Goal: Task Accomplishment & Management: Manage account settings

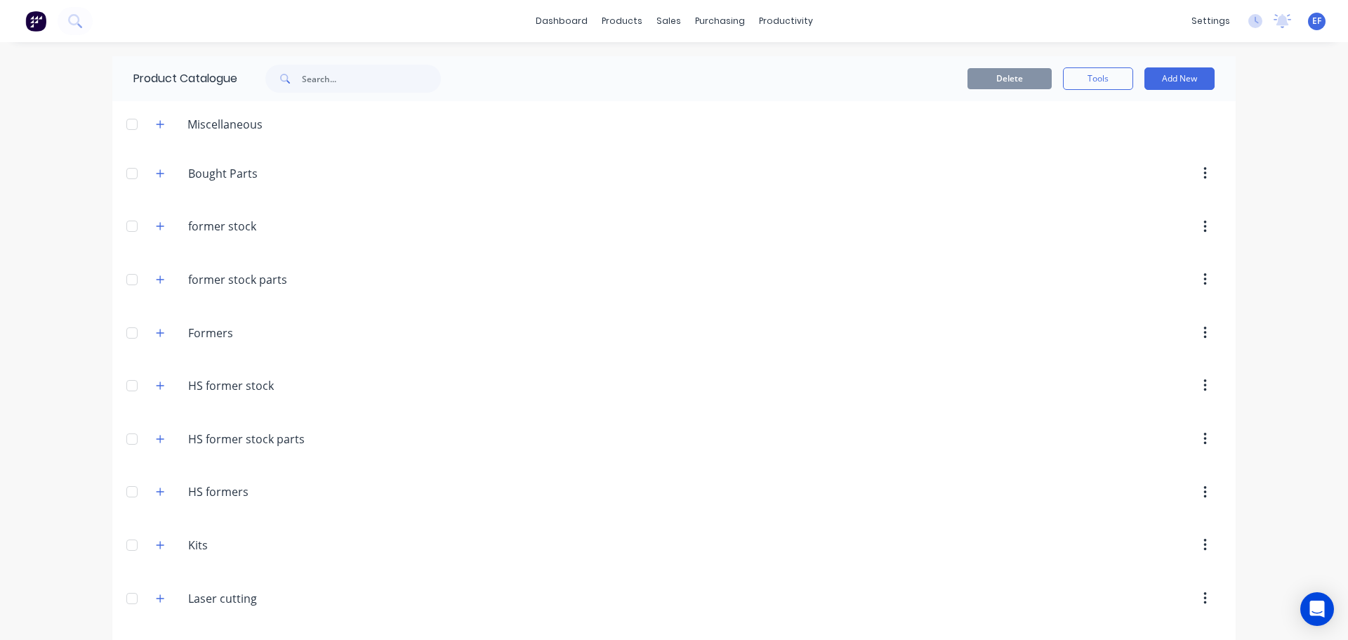
scroll to position [12411, 0]
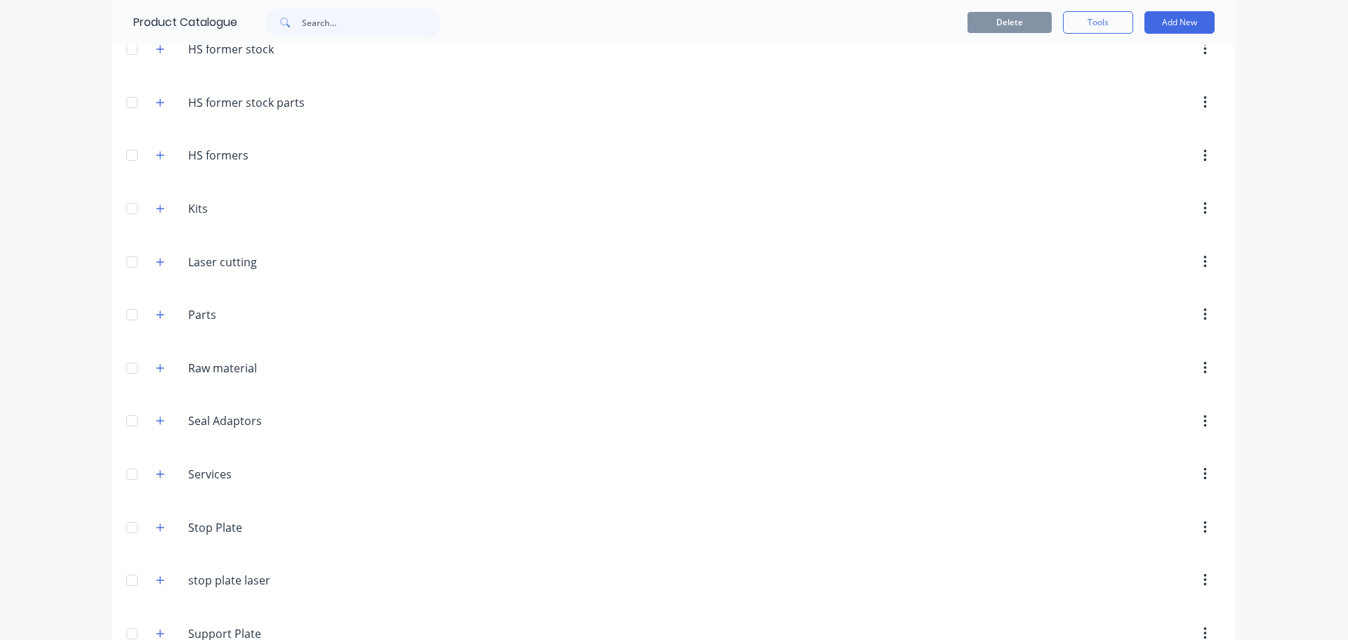
scroll to position [371, 0]
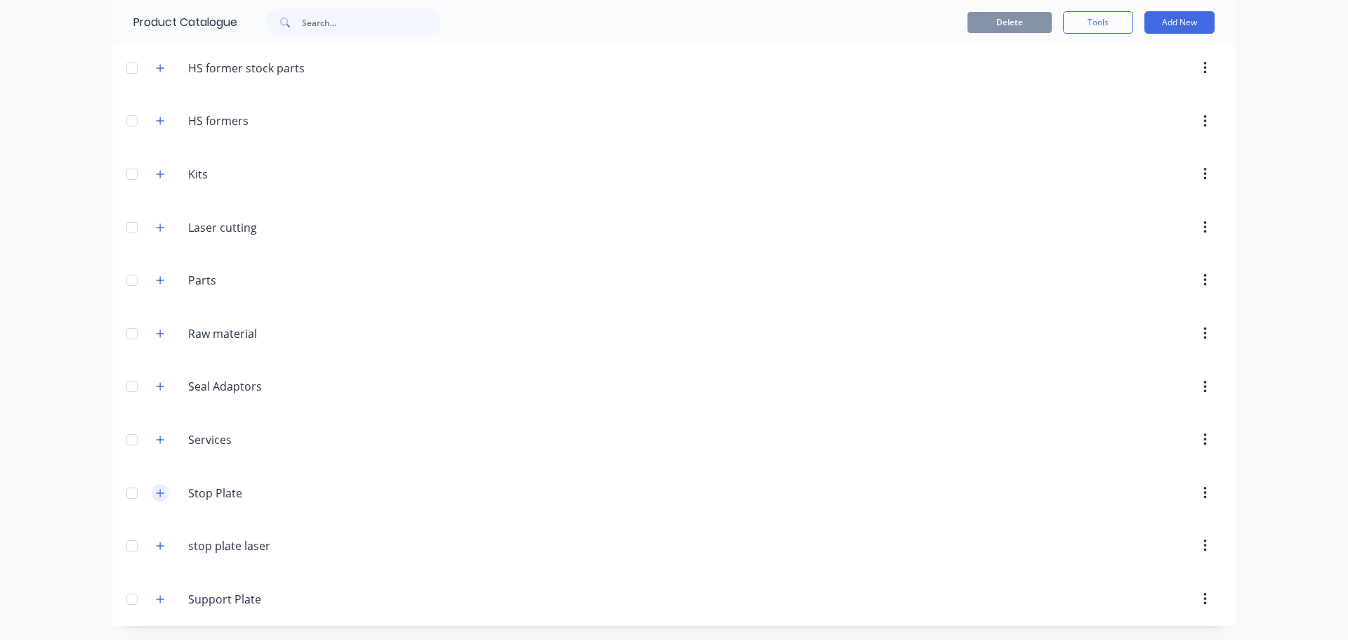
click at [152, 487] on button "button" at bounding box center [161, 493] width 18 height 18
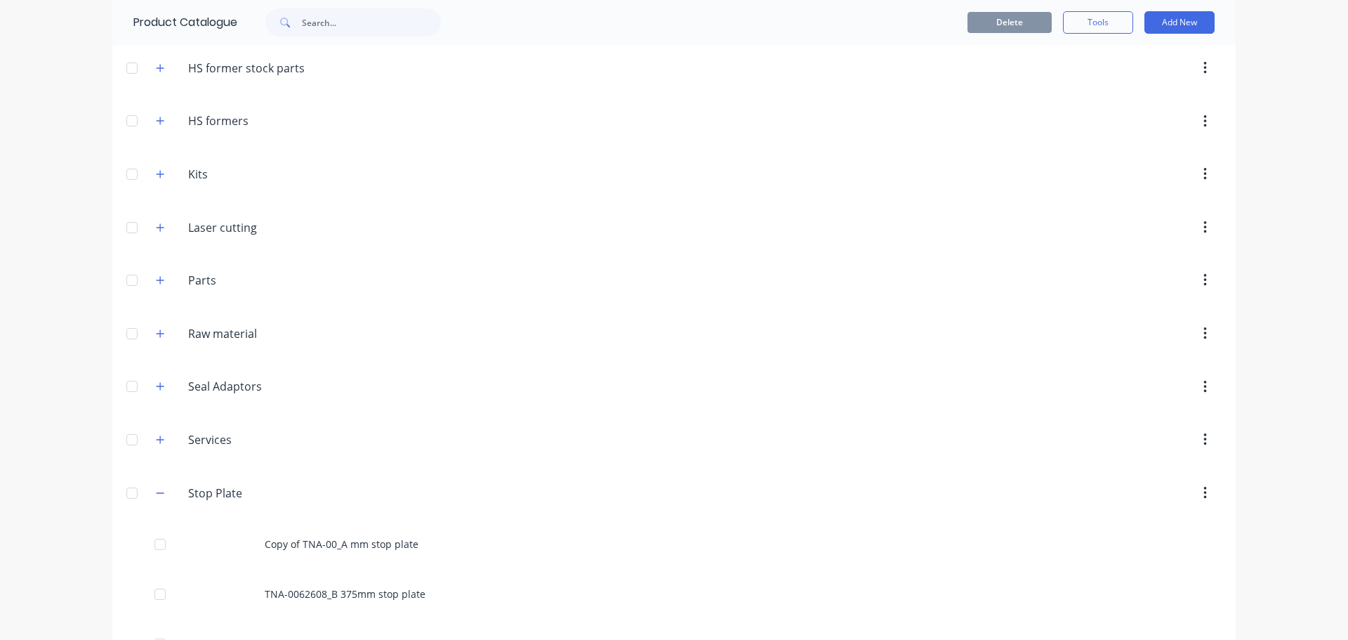
scroll to position [12411, 0]
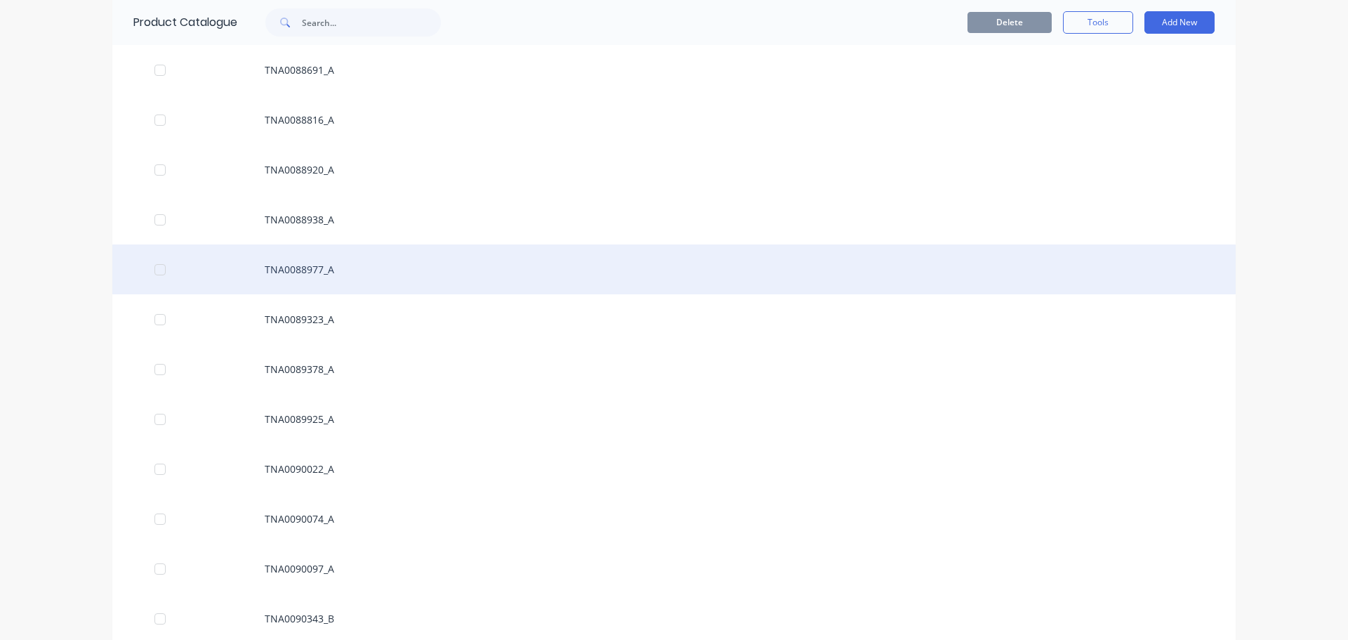
click at [300, 275] on div "TNA0088977_A" at bounding box center [673, 269] width 1123 height 50
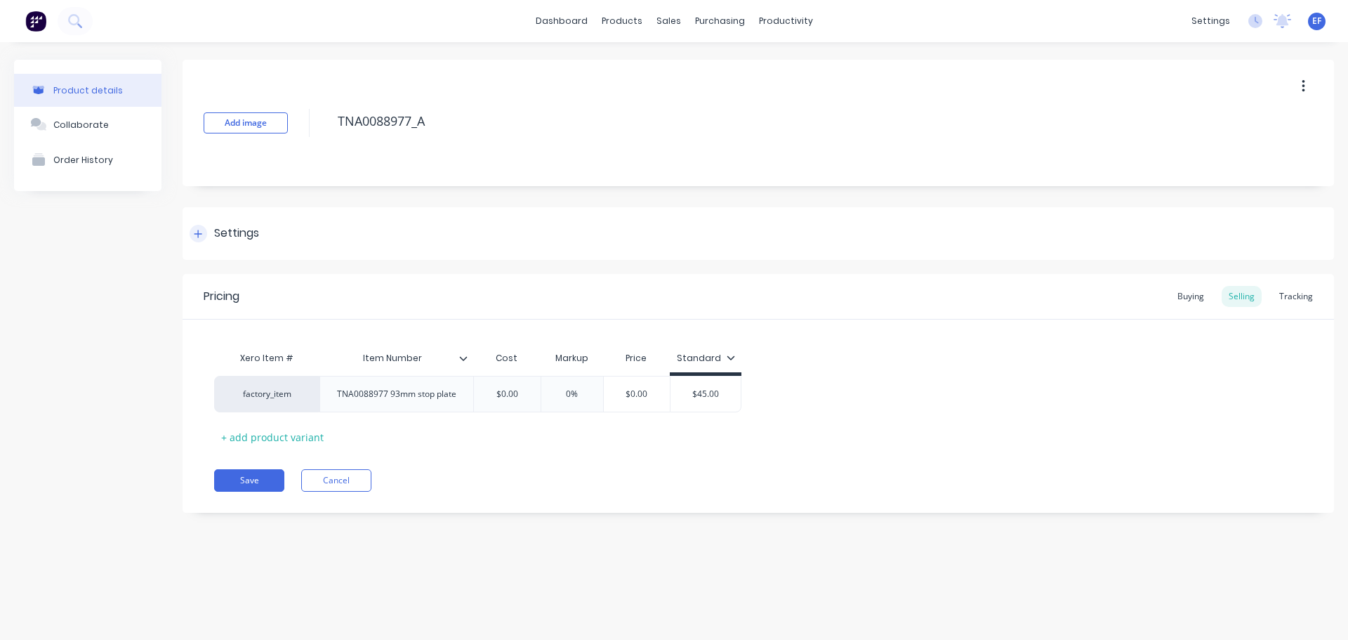
click at [202, 239] on div at bounding box center [199, 234] width 18 height 18
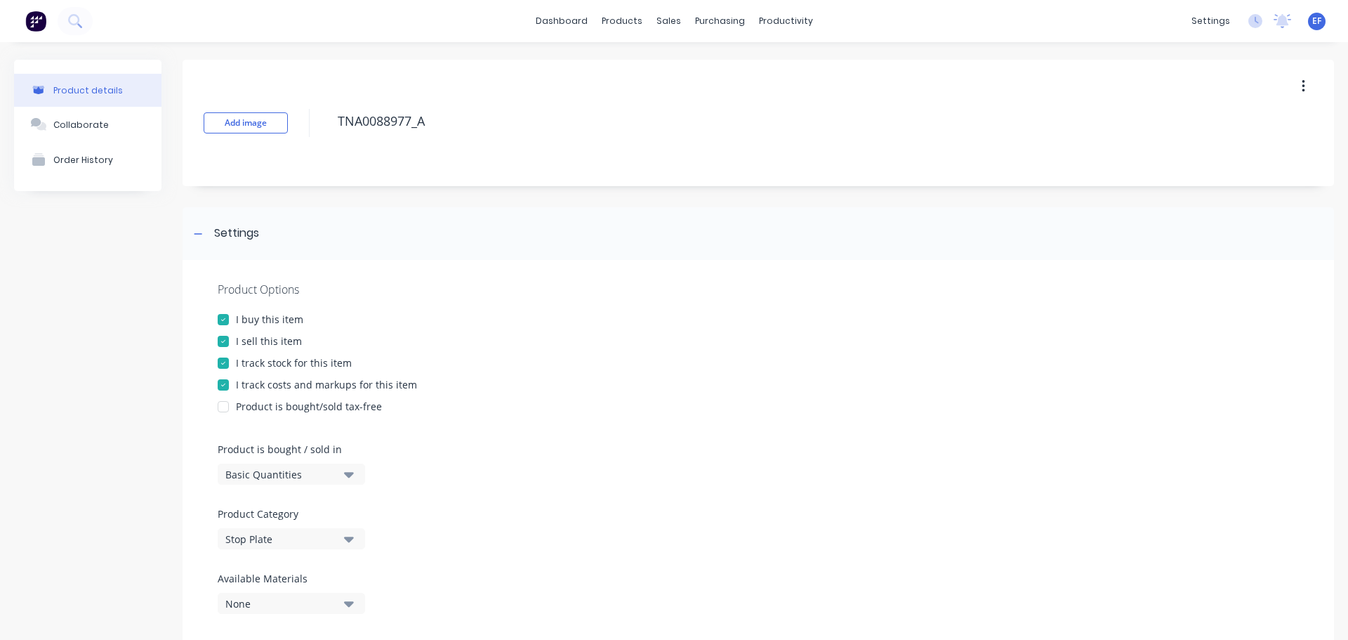
click at [269, 366] on div "I track stock for this item" at bounding box center [294, 362] width 116 height 15
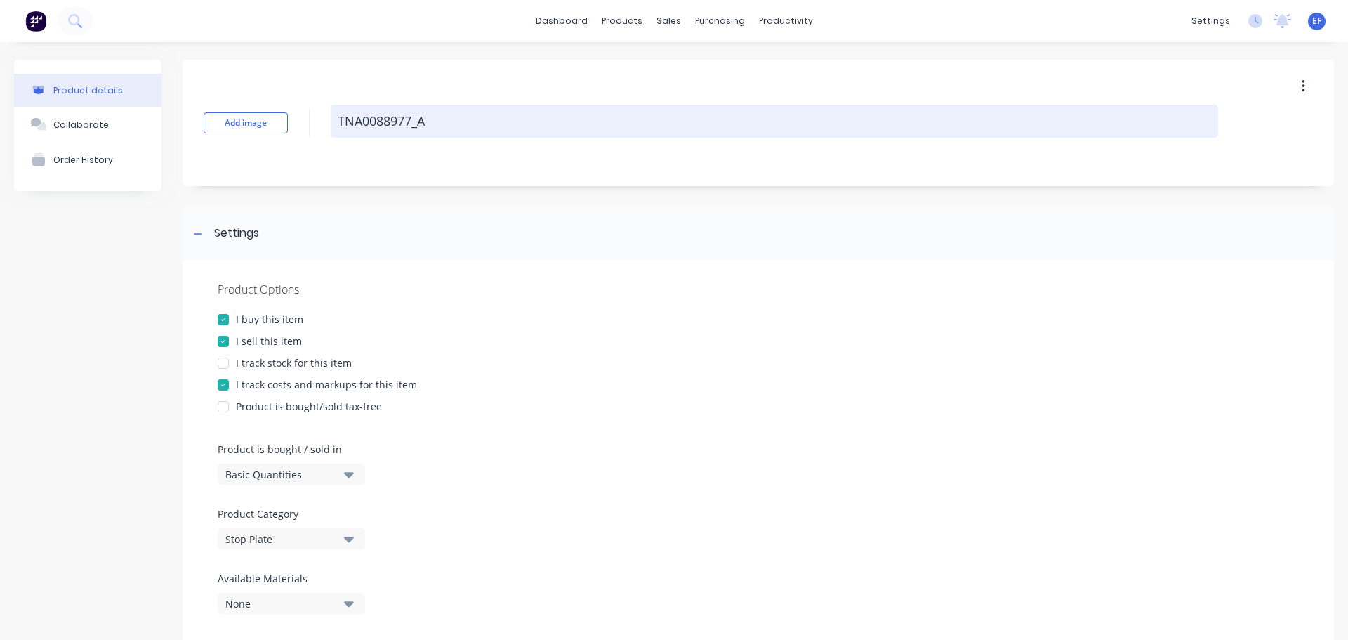
drag, startPoint x: 349, startPoint y: 130, endPoint x: 335, endPoint y: 129, distance: 14.1
click at [335, 129] on textarea "TNA0088977_A" at bounding box center [775, 121] width 888 height 33
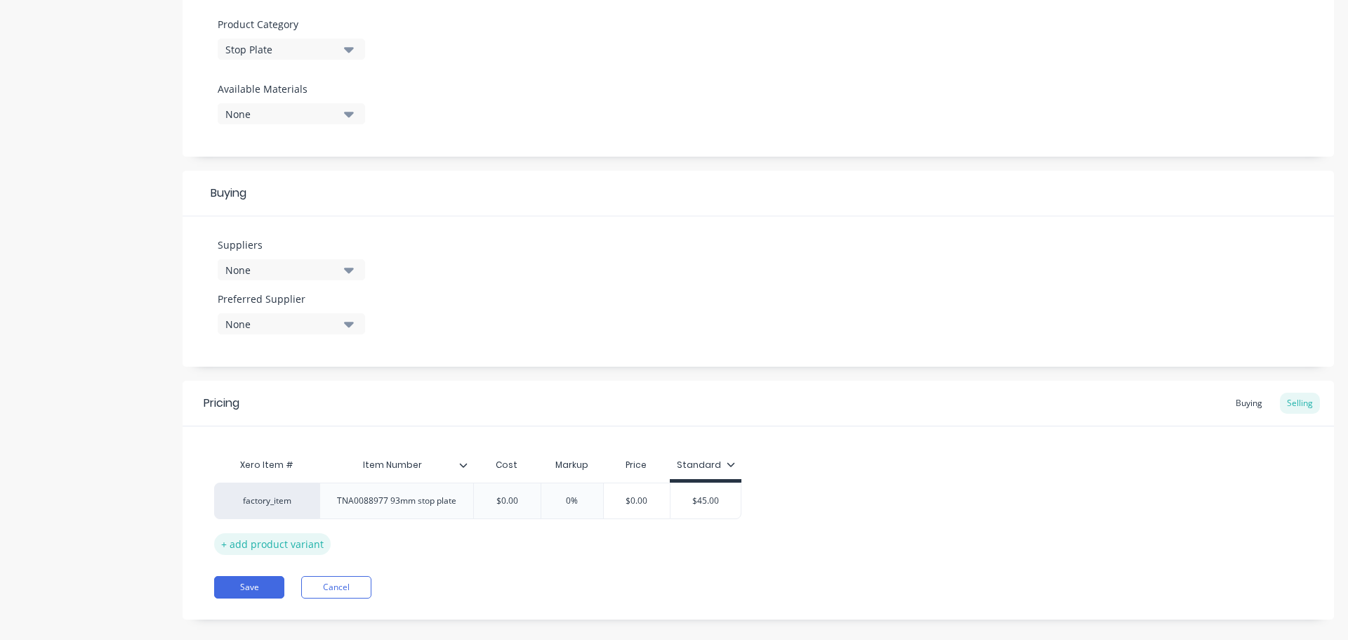
scroll to position [492, 0]
click at [239, 584] on button "Save" at bounding box center [249, 585] width 70 height 22
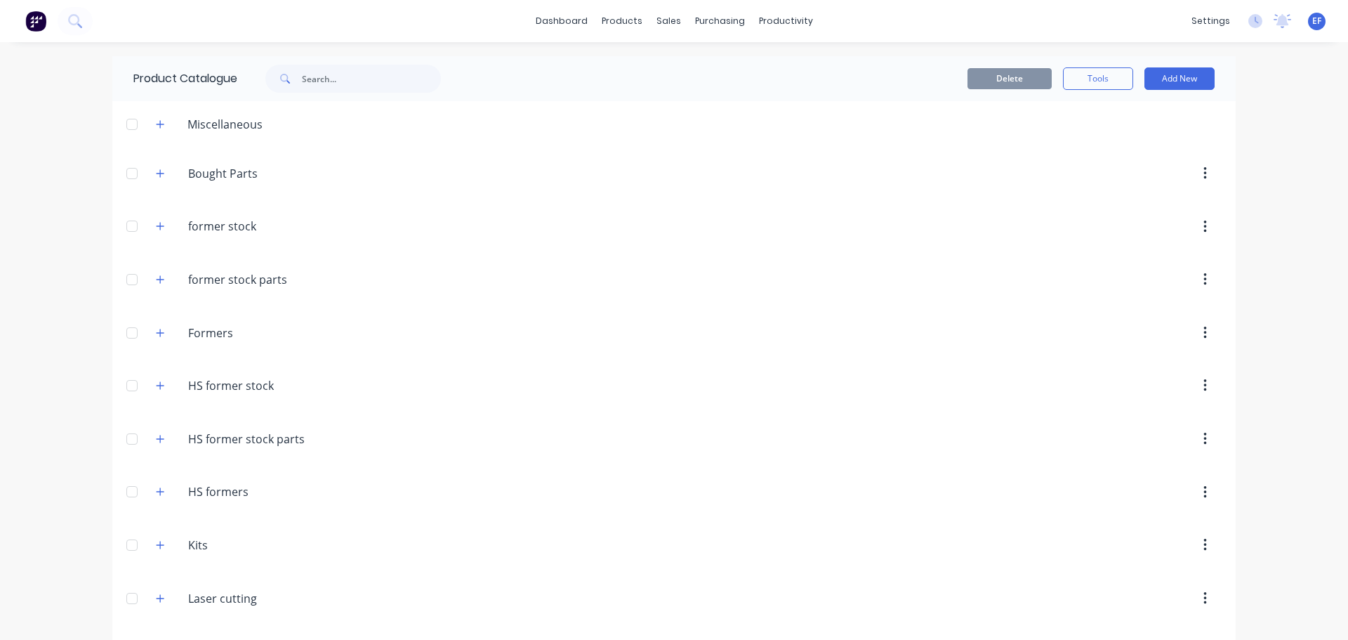
scroll to position [12361, 0]
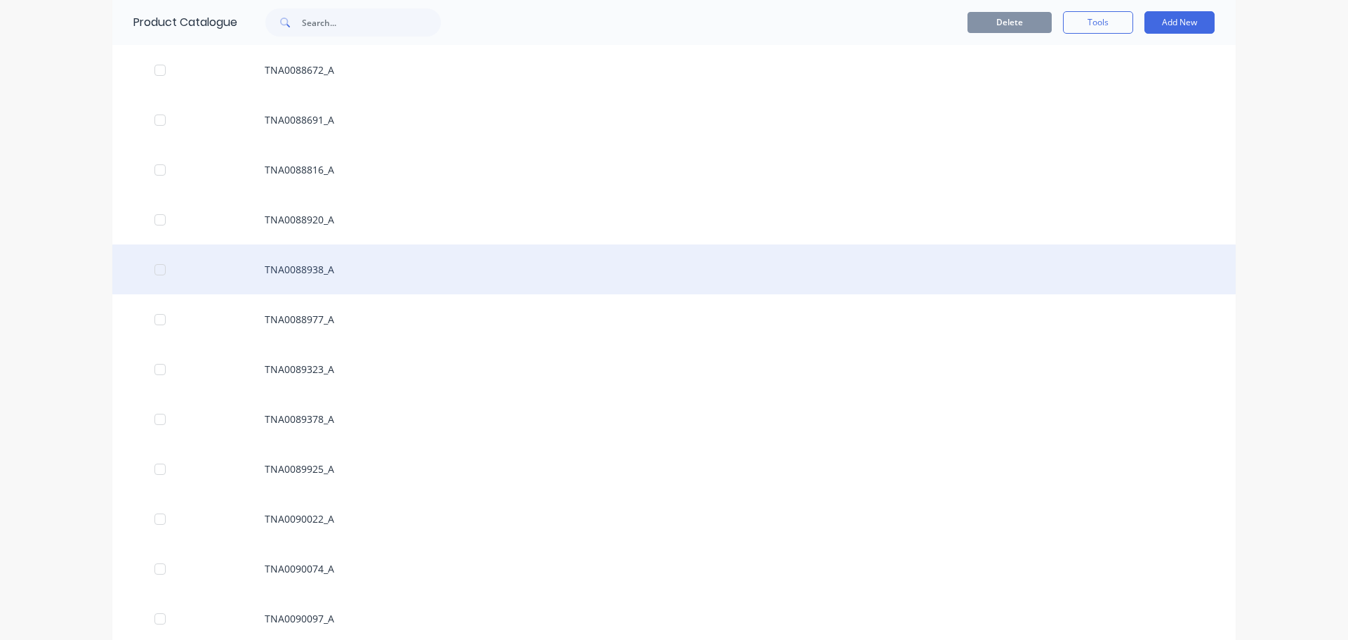
click at [358, 261] on div "TNA0088938_A" at bounding box center [673, 269] width 1123 height 50
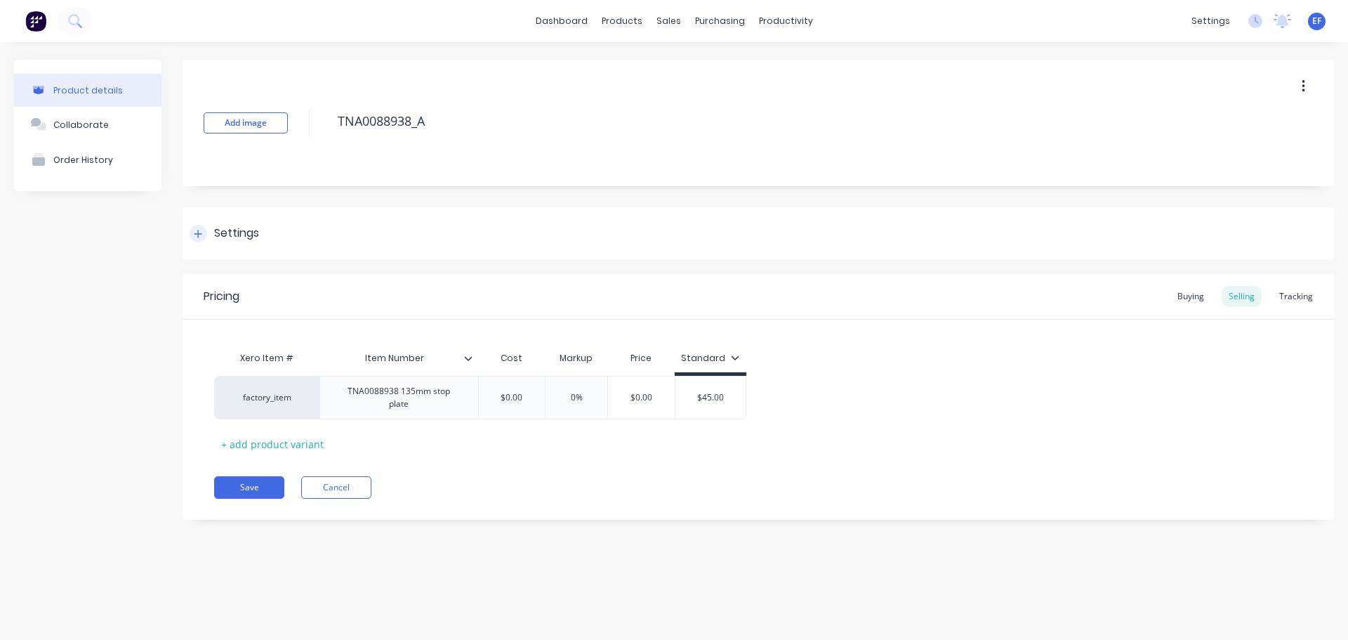
click at [224, 231] on div "Settings" at bounding box center [236, 234] width 45 height 18
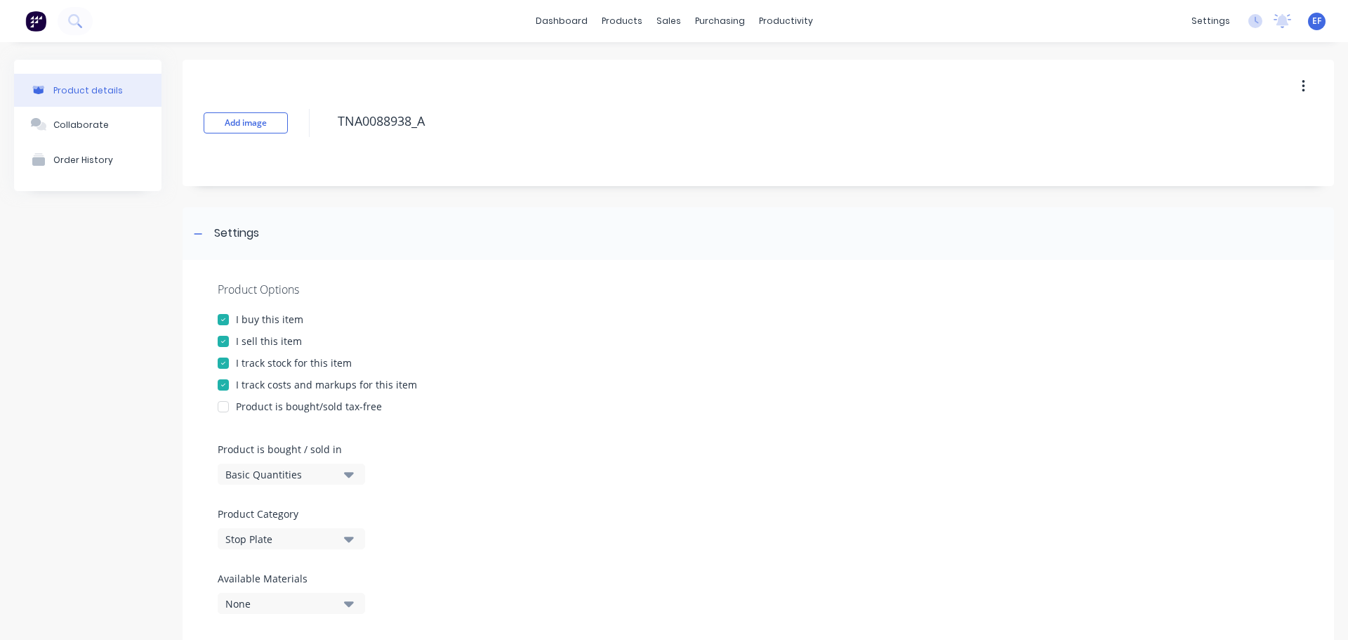
click at [242, 364] on div "I track stock for this item" at bounding box center [294, 362] width 116 height 15
drag, startPoint x: 415, startPoint y: 126, endPoint x: 176, endPoint y: 131, distance: 238.8
click at [176, 131] on div "Product details Collaborate Order History Add image TNA0088938_A Settings Produ…" at bounding box center [674, 598] width 1320 height 1077
click at [210, 227] on div "Settings" at bounding box center [225, 234] width 70 height 18
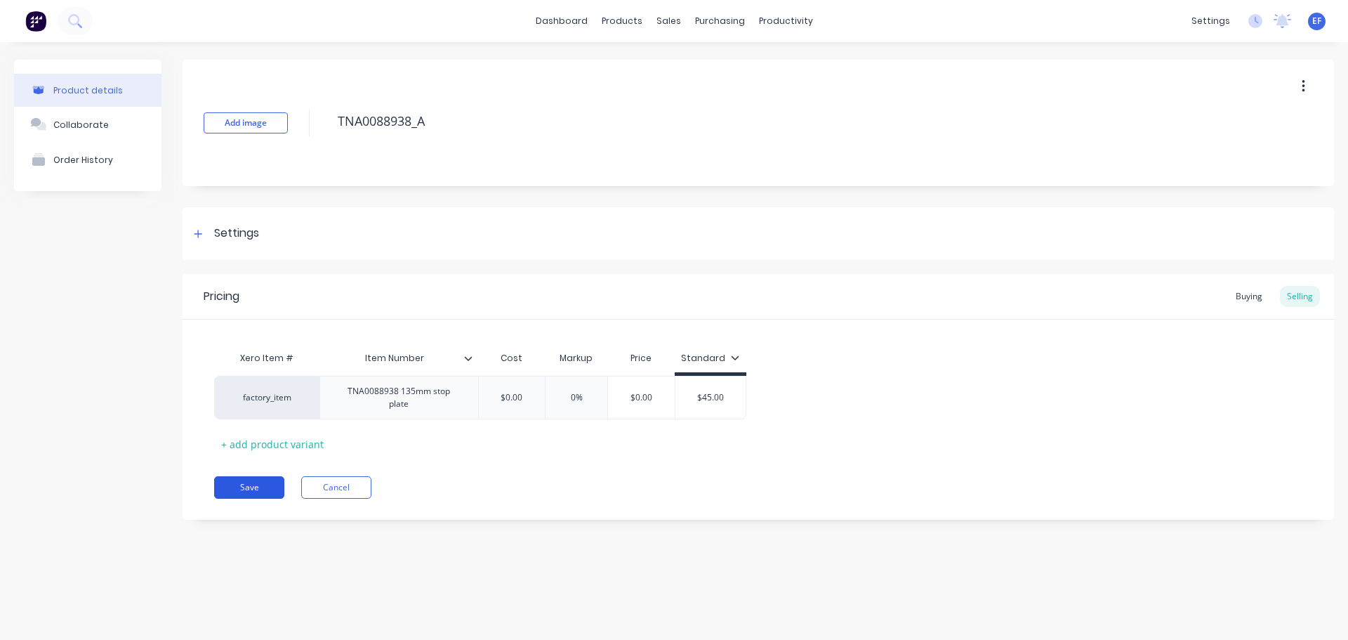
click at [268, 488] on button "Save" at bounding box center [249, 487] width 70 height 22
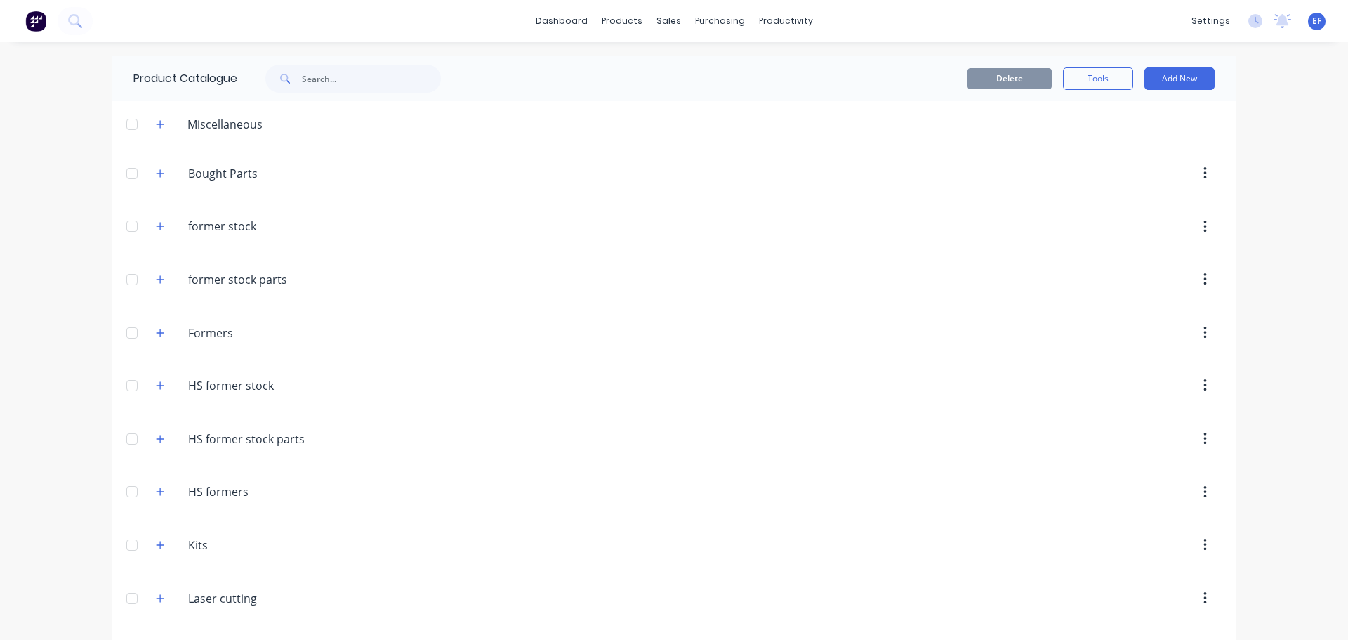
scroll to position [12311, 0]
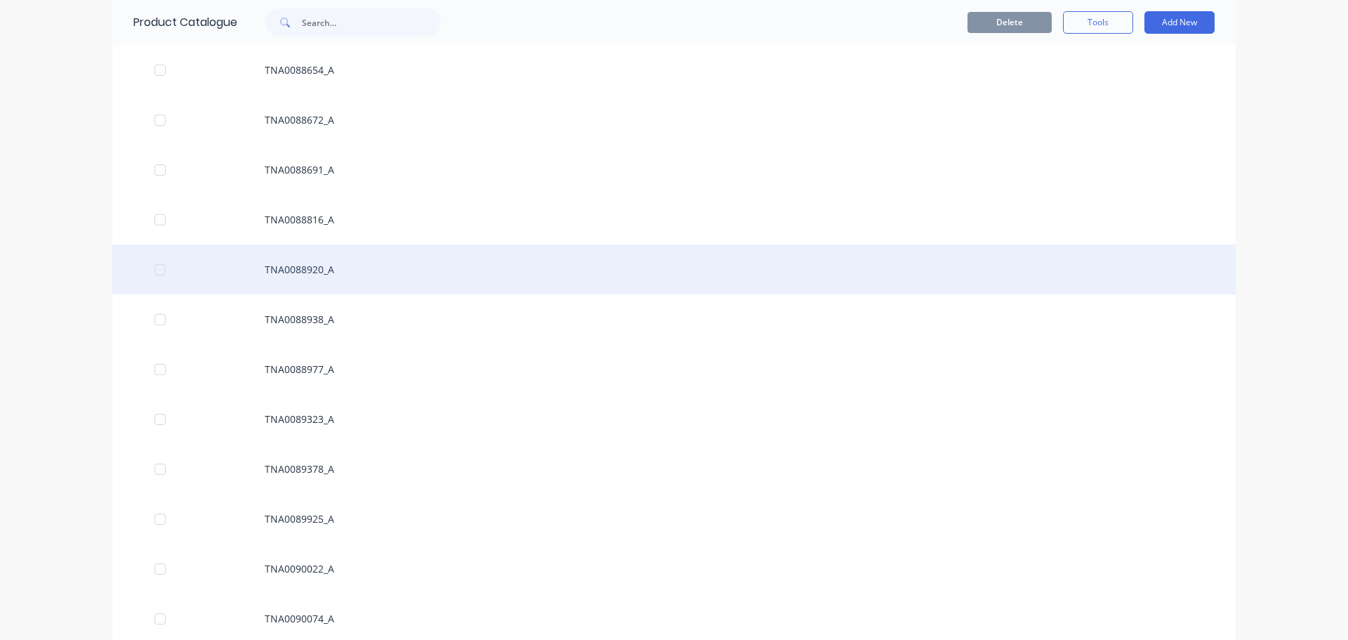
click at [353, 263] on div "TNA0088920_A" at bounding box center [673, 269] width 1123 height 50
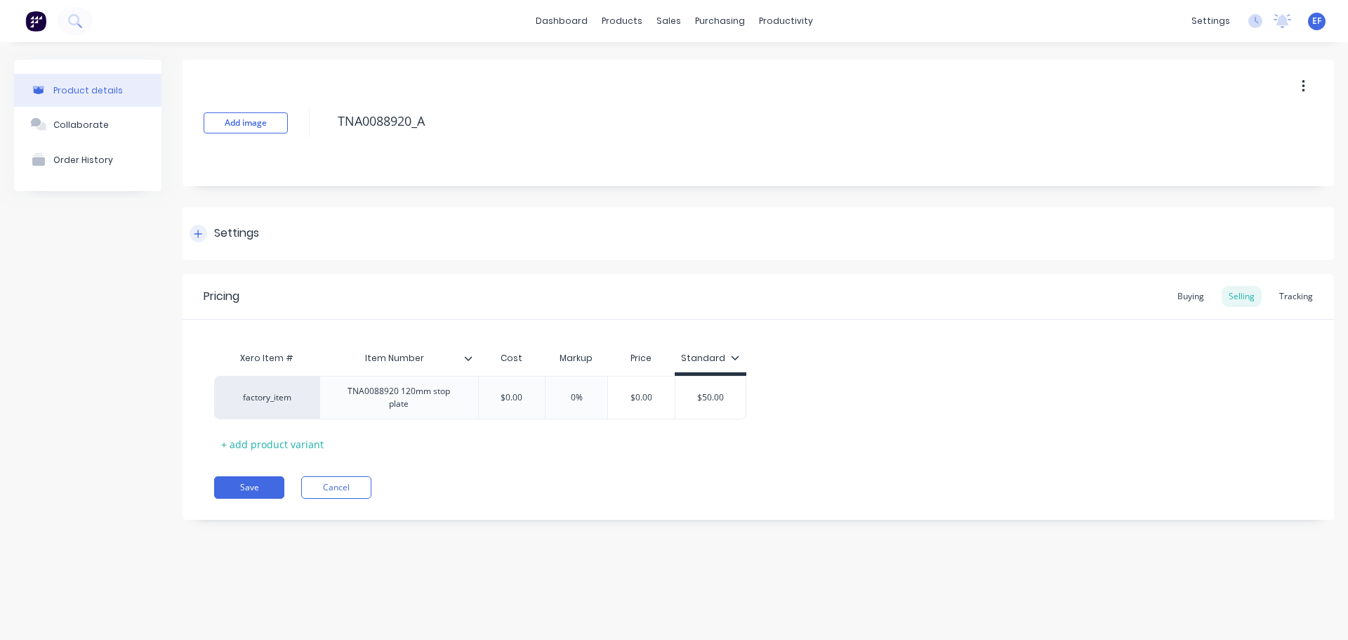
click at [206, 230] on div at bounding box center [199, 234] width 18 height 18
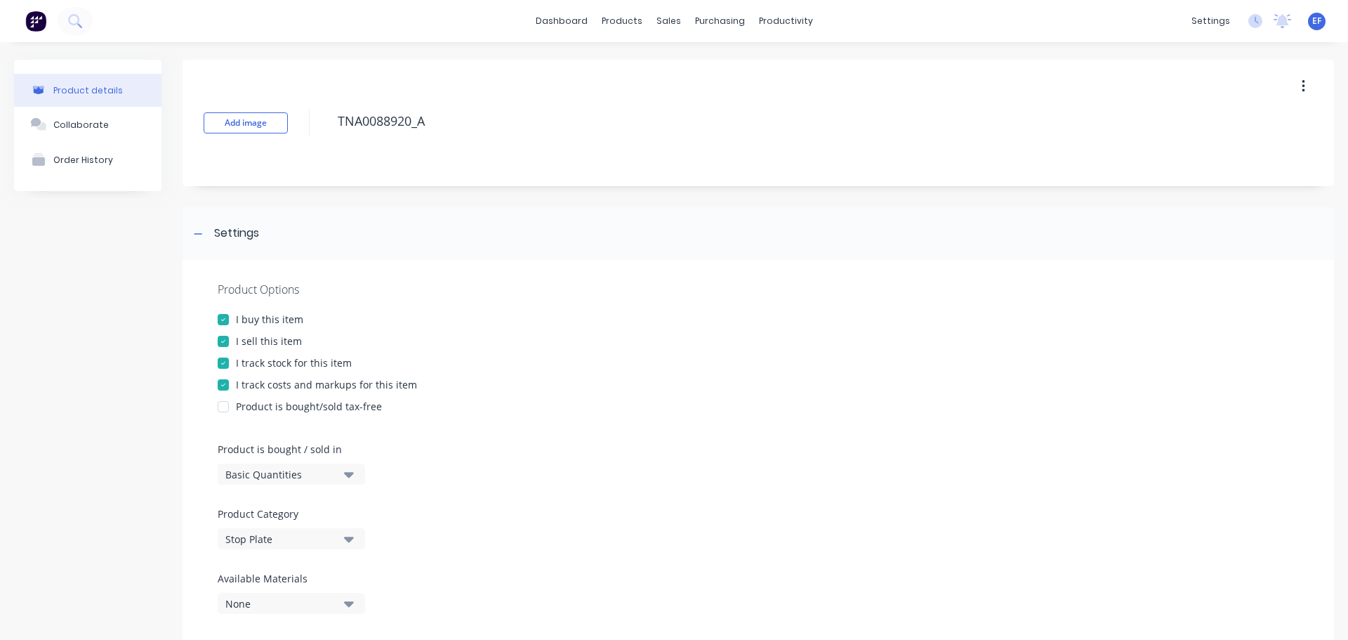
click at [240, 367] on div "I track stock for this item" at bounding box center [294, 362] width 116 height 15
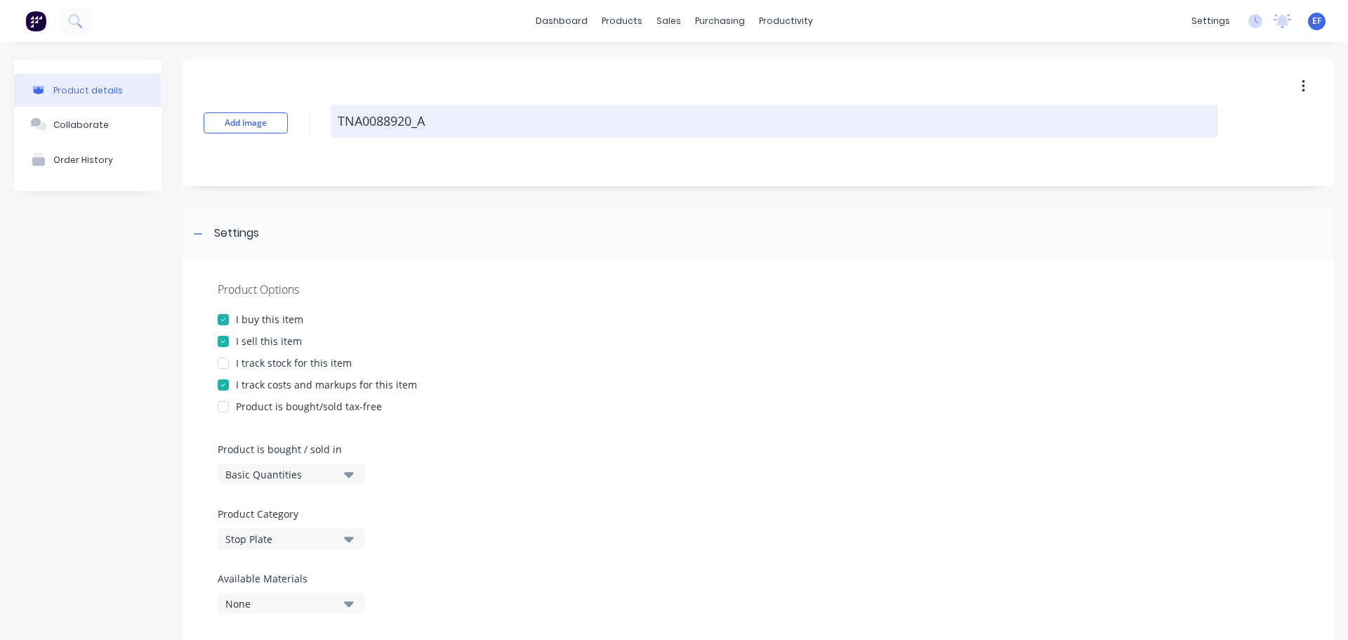
drag, startPoint x: 447, startPoint y: 108, endPoint x: 334, endPoint y: 123, distance: 114.0
click at [334, 123] on textarea "TNA0088920_A" at bounding box center [775, 121] width 888 height 33
click at [449, 136] on textarea "TNA0088920_A" at bounding box center [775, 121] width 888 height 33
click at [452, 120] on textarea "TNA0088920_A" at bounding box center [775, 121] width 888 height 33
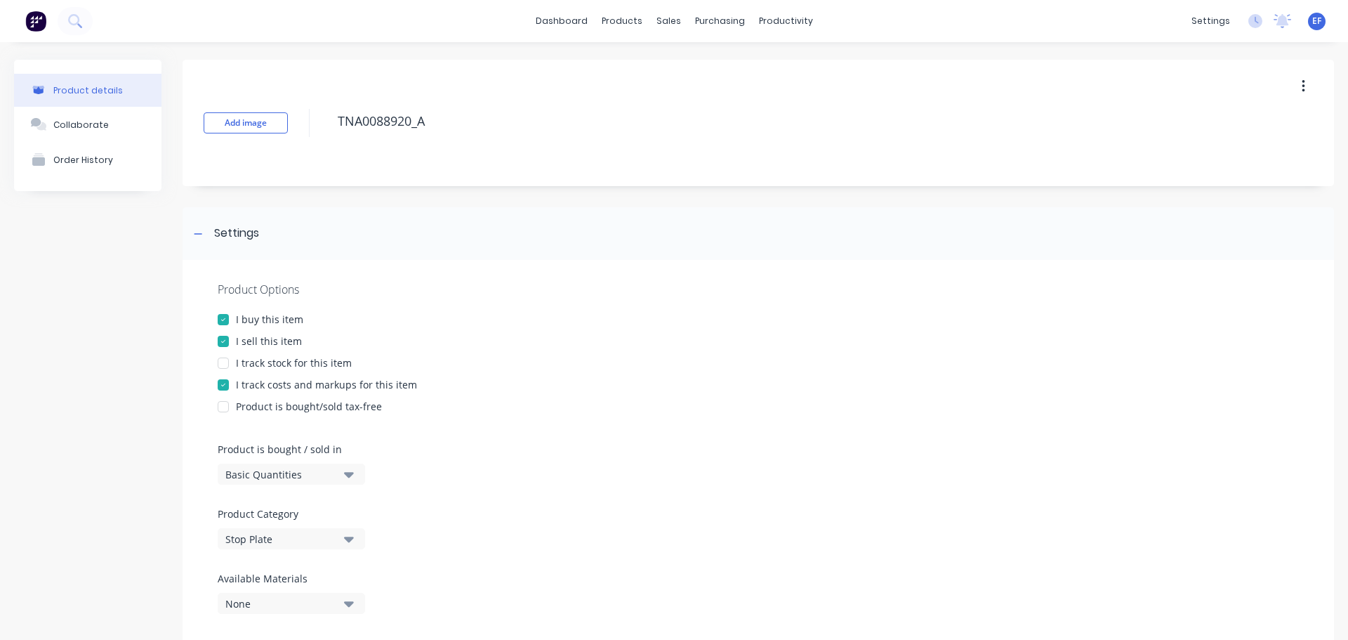
drag, startPoint x: 333, startPoint y: 112, endPoint x: 301, endPoint y: 108, distance: 32.5
click at [301, 108] on div "Add image TNA0088920_A" at bounding box center [759, 123] width 1152 height 126
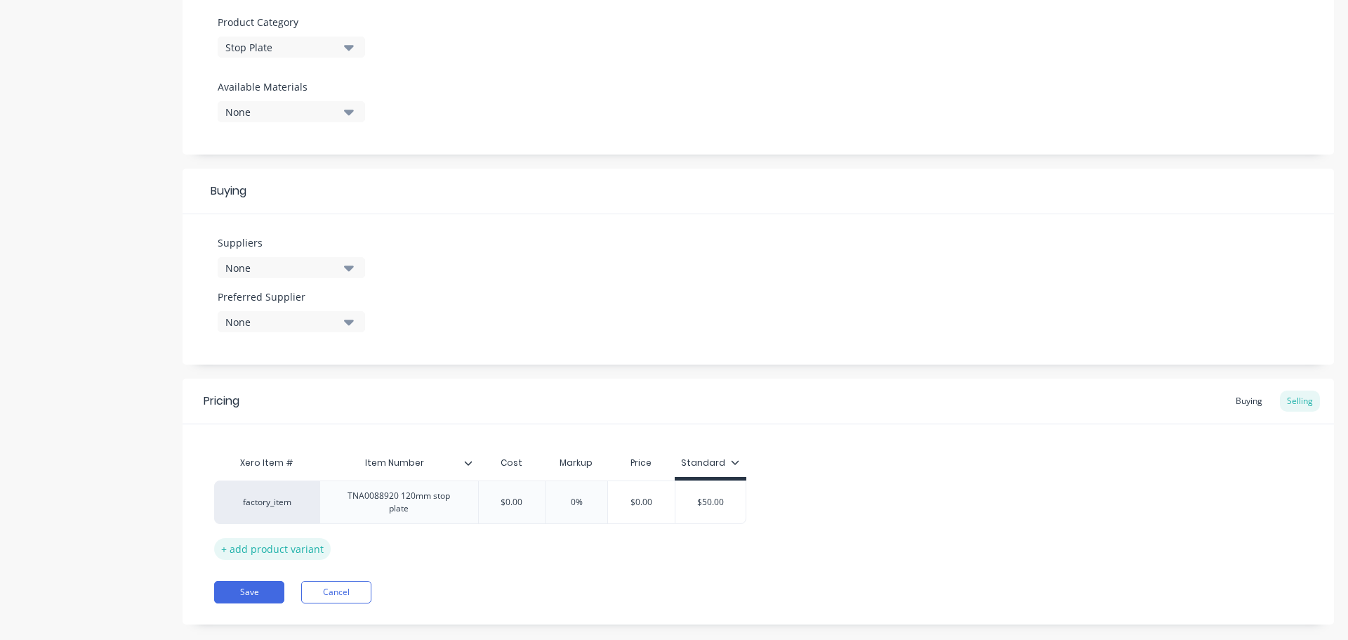
scroll to position [508, 0]
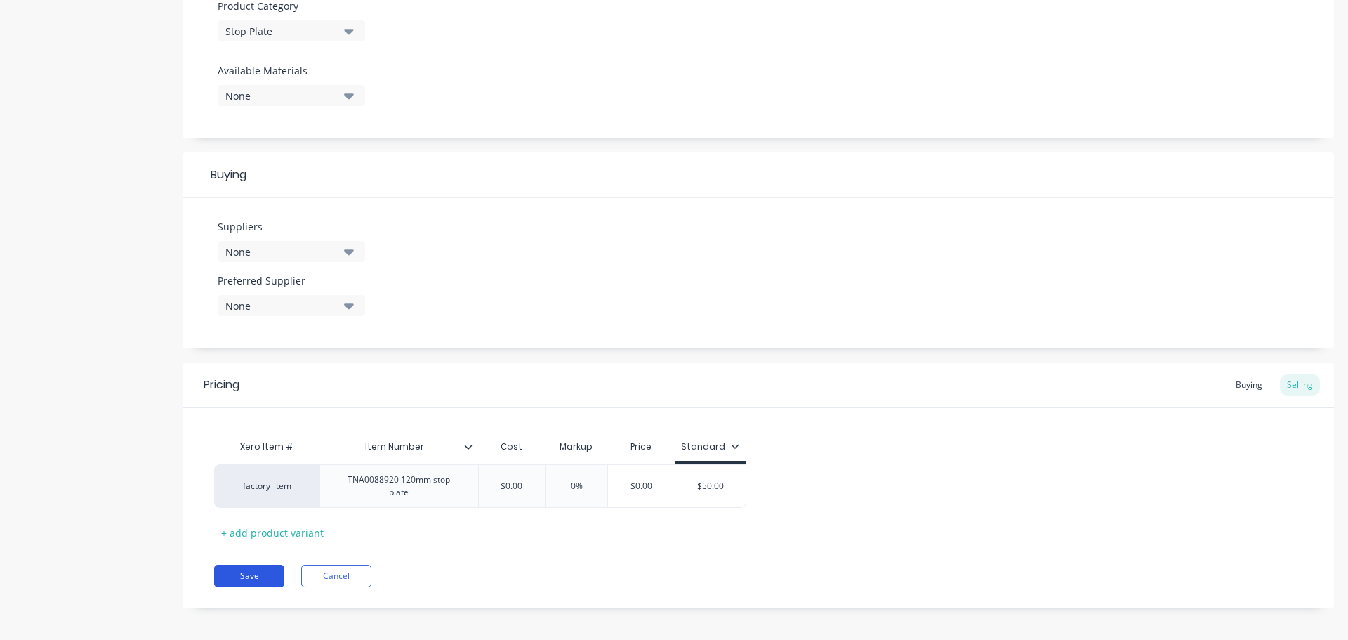
click at [246, 568] on button "Save" at bounding box center [249, 576] width 70 height 22
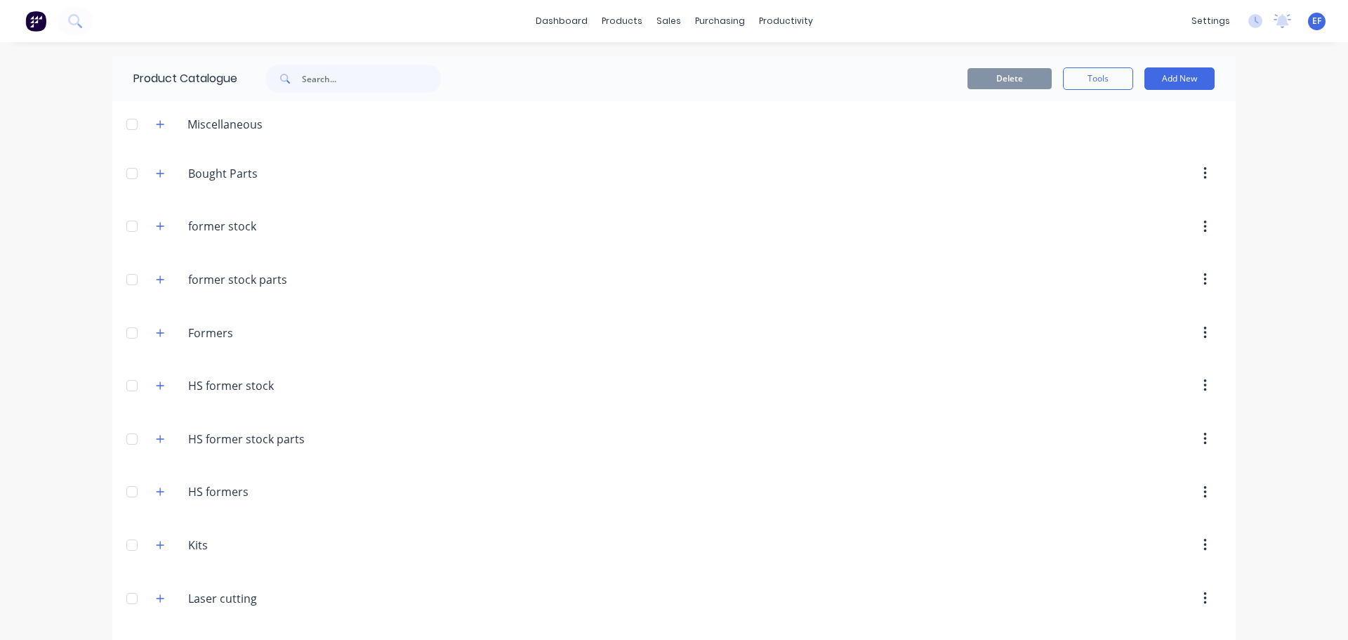
scroll to position [12261, 0]
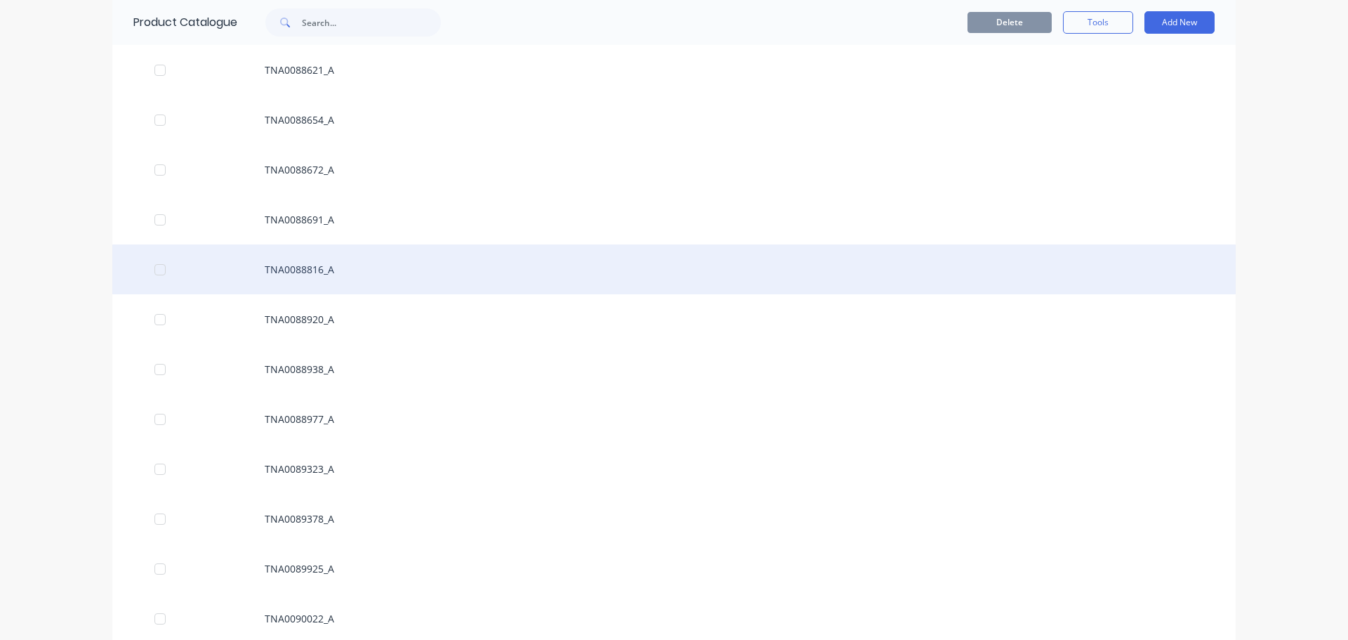
click at [336, 264] on div "TNA0088816_A" at bounding box center [673, 269] width 1123 height 50
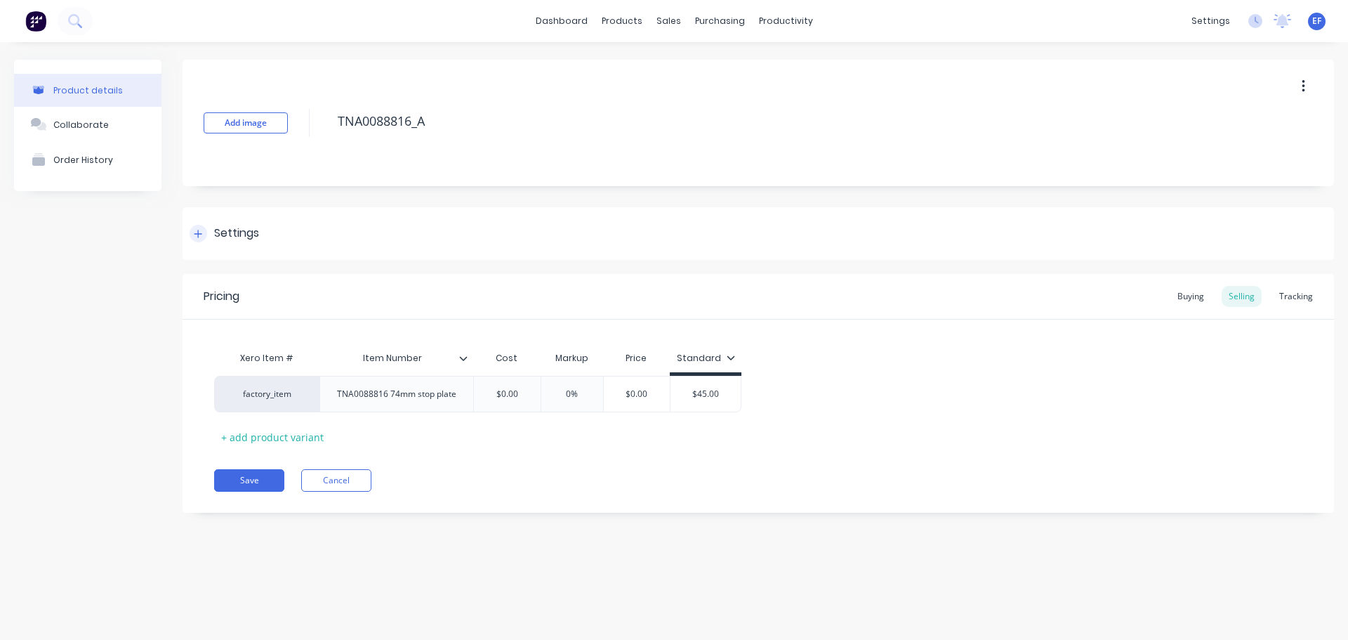
click at [213, 230] on div "Settings" at bounding box center [225, 234] width 70 height 18
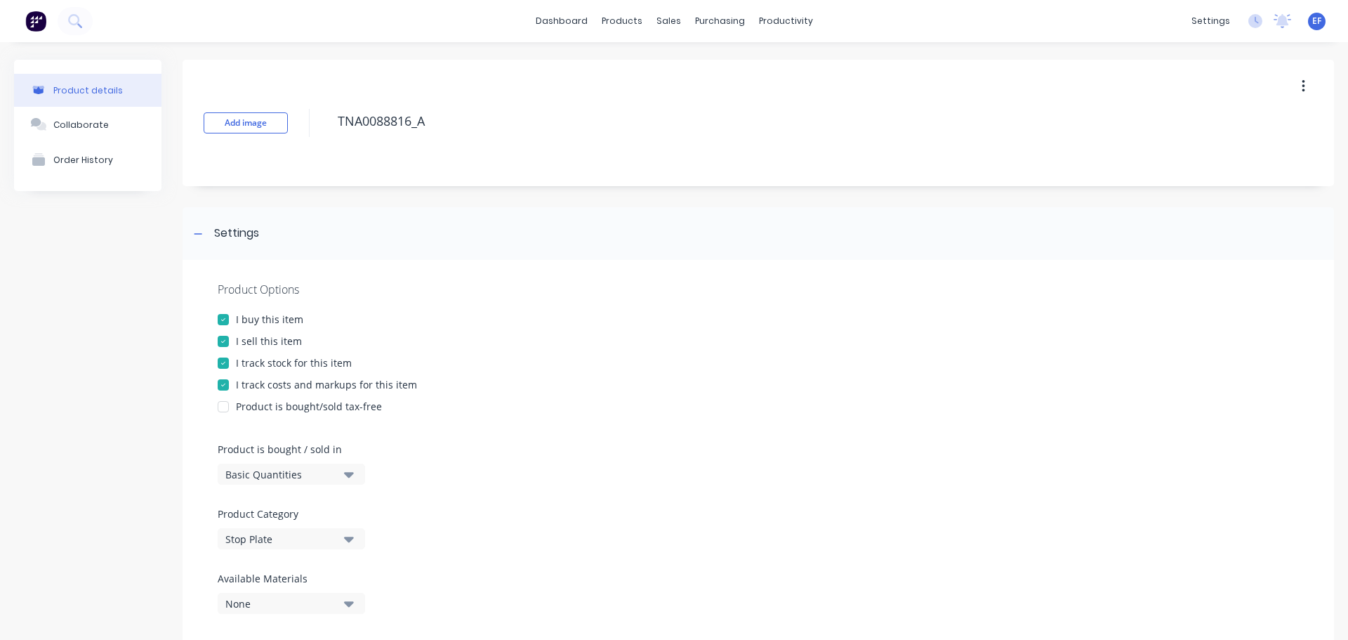
click at [238, 364] on div "I track stock for this item" at bounding box center [294, 362] width 116 height 15
drag, startPoint x: 435, startPoint y: 124, endPoint x: 305, endPoint y: 129, distance: 129.3
click at [305, 129] on div "Add image TNA0088816_A" at bounding box center [759, 123] width 1152 height 126
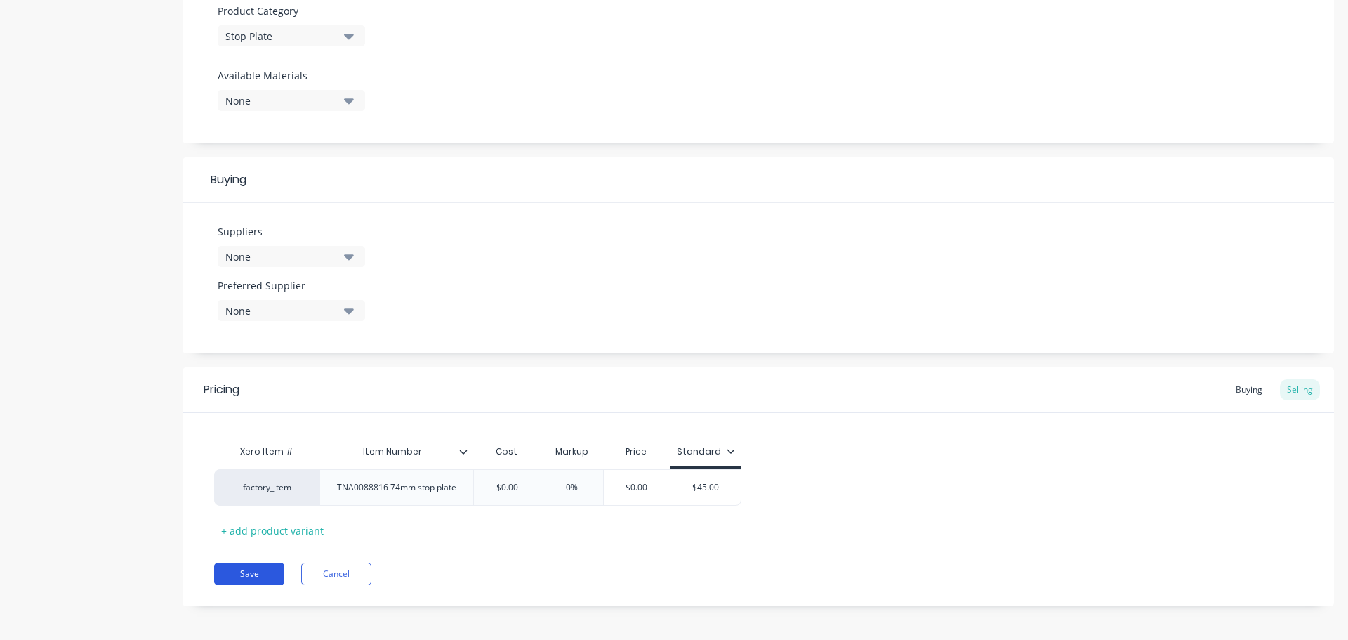
scroll to position [508, 0]
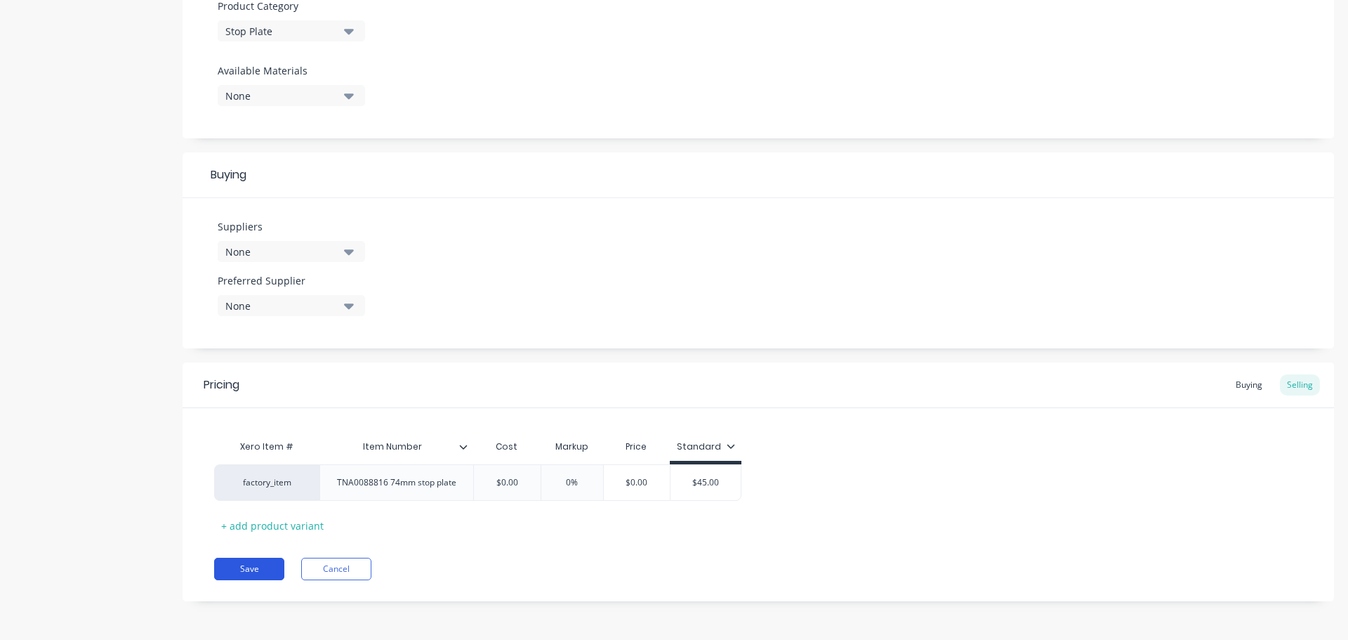
click at [243, 574] on button "Save" at bounding box center [249, 569] width 70 height 22
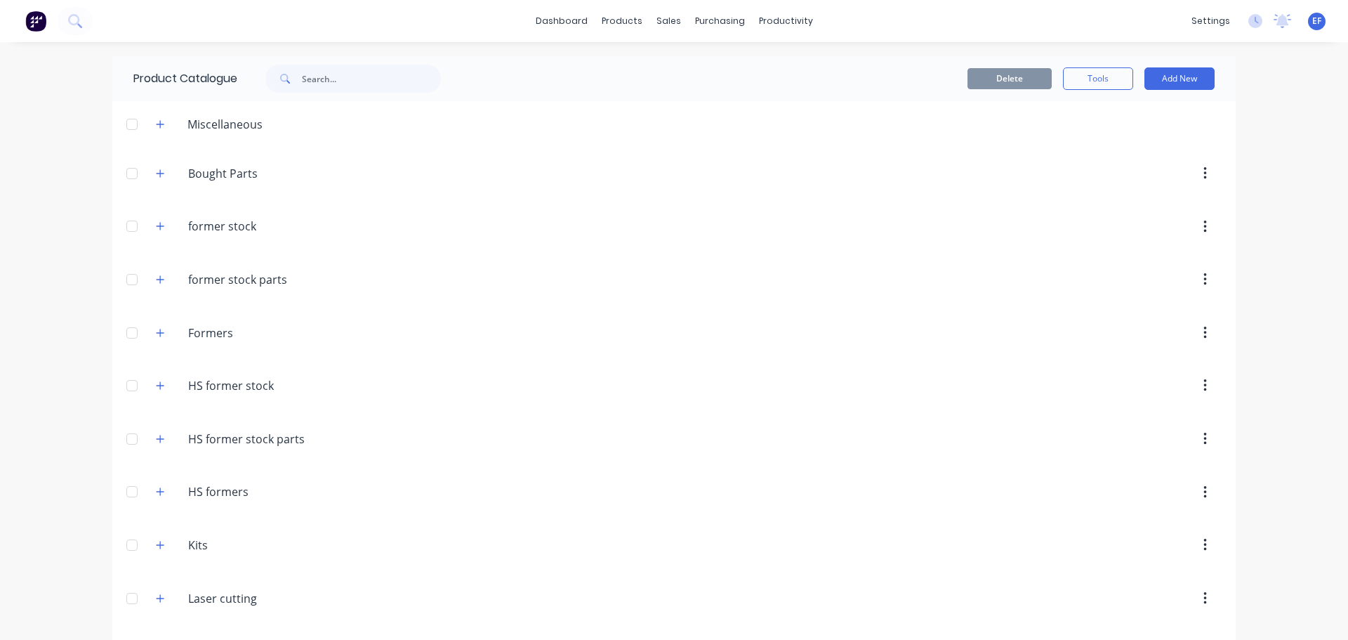
scroll to position [12211, 0]
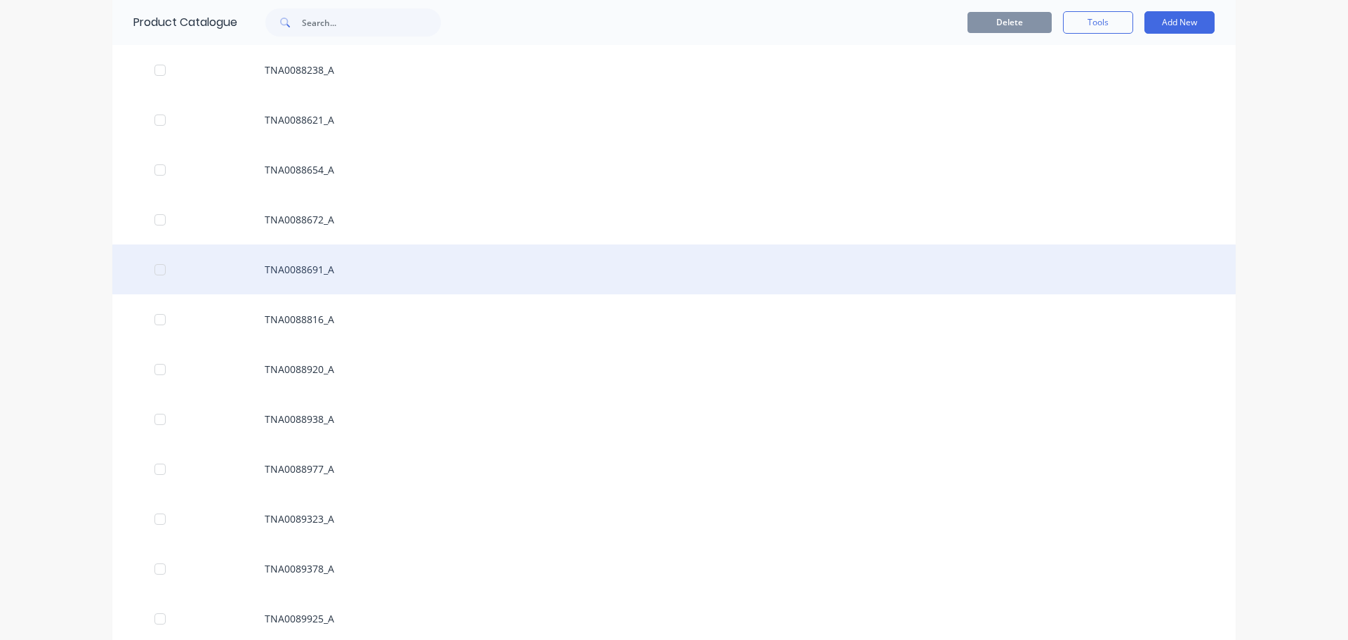
click at [356, 269] on div "TNA0088691_A" at bounding box center [673, 269] width 1123 height 50
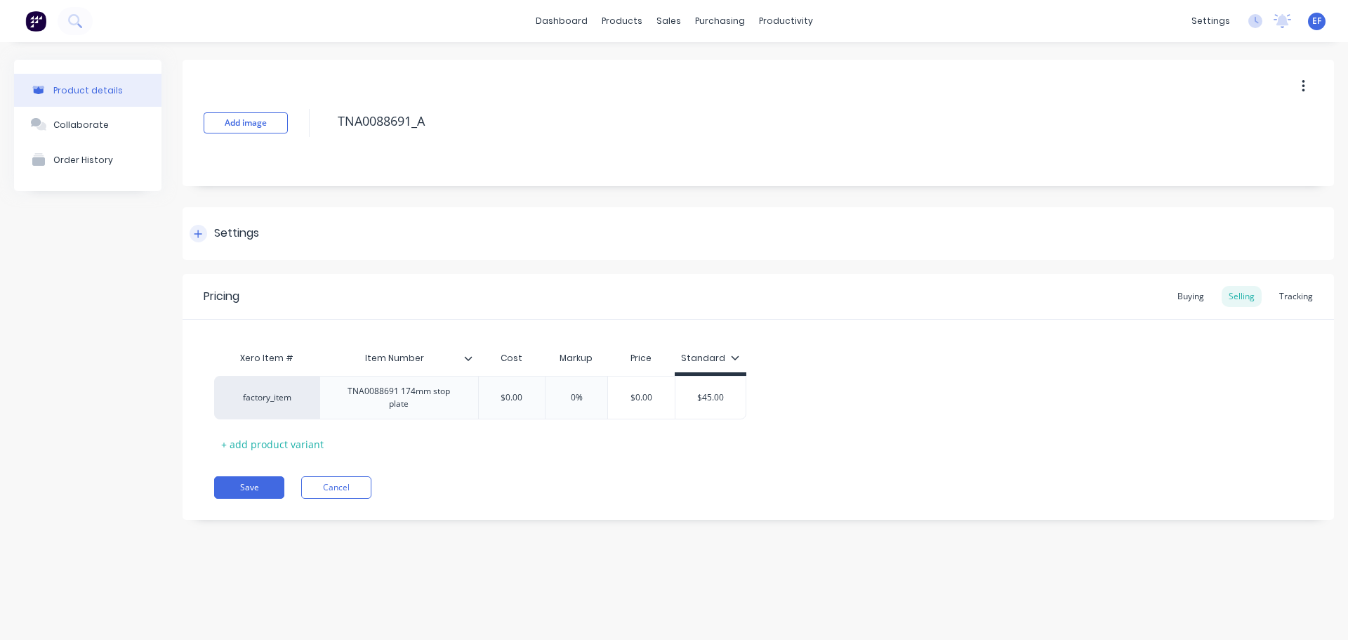
click at [230, 230] on div "Settings" at bounding box center [236, 234] width 45 height 18
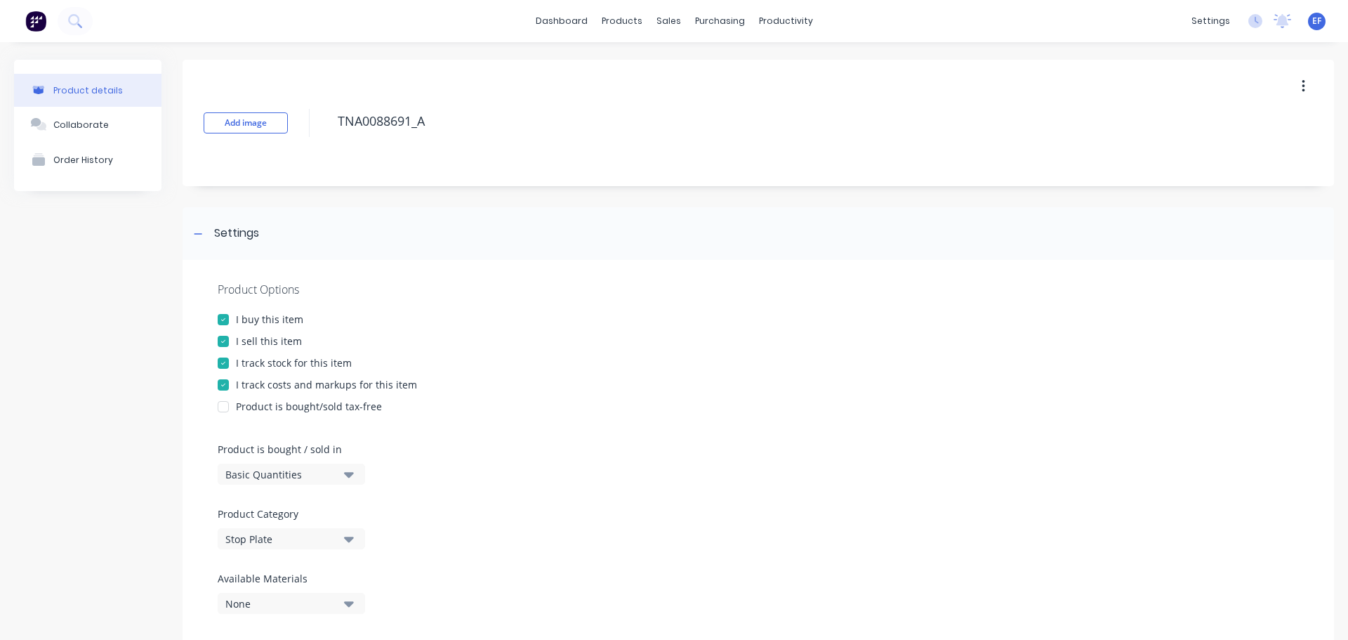
click at [273, 361] on div "I track stock for this item" at bounding box center [294, 362] width 116 height 15
drag, startPoint x: 452, startPoint y: 122, endPoint x: 324, endPoint y: 131, distance: 128.1
click at [324, 131] on div "Add image TNA0088691_A" at bounding box center [759, 123] width 1152 height 126
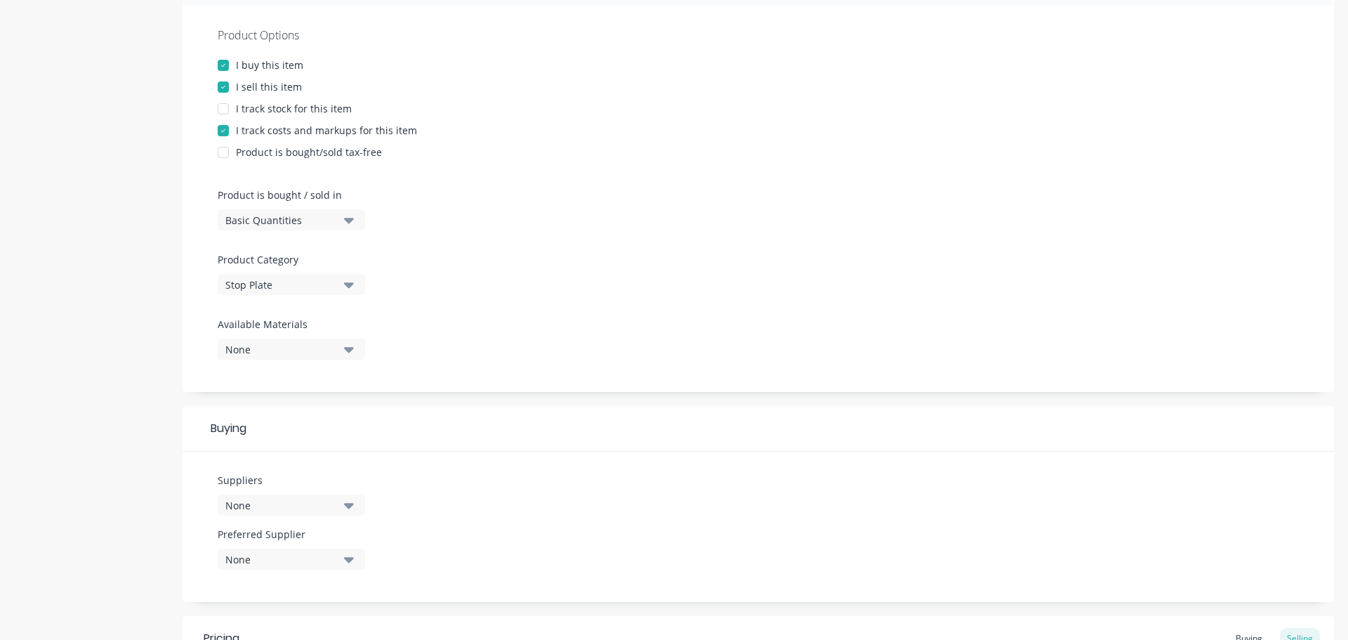
scroll to position [508, 0]
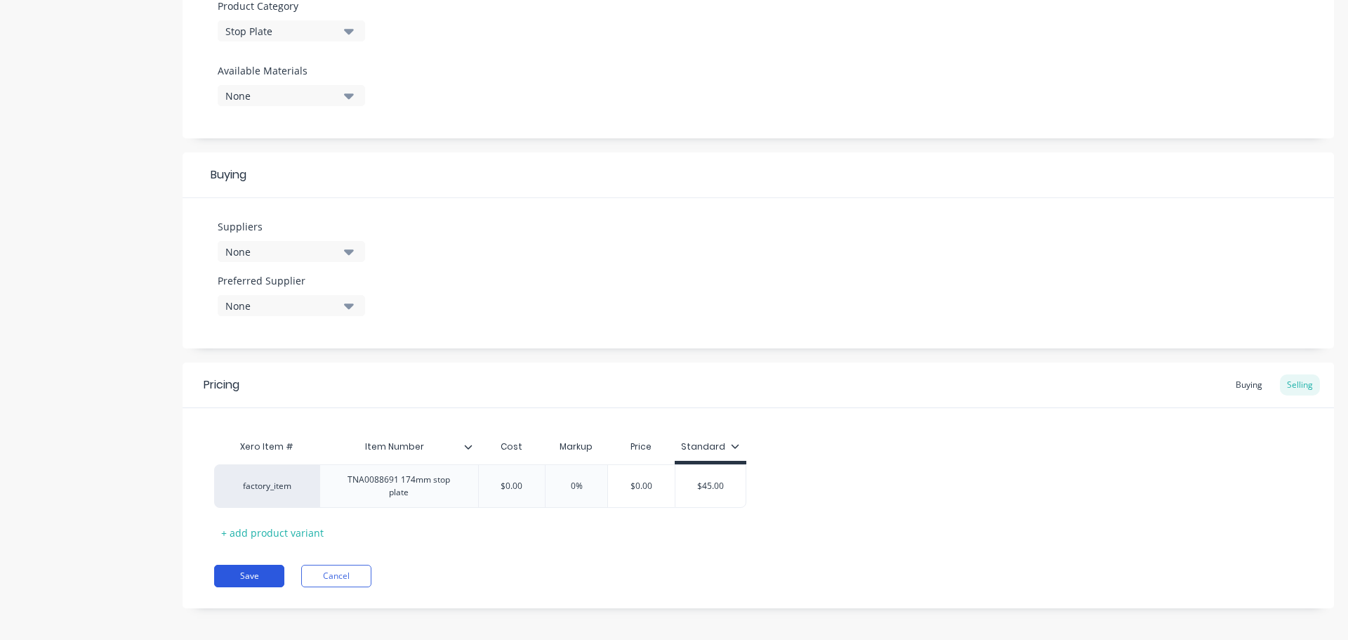
click at [255, 567] on button "Save" at bounding box center [249, 576] width 70 height 22
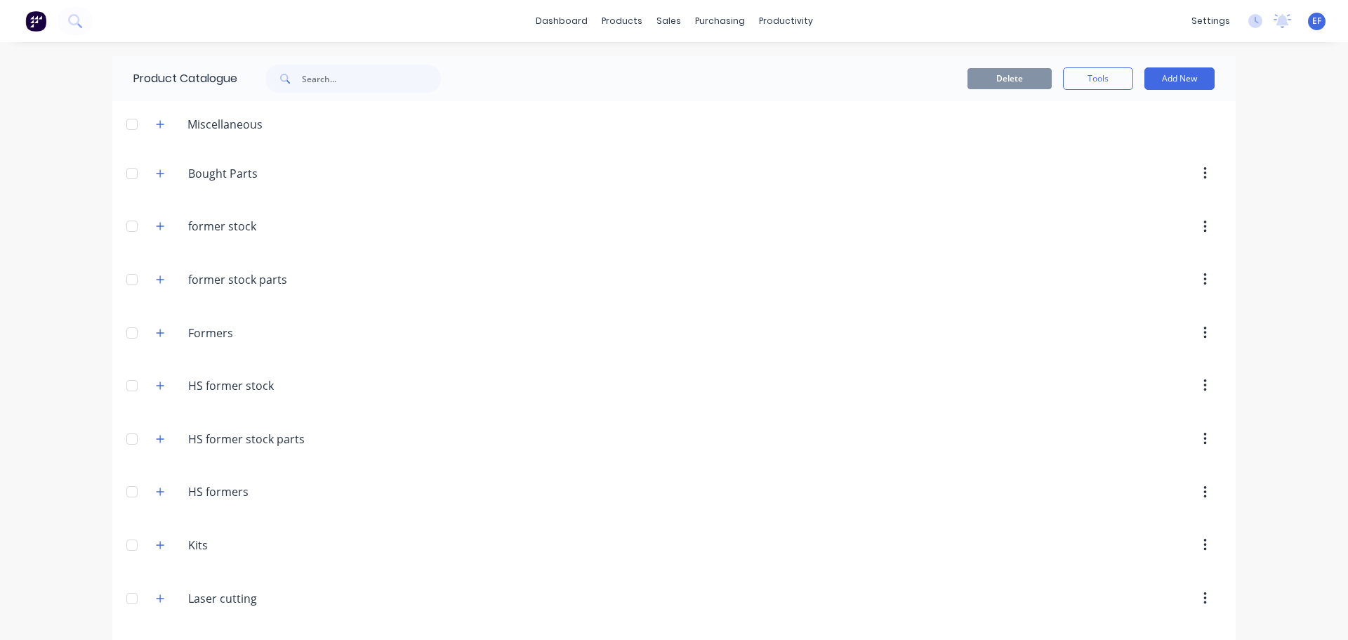
scroll to position [12161, 0]
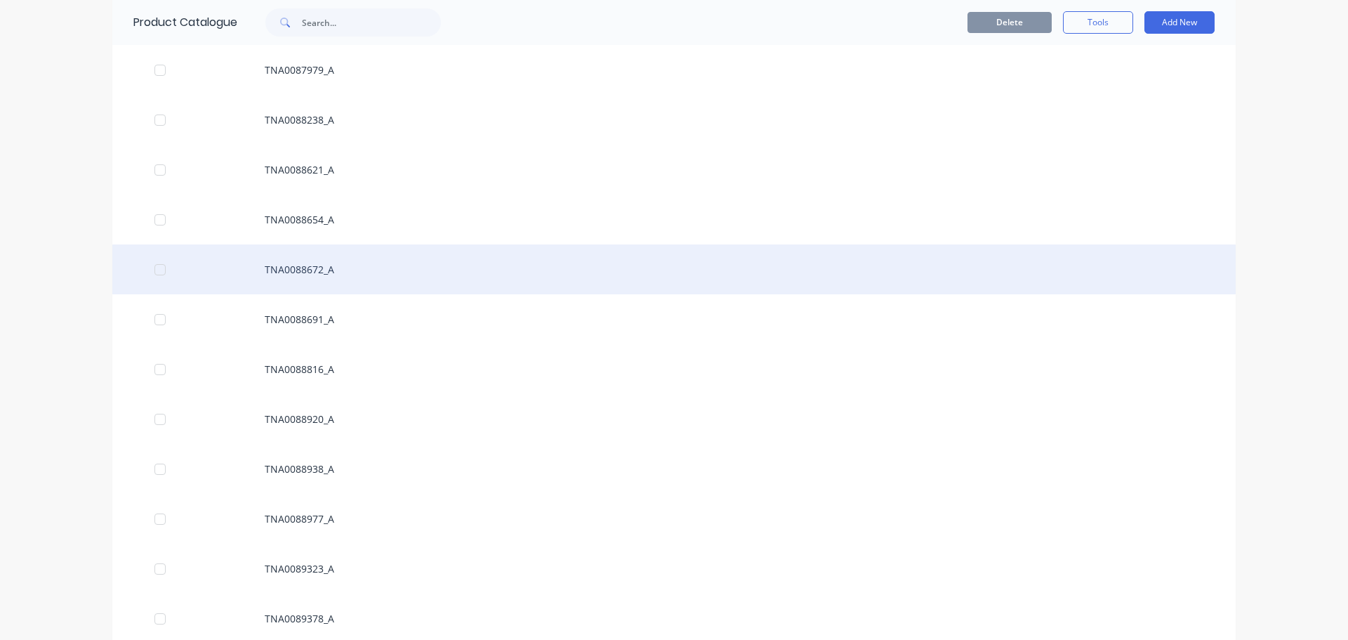
click at [315, 274] on div "TNA0088672_A" at bounding box center [673, 269] width 1123 height 50
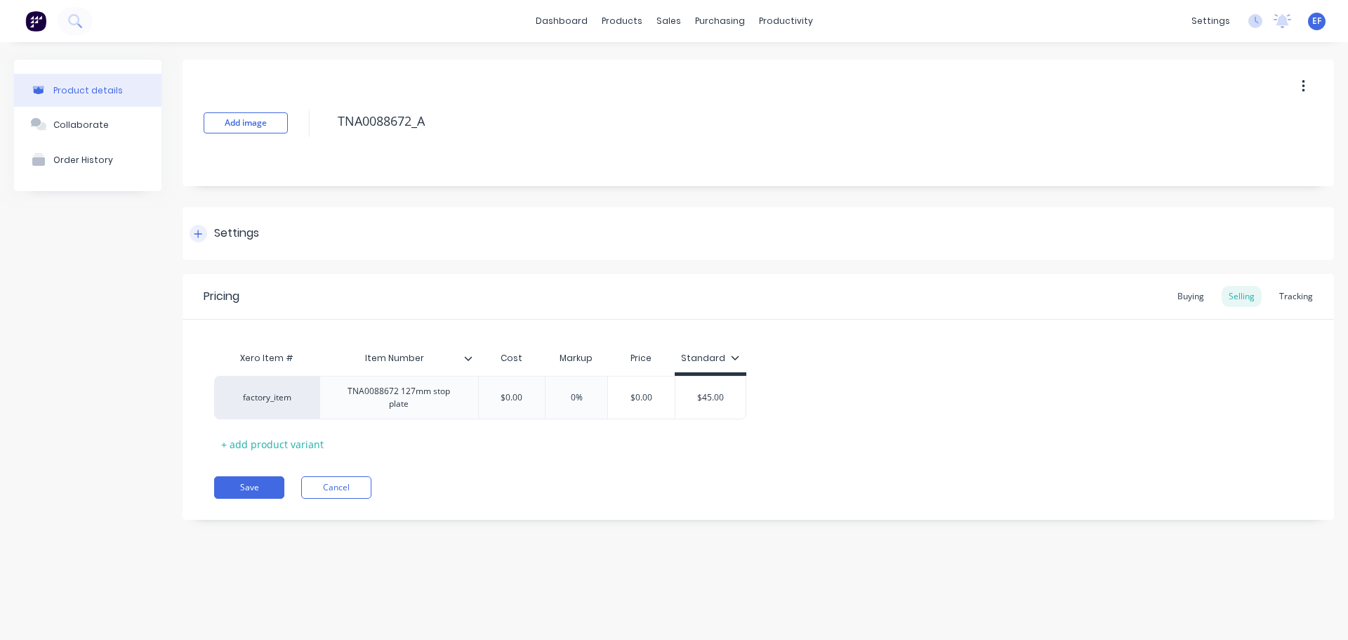
click at [227, 238] on div "Settings" at bounding box center [236, 234] width 45 height 18
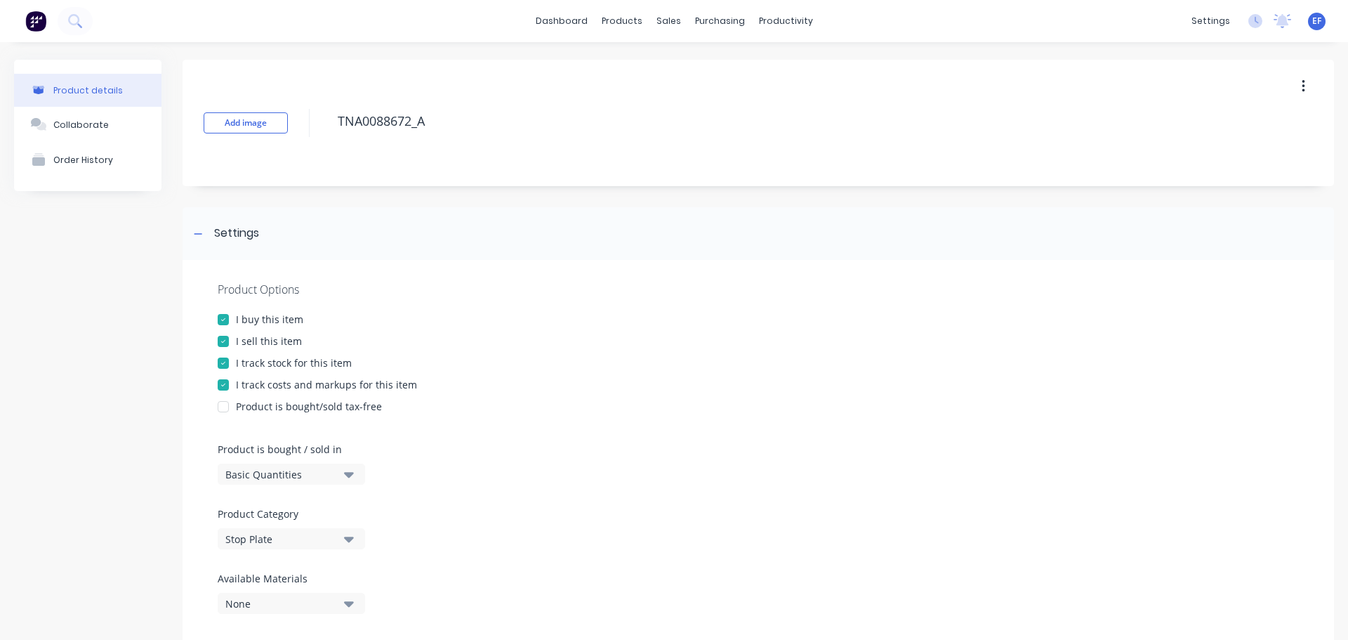
click at [225, 369] on div at bounding box center [223, 363] width 28 height 28
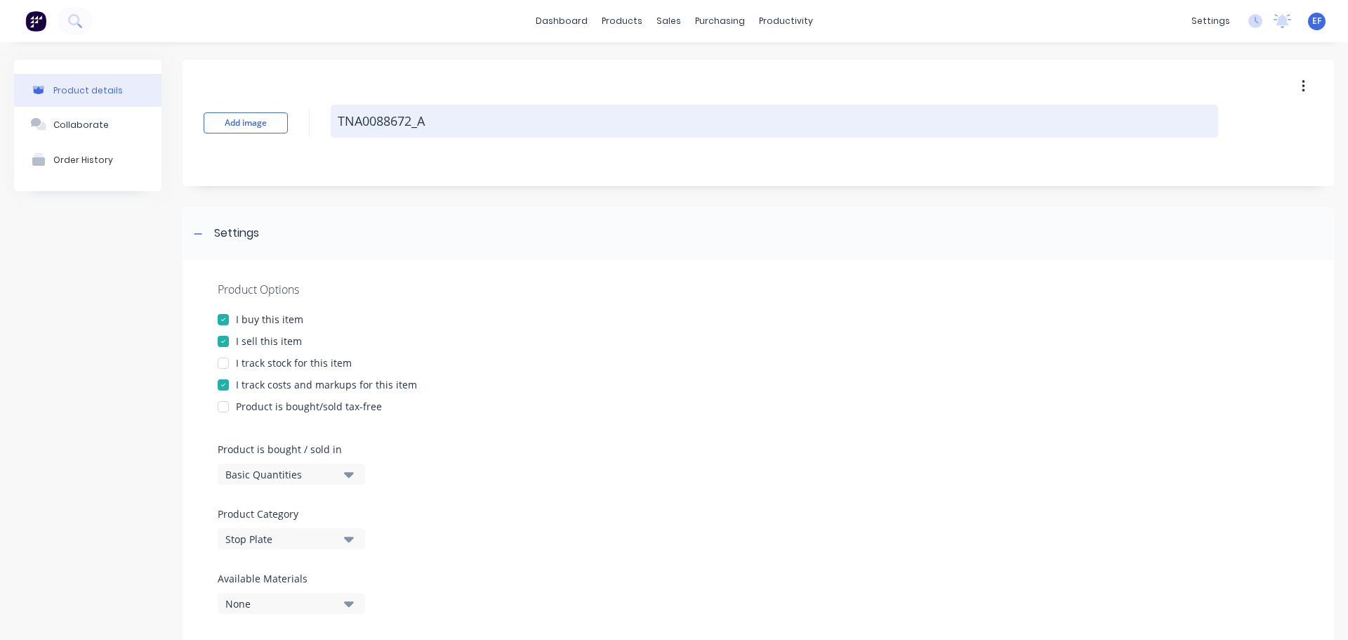
drag, startPoint x: 437, startPoint y: 116, endPoint x: 331, endPoint y: 119, distance: 106.1
click at [331, 119] on textarea "TNA0088672_A" at bounding box center [775, 121] width 888 height 33
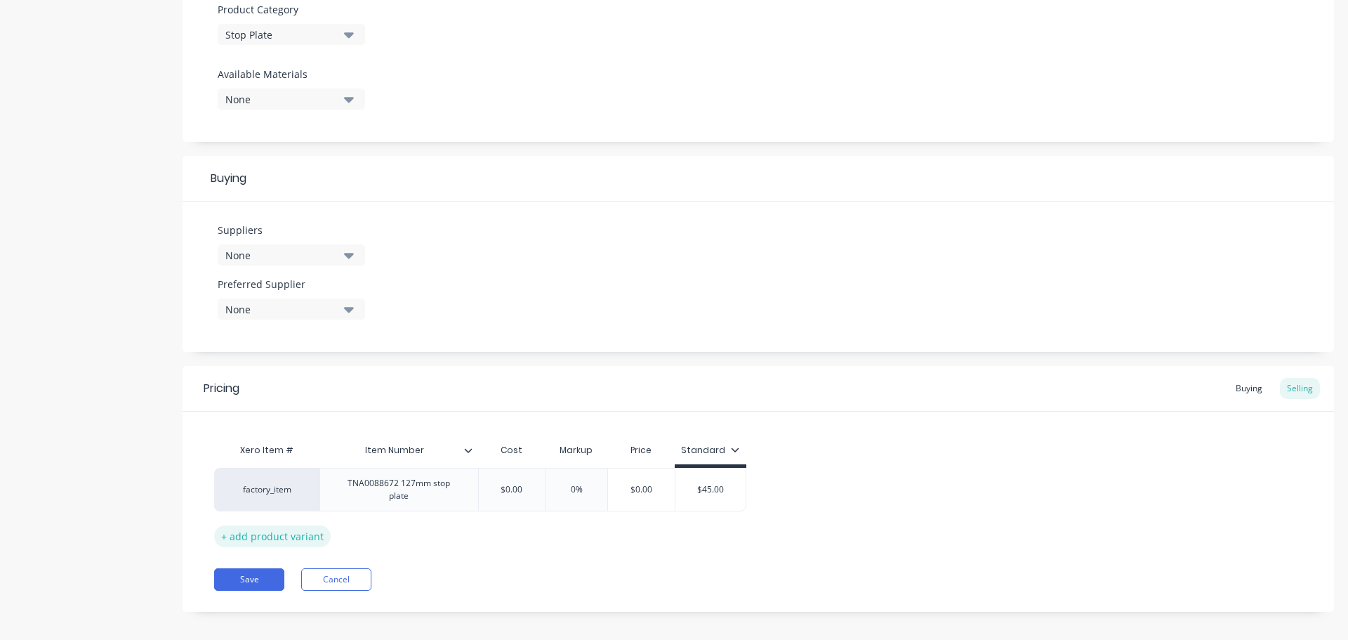
scroll to position [508, 0]
click at [248, 565] on button "Save" at bounding box center [249, 576] width 70 height 22
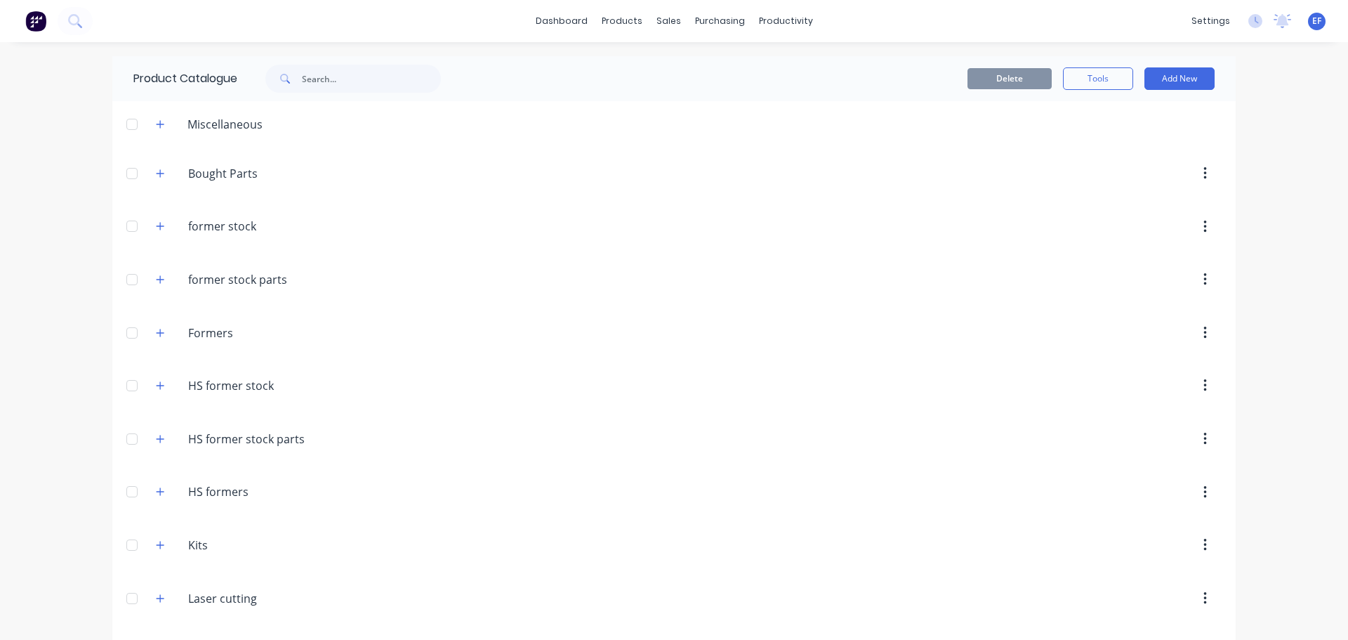
scroll to position [12112, 0]
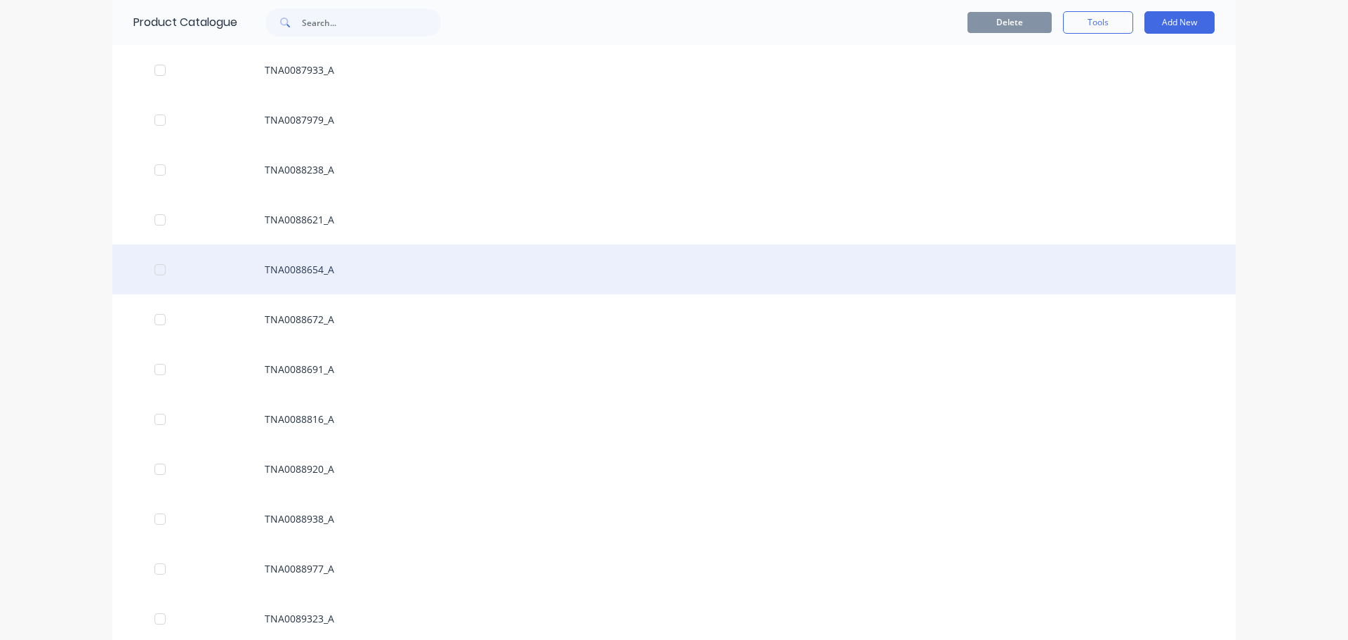
click at [327, 277] on div "TNA0088654_A" at bounding box center [673, 269] width 1123 height 50
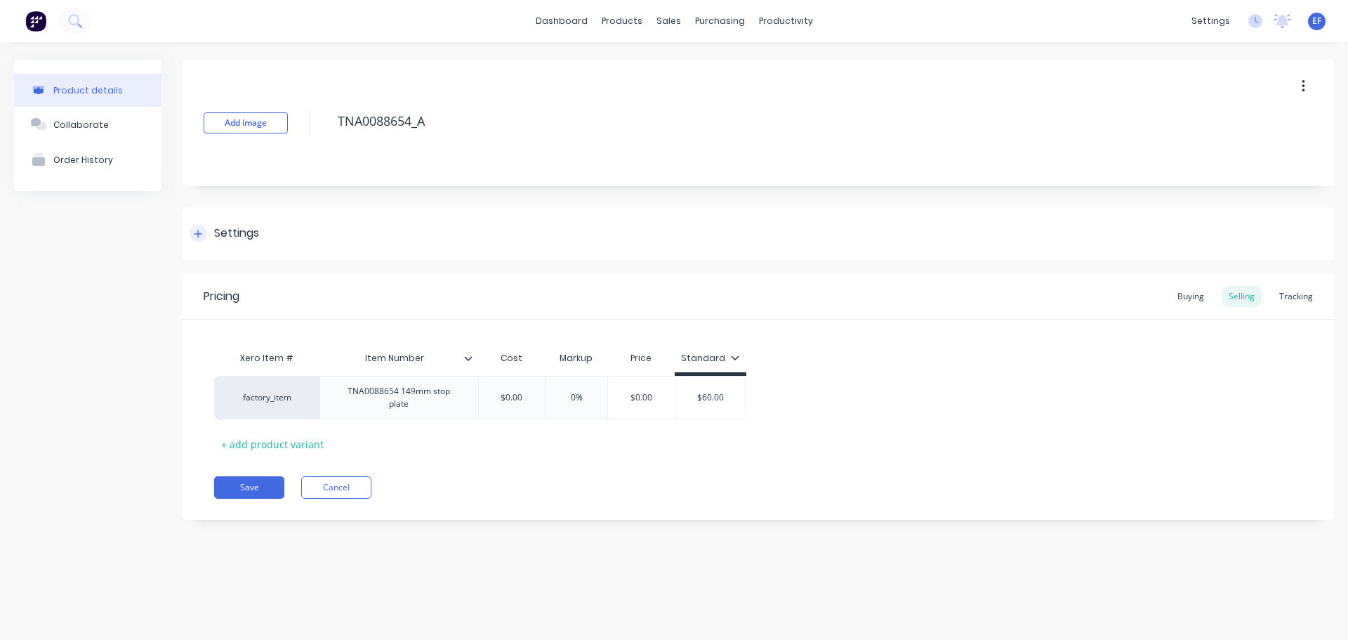
click at [207, 230] on div "Settings" at bounding box center [225, 234] width 70 height 18
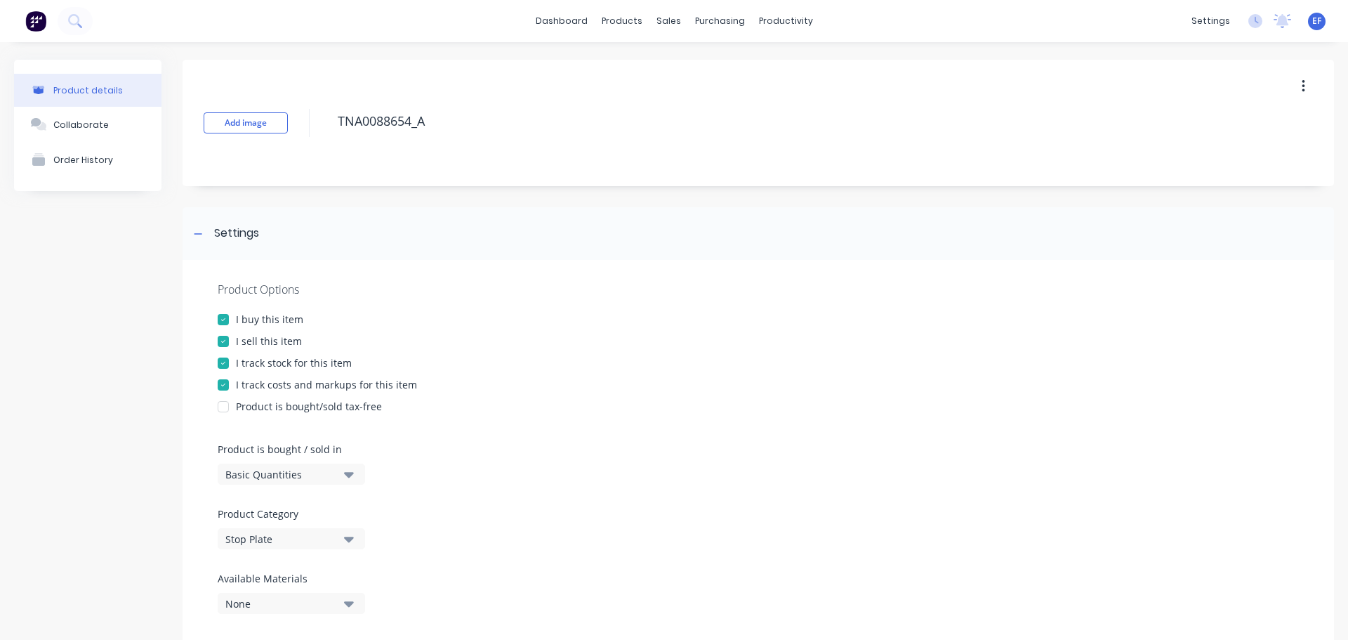
click at [242, 370] on div "Product Options I buy this item I sell this item I track stock for this item I …" at bounding box center [759, 453] width 1152 height 386
click at [307, 352] on div "Product Options I buy this item I sell this item I track stock for this item I …" at bounding box center [759, 453] width 1152 height 386
click at [301, 363] on div "I track stock for this item" at bounding box center [294, 362] width 116 height 15
drag, startPoint x: 442, startPoint y: 116, endPoint x: 308, endPoint y: 126, distance: 134.5
click at [308, 126] on div "Add image TNA0088654_A" at bounding box center [759, 123] width 1152 height 126
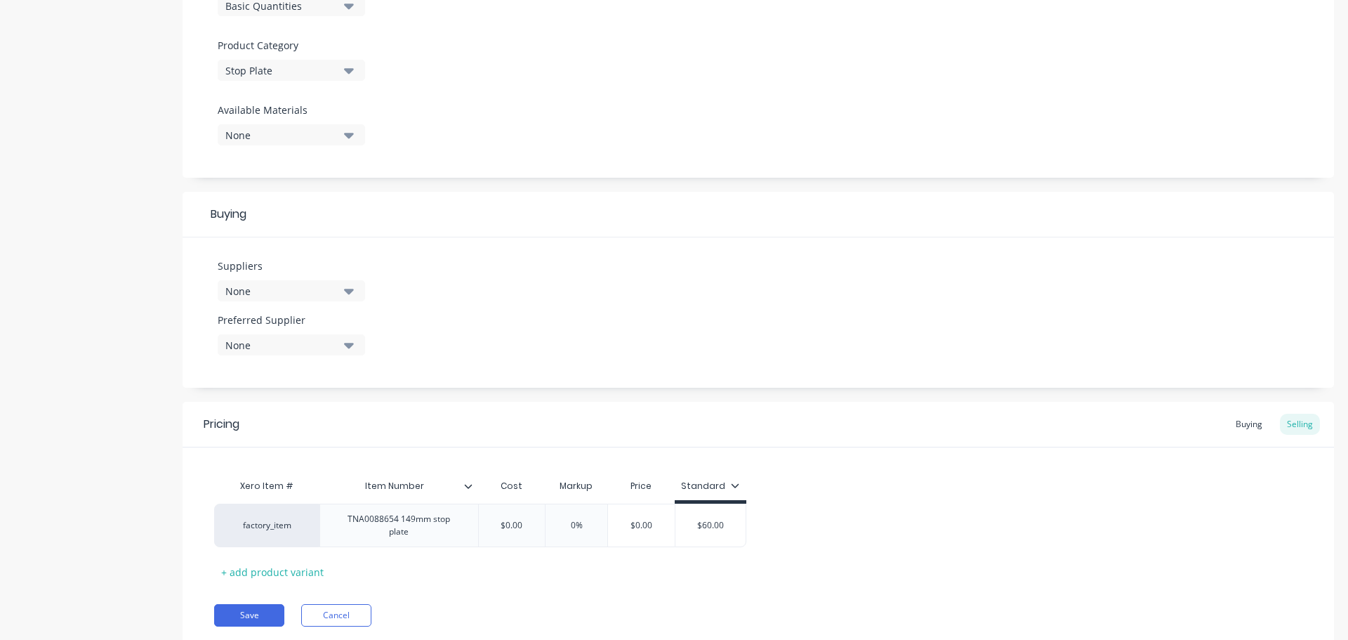
scroll to position [508, 0]
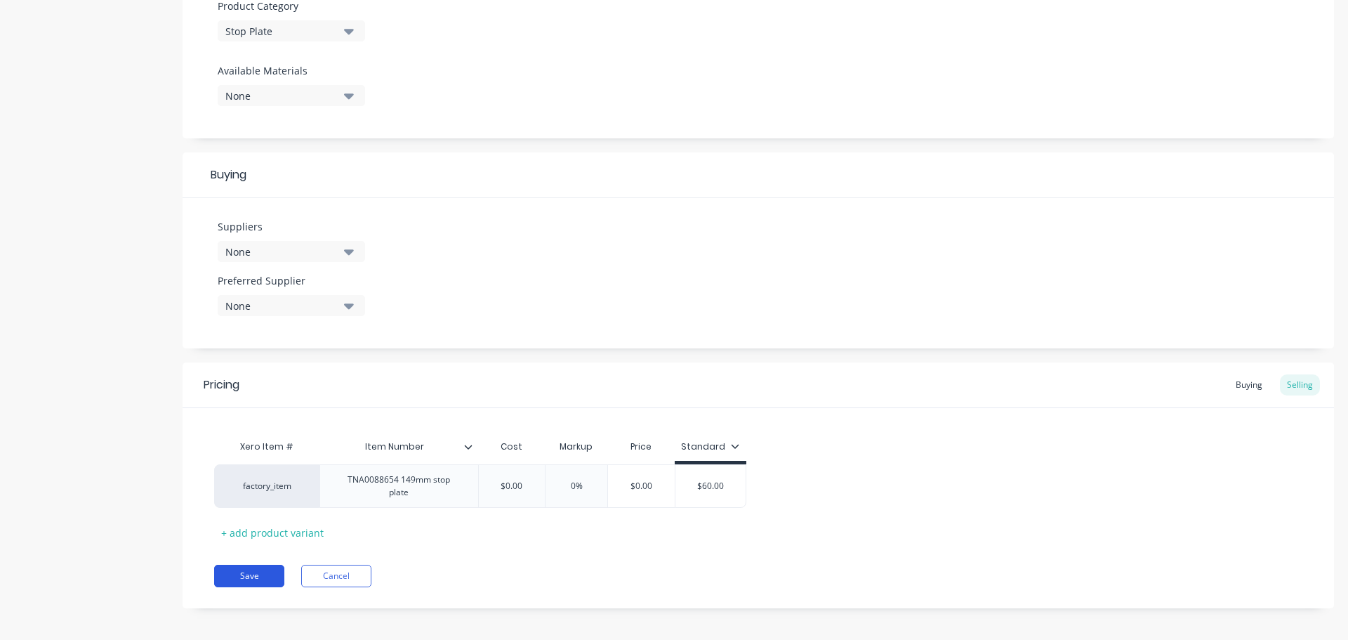
click at [224, 571] on button "Save" at bounding box center [249, 576] width 70 height 22
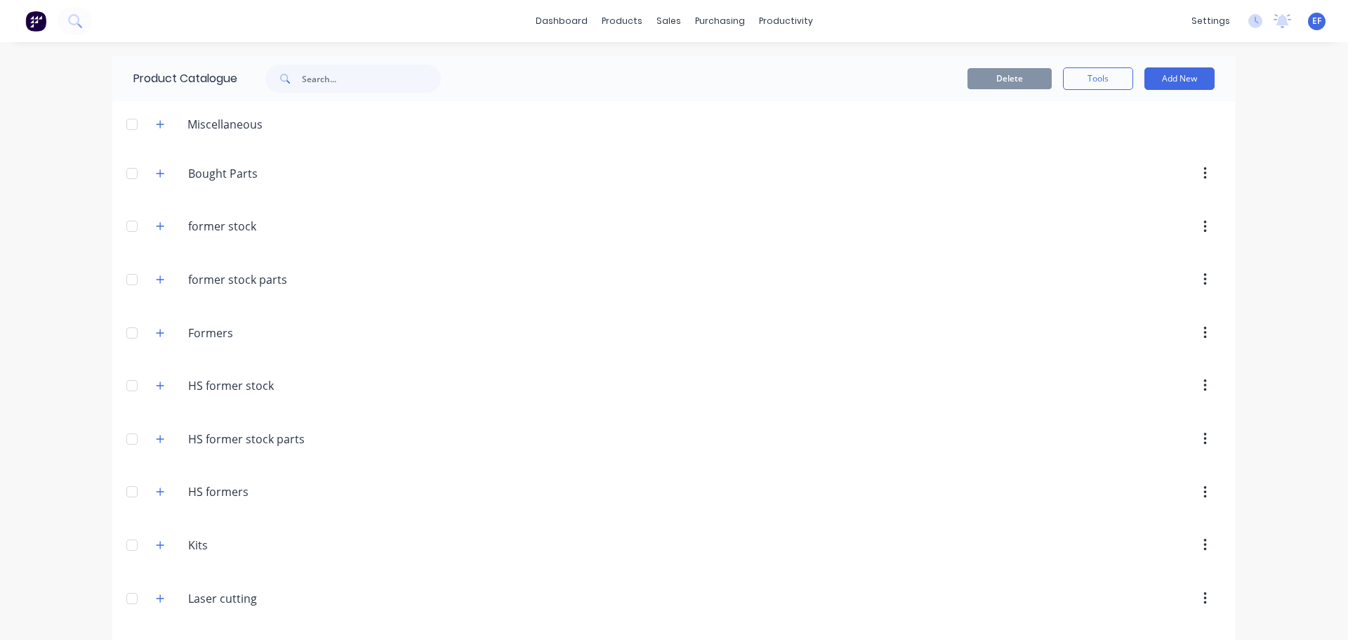
scroll to position [12062, 0]
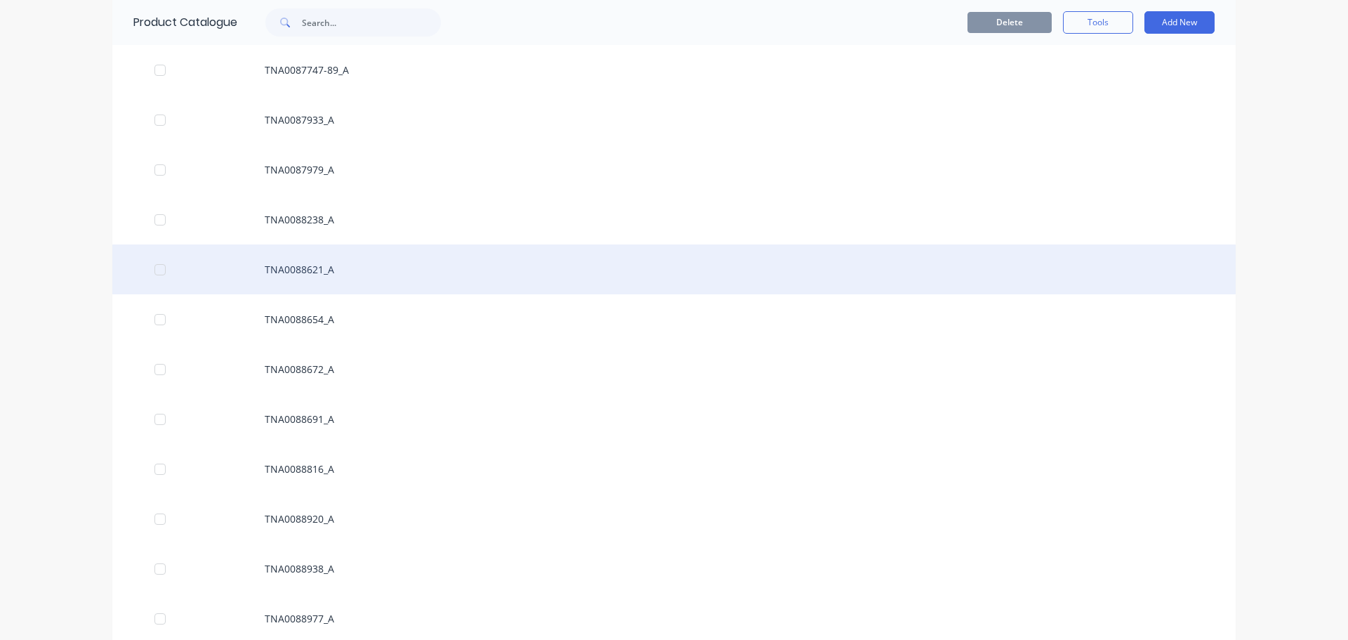
click at [312, 268] on div "TNA0088621_A" at bounding box center [673, 269] width 1123 height 50
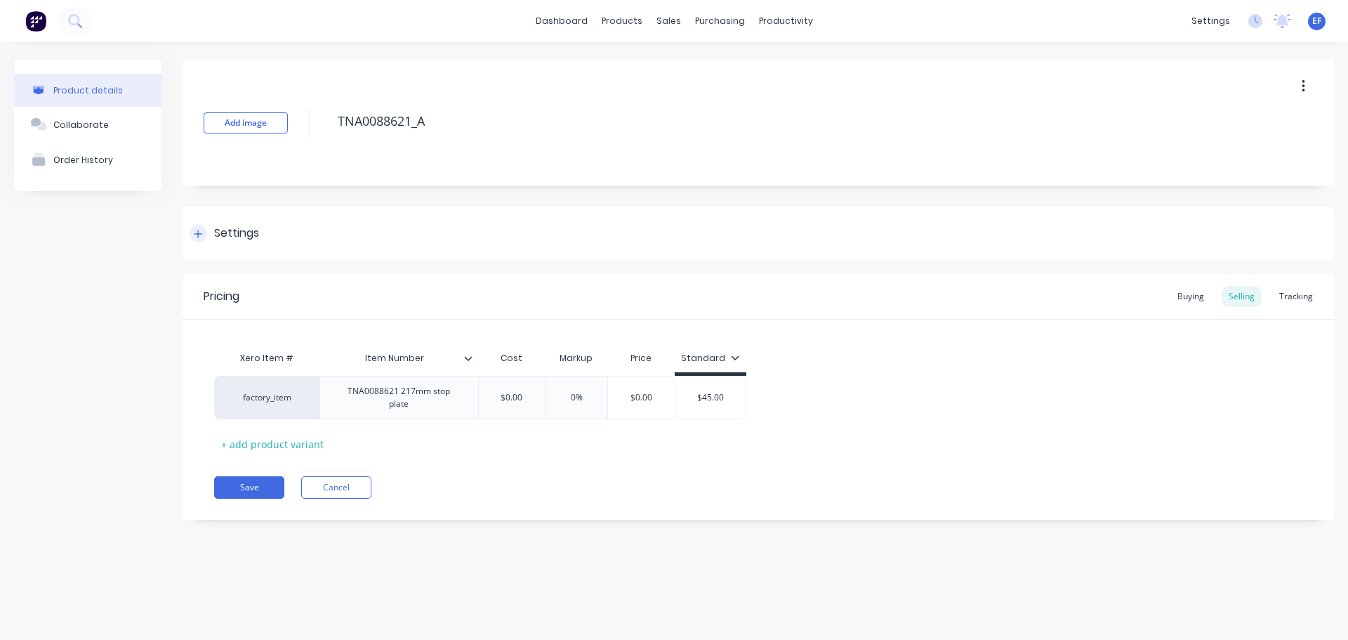
click at [258, 240] on div "Settings" at bounding box center [236, 234] width 45 height 18
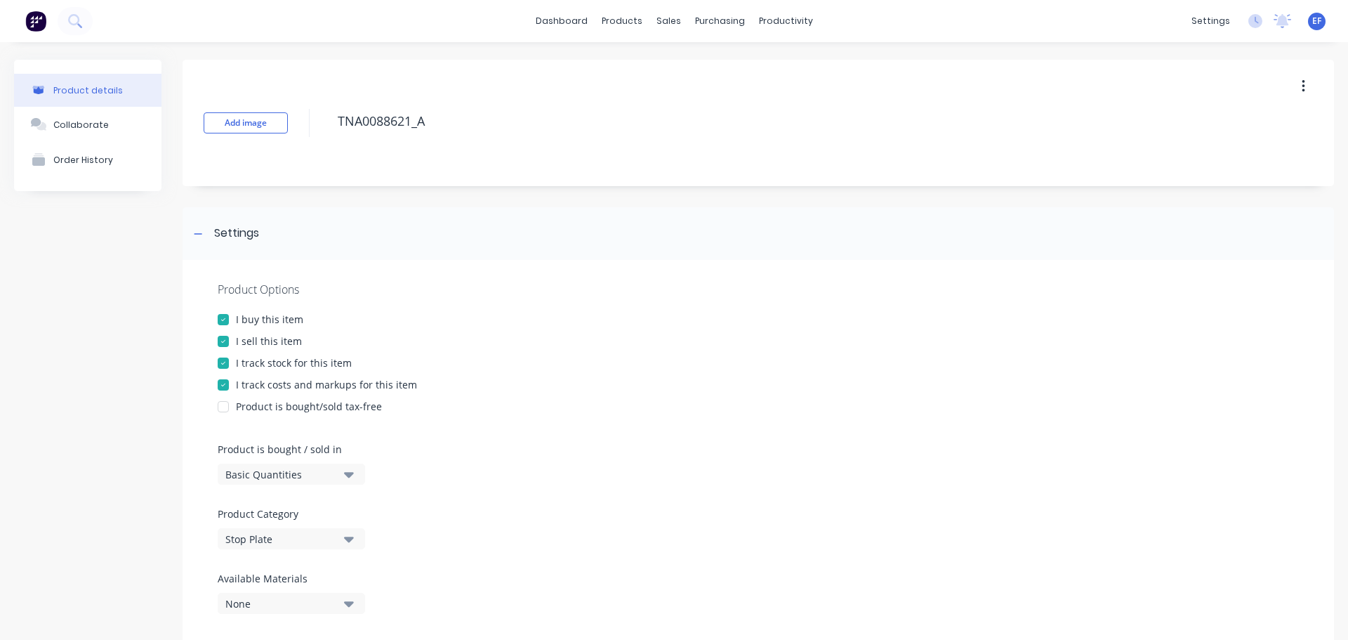
click at [226, 364] on div at bounding box center [223, 363] width 28 height 28
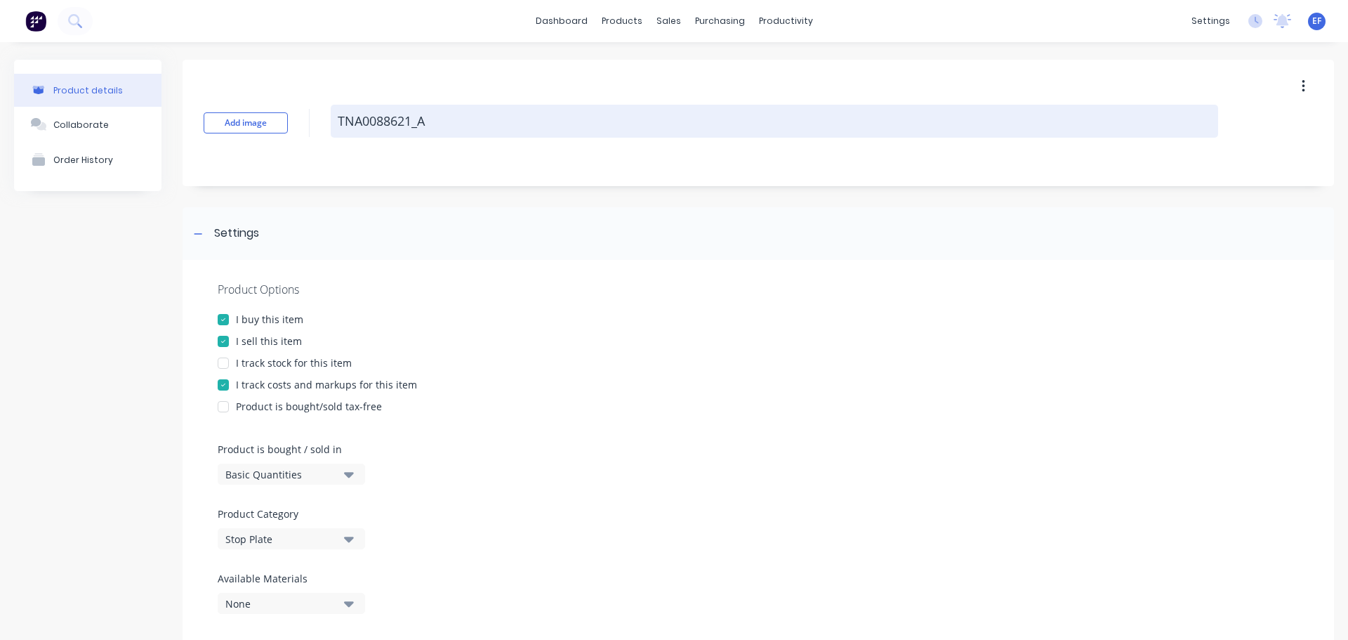
drag, startPoint x: 454, startPoint y: 128, endPoint x: 331, endPoint y: 128, distance: 122.2
click at [331, 128] on textarea "TNA0088621_A" at bounding box center [775, 121] width 888 height 33
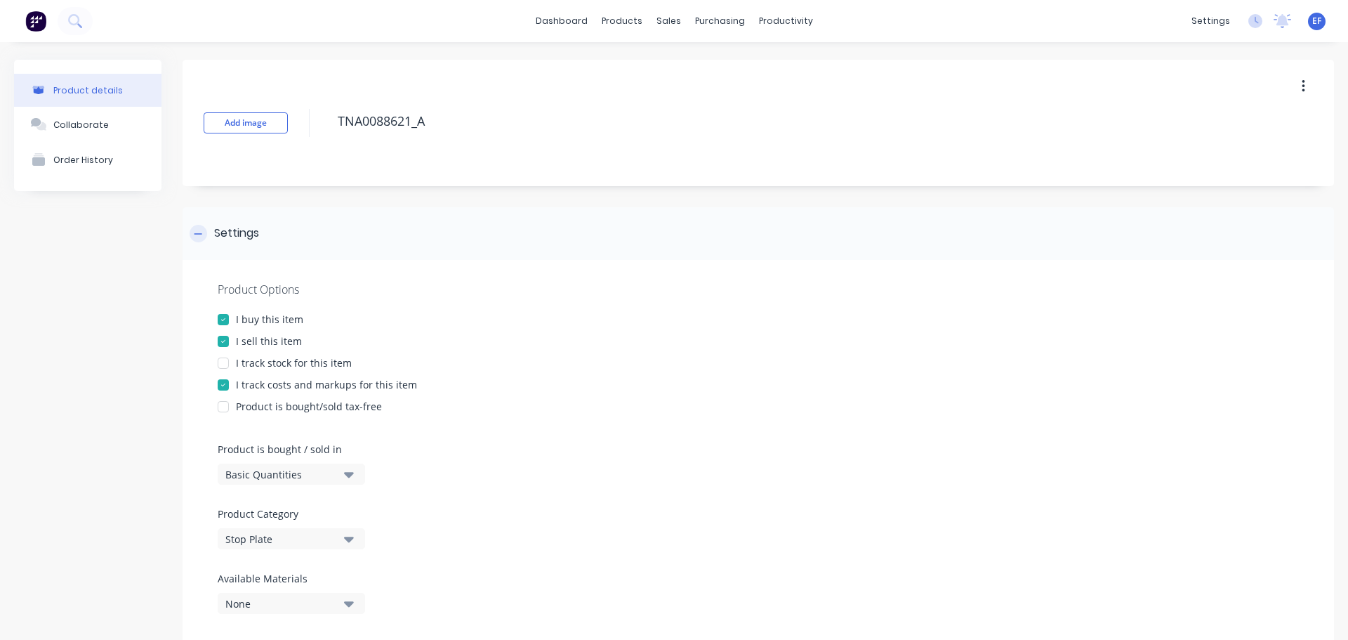
click at [206, 227] on div "Settings" at bounding box center [225, 234] width 70 height 18
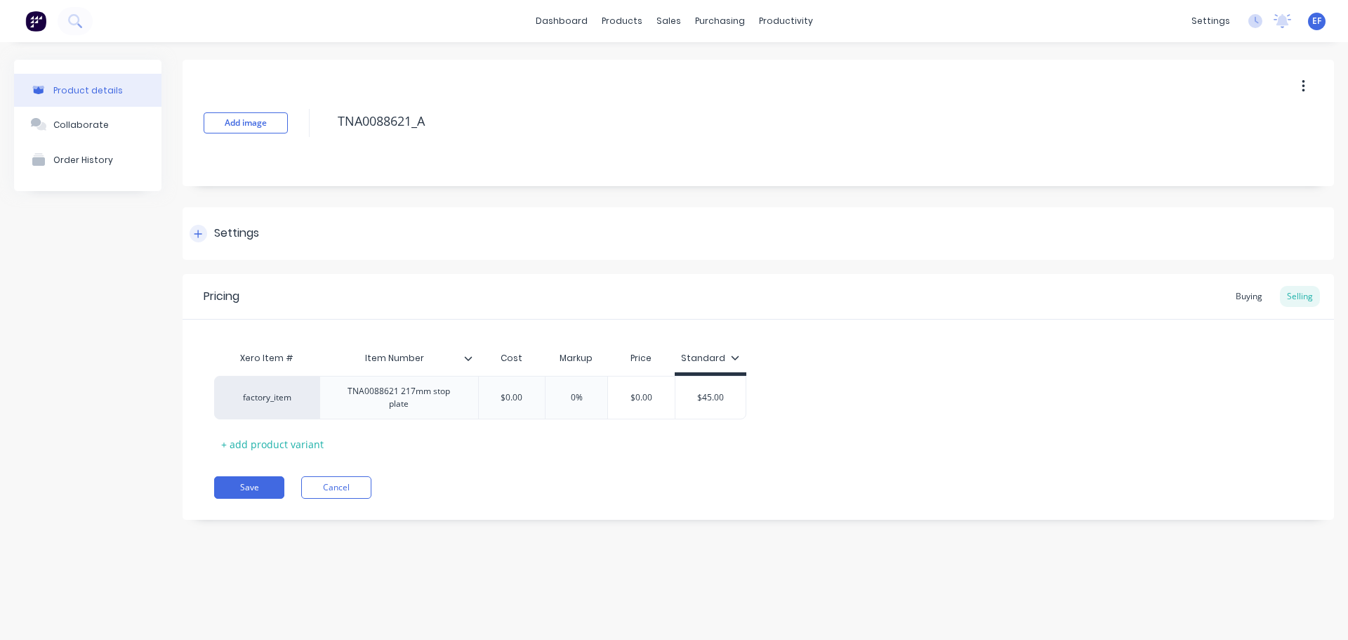
click at [206, 227] on div "Settings" at bounding box center [225, 234] width 70 height 18
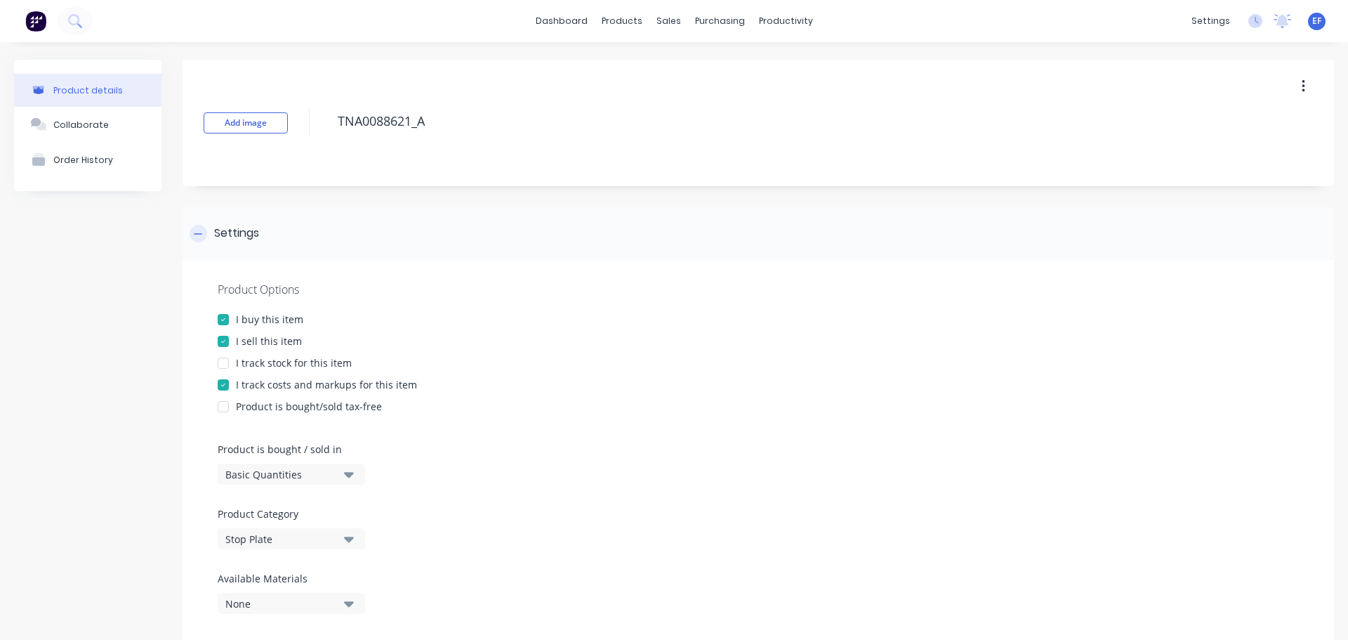
click at [206, 227] on div "Settings" at bounding box center [225, 234] width 70 height 18
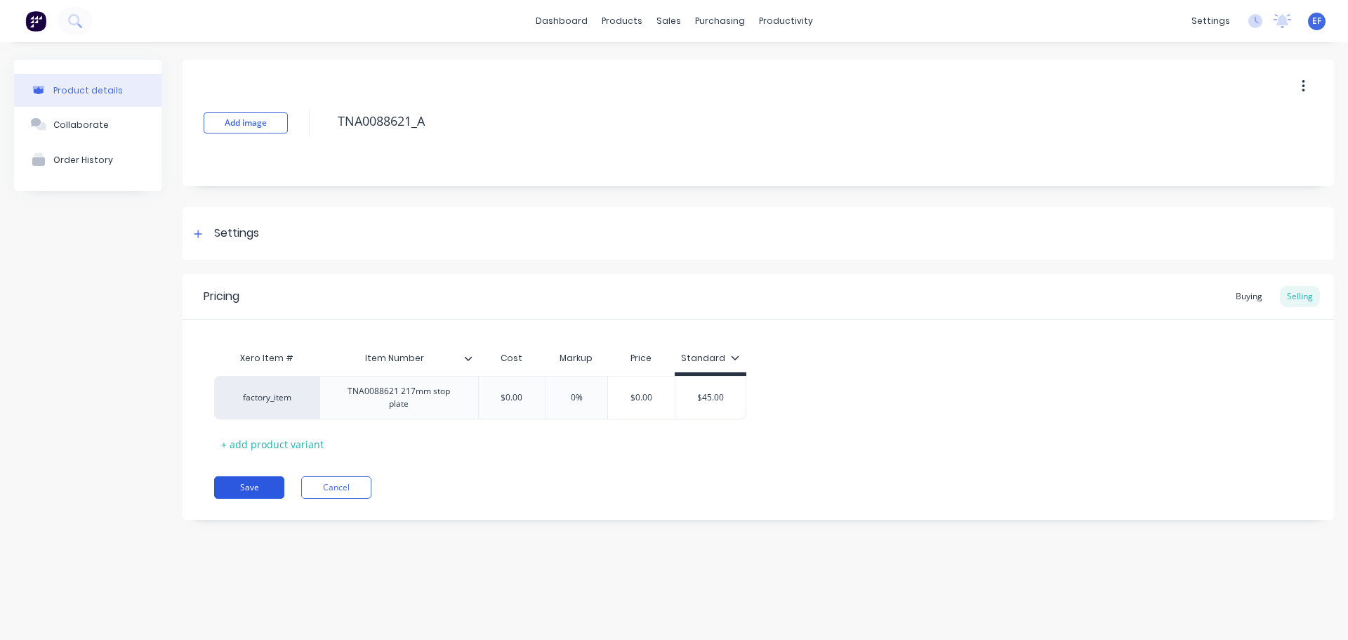
click at [242, 479] on button "Save" at bounding box center [249, 487] width 70 height 22
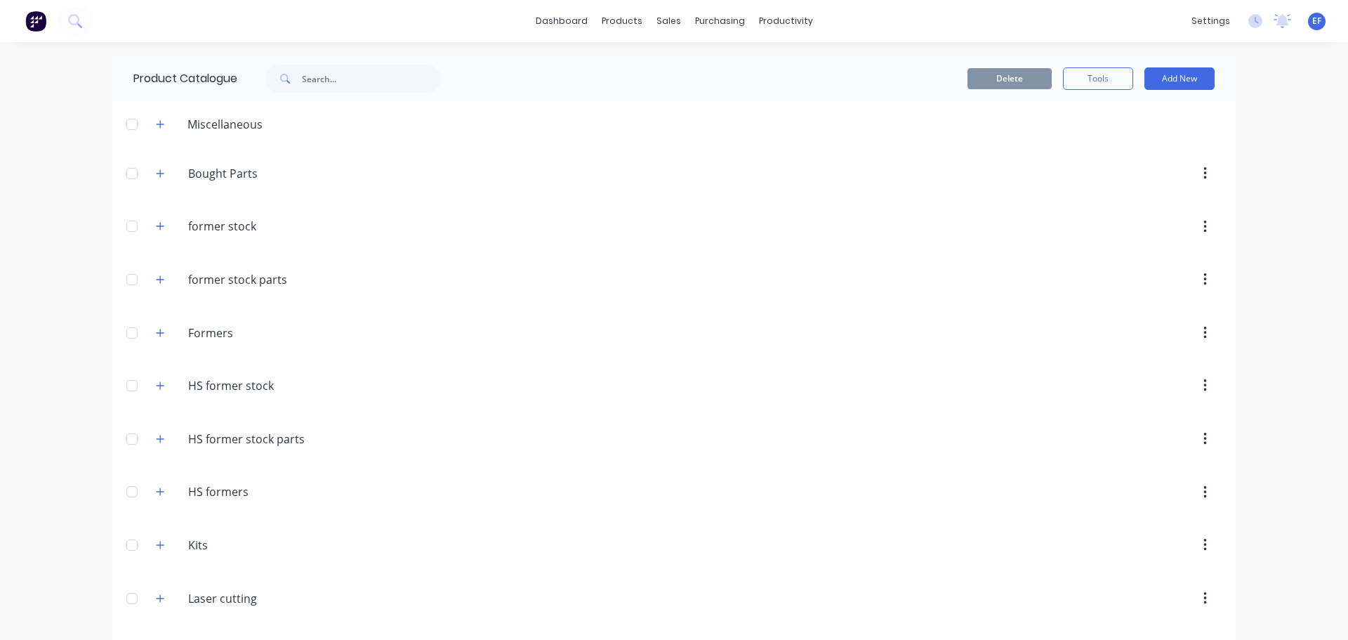
scroll to position [12012, 0]
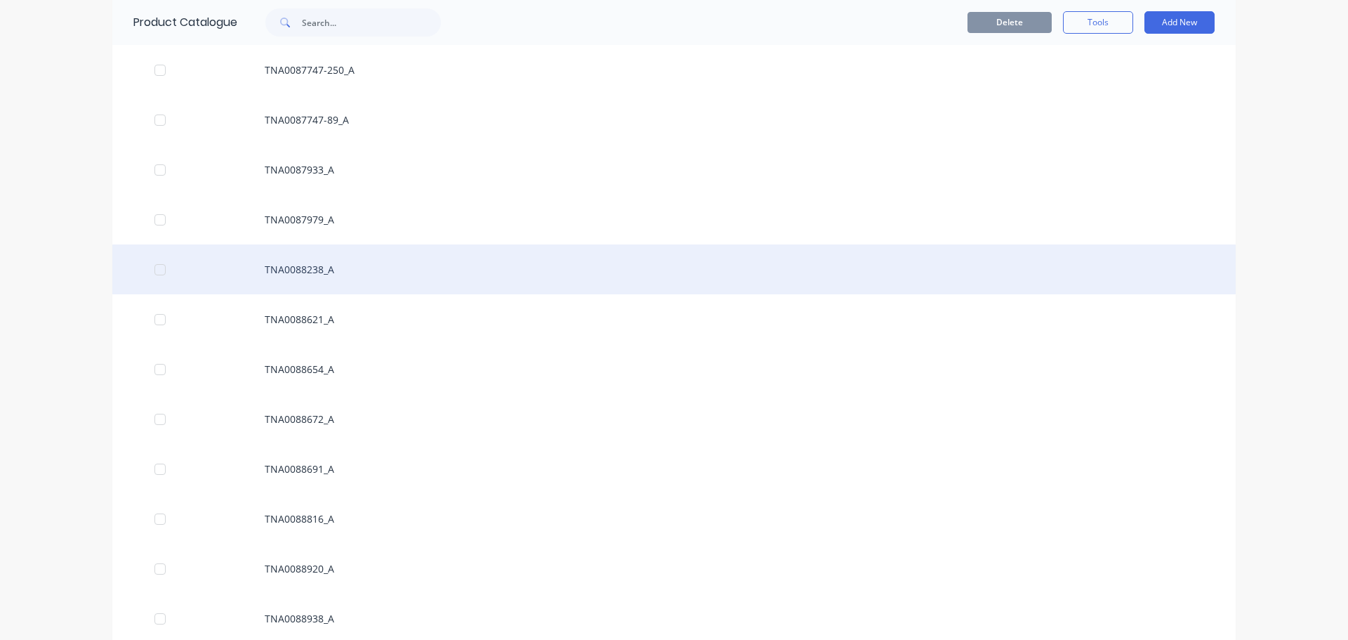
click at [331, 268] on div "TNA0088238_A" at bounding box center [673, 269] width 1123 height 50
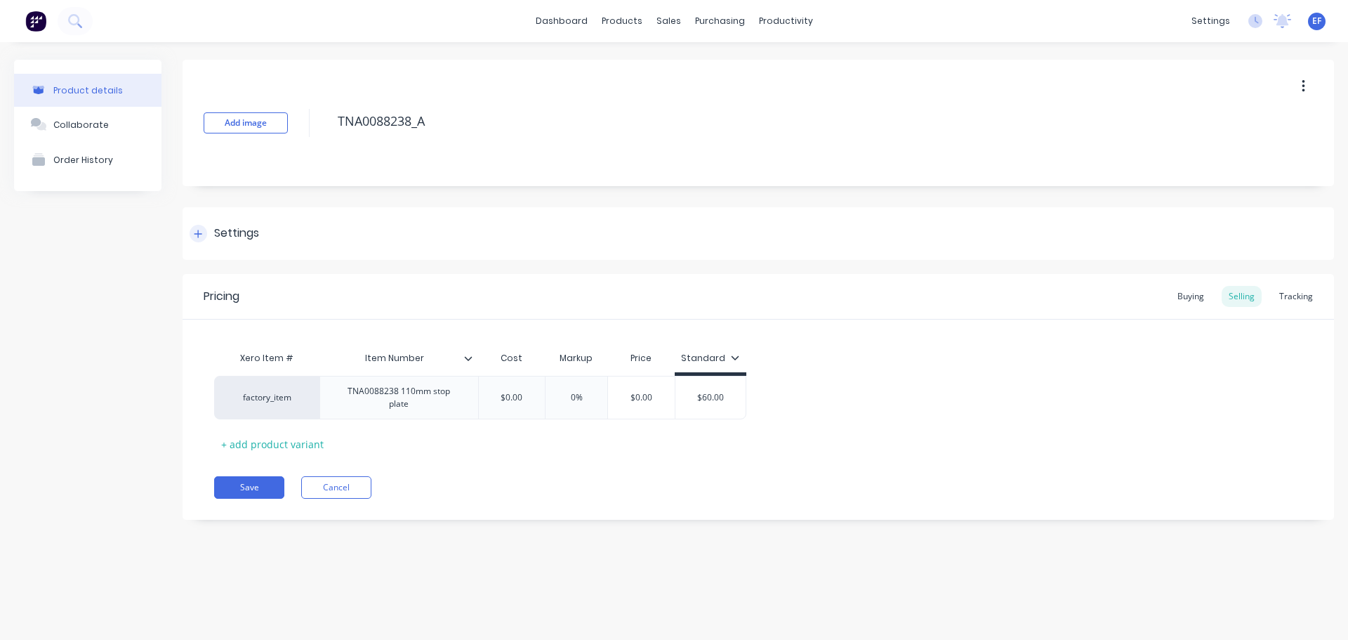
click at [203, 234] on div at bounding box center [199, 234] width 18 height 18
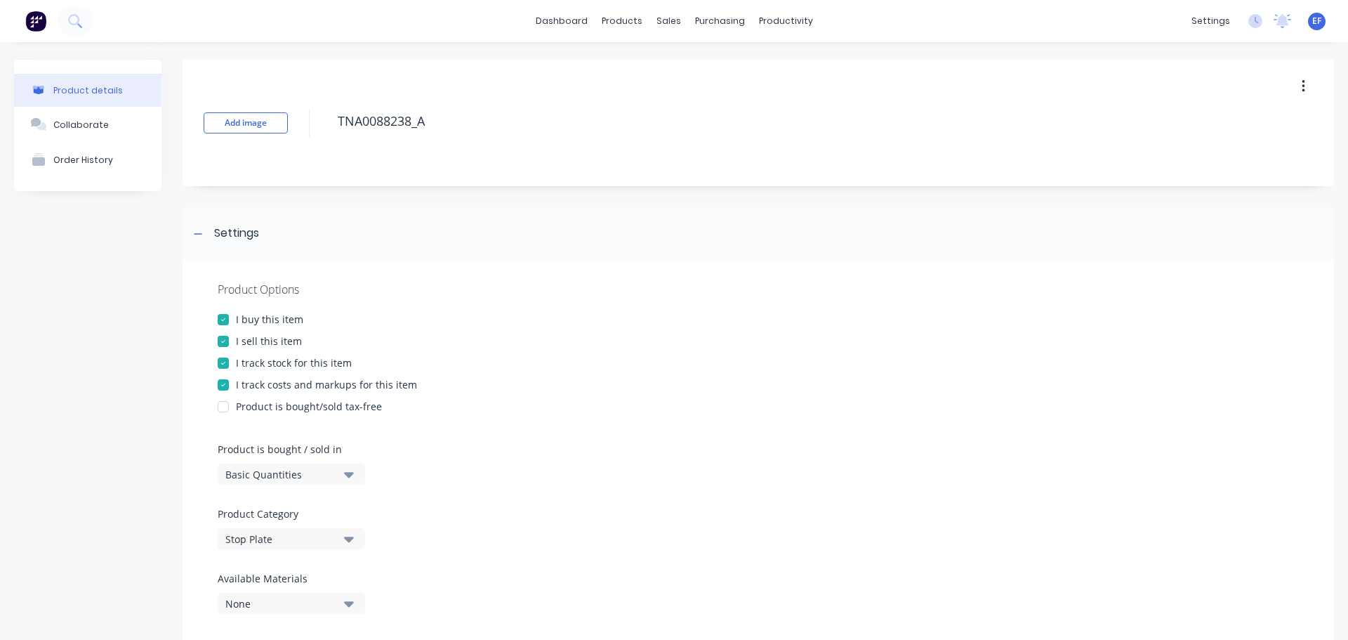
click at [223, 361] on div at bounding box center [223, 363] width 28 height 28
drag, startPoint x: 429, startPoint y: 122, endPoint x: 312, endPoint y: 126, distance: 116.6
click at [312, 126] on div "Add image TNA0088238_A" at bounding box center [759, 123] width 1152 height 126
click at [201, 231] on icon at bounding box center [198, 234] width 8 height 10
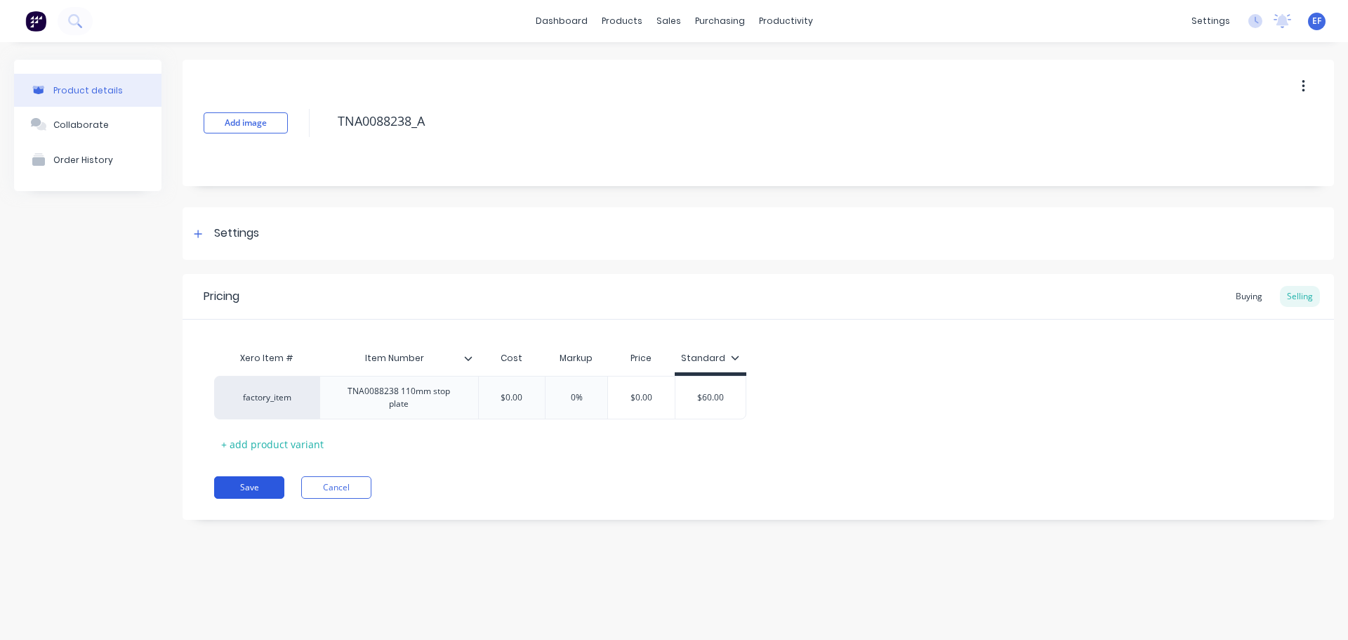
click at [257, 491] on button "Save" at bounding box center [249, 487] width 70 height 22
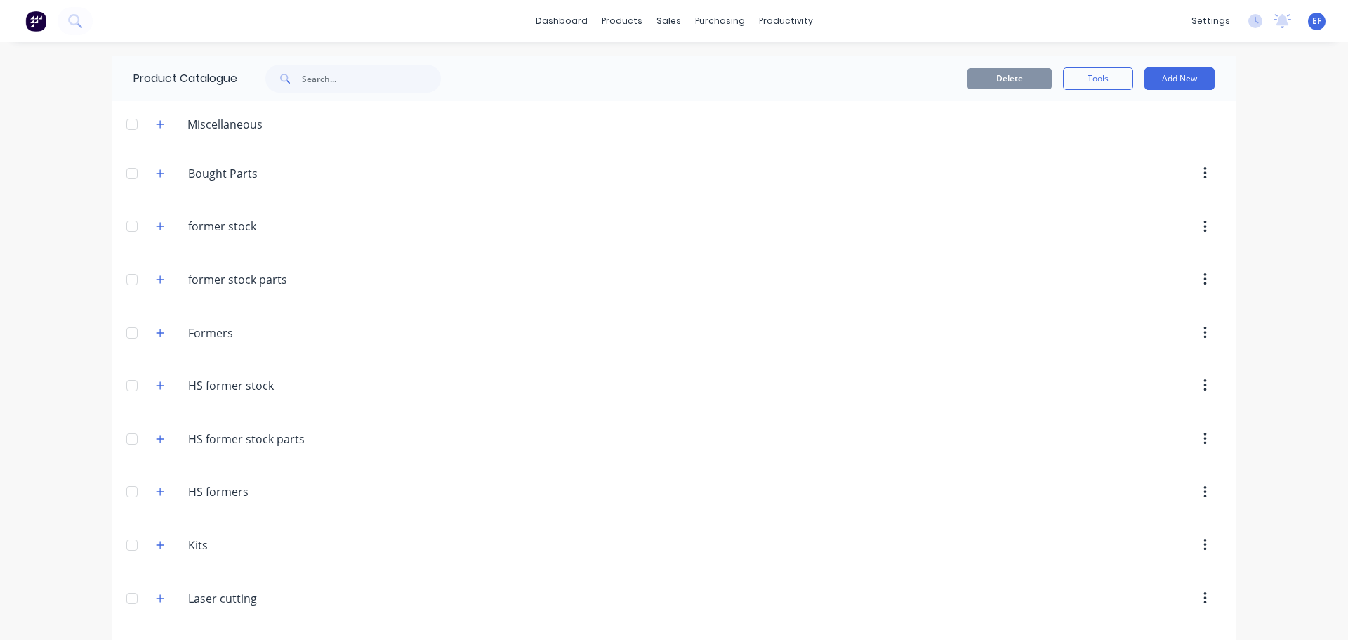
scroll to position [11962, 0]
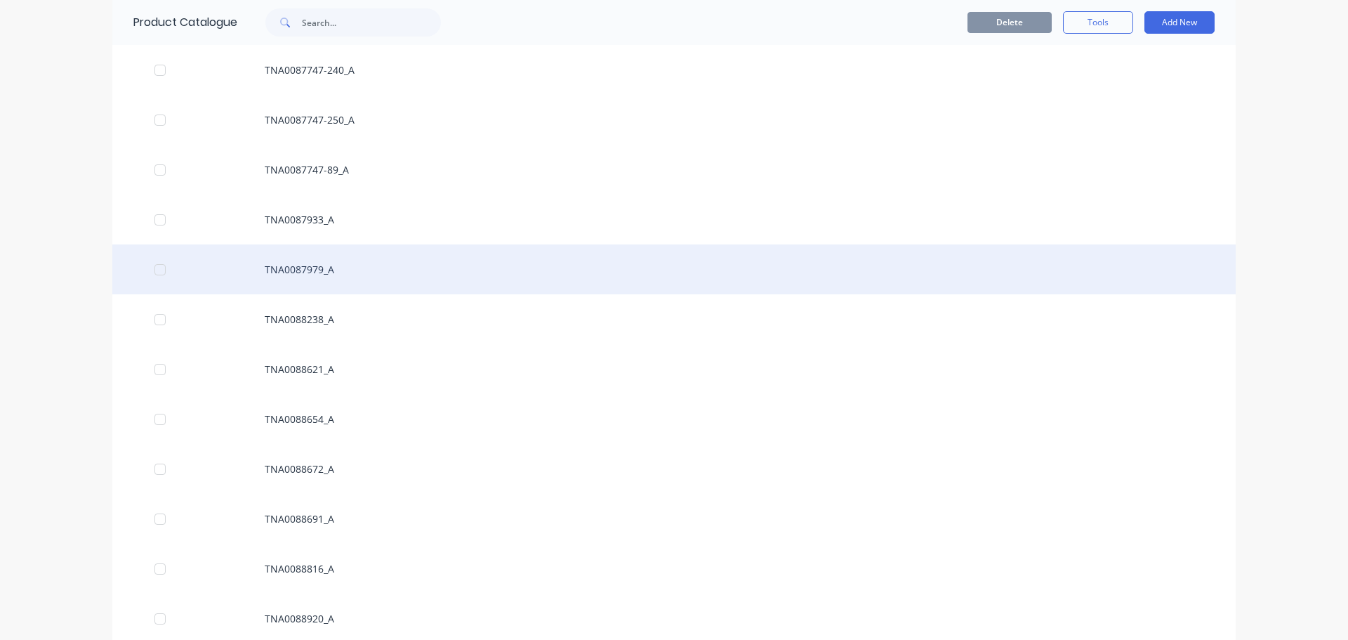
click at [301, 263] on div "TNA0087979_A" at bounding box center [673, 269] width 1123 height 50
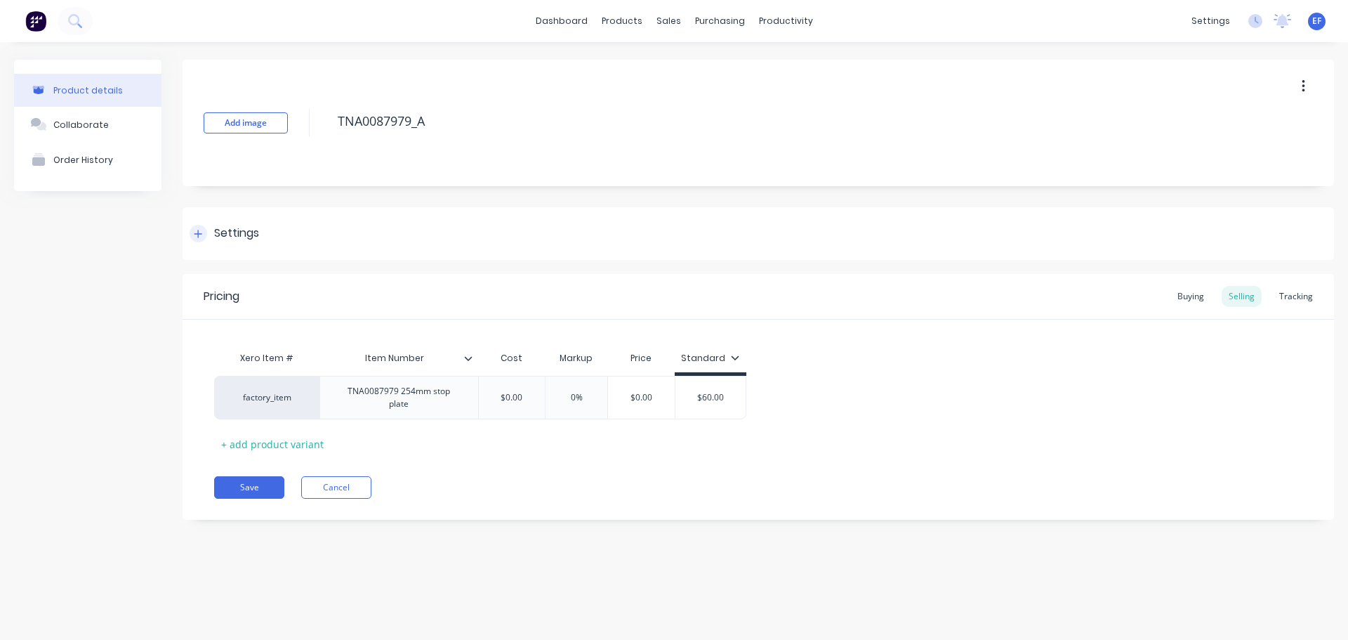
click at [204, 233] on div at bounding box center [199, 234] width 18 height 18
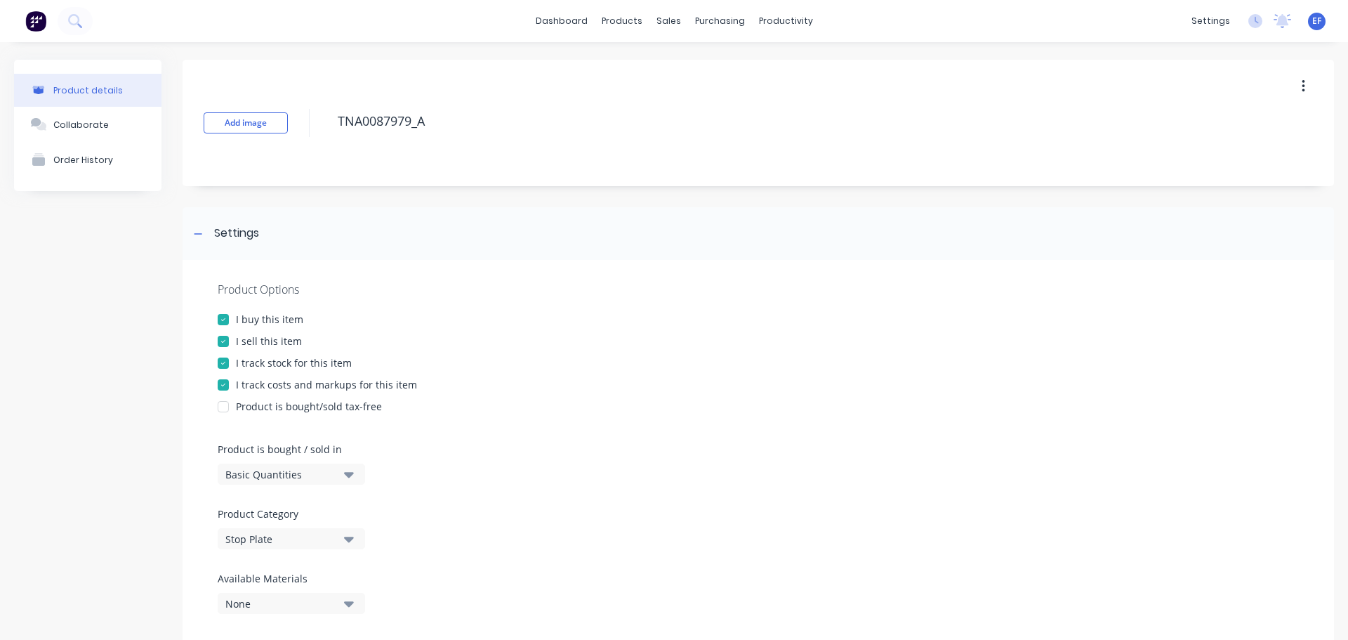
click at [251, 362] on div "I track stock for this item" at bounding box center [294, 362] width 116 height 15
click at [204, 238] on div at bounding box center [199, 234] width 18 height 18
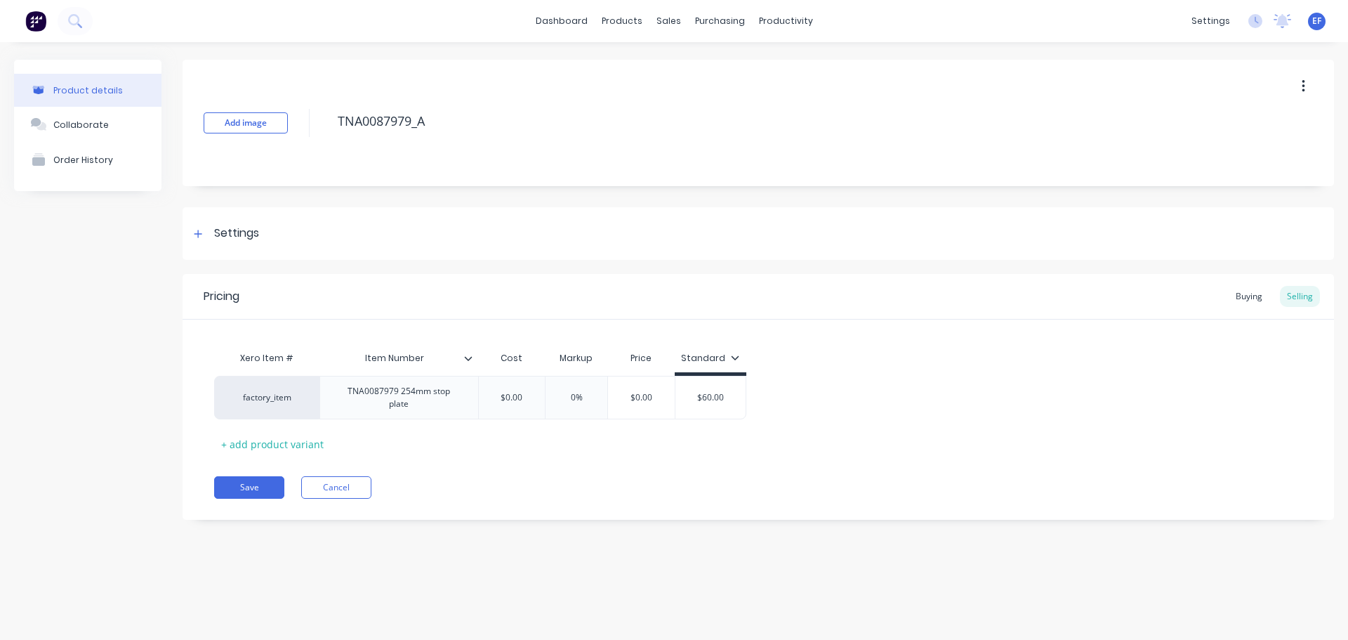
drag, startPoint x: 452, startPoint y: 127, endPoint x: 289, endPoint y: 127, distance: 162.9
click at [289, 127] on div "Add image TNA0087979_A" at bounding box center [759, 123] width 1152 height 126
click at [244, 481] on button "Save" at bounding box center [249, 487] width 70 height 22
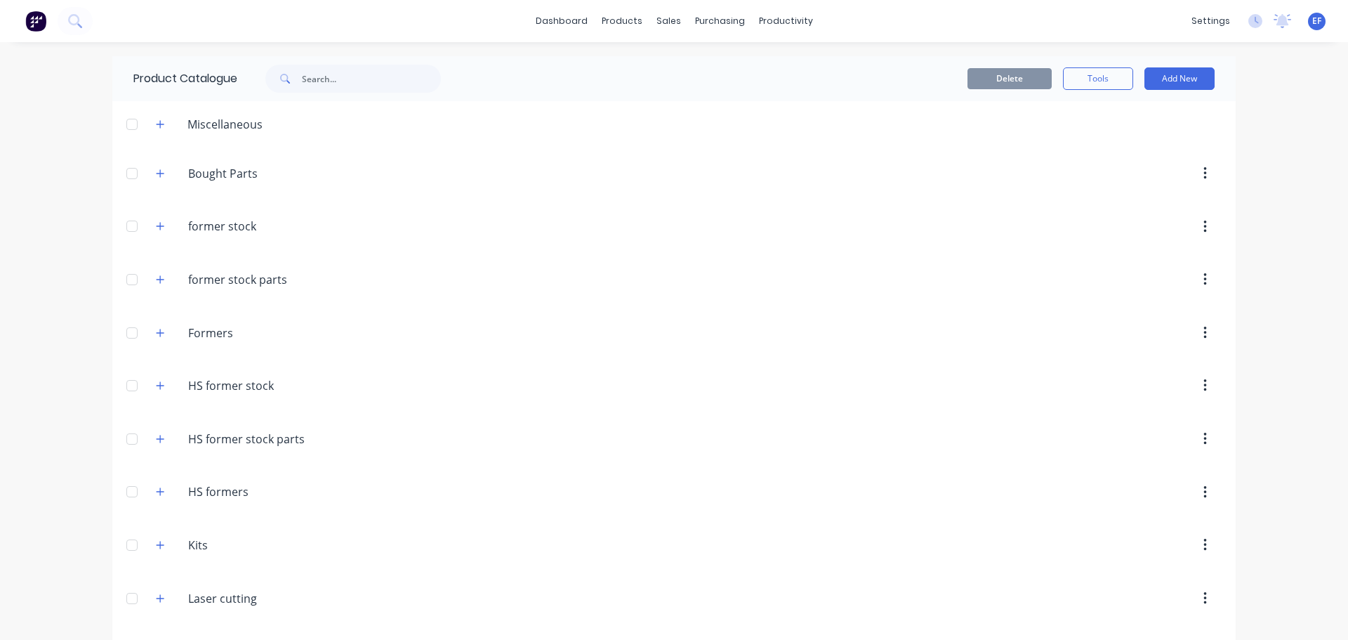
scroll to position [11912, 0]
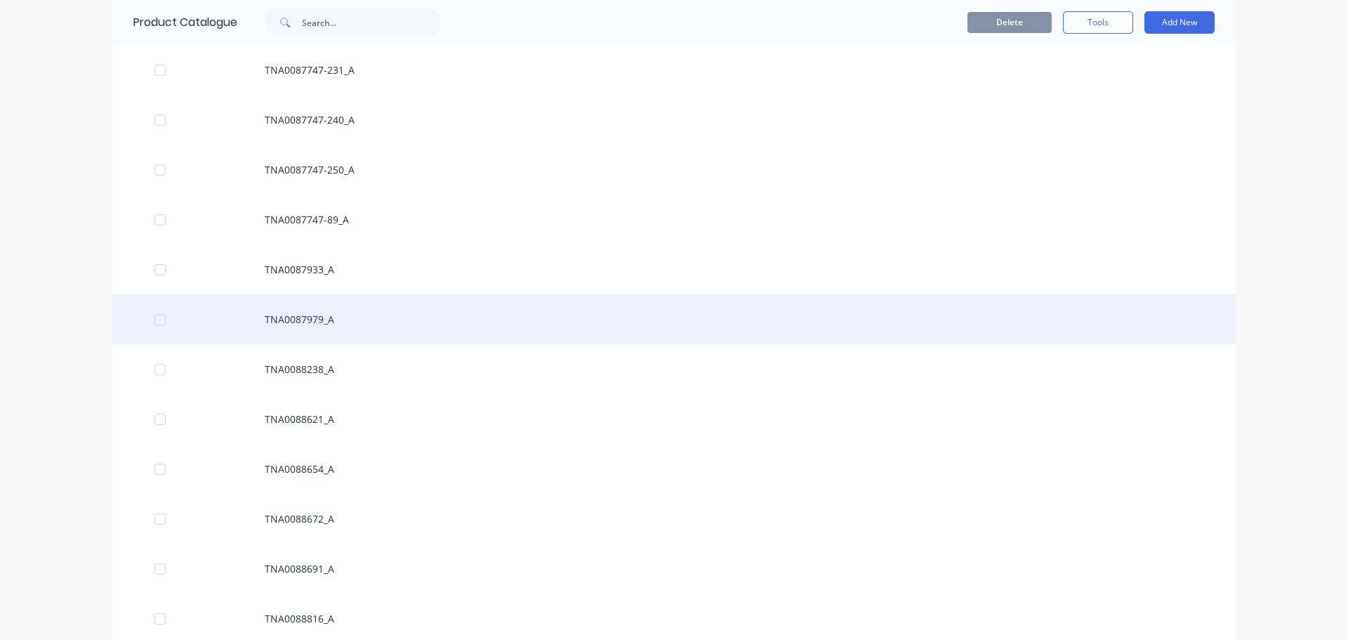
click at [316, 325] on div "TNA0087979_A" at bounding box center [673, 319] width 1123 height 50
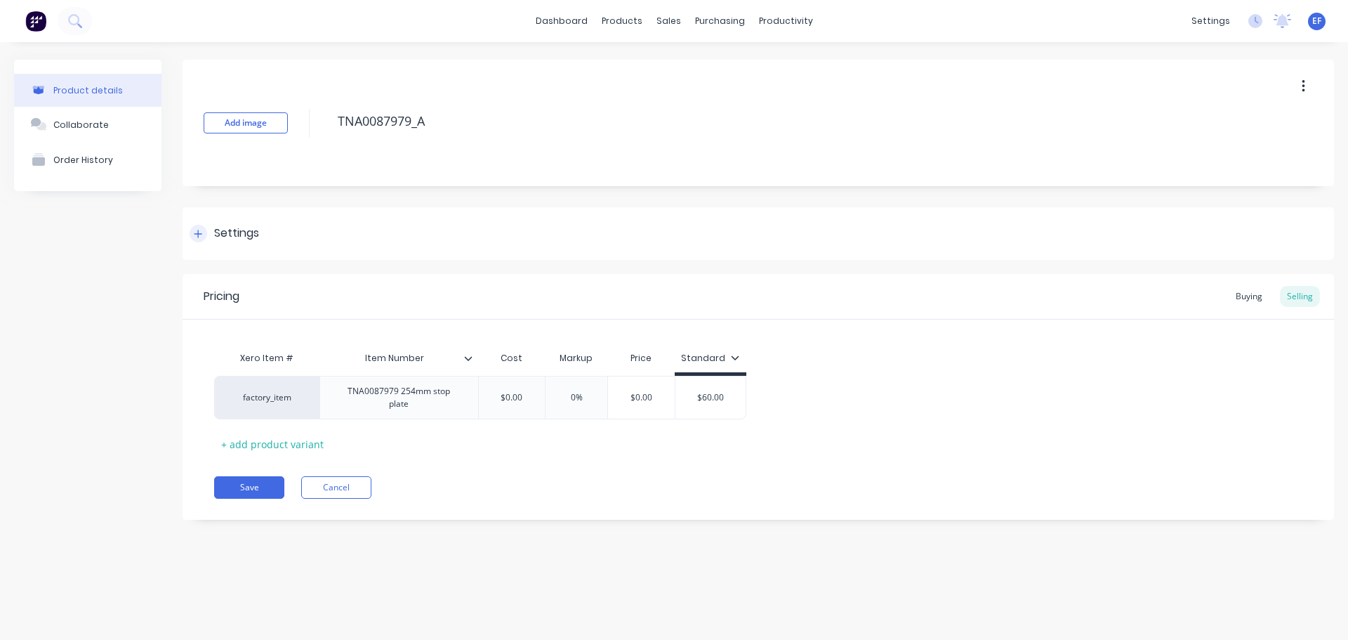
click at [223, 237] on div "Settings" at bounding box center [236, 234] width 45 height 18
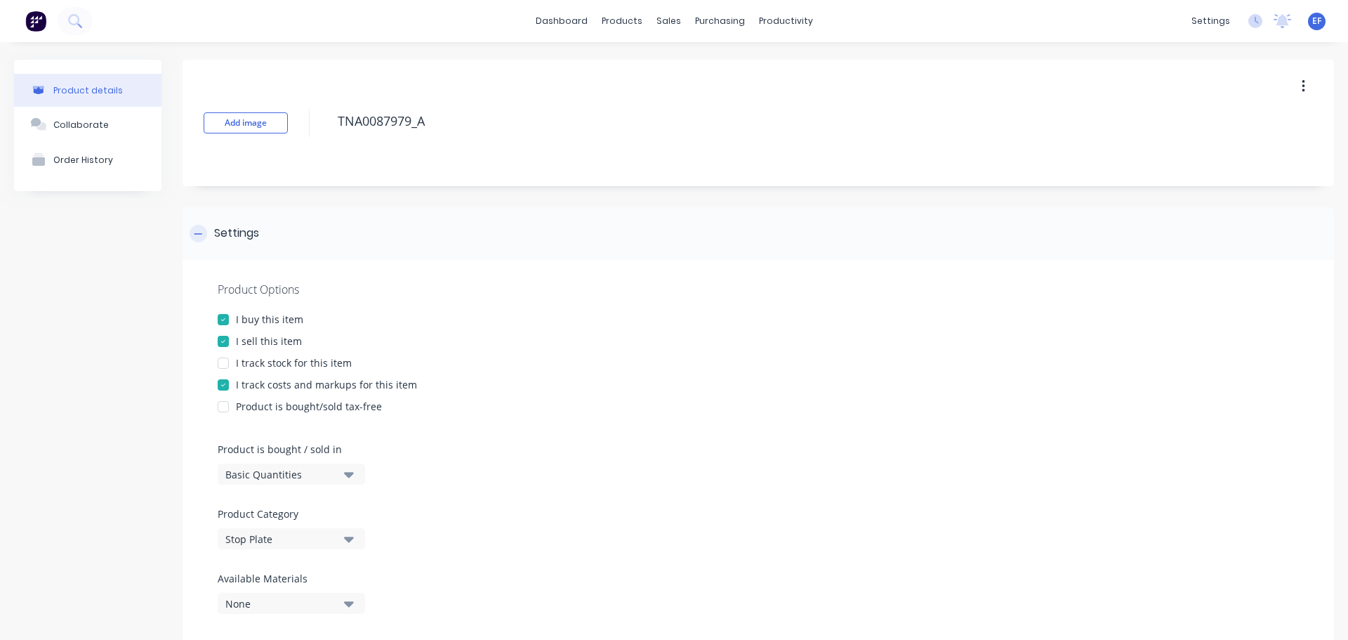
click at [223, 237] on div "Settings" at bounding box center [236, 234] width 45 height 18
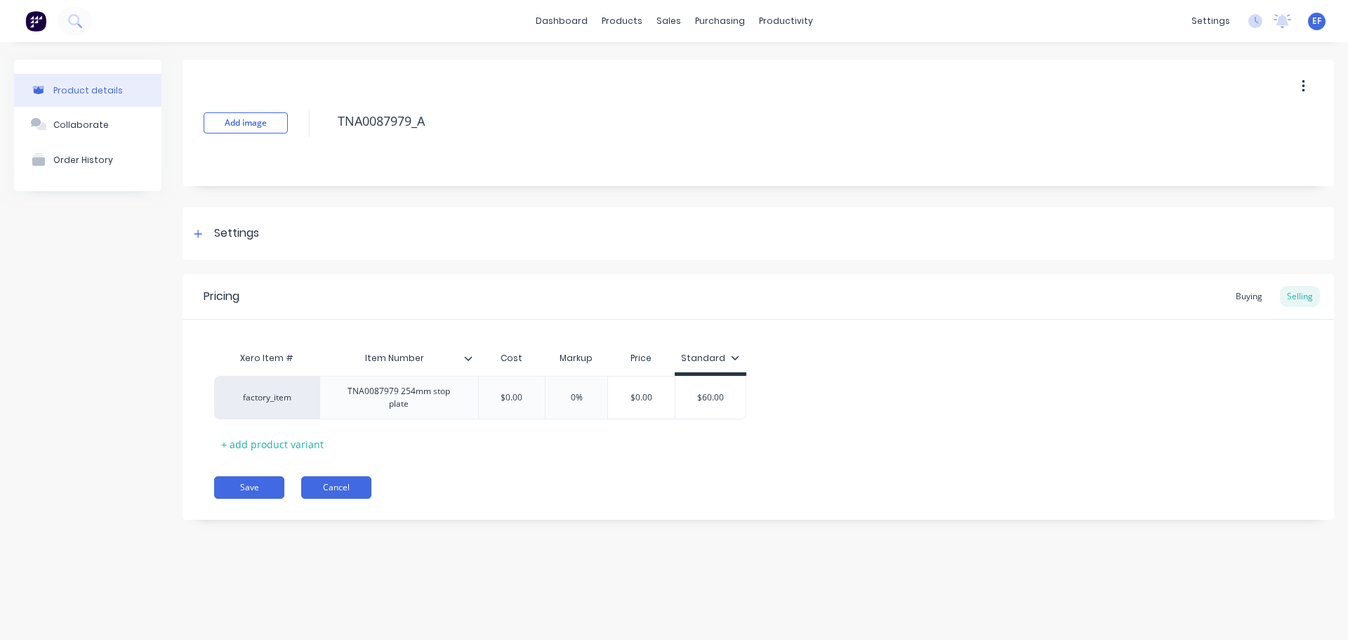
click at [333, 484] on button "Cancel" at bounding box center [336, 487] width 70 height 22
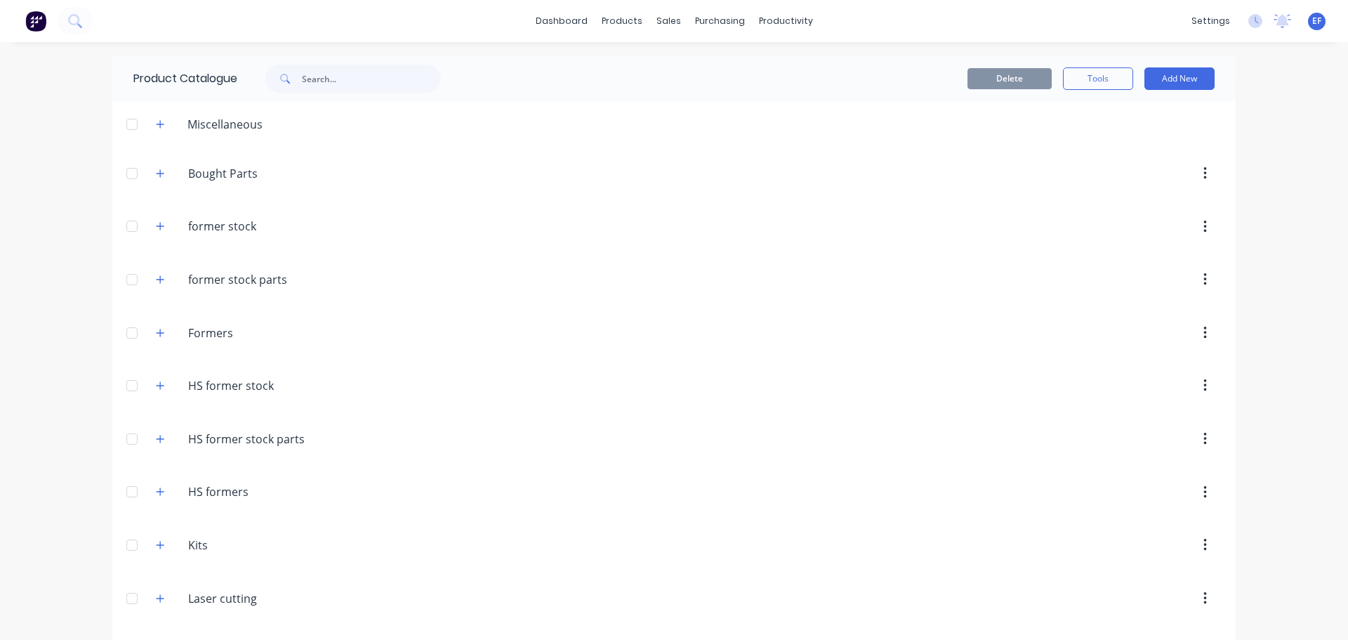
scroll to position [11912, 0]
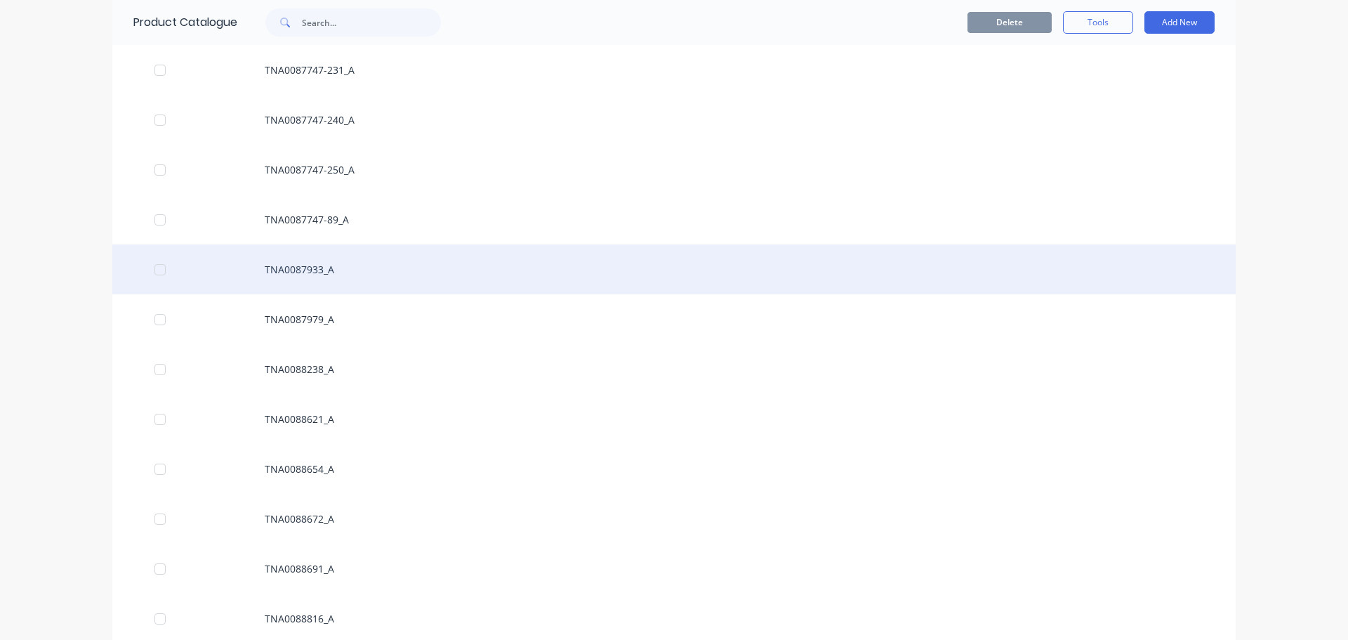
click at [332, 270] on div "TNA0087933_A" at bounding box center [673, 269] width 1123 height 50
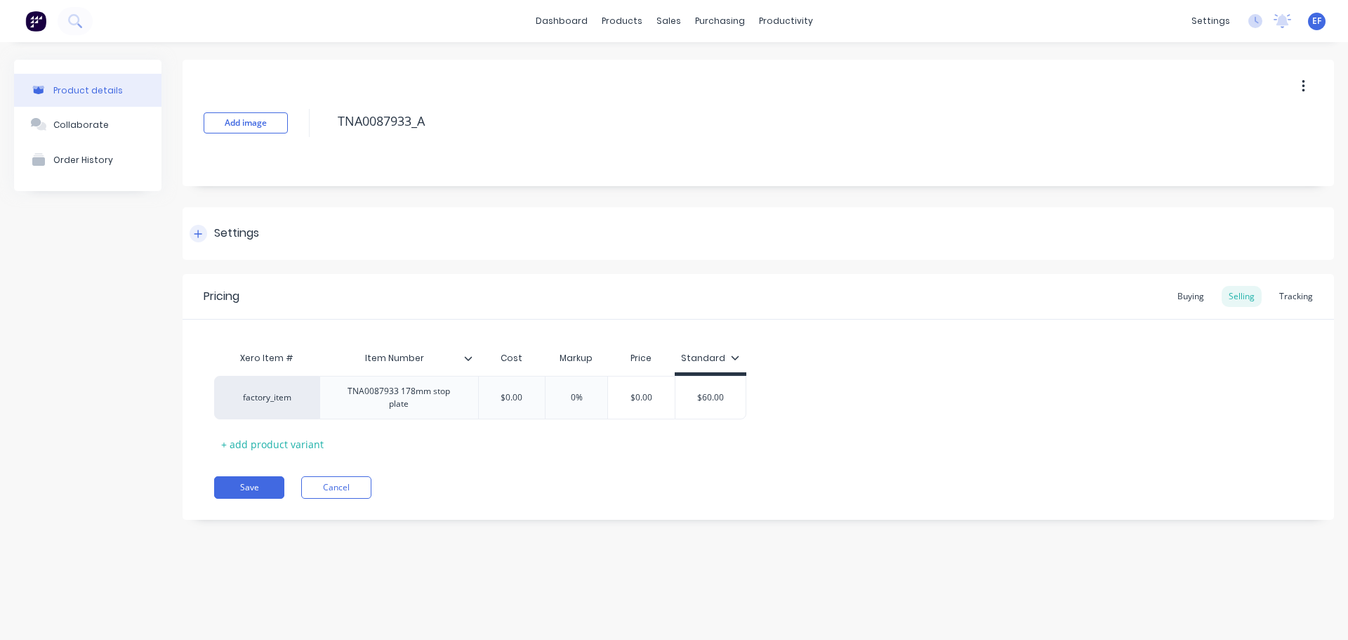
click at [261, 236] on div "Settings" at bounding box center [759, 233] width 1152 height 53
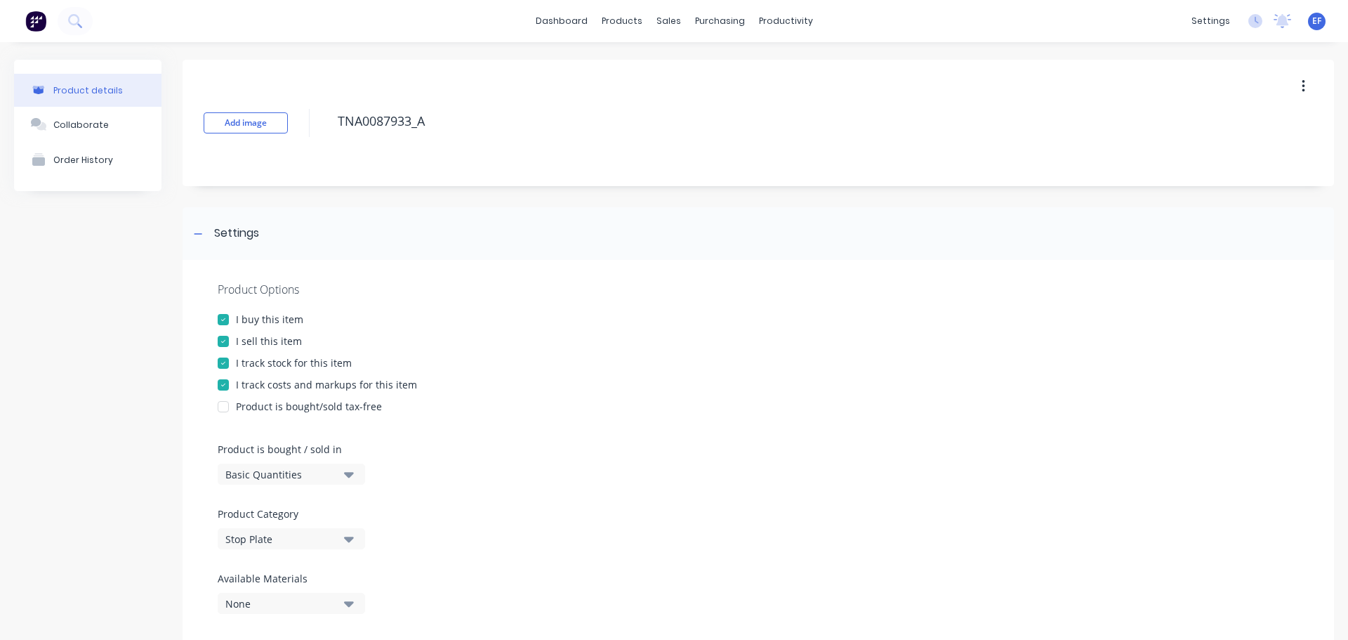
click at [237, 358] on div at bounding box center [223, 363] width 28 height 28
drag, startPoint x: 448, startPoint y: 124, endPoint x: 320, endPoint y: 125, distance: 127.8
click at [320, 125] on div "Add image TNA0087933_A" at bounding box center [759, 123] width 1152 height 126
click at [200, 230] on icon at bounding box center [198, 234] width 8 height 10
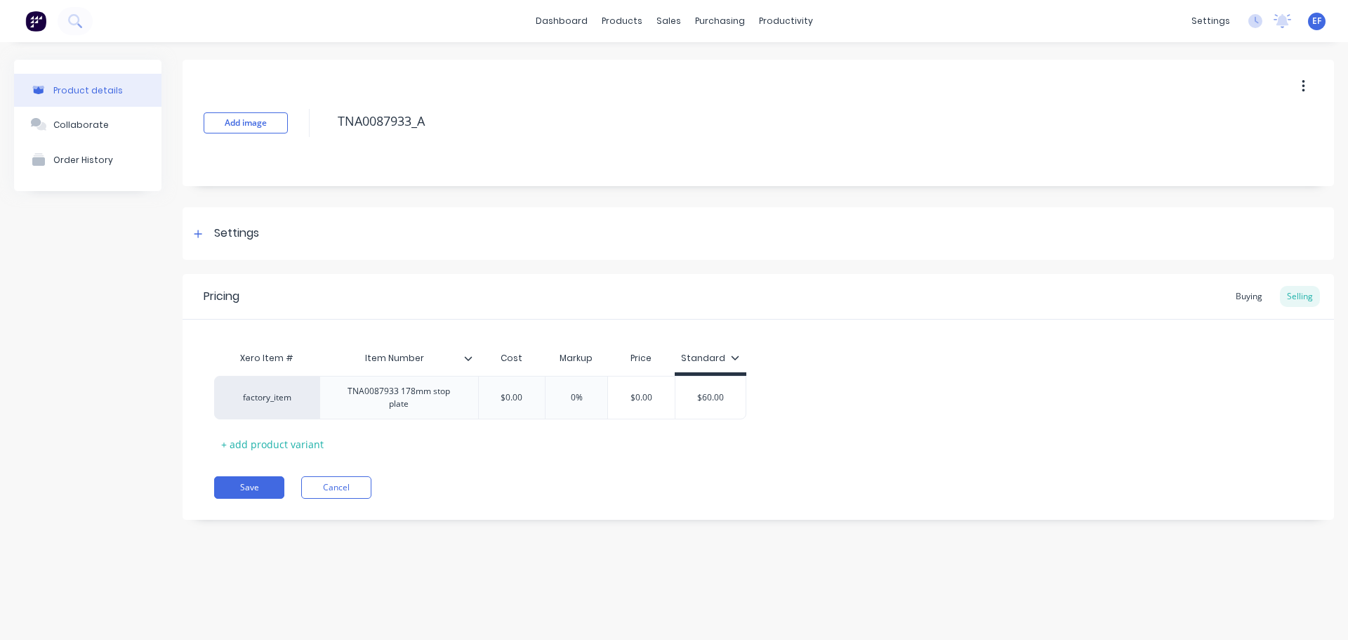
click at [251, 493] on div "Pricing Buying Selling Xero Item # Item Number Cost Markup Price Standard facto…" at bounding box center [759, 397] width 1152 height 246
click at [251, 480] on button "Save" at bounding box center [249, 487] width 70 height 22
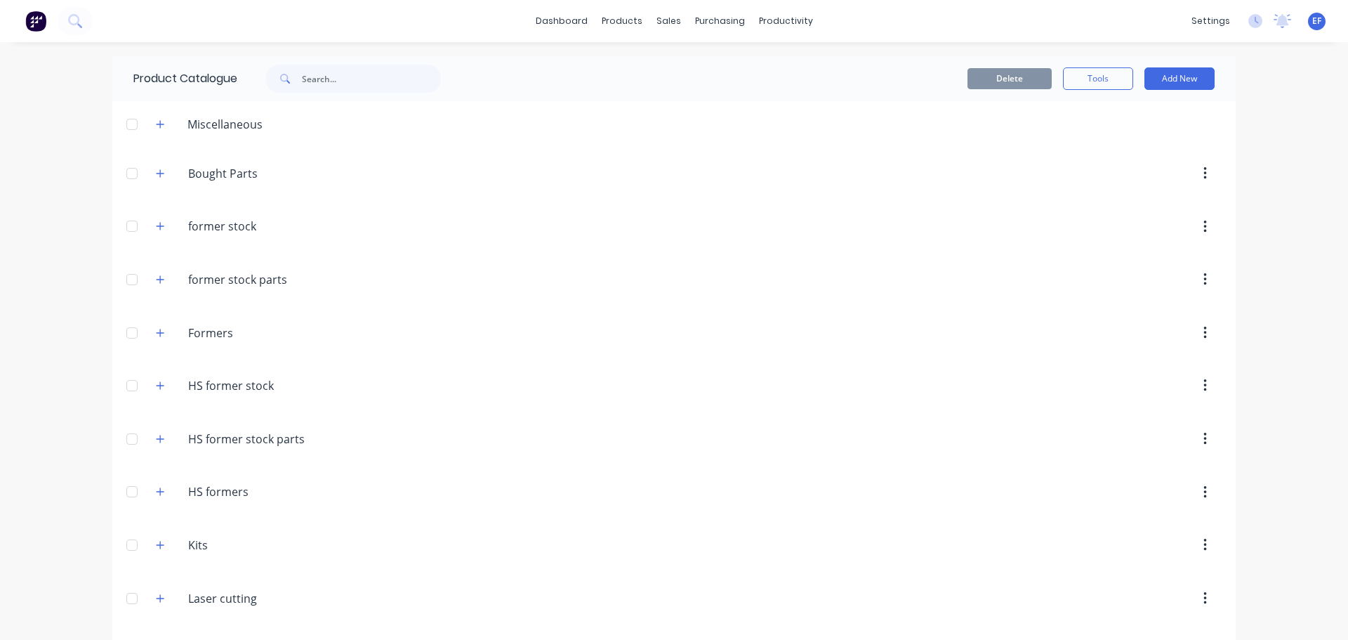
scroll to position [11862, 0]
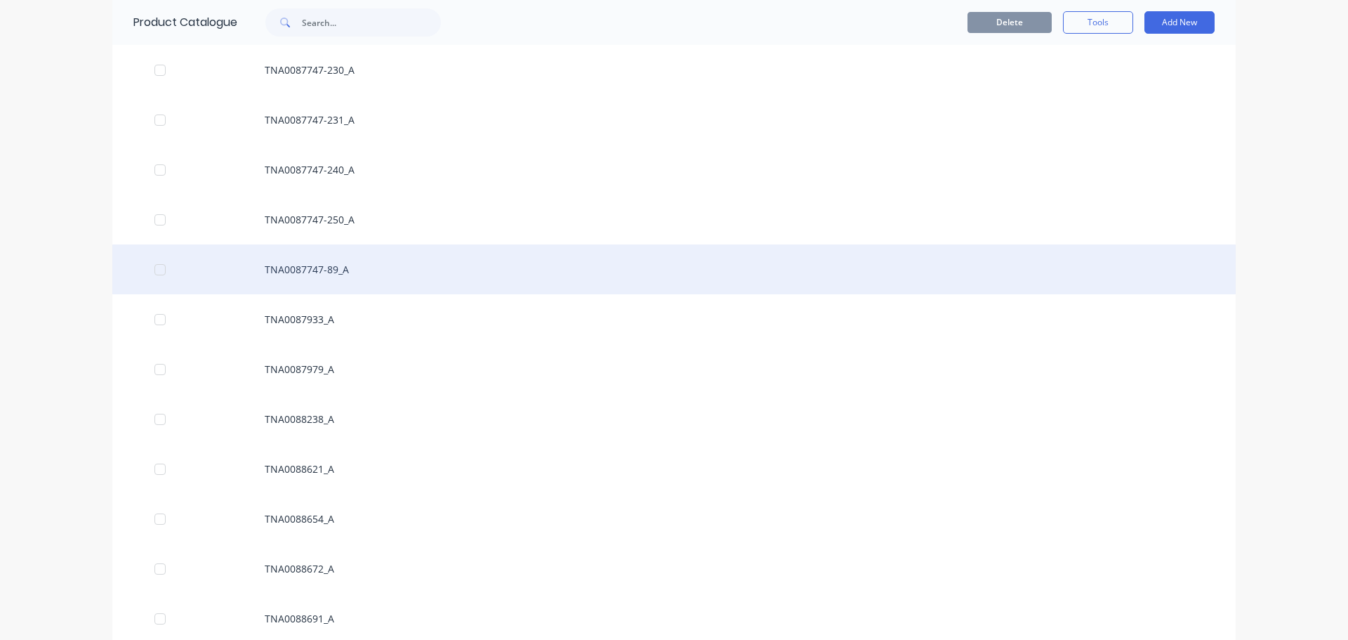
click at [352, 263] on div "TNA0087747-89_A" at bounding box center [673, 269] width 1123 height 50
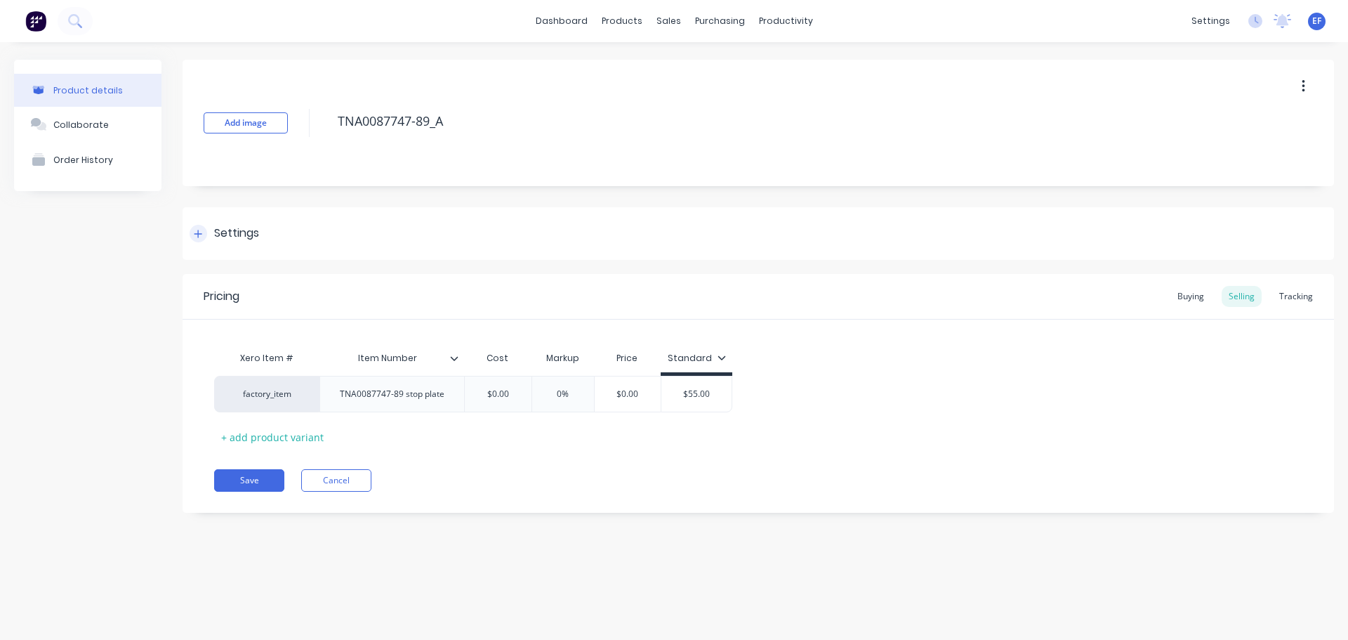
click at [228, 245] on div "Settings" at bounding box center [759, 233] width 1152 height 53
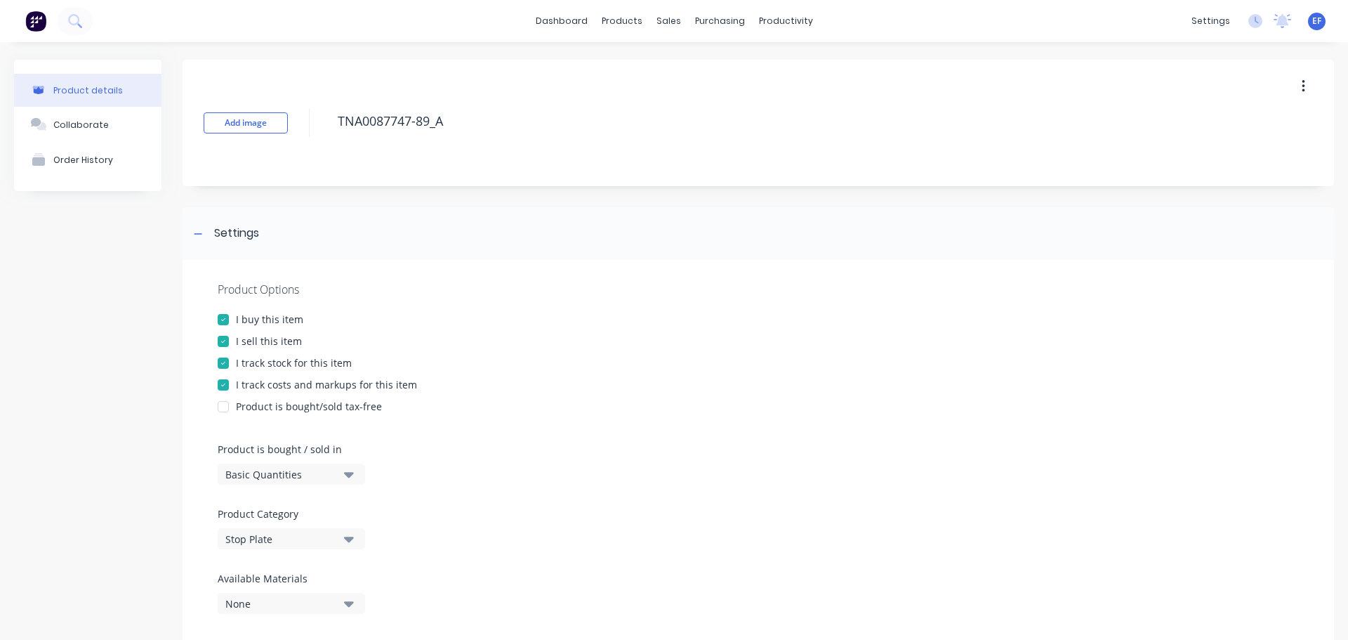
click at [246, 363] on div "I track stock for this item" at bounding box center [294, 362] width 116 height 15
drag, startPoint x: 461, startPoint y: 119, endPoint x: 249, endPoint y: 124, distance: 212.8
click at [249, 124] on div "Add image TNA0087747-89_A" at bounding box center [759, 123] width 1152 height 126
click at [204, 234] on div at bounding box center [199, 234] width 18 height 18
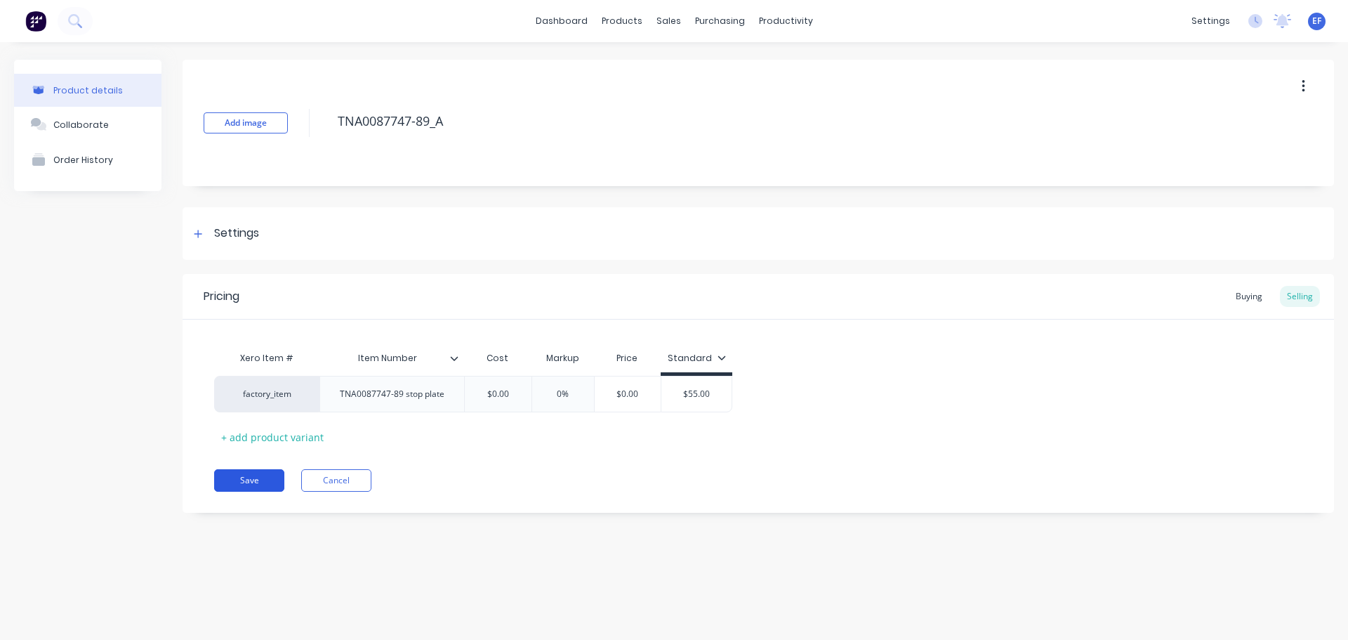
click at [262, 486] on button "Save" at bounding box center [249, 480] width 70 height 22
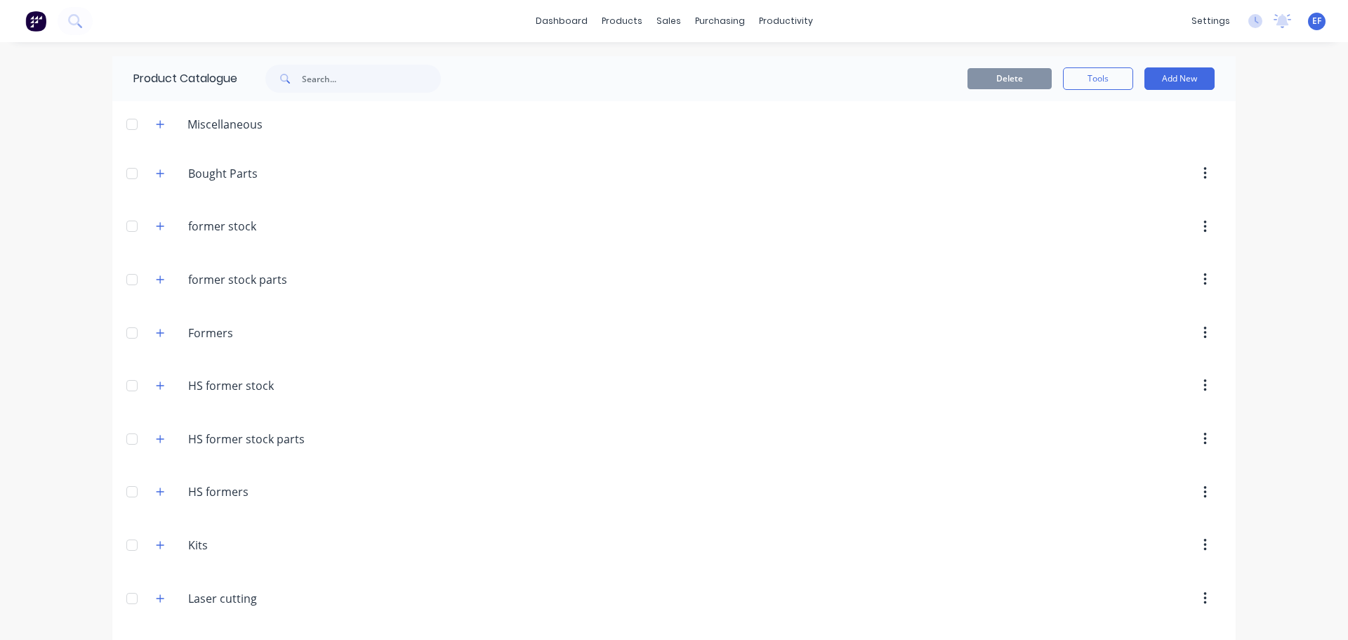
scroll to position [11812, 0]
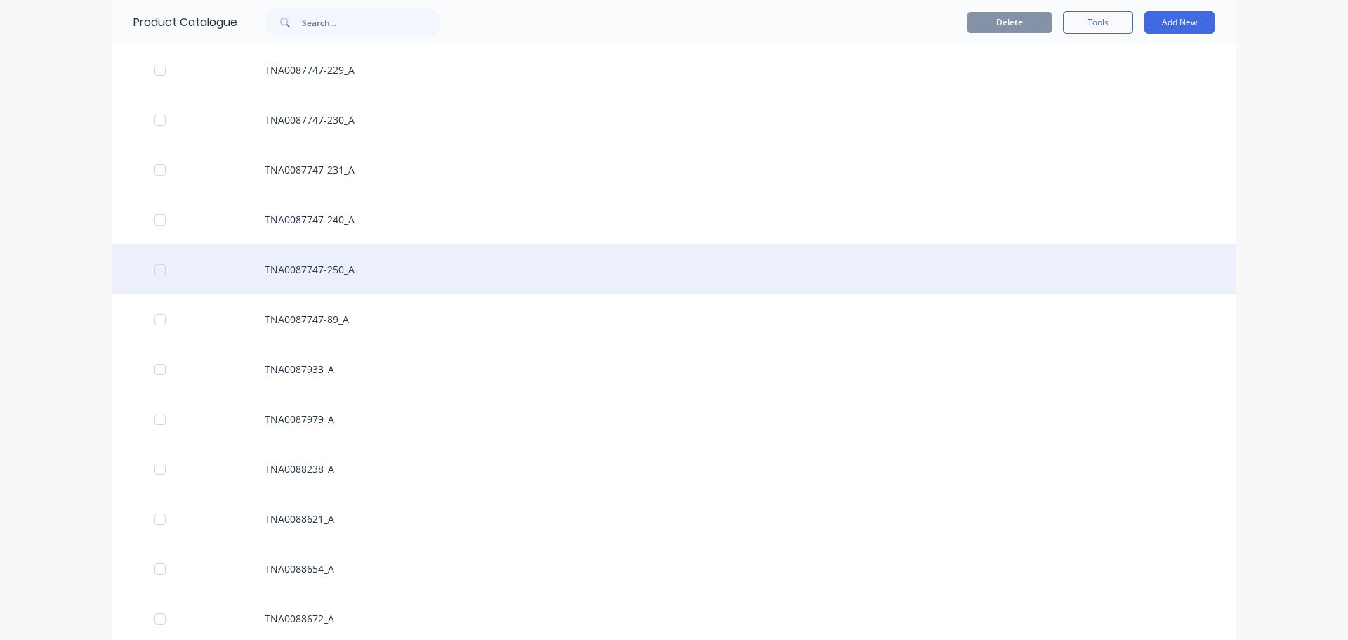
click at [286, 271] on div "TNA0087747-250_A" at bounding box center [673, 269] width 1123 height 50
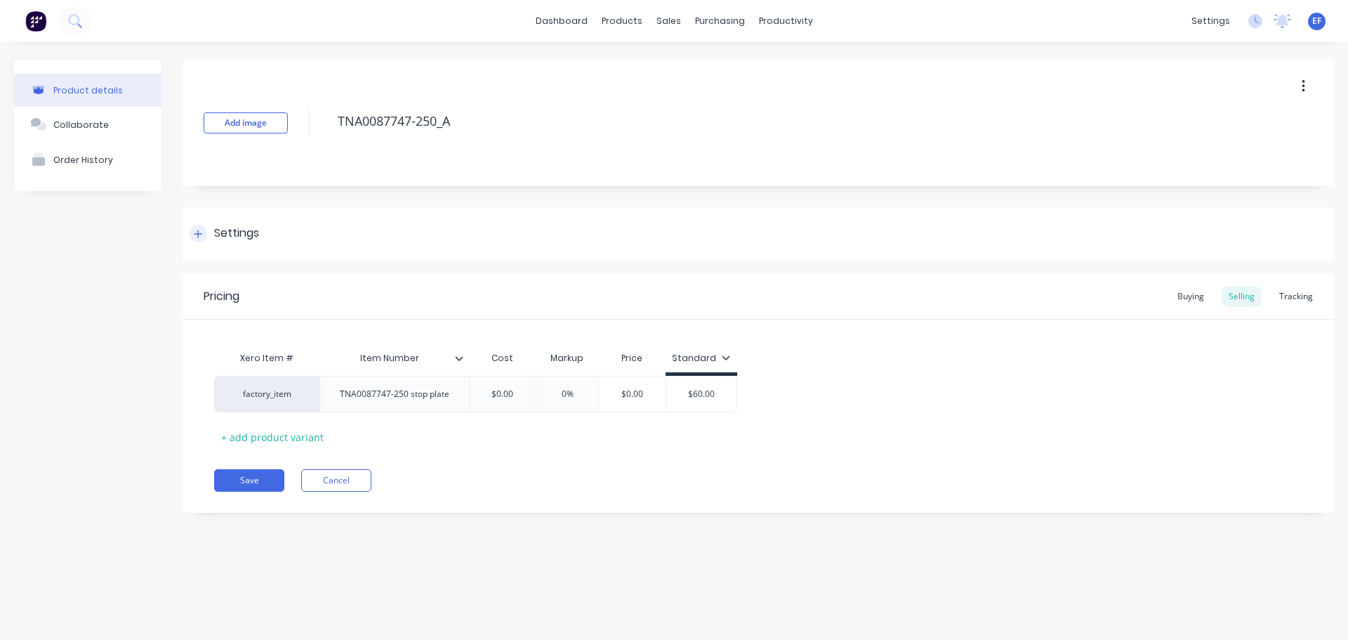
click at [227, 246] on div "Settings" at bounding box center [759, 233] width 1152 height 53
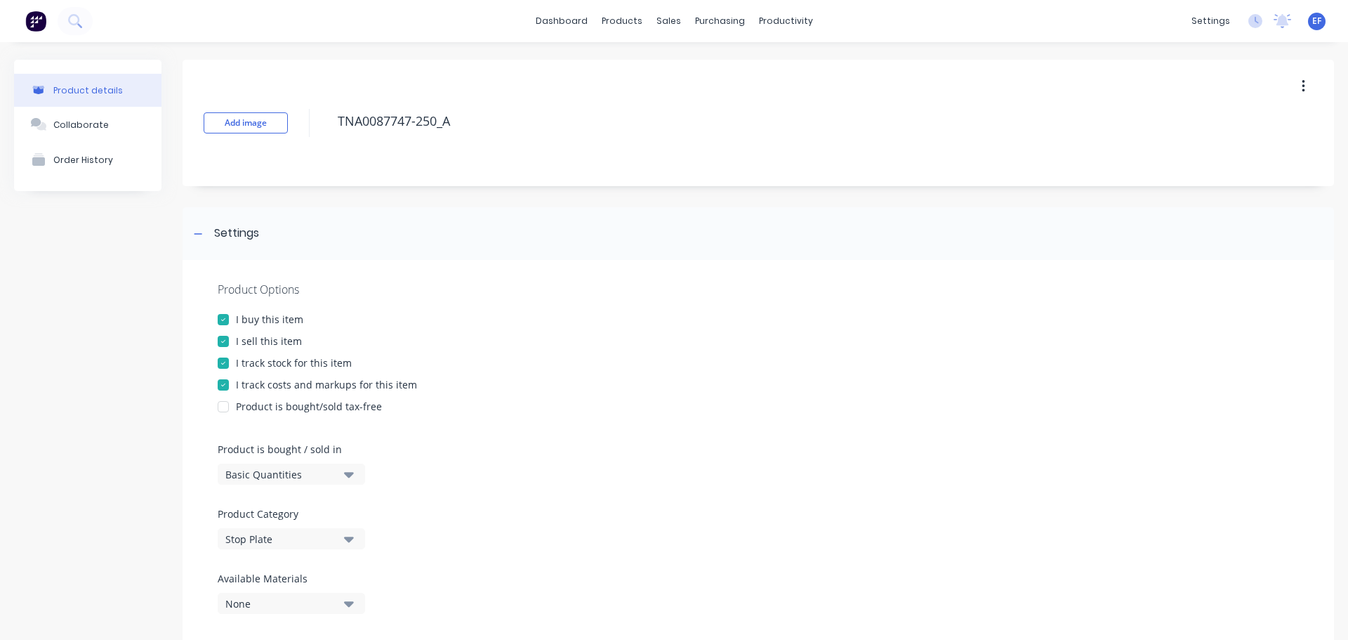
click at [251, 361] on div "I track stock for this item" at bounding box center [294, 362] width 116 height 15
click at [194, 239] on div at bounding box center [199, 234] width 18 height 18
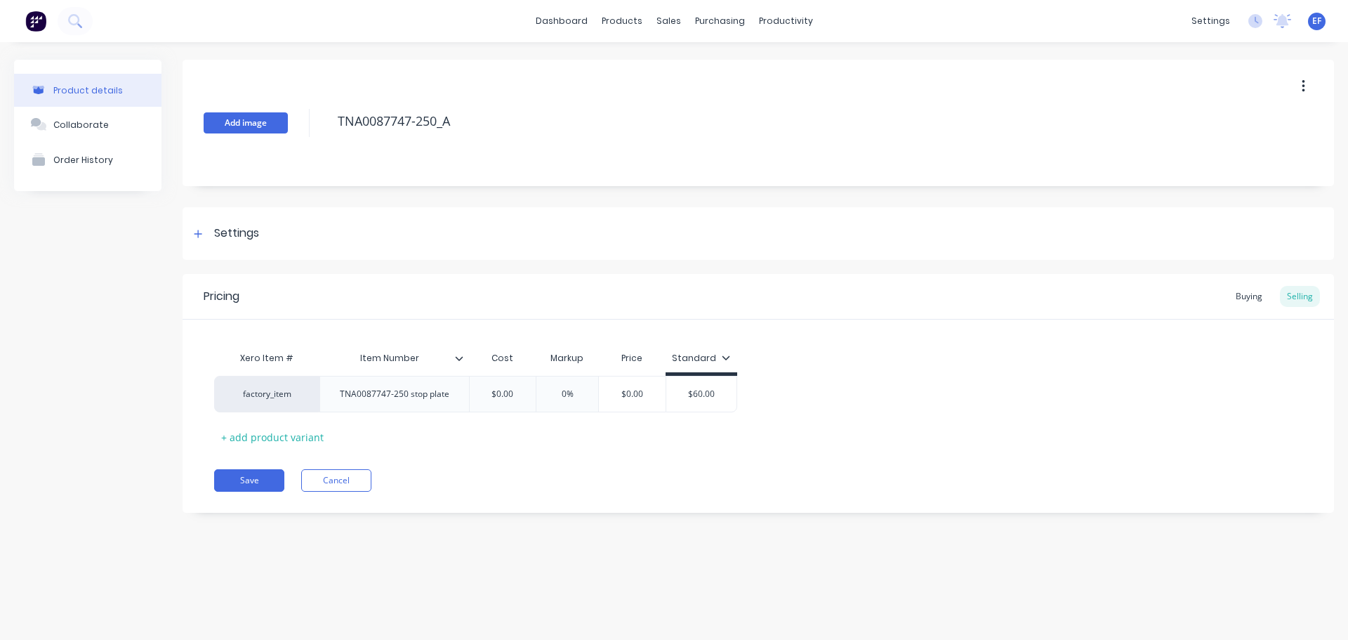
drag, startPoint x: 330, startPoint y: 121, endPoint x: 272, endPoint y: 120, distance: 58.3
click at [272, 120] on div "Add image TNA0087747-250_A" at bounding box center [759, 123] width 1152 height 126
click at [242, 467] on div "Pricing Buying Selling Xero Item # Item Number Cost Markup Price Standard facto…" at bounding box center [759, 393] width 1152 height 239
click at [247, 487] on button "Save" at bounding box center [249, 480] width 70 height 22
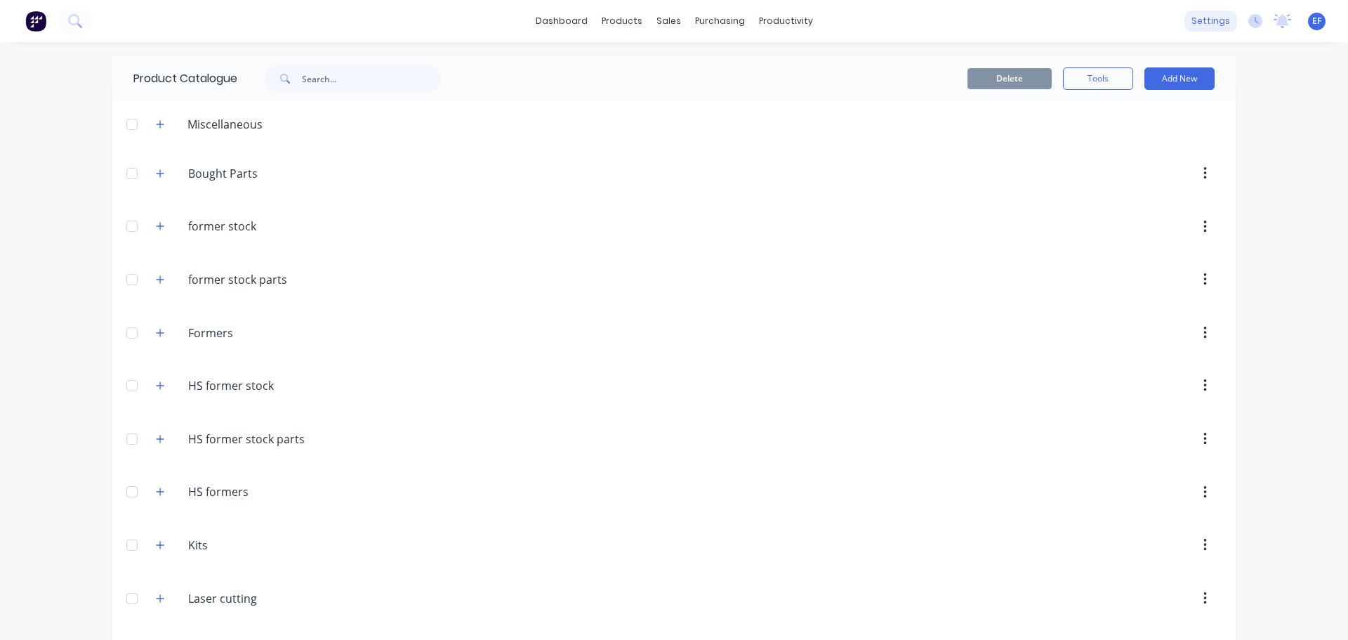
scroll to position [11763, 0]
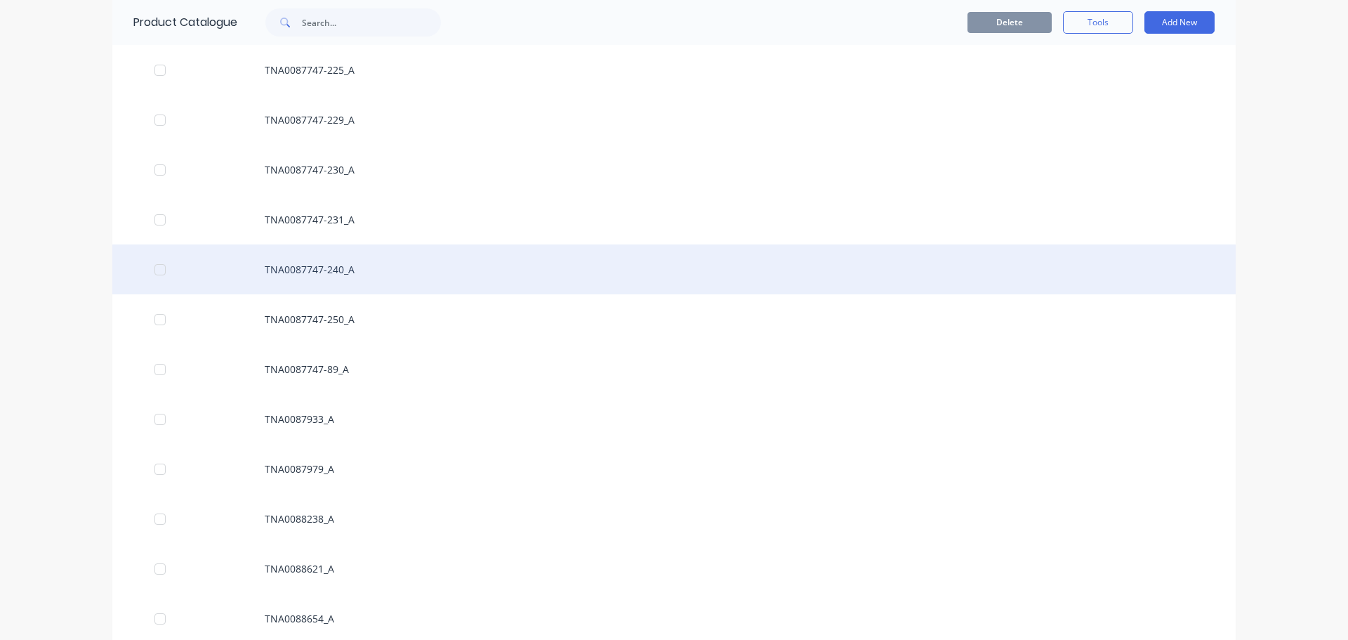
click at [444, 268] on div "TNA0087747-240_A" at bounding box center [673, 269] width 1123 height 50
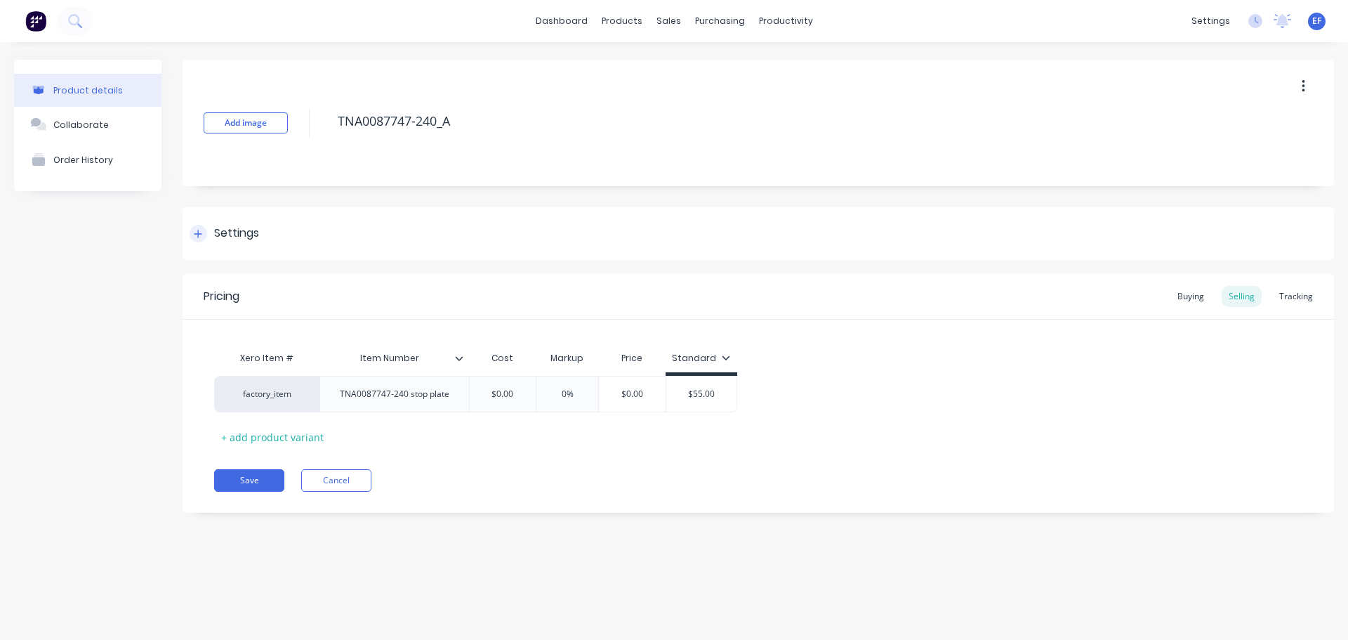
click at [206, 239] on div "Settings" at bounding box center [225, 234] width 70 height 18
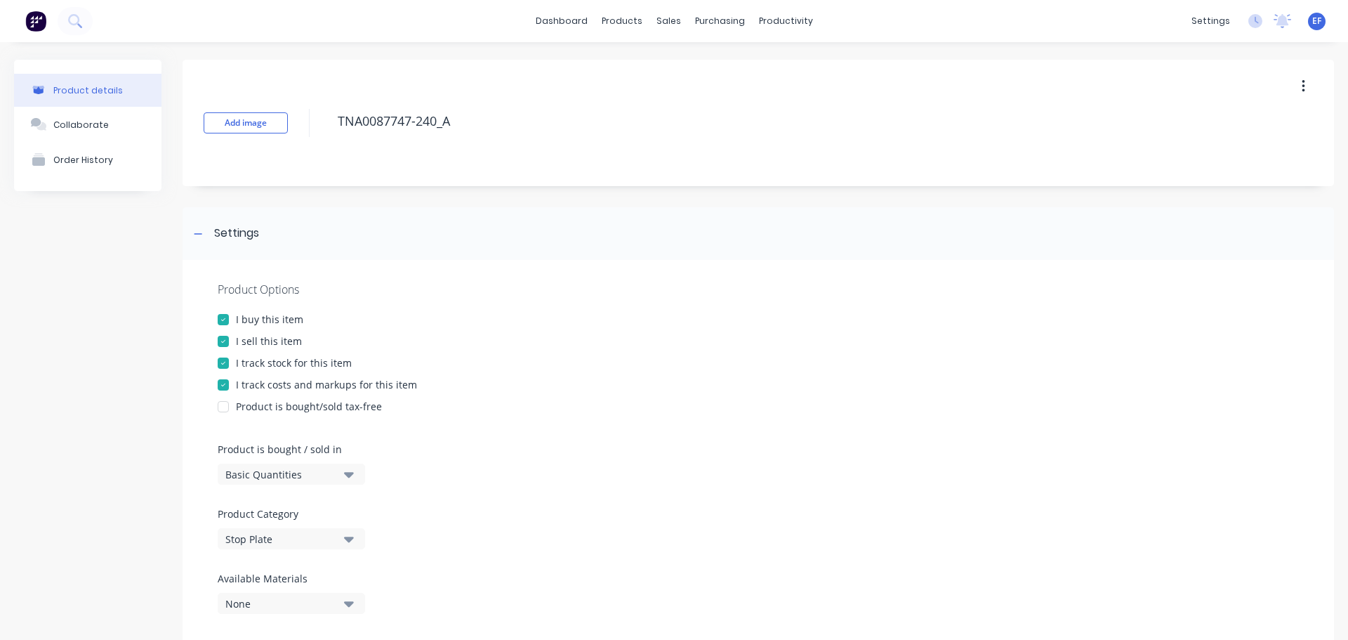
click at [235, 362] on div at bounding box center [223, 363] width 28 height 28
drag, startPoint x: 459, startPoint y: 121, endPoint x: 320, endPoint y: 131, distance: 139.4
click at [320, 131] on div "Add image TNA0087747-240_A" at bounding box center [759, 123] width 1152 height 126
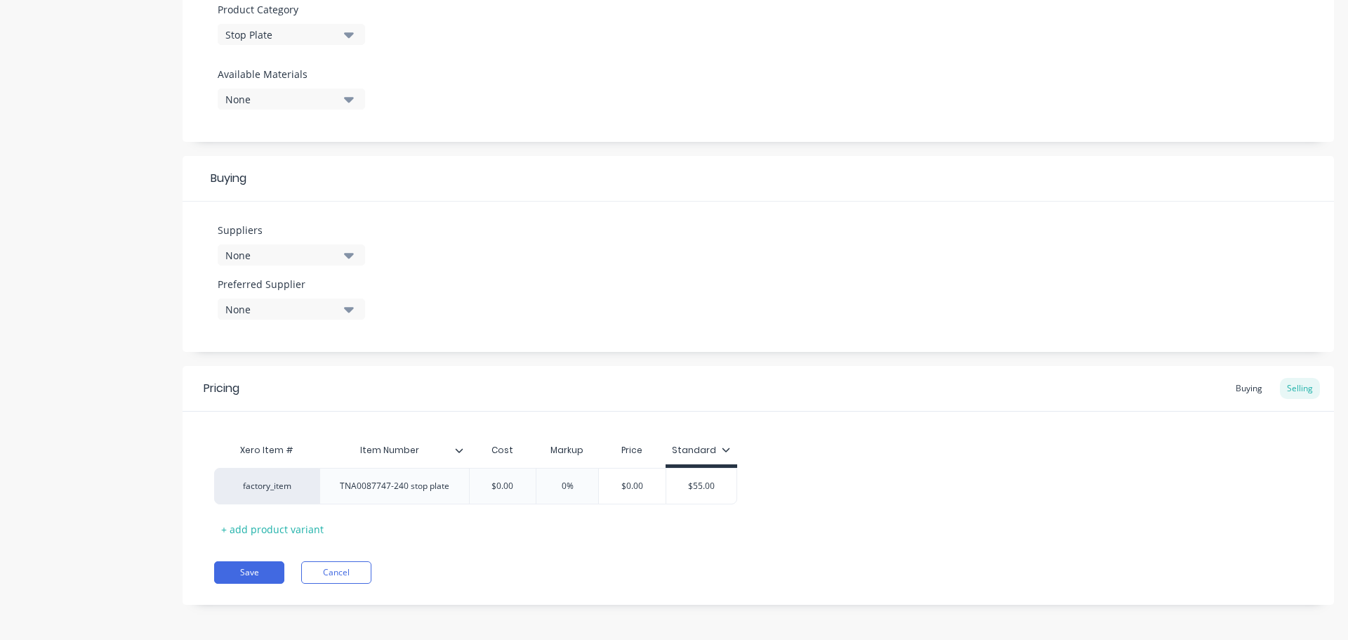
scroll to position [508, 0]
click at [251, 576] on button "Save" at bounding box center [249, 569] width 70 height 22
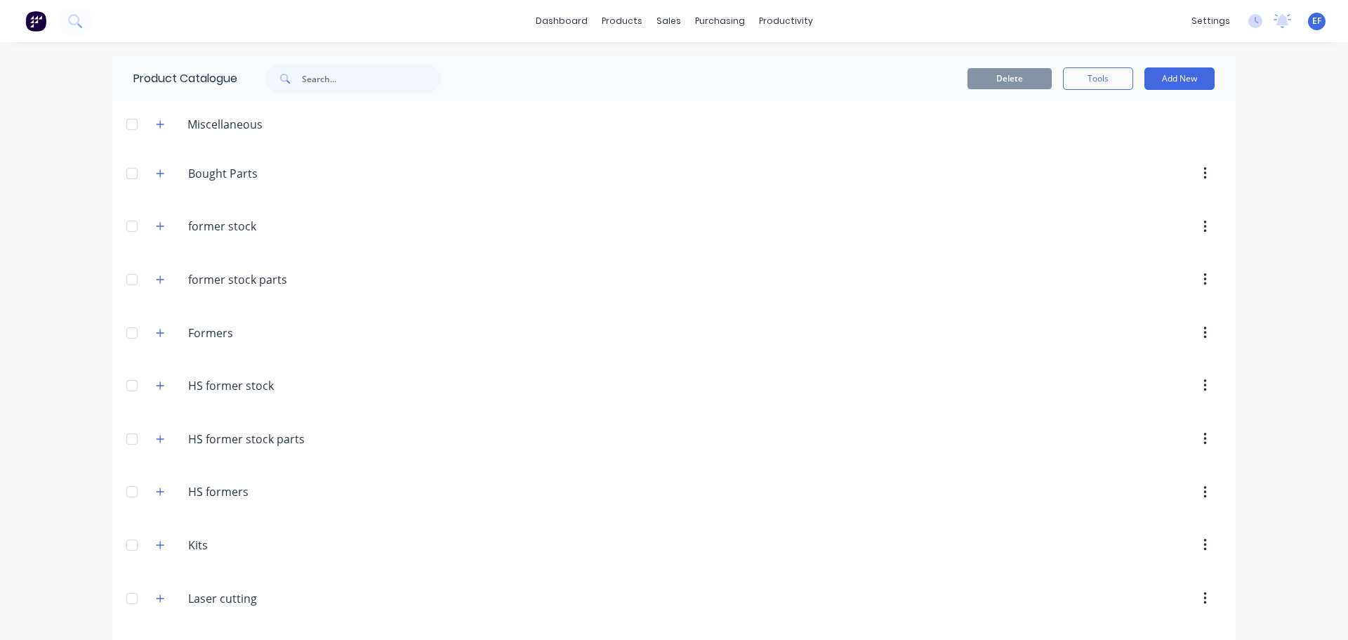
scroll to position [11713, 0]
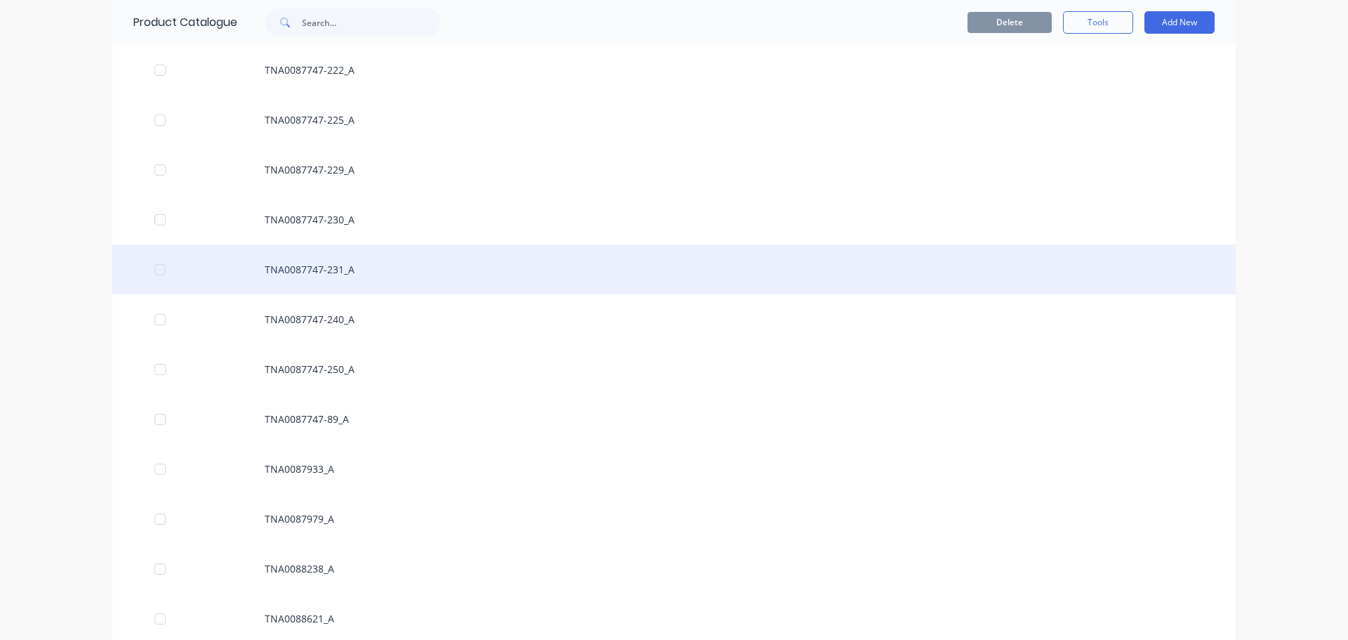
click at [312, 258] on div "TNA0087747-231_A" at bounding box center [673, 269] width 1123 height 50
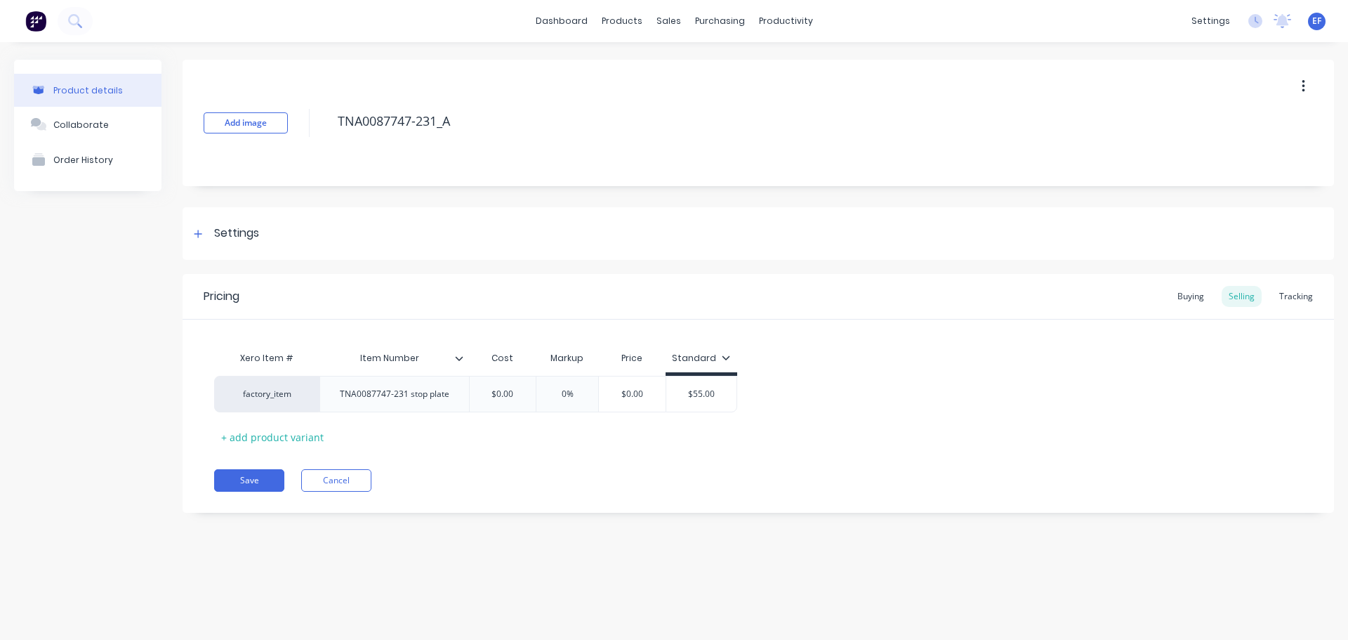
drag, startPoint x: 459, startPoint y: 118, endPoint x: 294, endPoint y: 123, distance: 164.4
click at [294, 123] on div "Add image TNA0087747-231_A" at bounding box center [759, 123] width 1152 height 126
click at [226, 240] on div "Settings" at bounding box center [236, 234] width 45 height 18
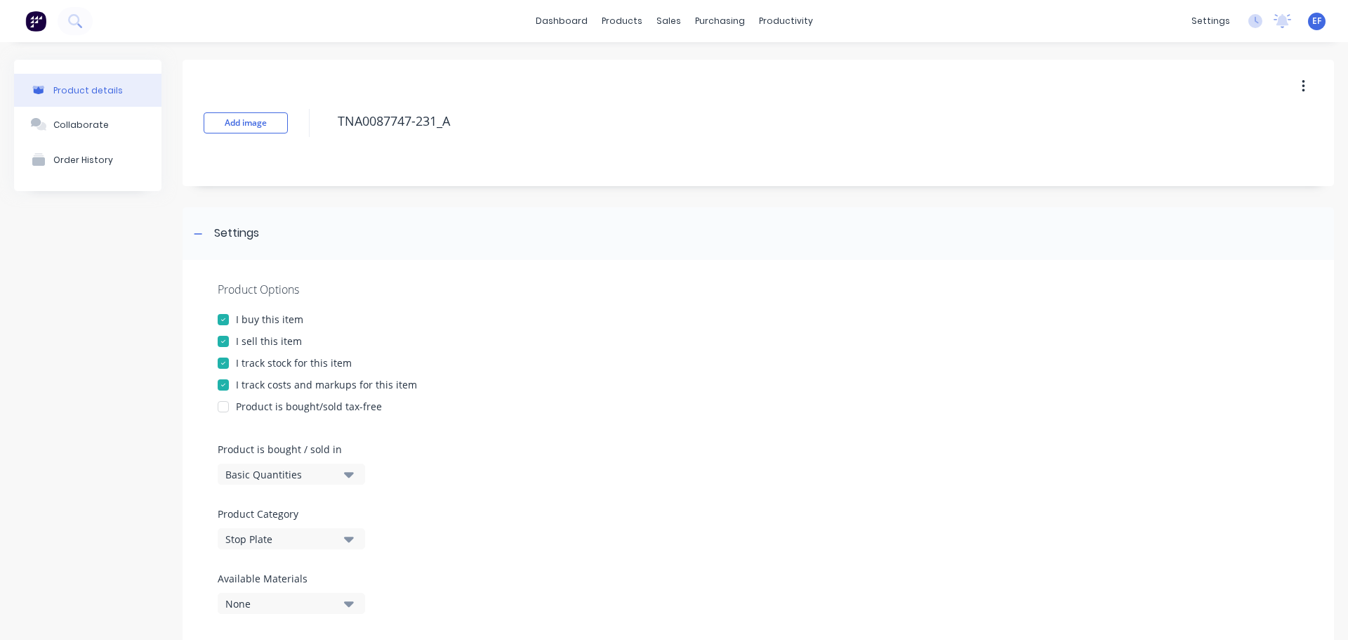
click at [258, 364] on div "I track stock for this item" at bounding box center [294, 362] width 116 height 15
click at [203, 235] on div at bounding box center [199, 234] width 18 height 18
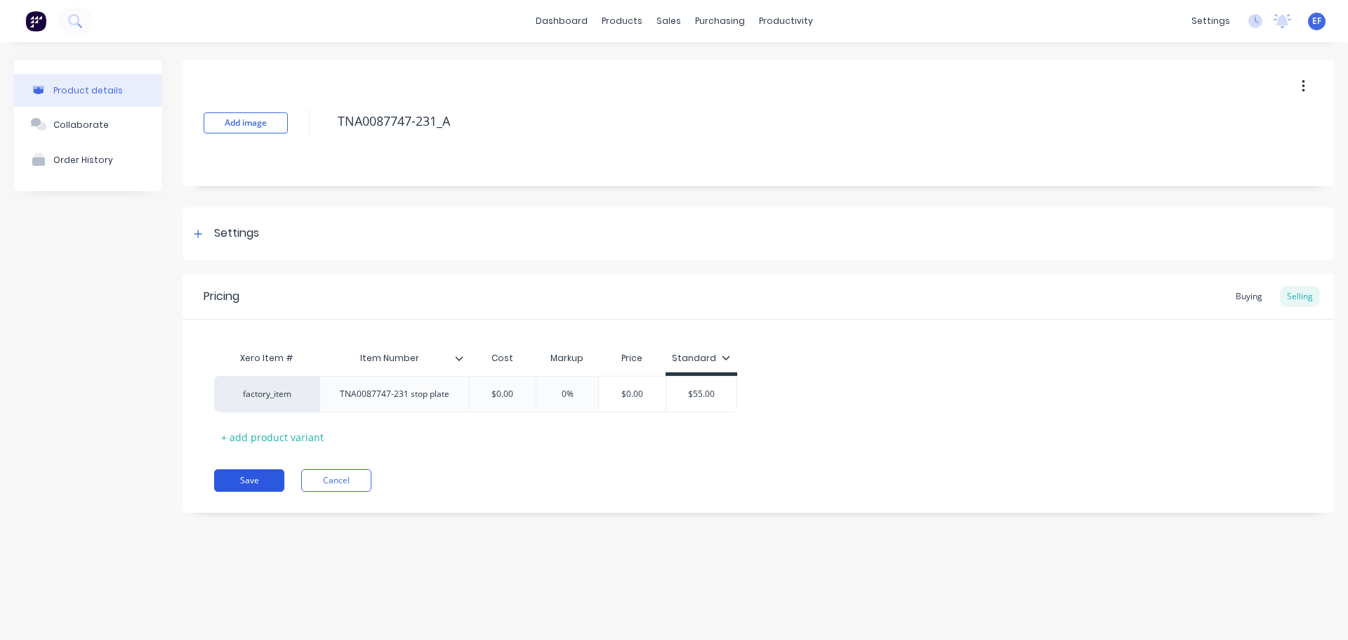
click at [253, 483] on button "Save" at bounding box center [249, 480] width 70 height 22
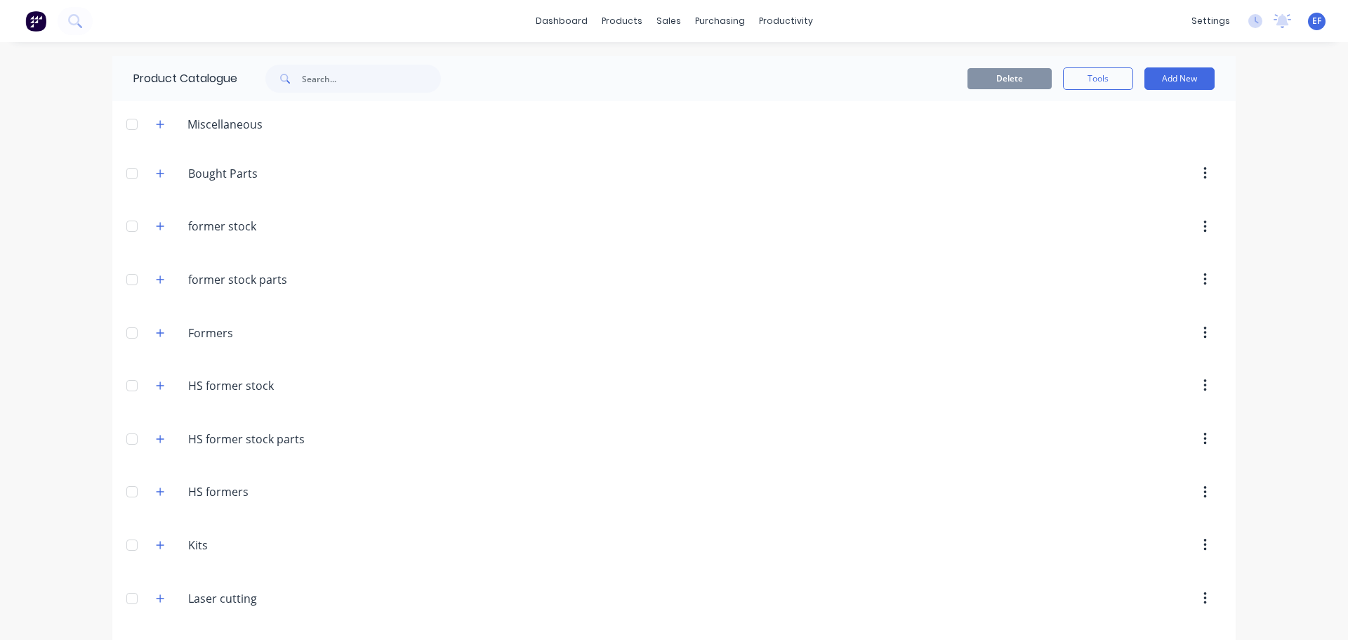
scroll to position [11663, 0]
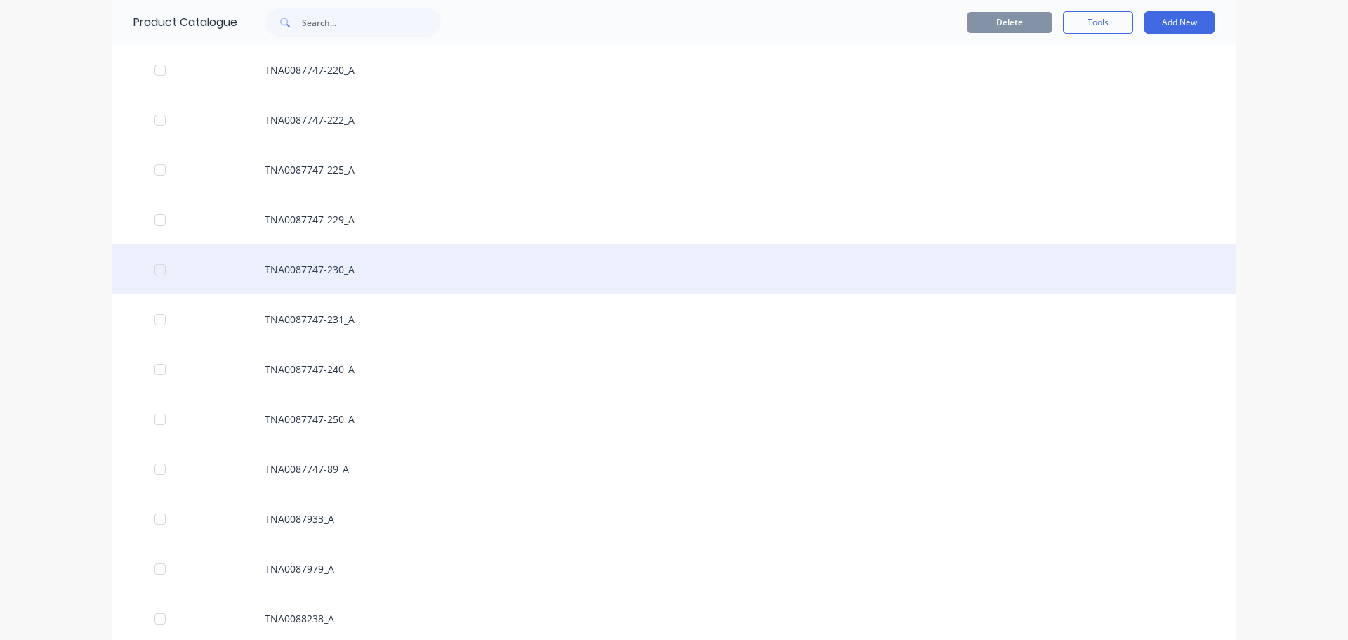
click at [314, 265] on div "TNA0087747-230_A" at bounding box center [673, 269] width 1123 height 50
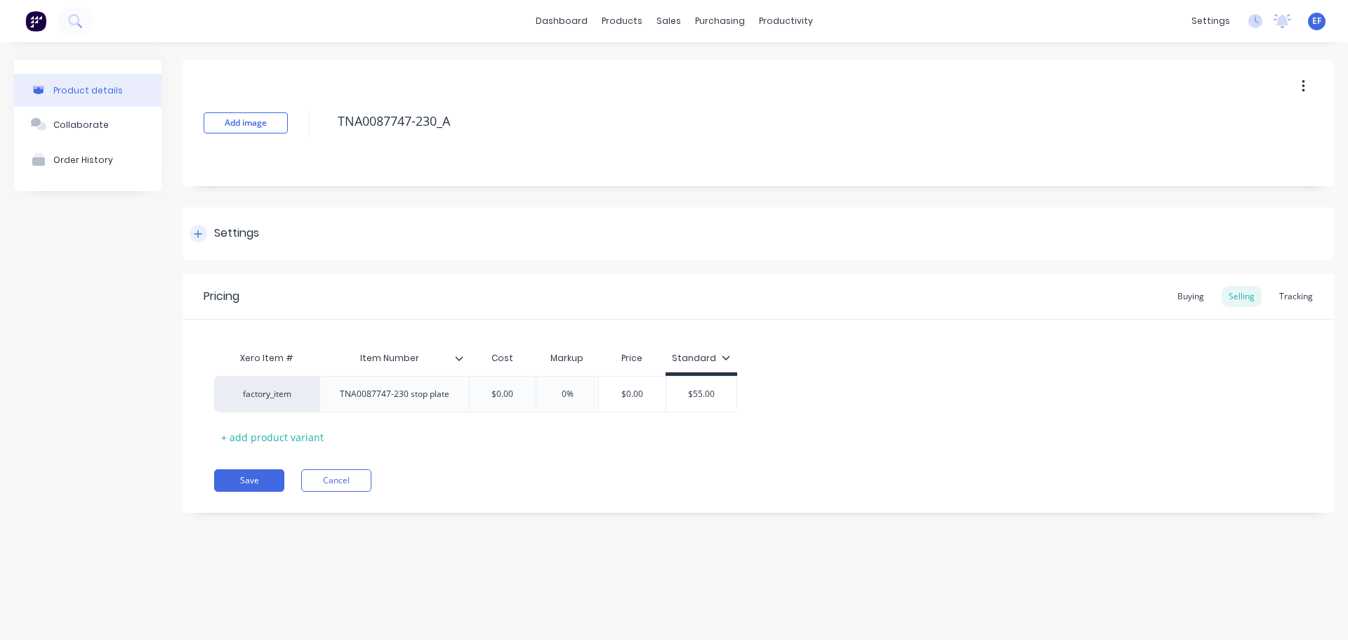
click at [230, 226] on div "Settings" at bounding box center [236, 234] width 45 height 18
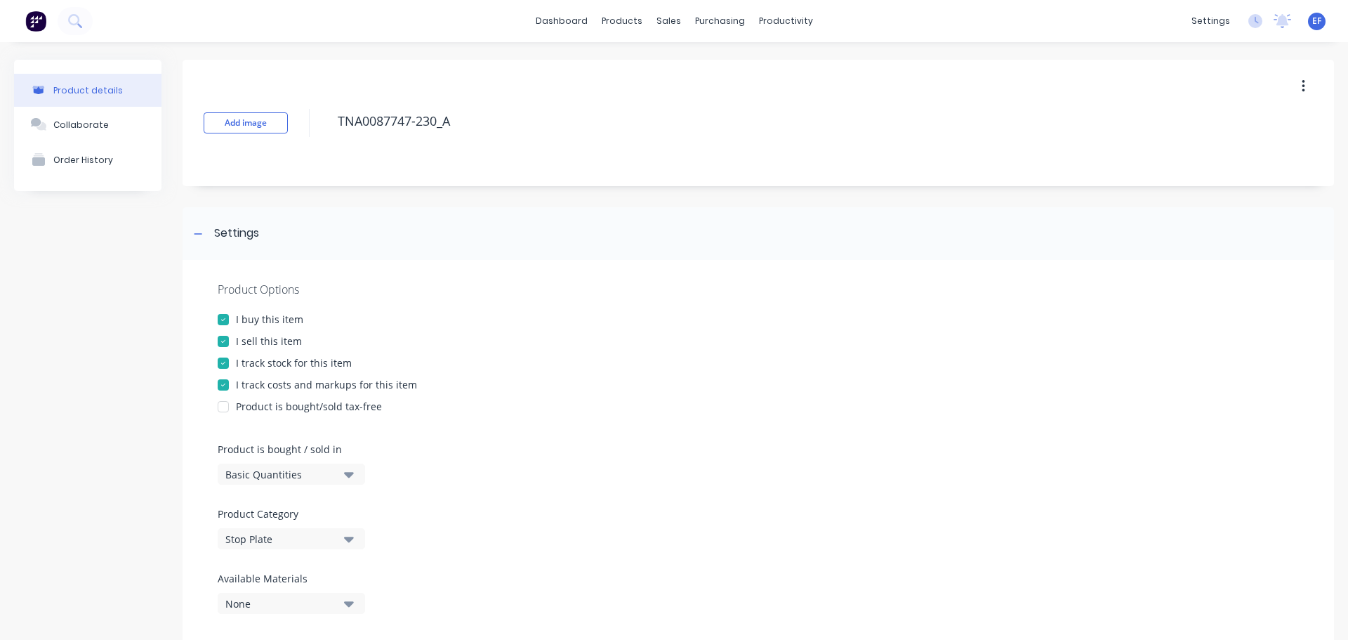
click at [236, 367] on div at bounding box center [223, 363] width 28 height 28
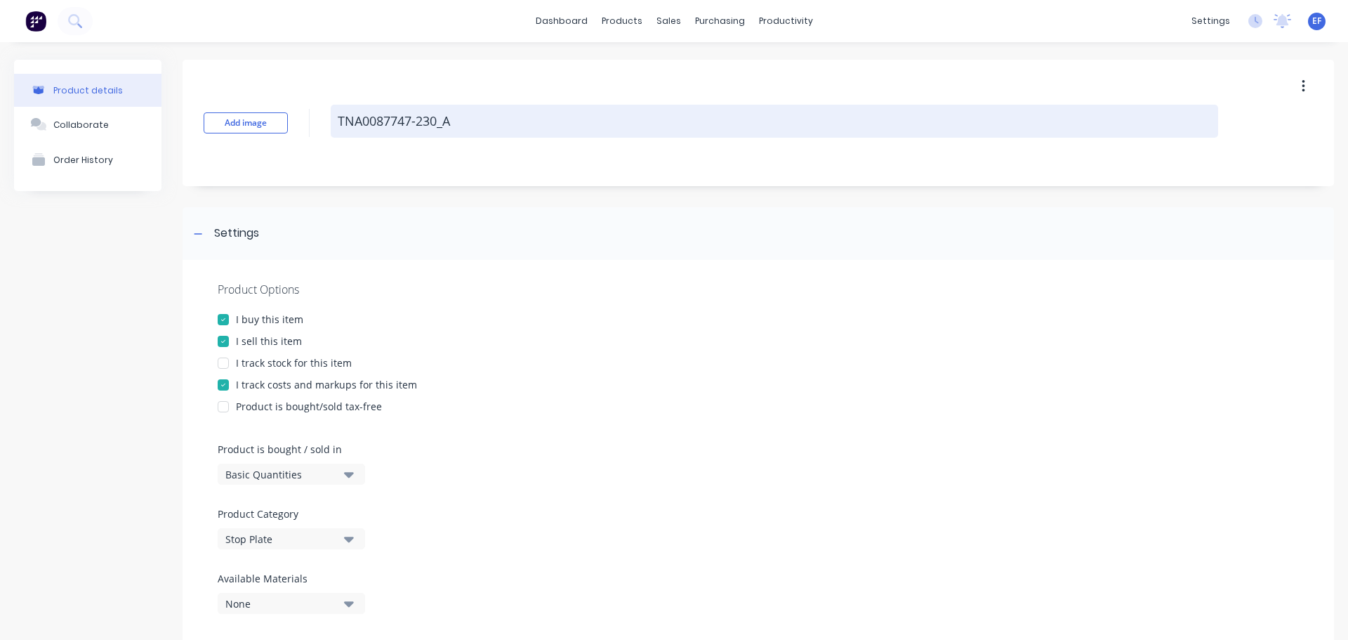
drag, startPoint x: 473, startPoint y: 123, endPoint x: 331, endPoint y: 125, distance: 141.9
click at [331, 125] on textarea "TNA0087747-230_A" at bounding box center [775, 121] width 888 height 33
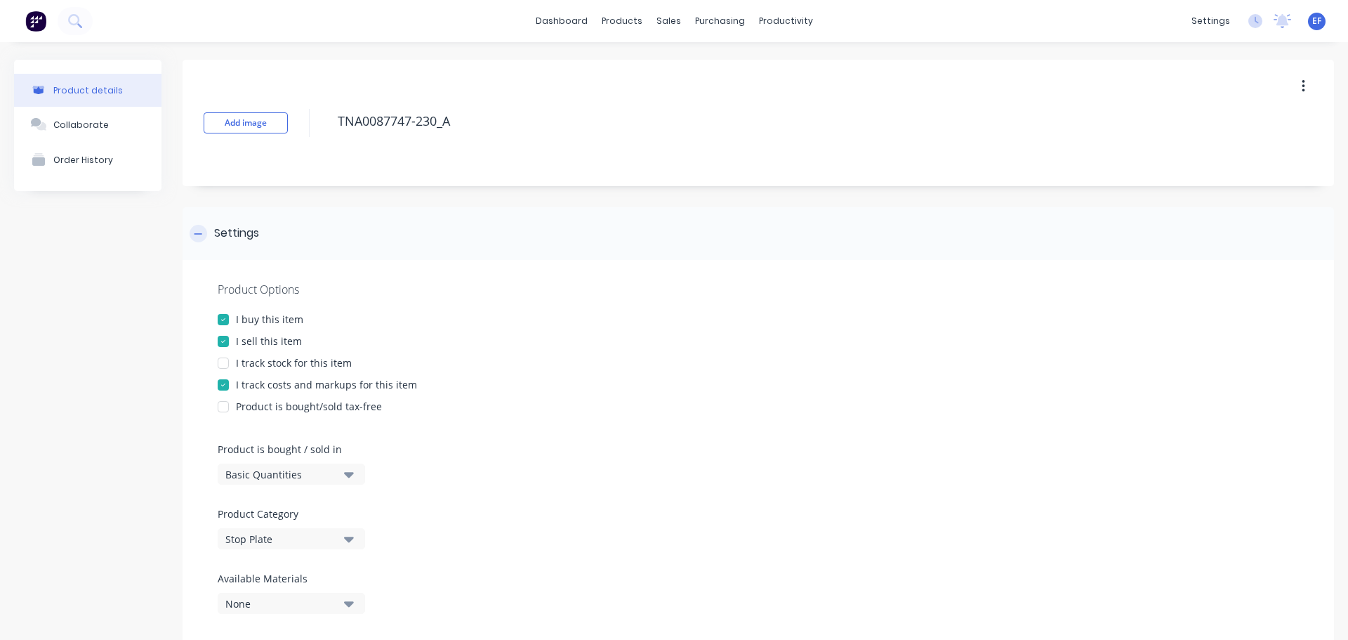
click at [202, 236] on icon at bounding box center [198, 234] width 8 height 10
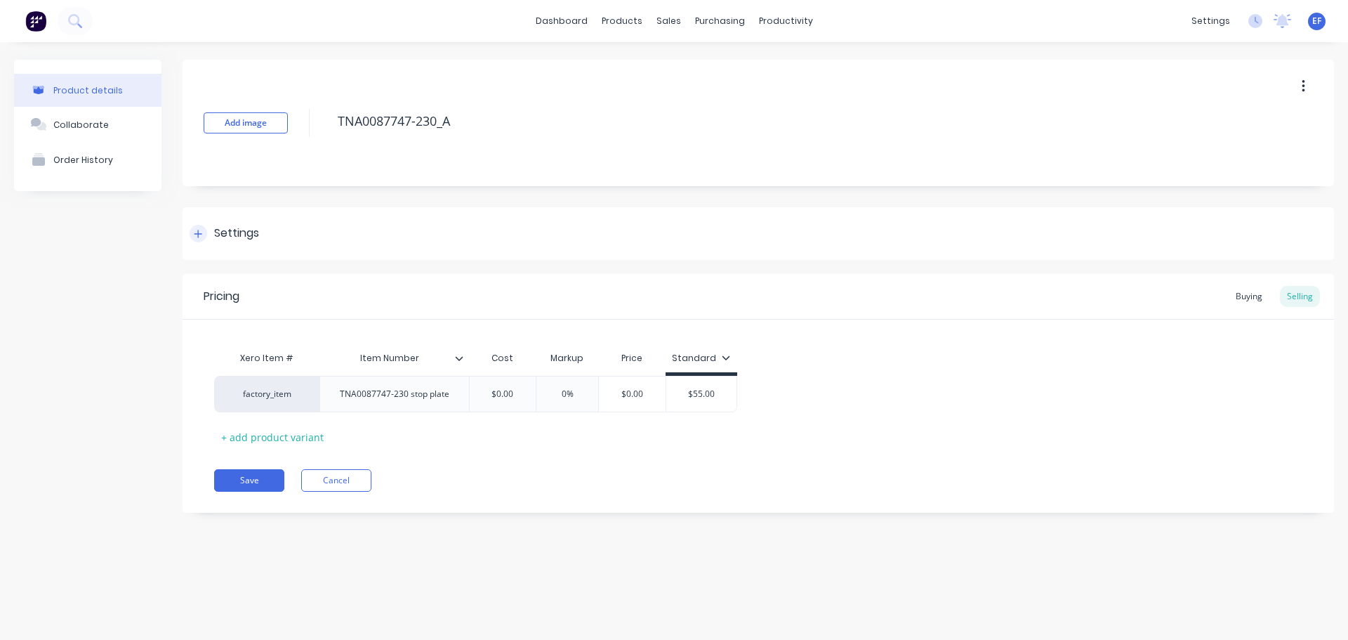
click at [202, 236] on icon at bounding box center [198, 234] width 8 height 10
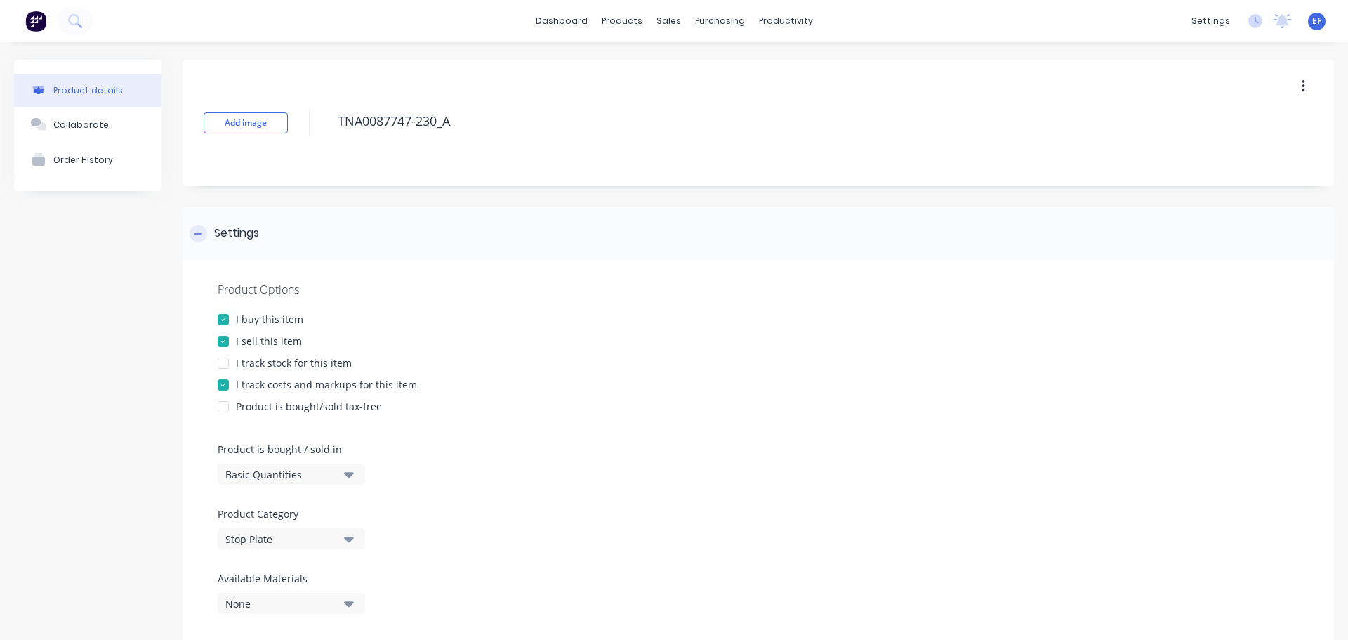
click at [202, 236] on icon at bounding box center [198, 234] width 8 height 10
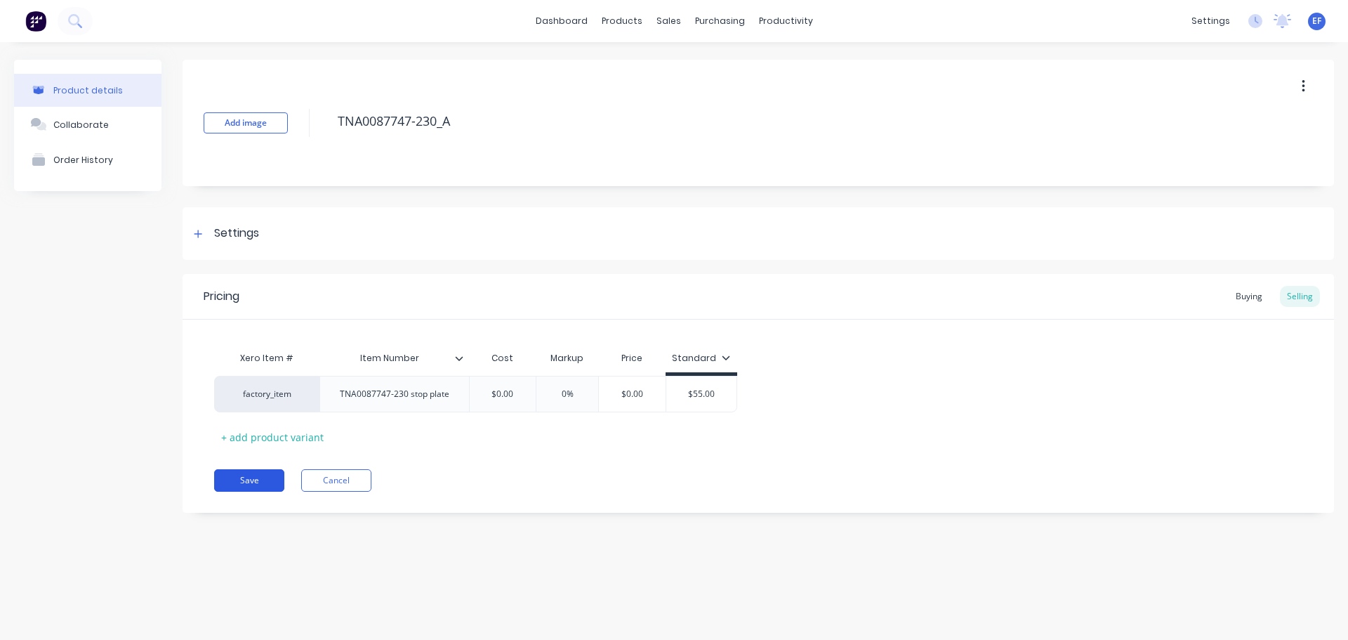
click at [268, 479] on button "Save" at bounding box center [249, 480] width 70 height 22
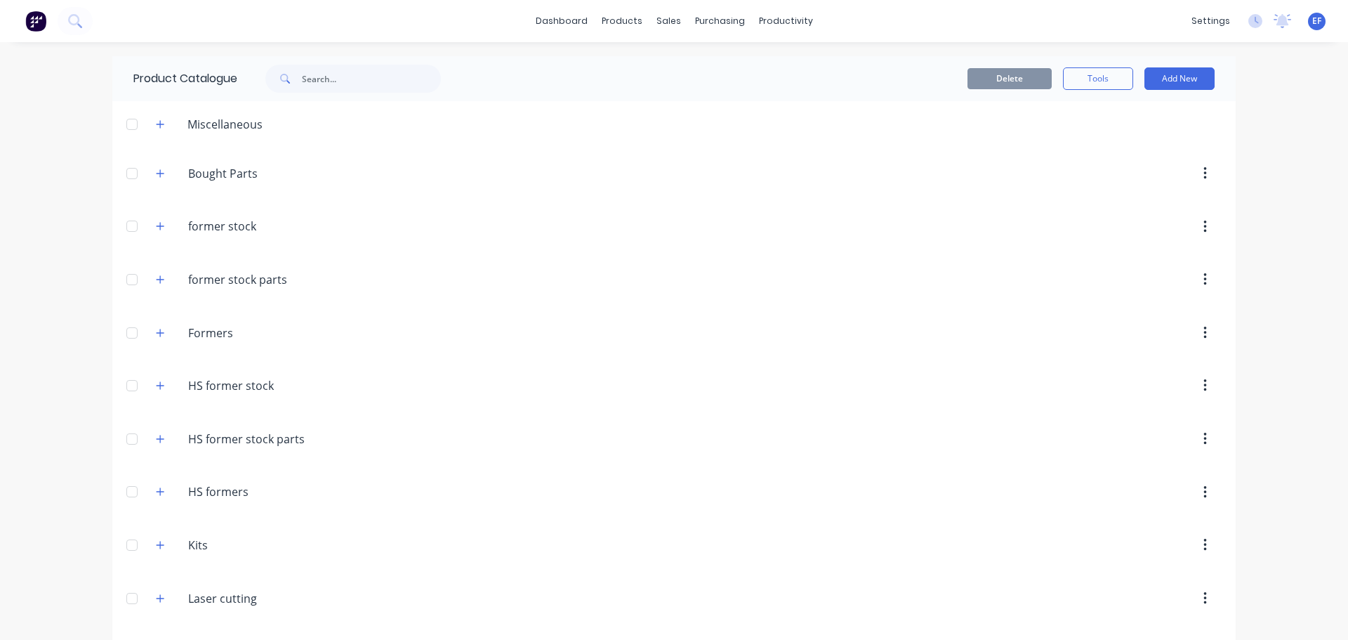
scroll to position [11613, 0]
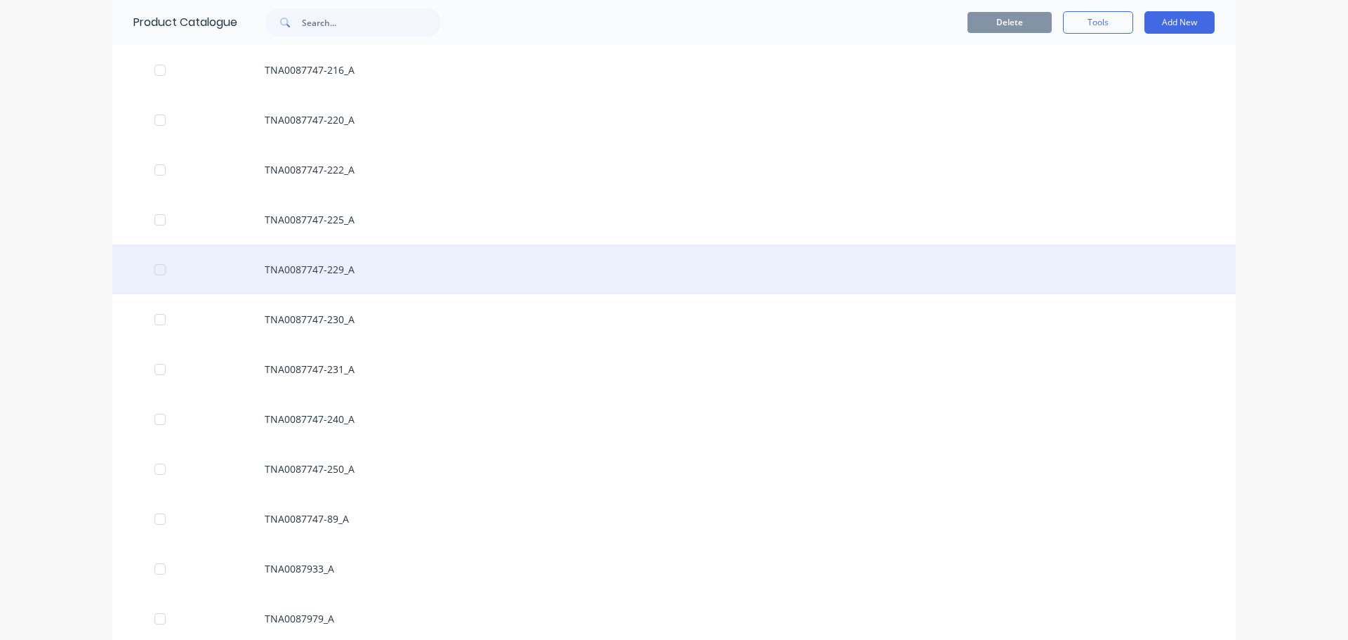
click at [316, 271] on div "TNA0087747-229_A" at bounding box center [673, 269] width 1123 height 50
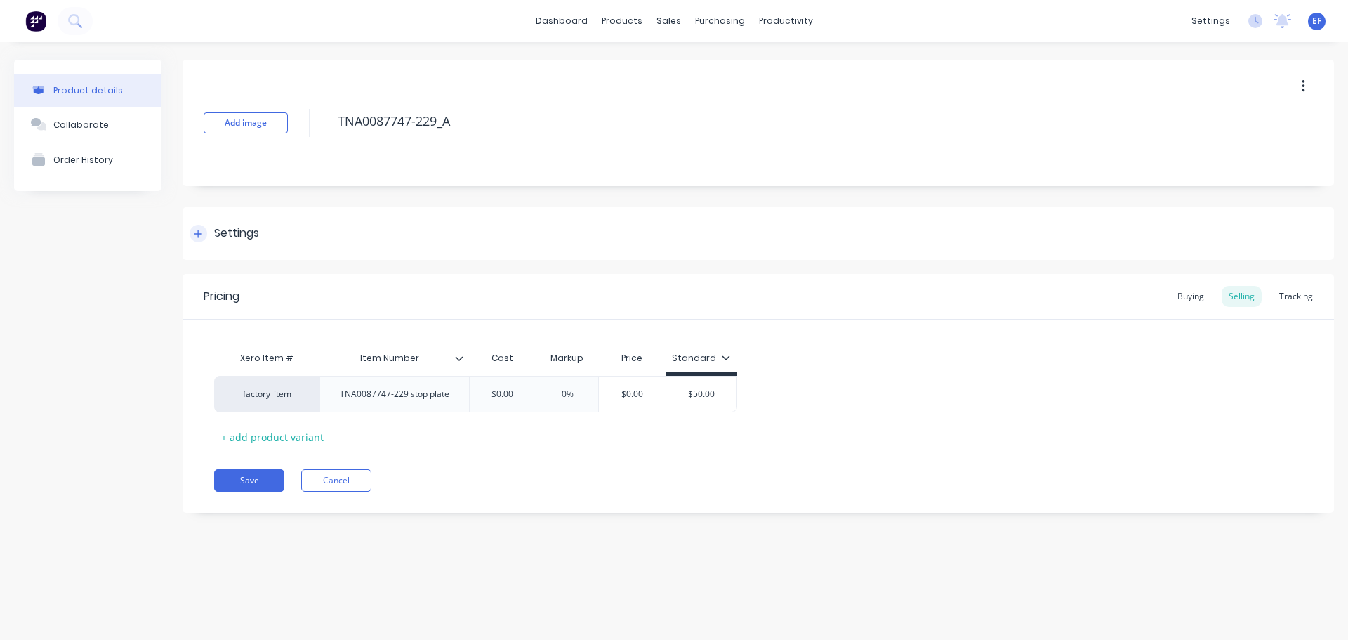
click at [206, 230] on div at bounding box center [199, 234] width 18 height 18
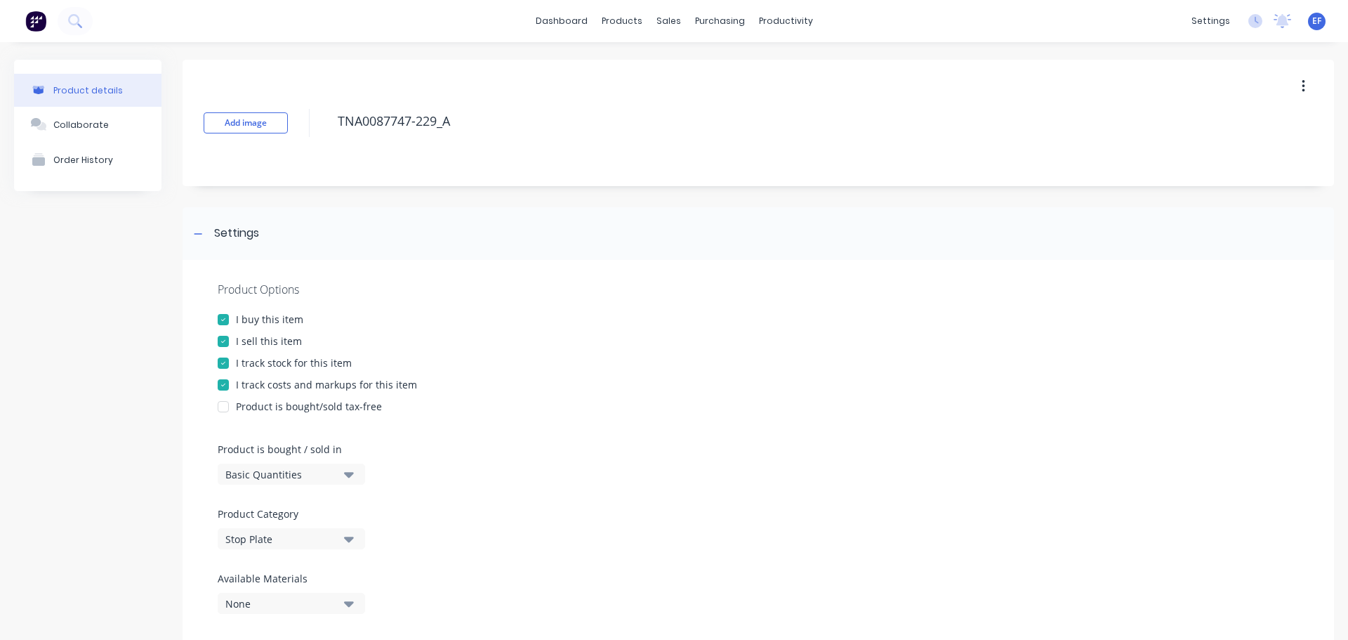
click at [219, 364] on div at bounding box center [223, 363] width 28 height 28
drag, startPoint x: 409, startPoint y: 128, endPoint x: 299, endPoint y: 128, distance: 110.2
click at [299, 128] on div "Add image TNA0087747-229_A" at bounding box center [759, 123] width 1152 height 126
click at [202, 233] on icon at bounding box center [198, 233] width 8 height 1
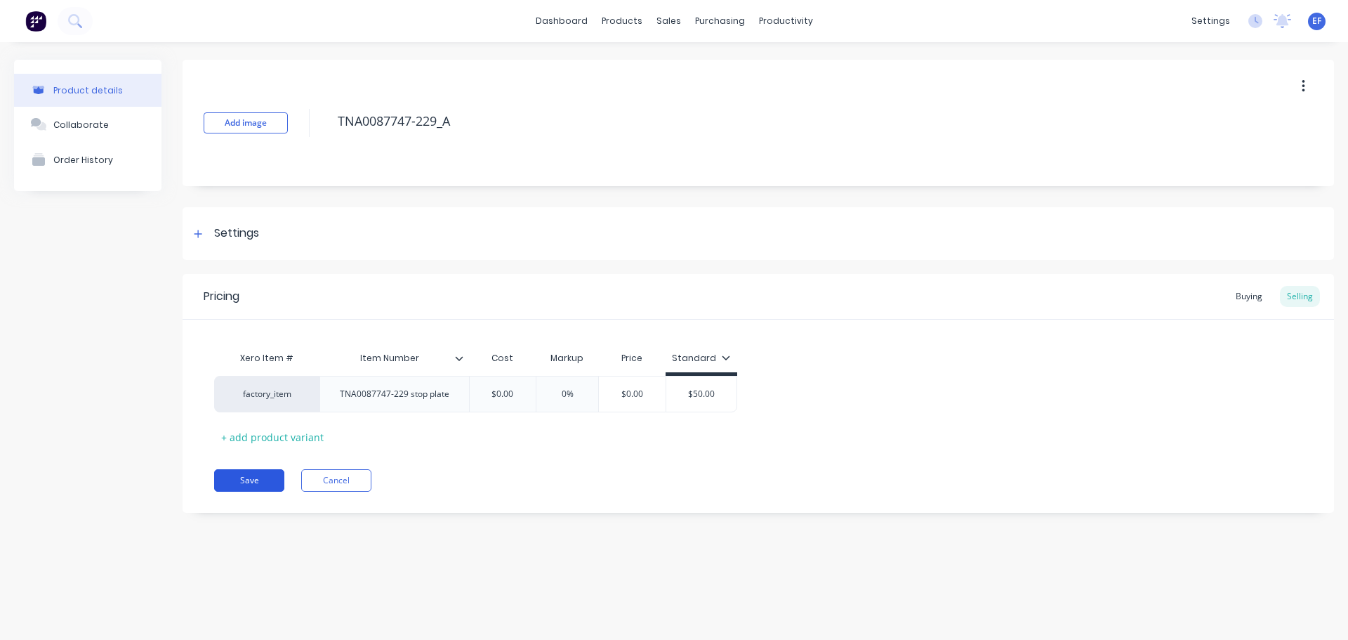
click at [262, 477] on button "Save" at bounding box center [249, 480] width 70 height 22
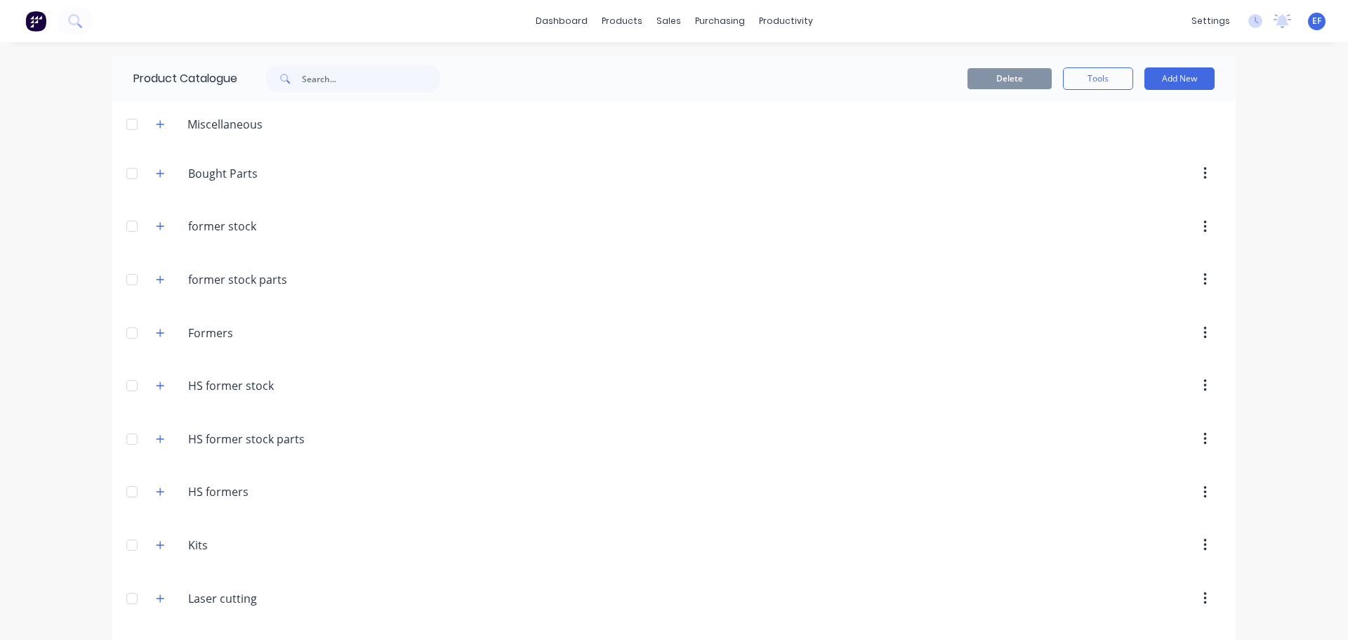
scroll to position [11563, 0]
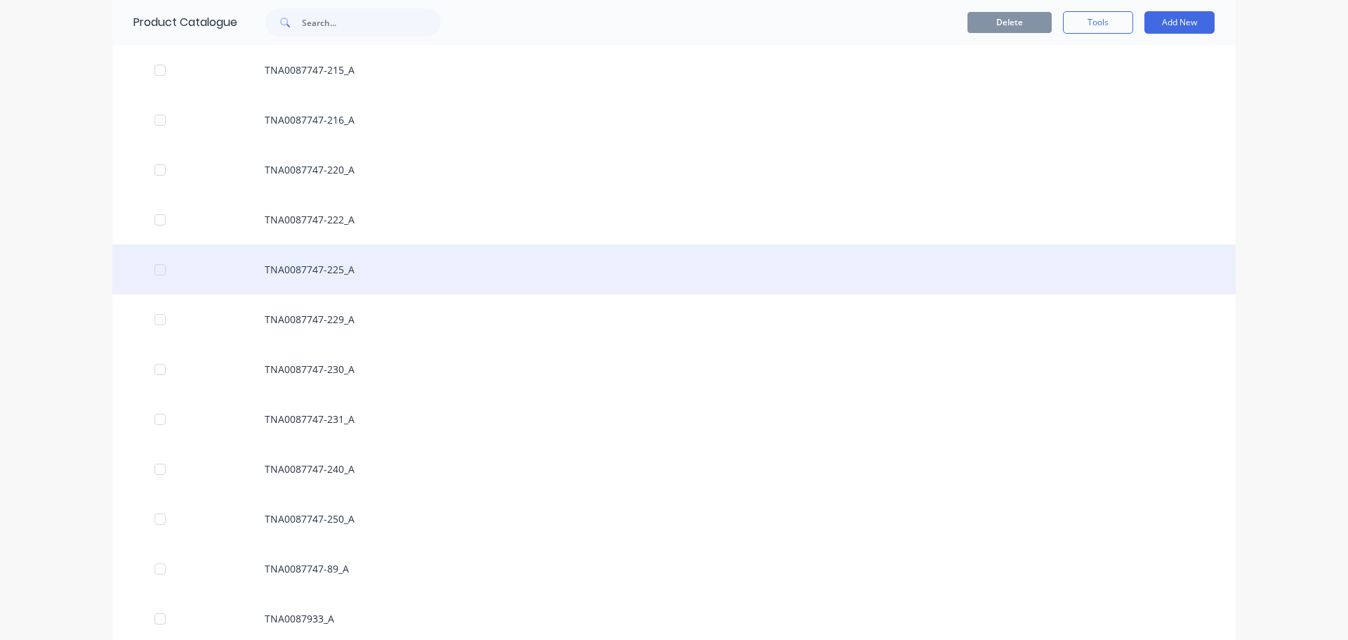
click at [284, 275] on div "TNA0087747-225_A" at bounding box center [673, 269] width 1123 height 50
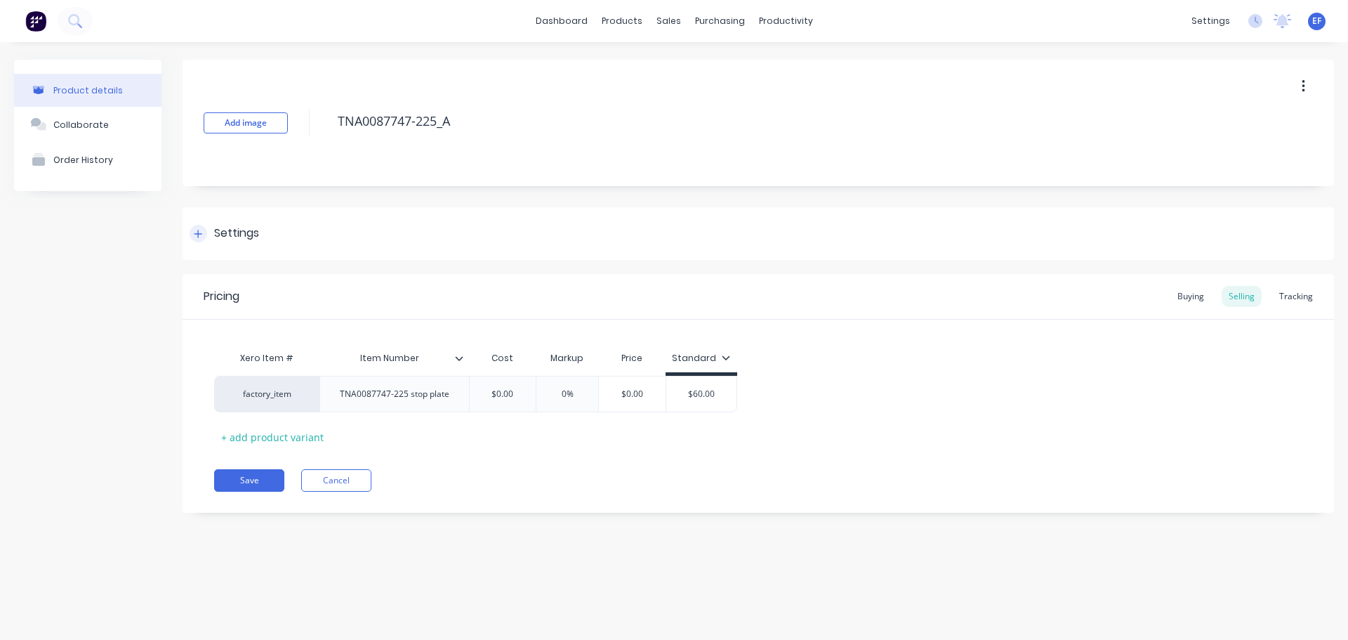
click at [201, 220] on div "Settings" at bounding box center [759, 233] width 1152 height 53
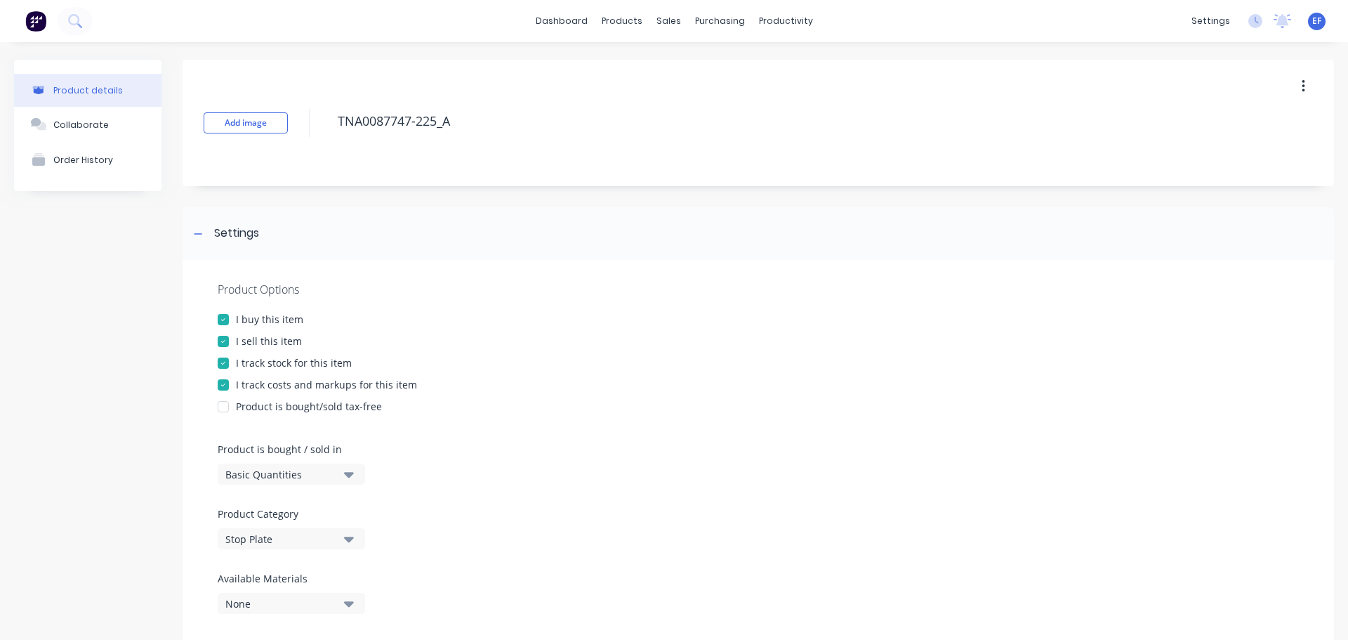
click at [220, 363] on div at bounding box center [223, 363] width 28 height 28
click at [191, 233] on div at bounding box center [199, 234] width 18 height 18
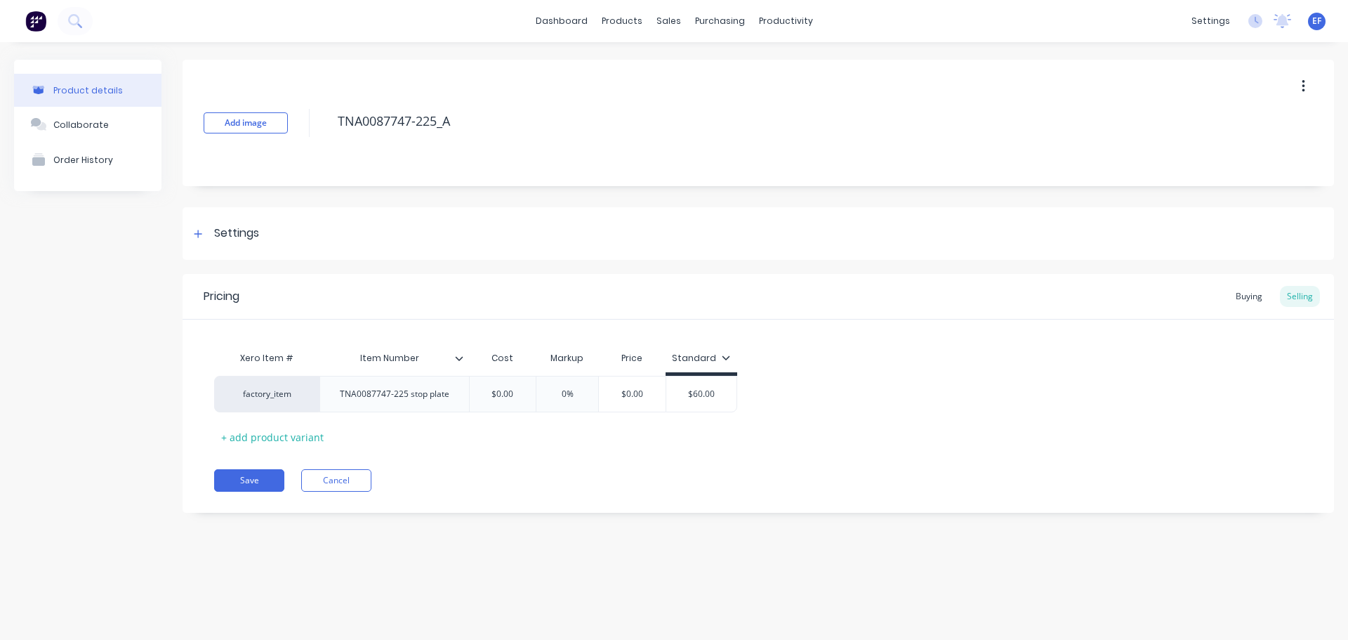
drag, startPoint x: 463, startPoint y: 130, endPoint x: 314, endPoint y: 131, distance: 149.6
click at [314, 131] on div "Add image TNA0087747-225_A" at bounding box center [759, 123] width 1152 height 126
drag, startPoint x: 197, startPoint y: 218, endPoint x: 195, endPoint y: 231, distance: 12.8
click at [197, 219] on div "Settings" at bounding box center [759, 233] width 1152 height 53
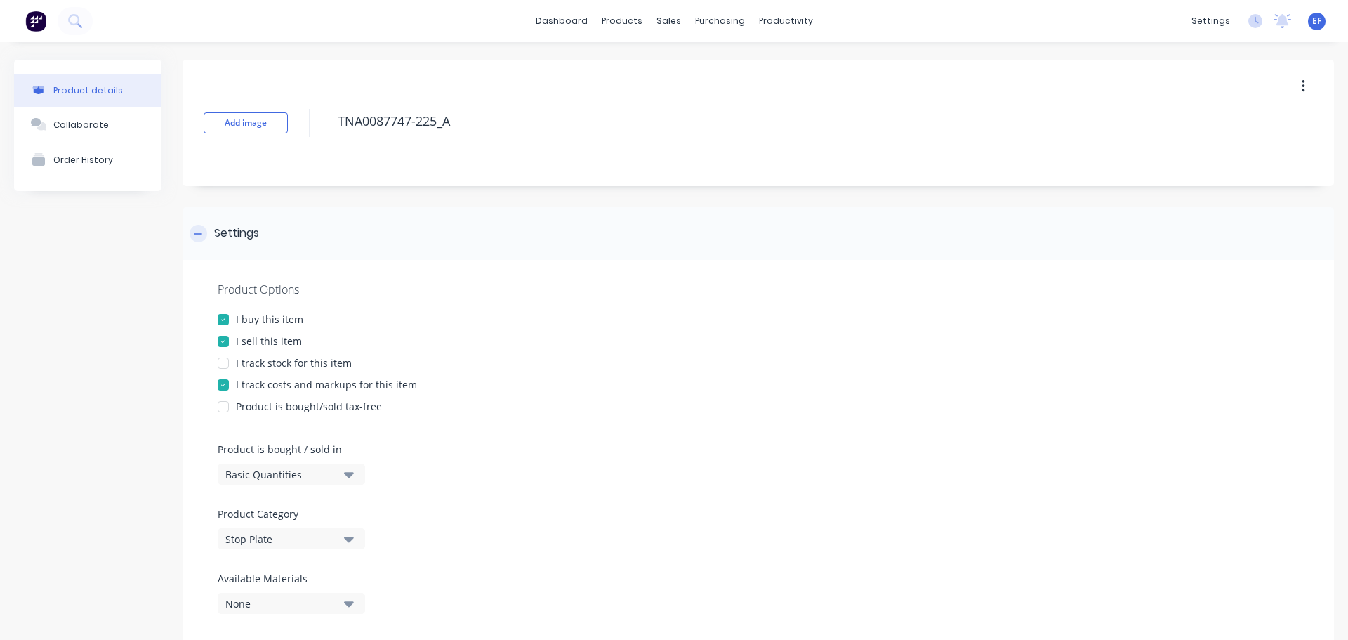
click at [195, 232] on icon at bounding box center [198, 234] width 8 height 10
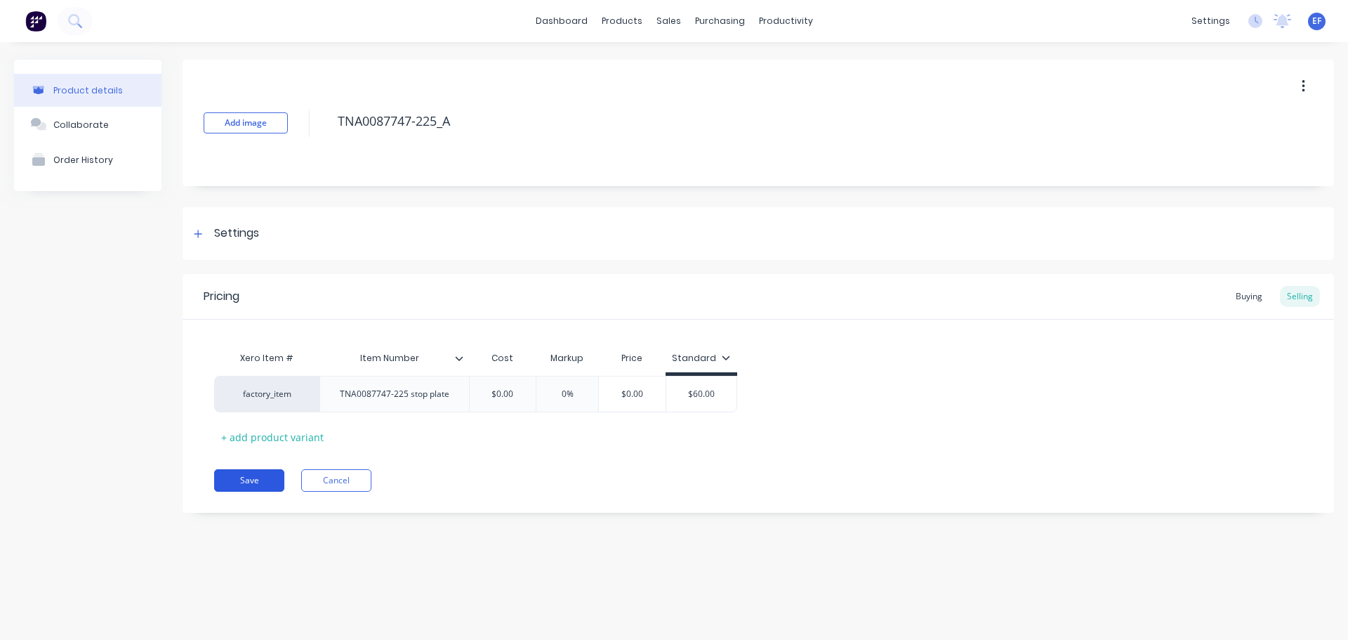
click at [242, 481] on button "Save" at bounding box center [249, 480] width 70 height 22
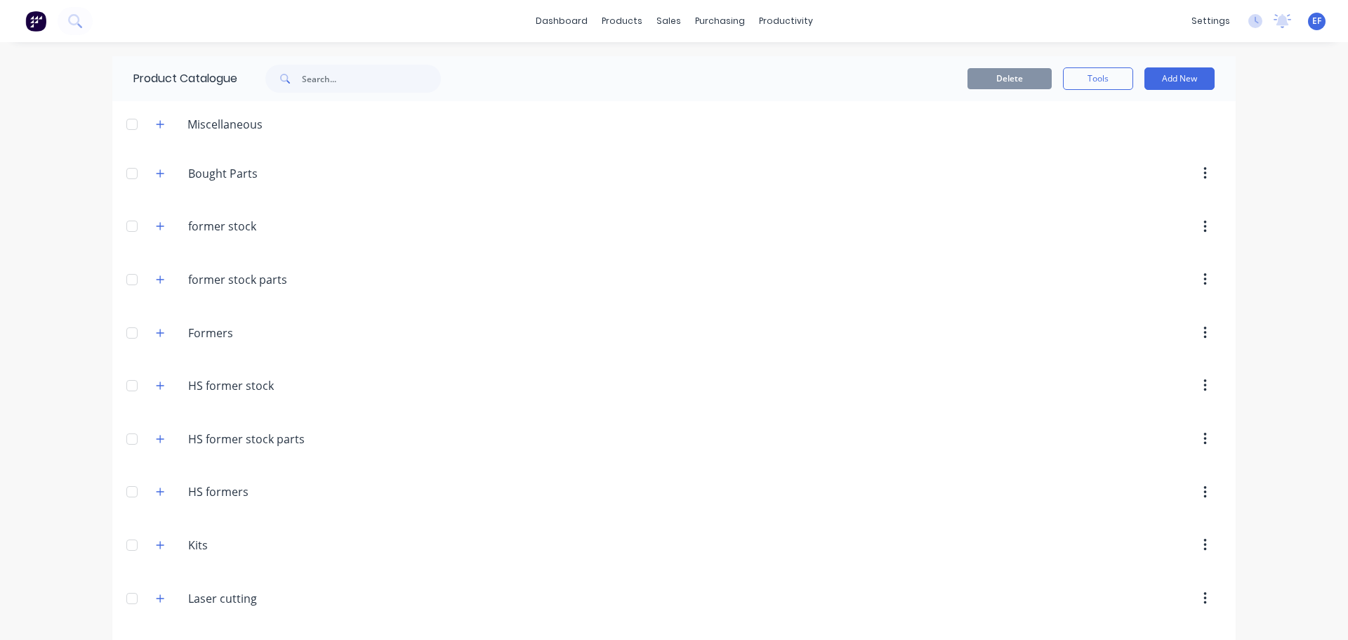
scroll to position [11513, 0]
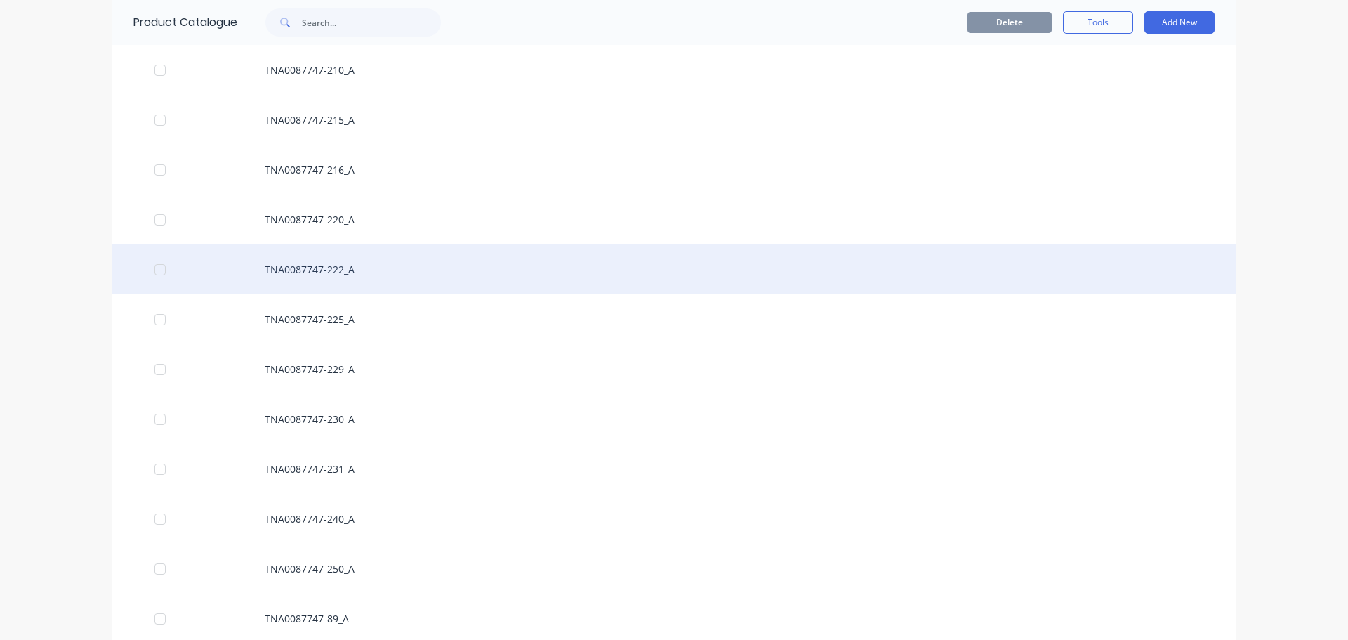
click at [327, 251] on div "TNA0087747-222_A" at bounding box center [673, 269] width 1123 height 50
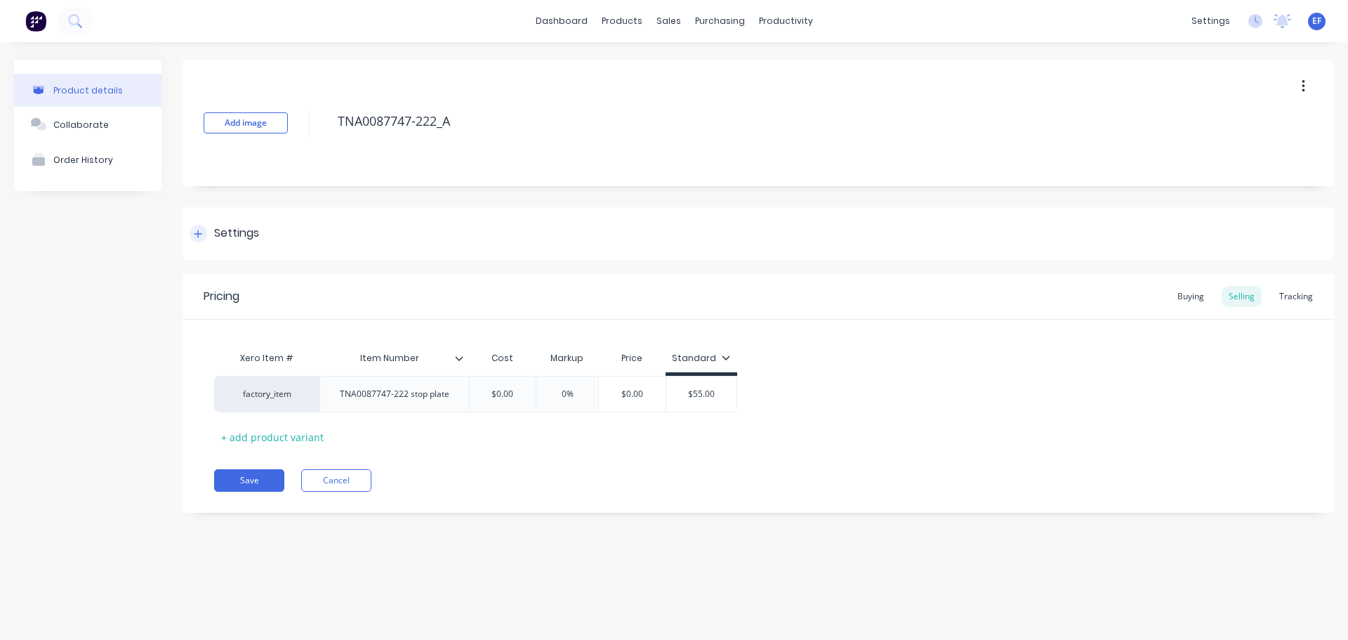
click at [199, 242] on div "Settings" at bounding box center [759, 233] width 1152 height 53
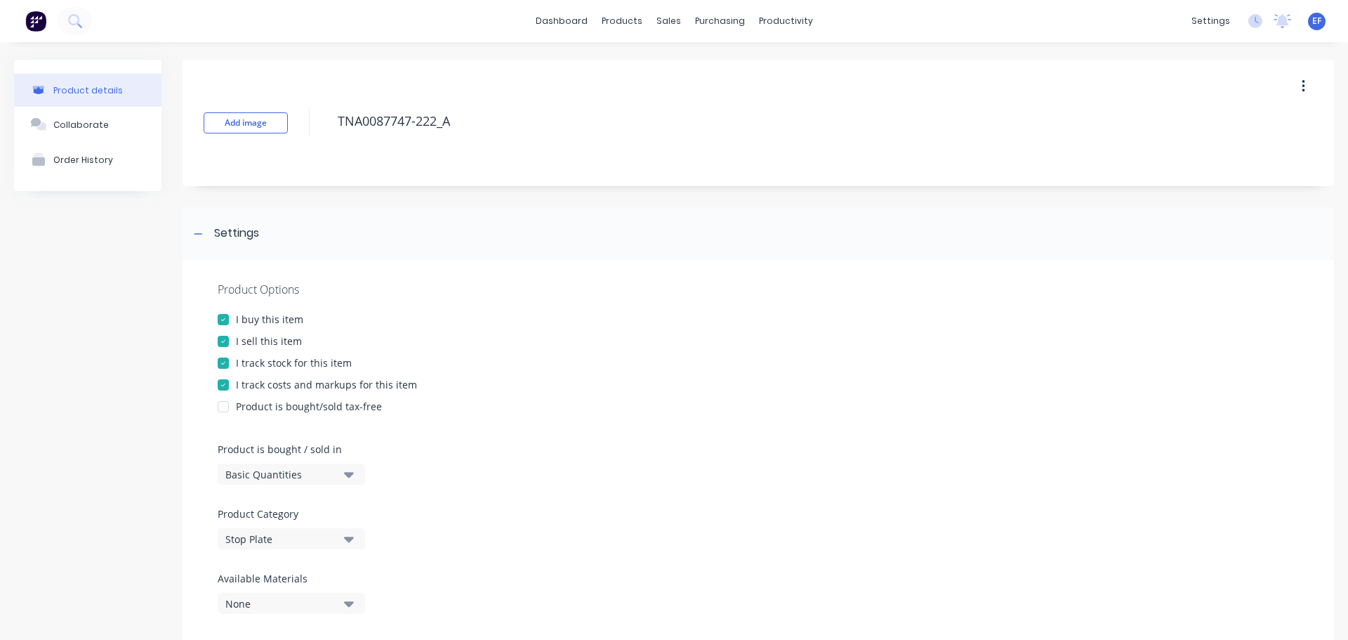
click at [249, 360] on div "I track stock for this item" at bounding box center [294, 362] width 116 height 15
click at [197, 235] on icon at bounding box center [198, 234] width 8 height 10
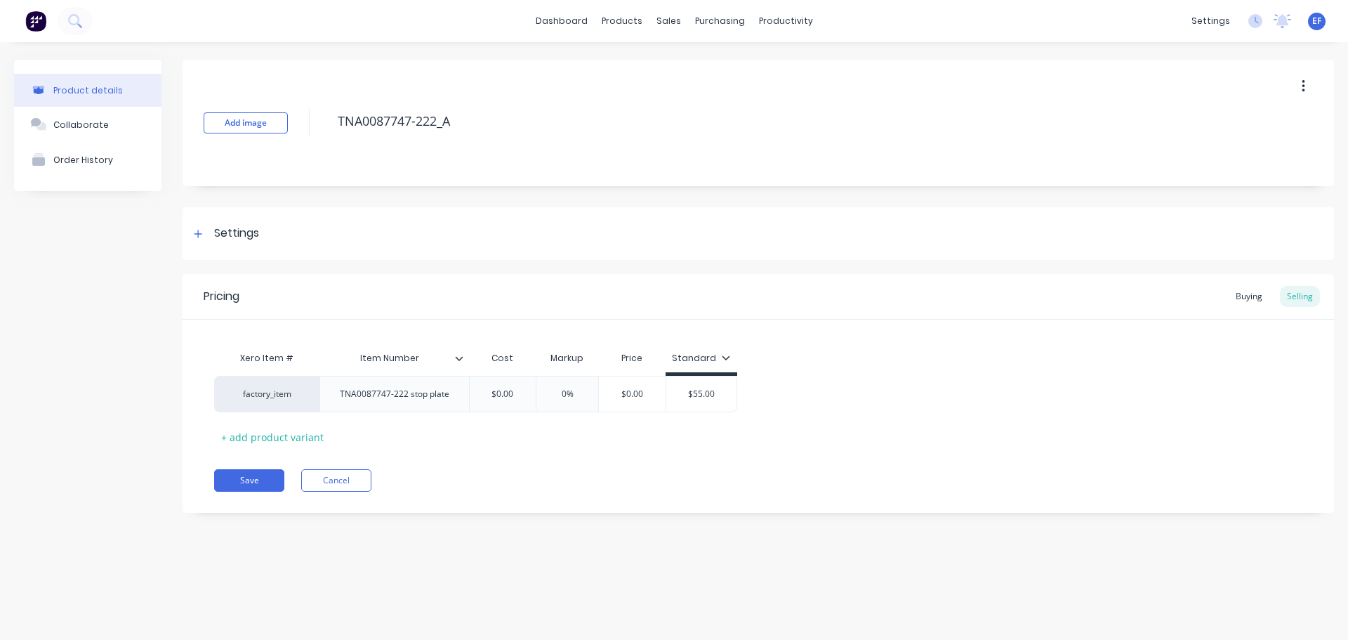
drag, startPoint x: 332, startPoint y: 131, endPoint x: 317, endPoint y: 131, distance: 15.4
click at [317, 131] on div "Add image TNA0087747-222_A" at bounding box center [759, 123] width 1152 height 126
click at [197, 239] on div at bounding box center [199, 234] width 18 height 18
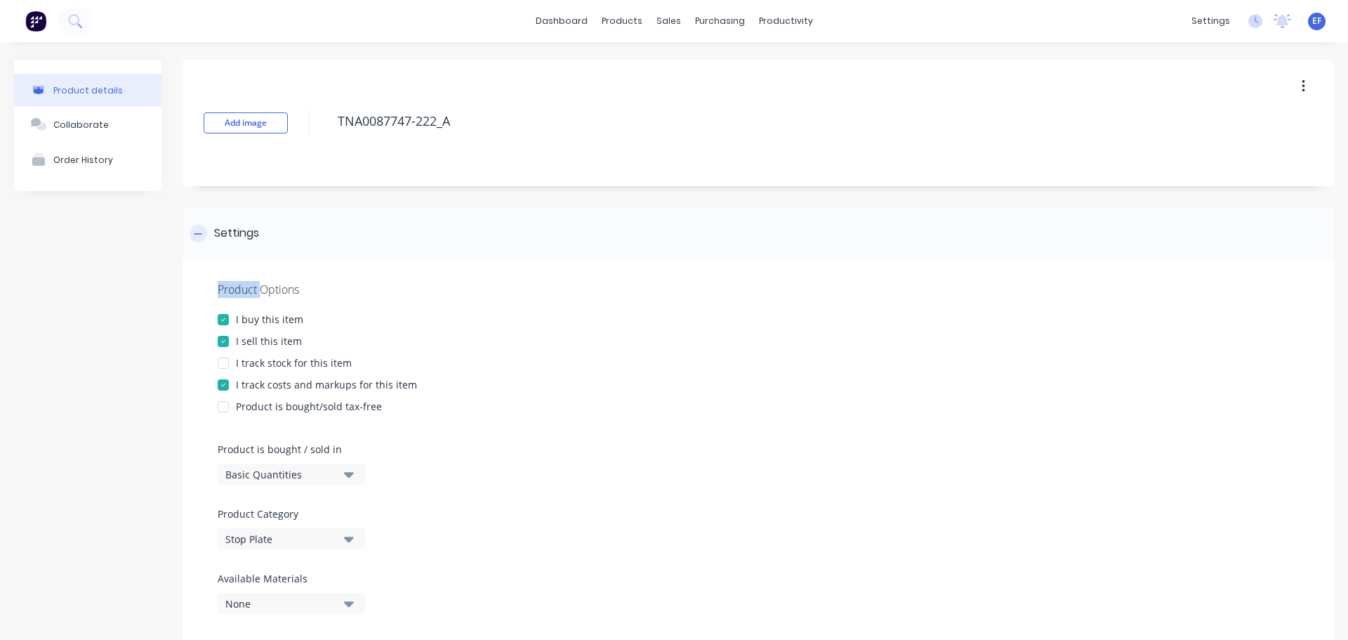
click at [197, 239] on div at bounding box center [199, 234] width 18 height 18
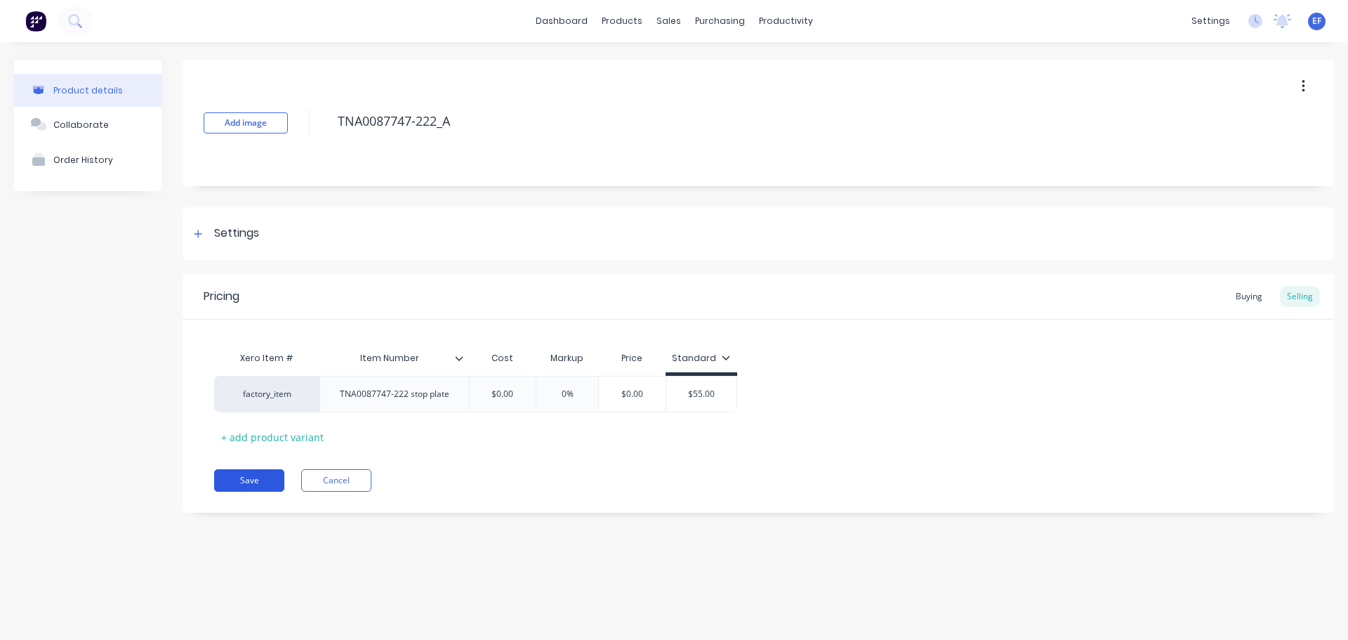
click at [232, 477] on button "Save" at bounding box center [249, 480] width 70 height 22
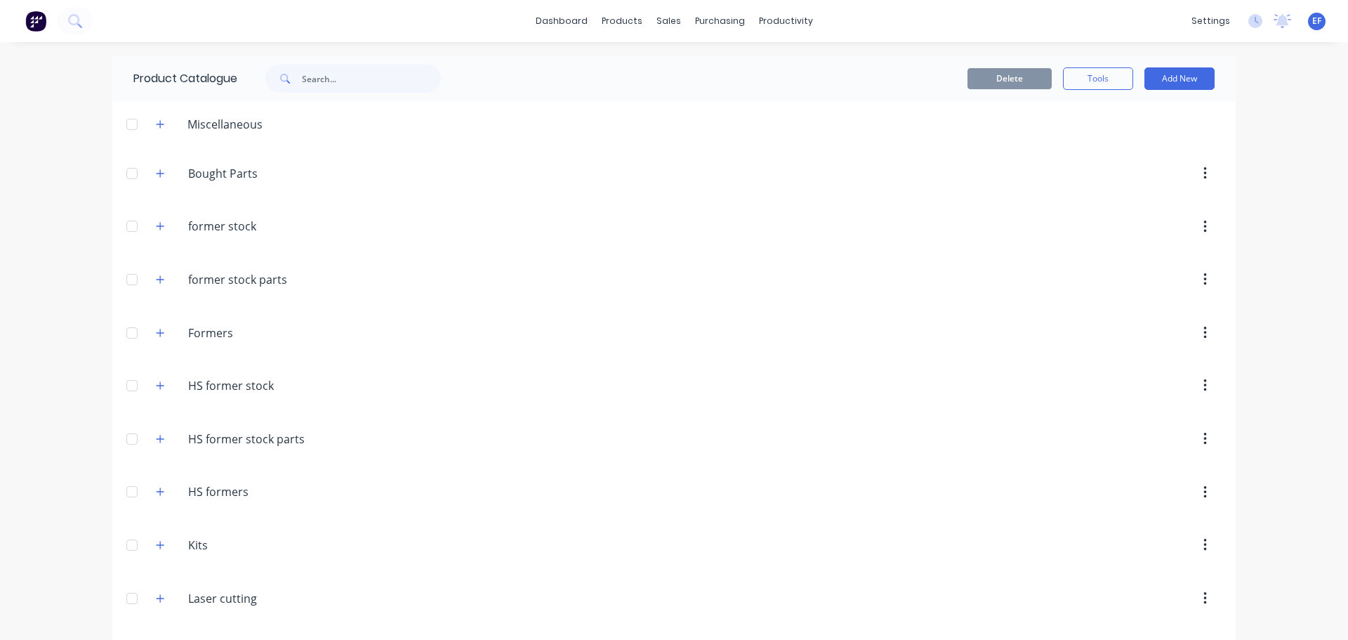
scroll to position [11463, 0]
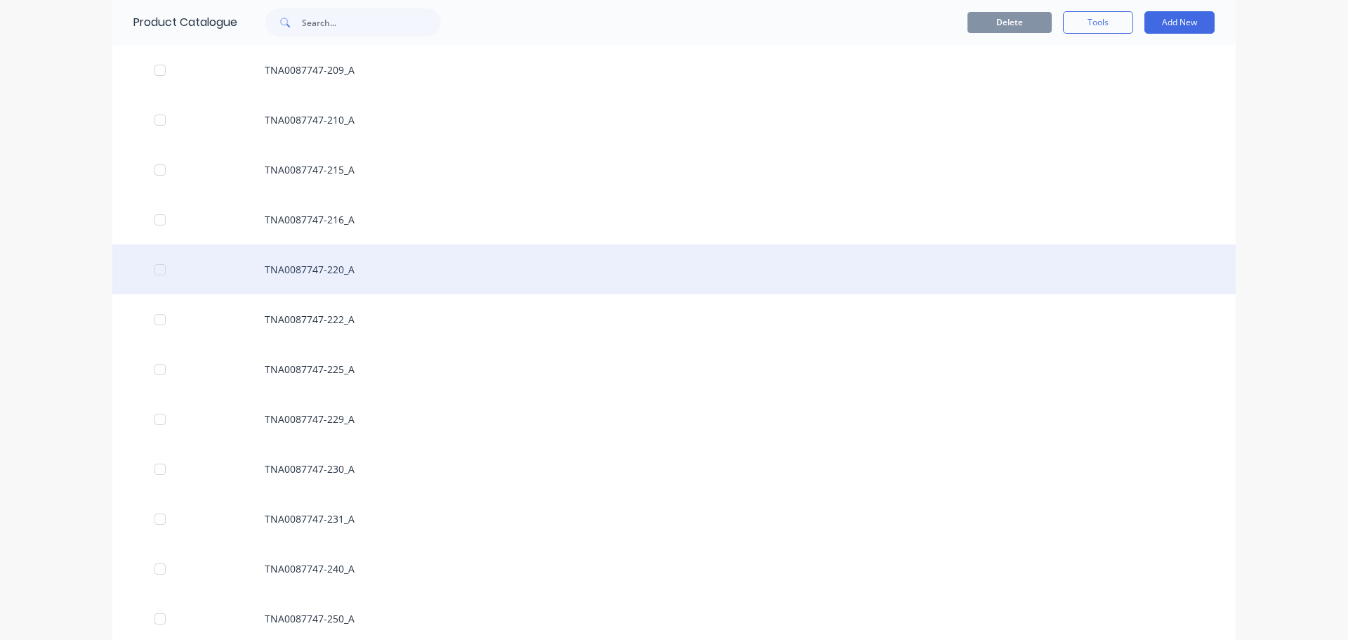
click at [325, 270] on div "TNA0087747-220_A" at bounding box center [673, 269] width 1123 height 50
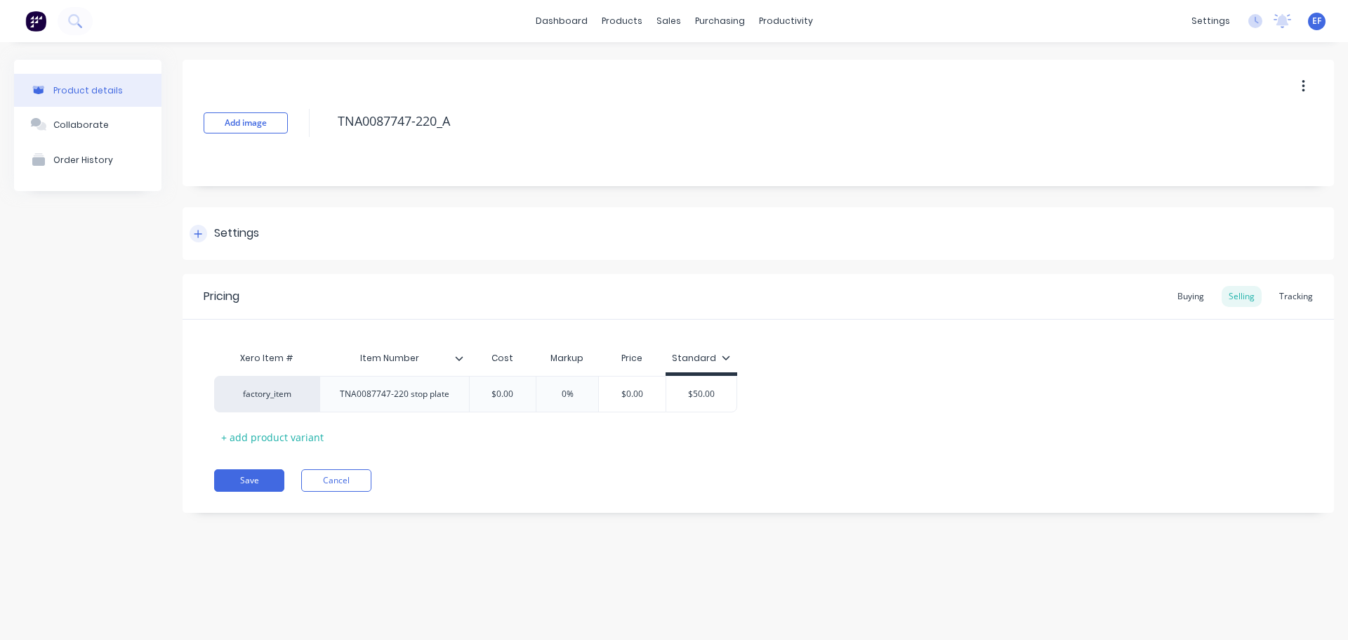
click at [244, 233] on div "Settings" at bounding box center [236, 234] width 45 height 18
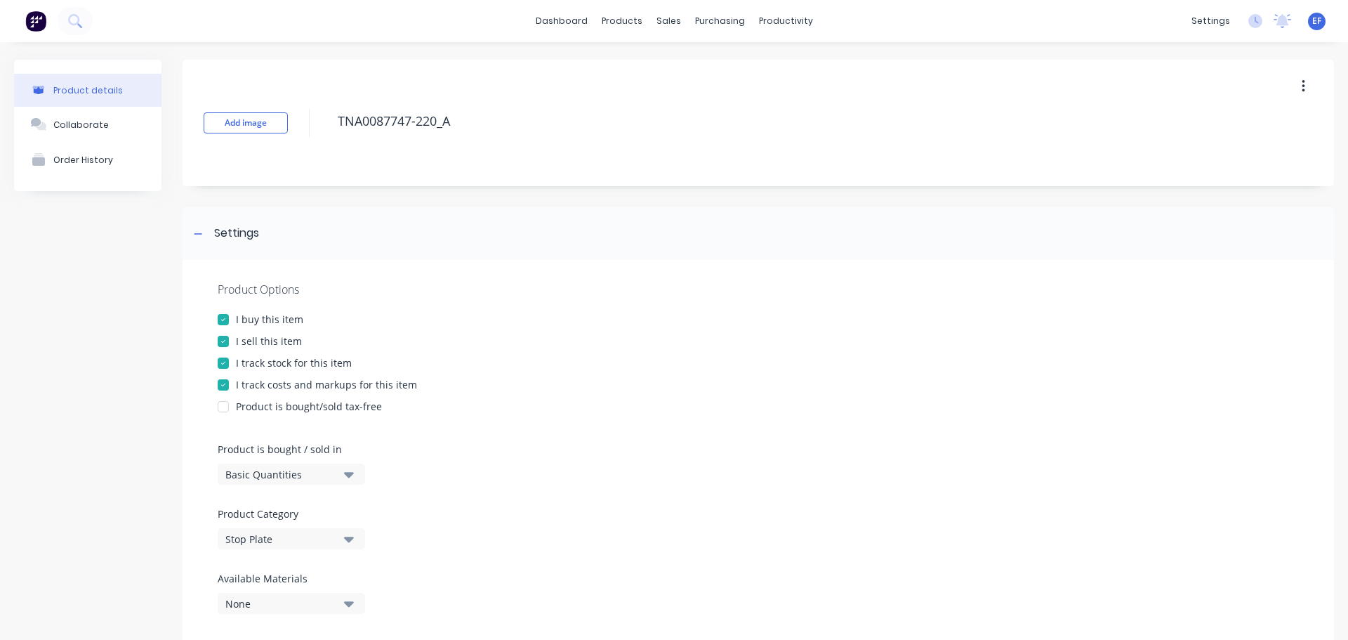
click at [237, 362] on div "I track stock for this item" at bounding box center [758, 362] width 1081 height 15
click at [195, 230] on icon at bounding box center [198, 234] width 8 height 10
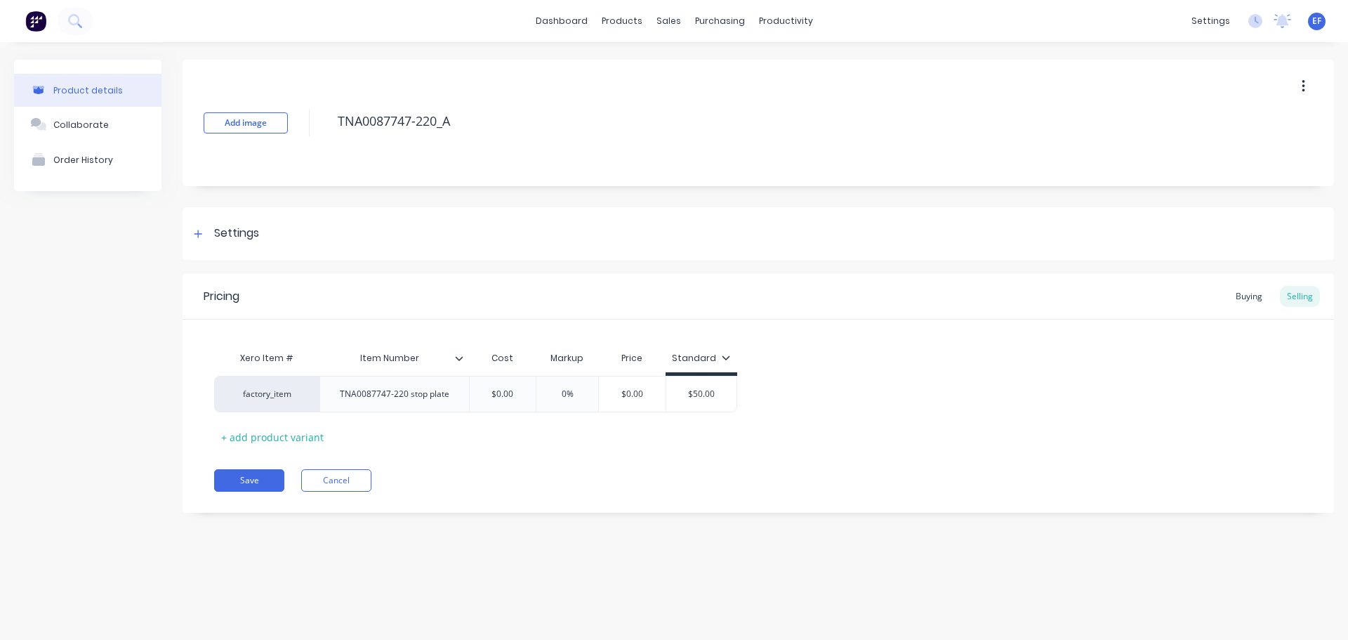
drag, startPoint x: 456, startPoint y: 129, endPoint x: 328, endPoint y: 131, distance: 127.8
click at [328, 131] on div "Add image TNA0087747-220_A" at bounding box center [759, 123] width 1152 height 126
click at [211, 240] on div "Settings" at bounding box center [225, 234] width 70 height 18
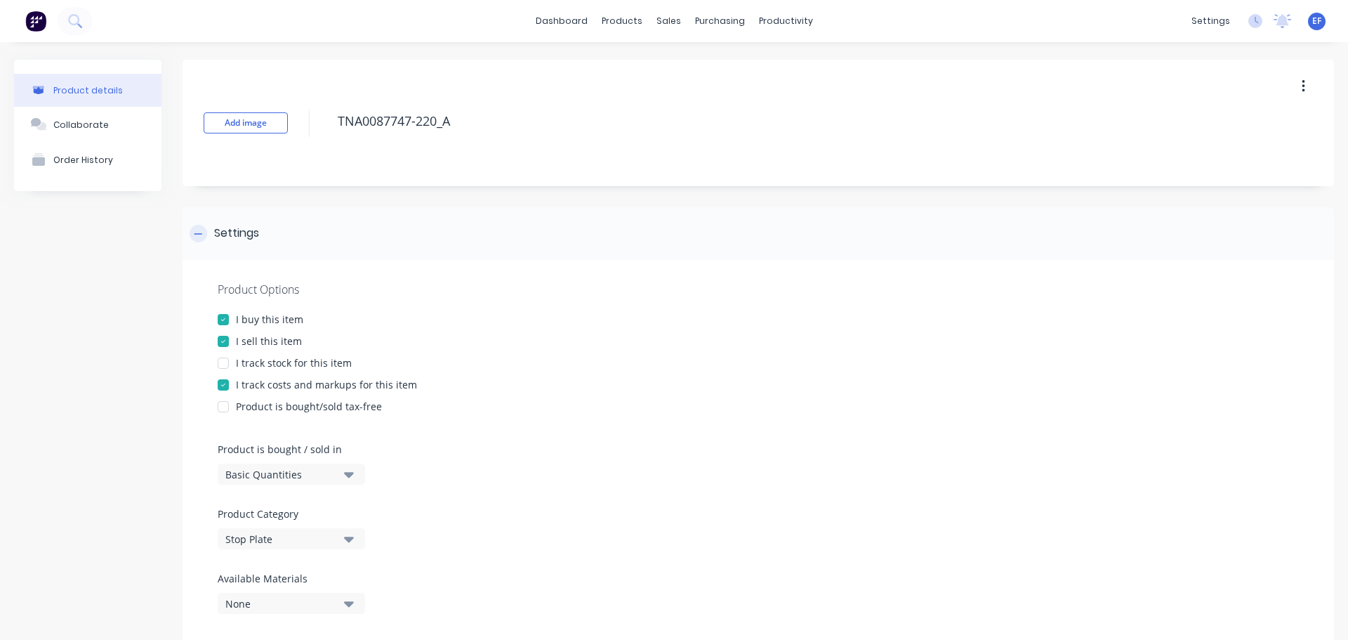
click at [211, 240] on div "Settings" at bounding box center [225, 234] width 70 height 18
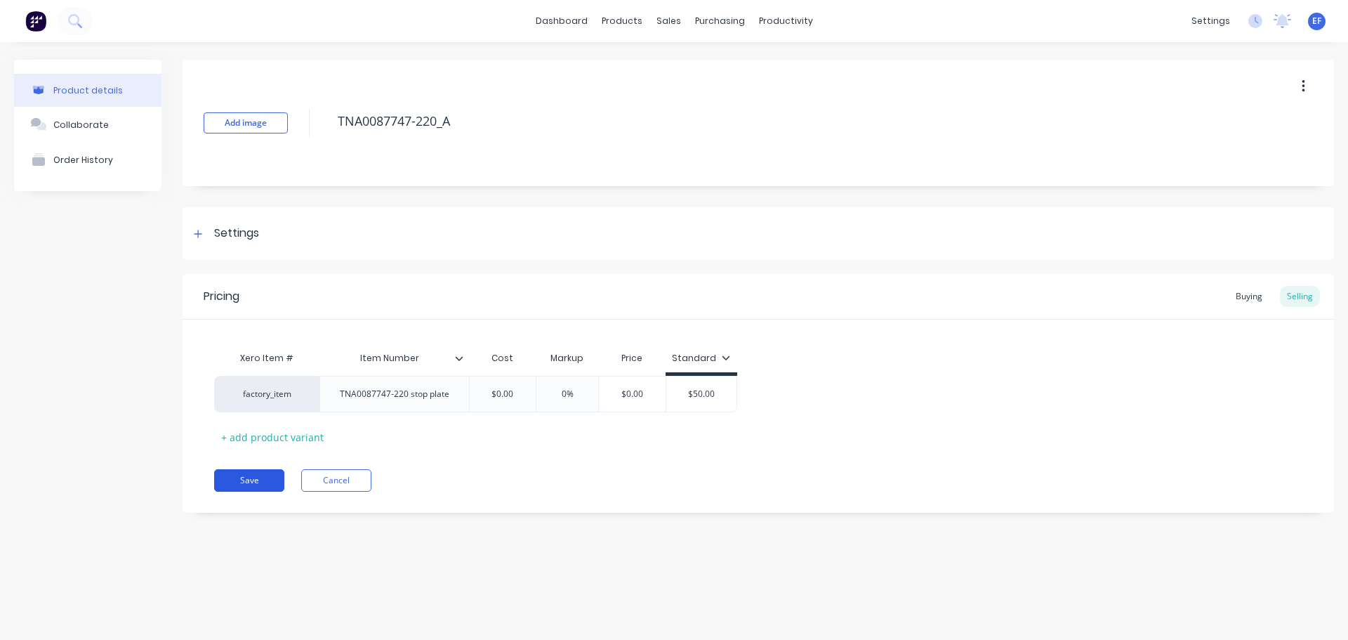
click at [269, 482] on button "Save" at bounding box center [249, 480] width 70 height 22
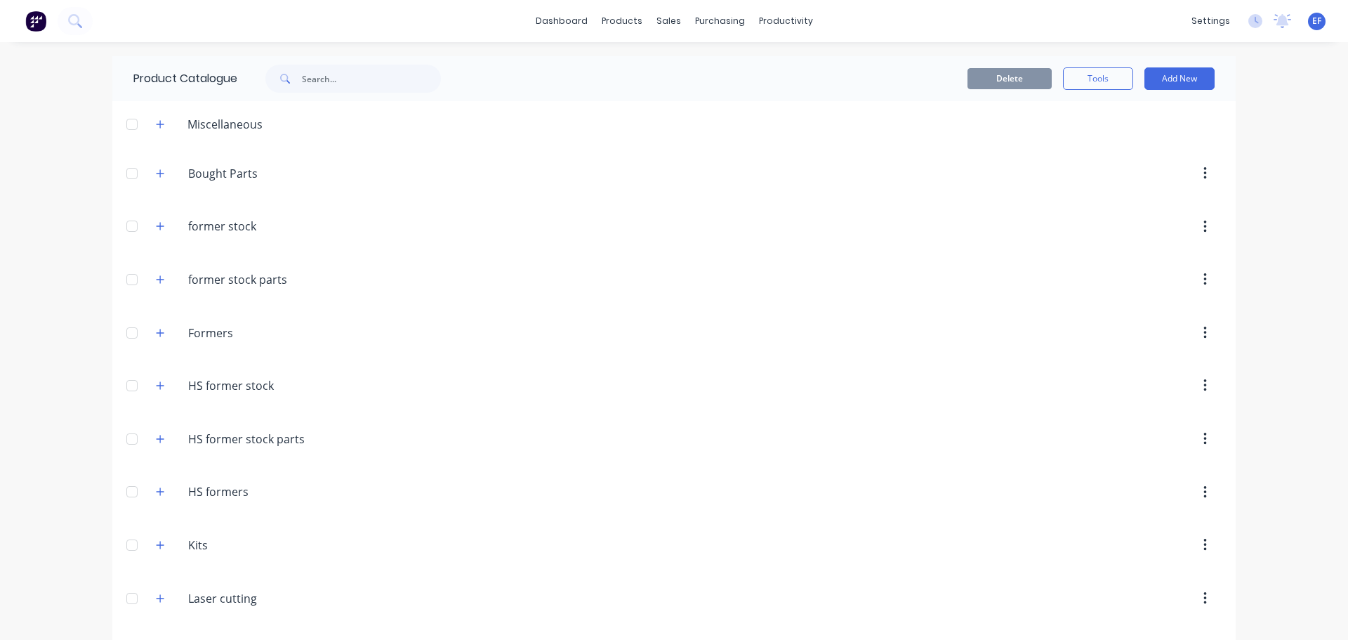
scroll to position [11414, 0]
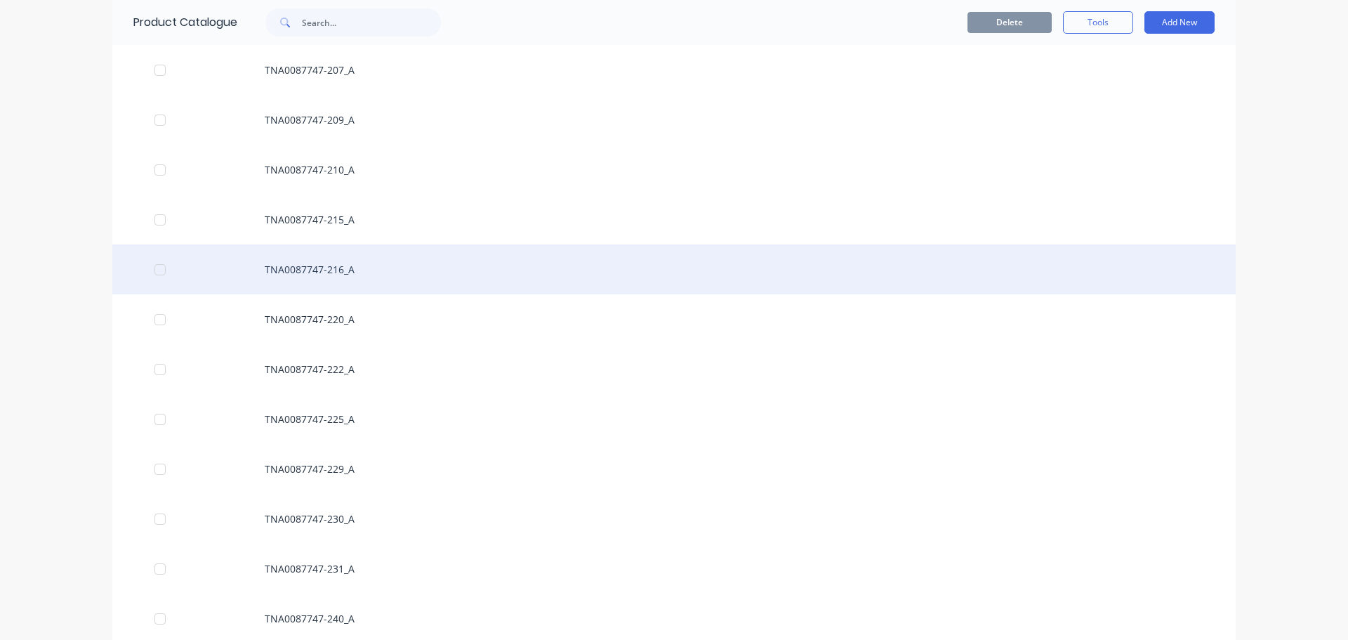
click at [337, 276] on div "TNA0087747-216_A" at bounding box center [673, 269] width 1123 height 50
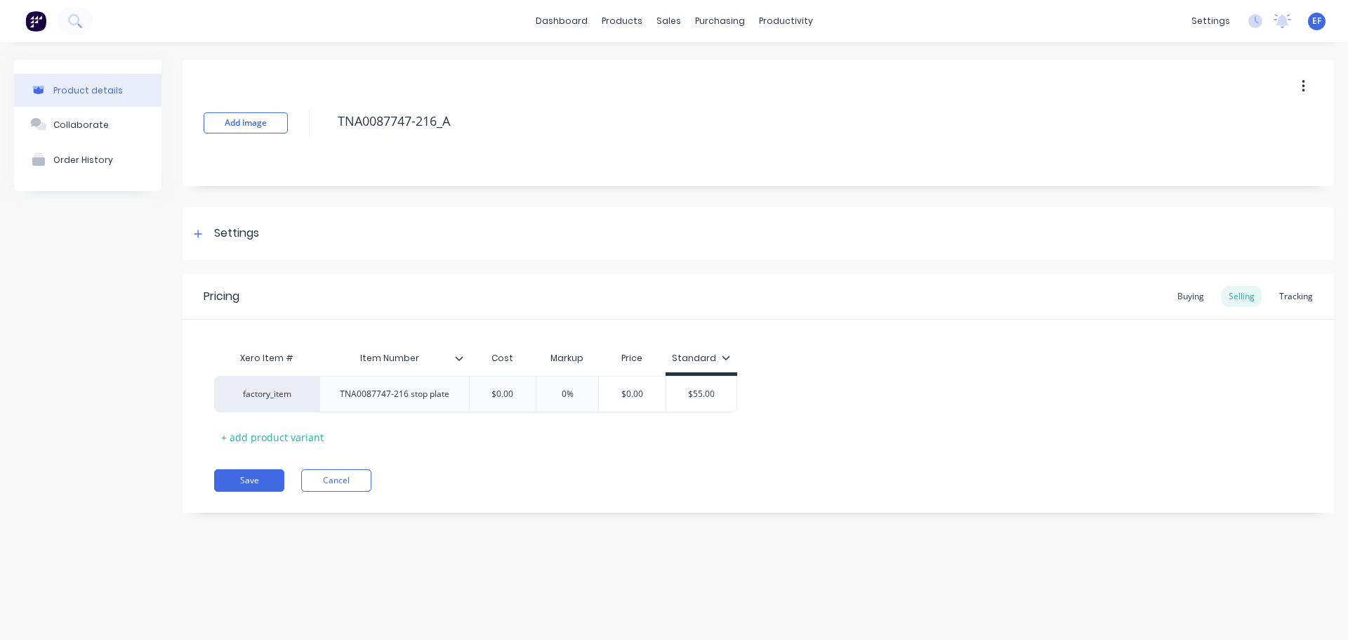
drag, startPoint x: 416, startPoint y: 128, endPoint x: 329, endPoint y: 134, distance: 88.0
click at [329, 134] on div "Add image TNA0087747-216_A" at bounding box center [759, 123] width 1152 height 126
click at [227, 223] on div "Settings" at bounding box center [759, 233] width 1152 height 53
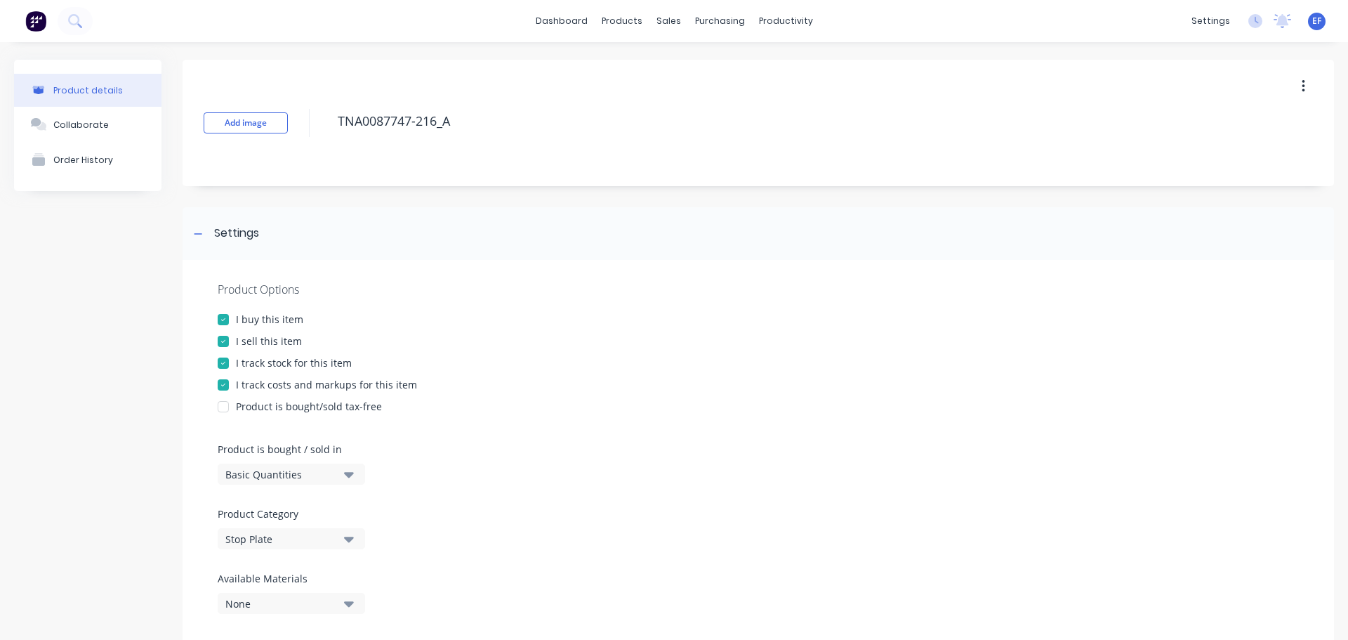
click at [266, 364] on div "I track stock for this item" at bounding box center [294, 362] width 116 height 15
click at [193, 235] on div at bounding box center [199, 234] width 18 height 18
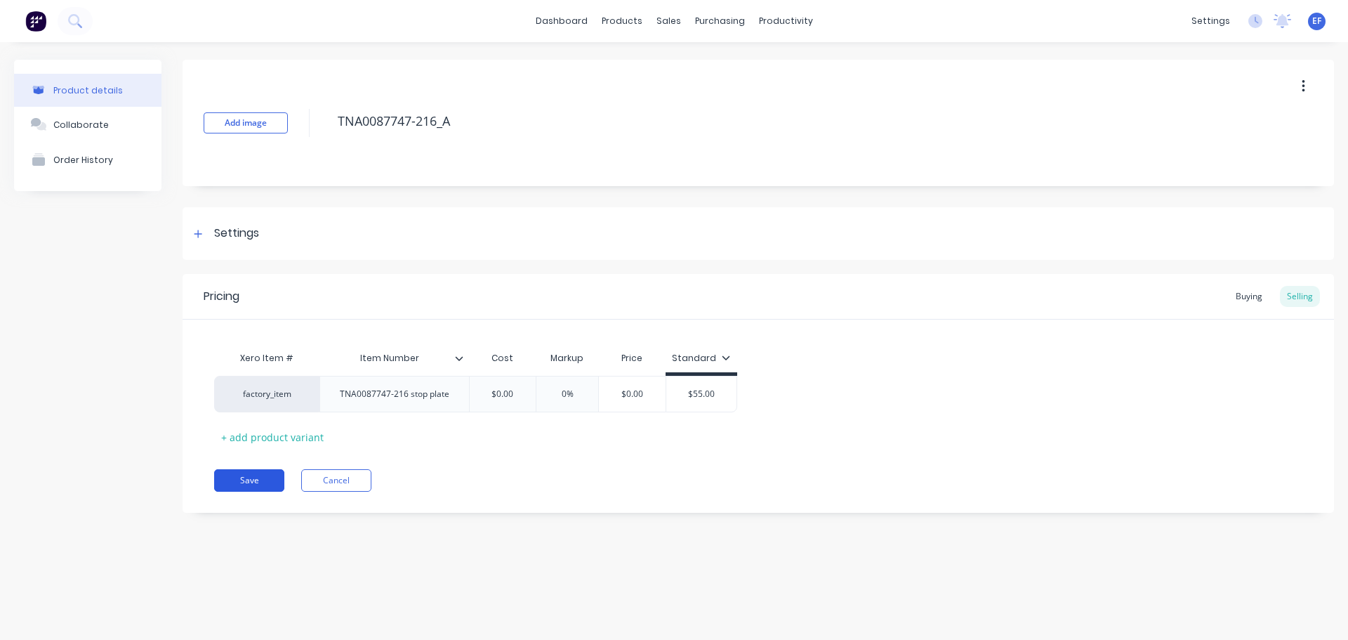
click at [263, 482] on button "Save" at bounding box center [249, 480] width 70 height 22
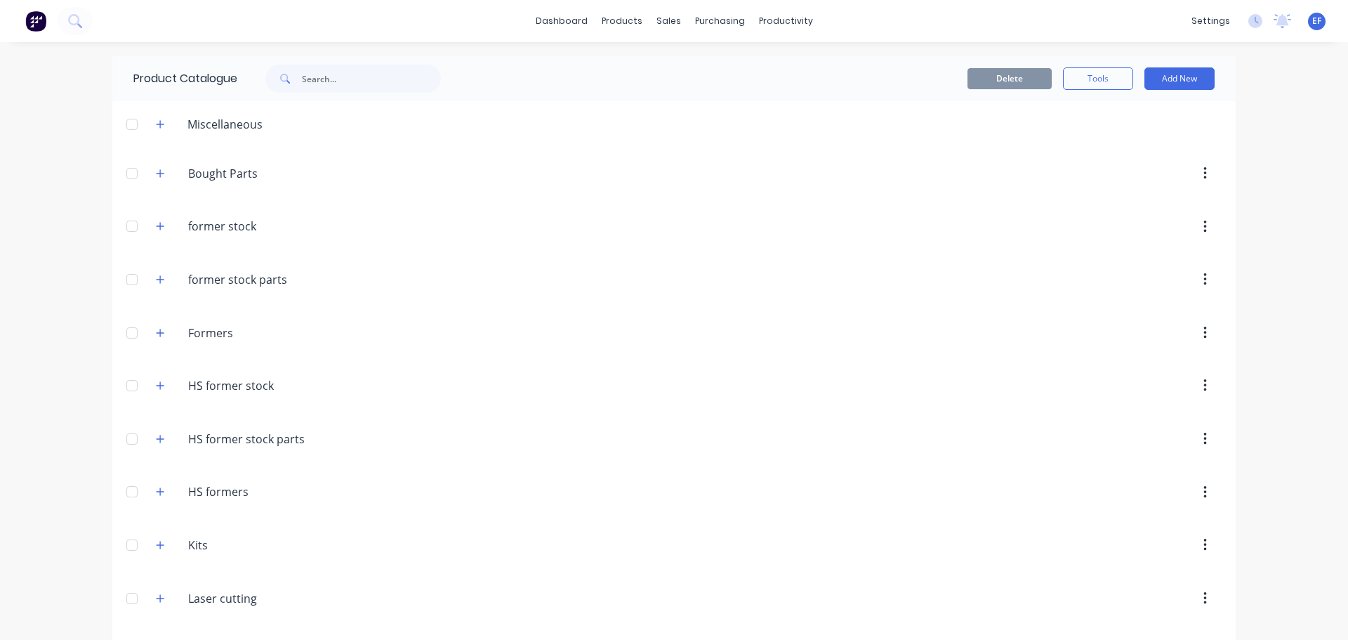
scroll to position [11364, 0]
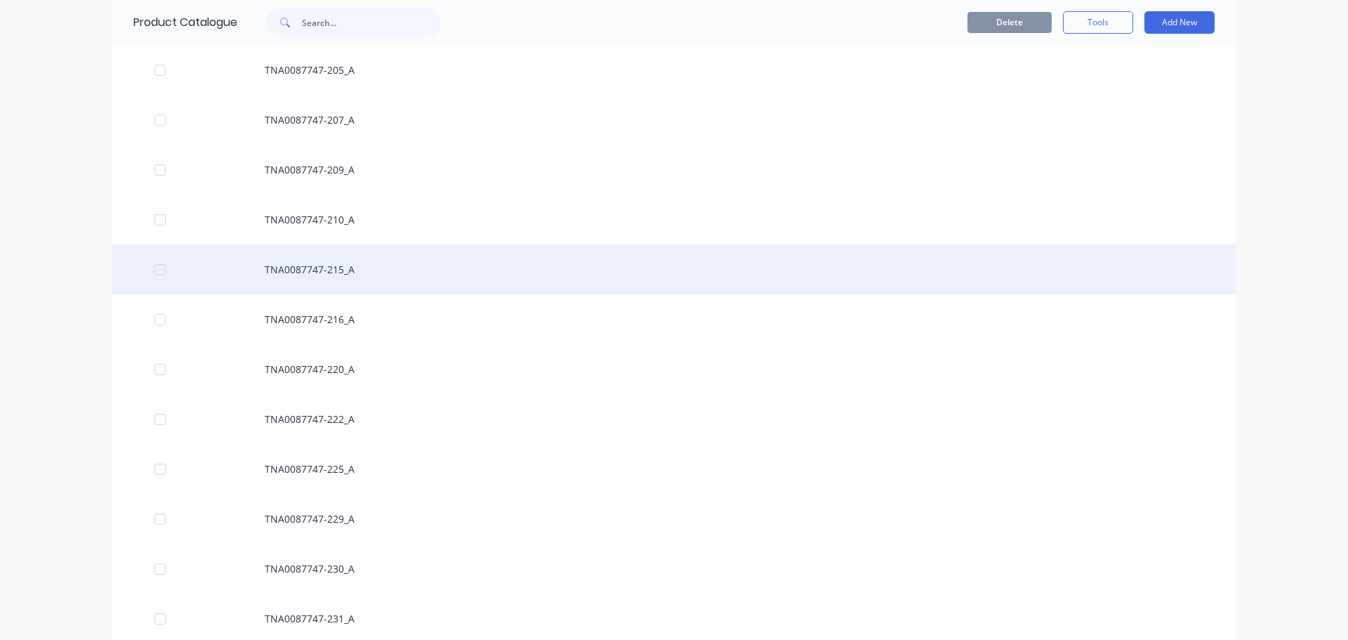
click at [336, 273] on div "TNA0087747-215_A" at bounding box center [673, 269] width 1123 height 50
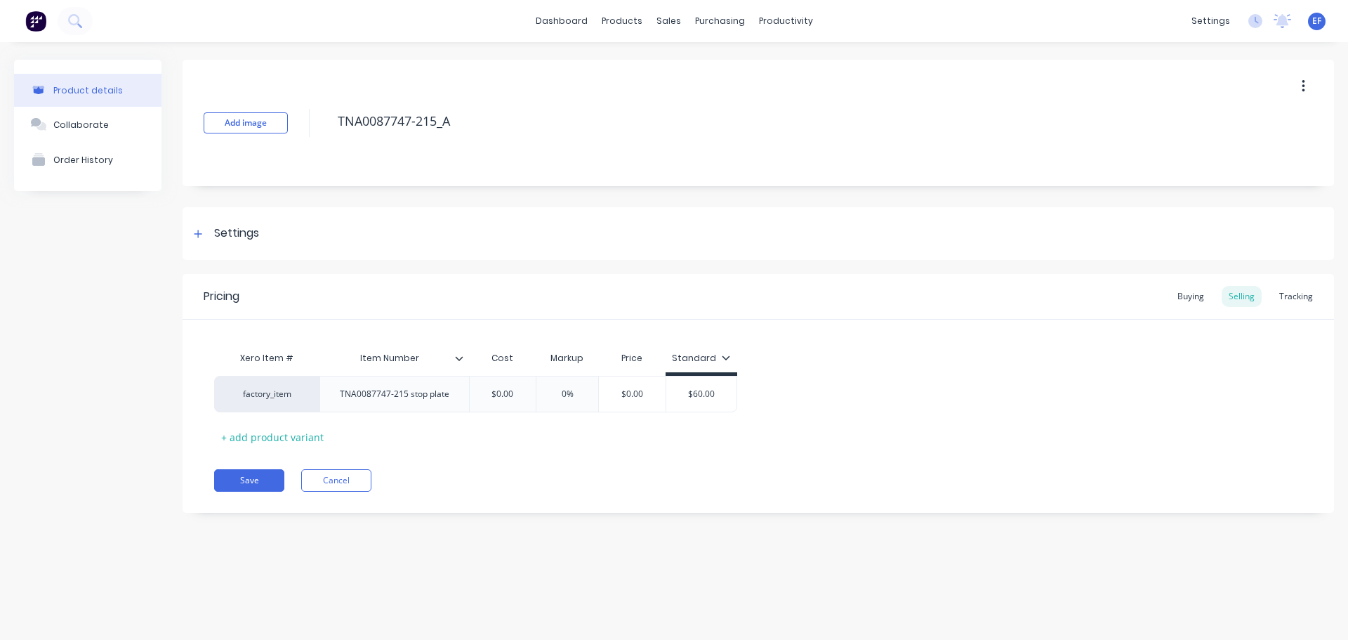
drag, startPoint x: 470, startPoint y: 127, endPoint x: 329, endPoint y: 122, distance: 140.5
click at [329, 121] on div "Add image TNA0087747-215_A" at bounding box center [759, 123] width 1152 height 126
click at [222, 241] on div "Settings" at bounding box center [236, 234] width 45 height 18
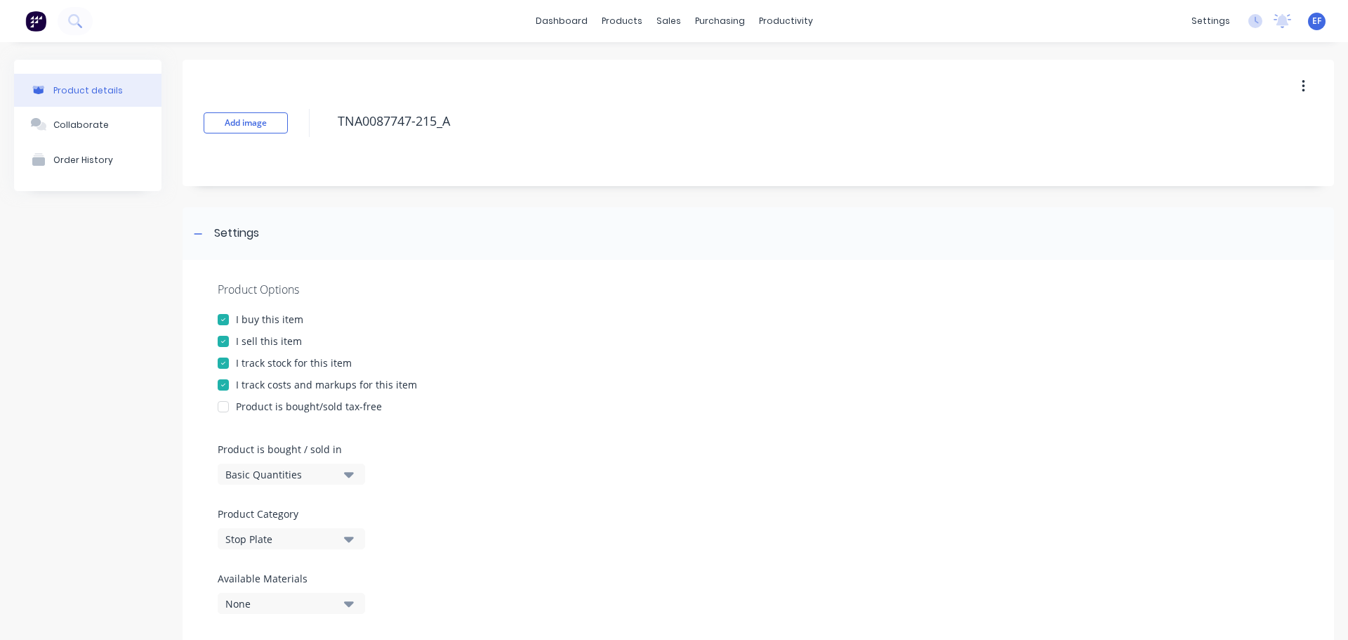
click at [238, 366] on div "I track stock for this item" at bounding box center [294, 362] width 116 height 15
click at [194, 234] on icon at bounding box center [198, 234] width 8 height 10
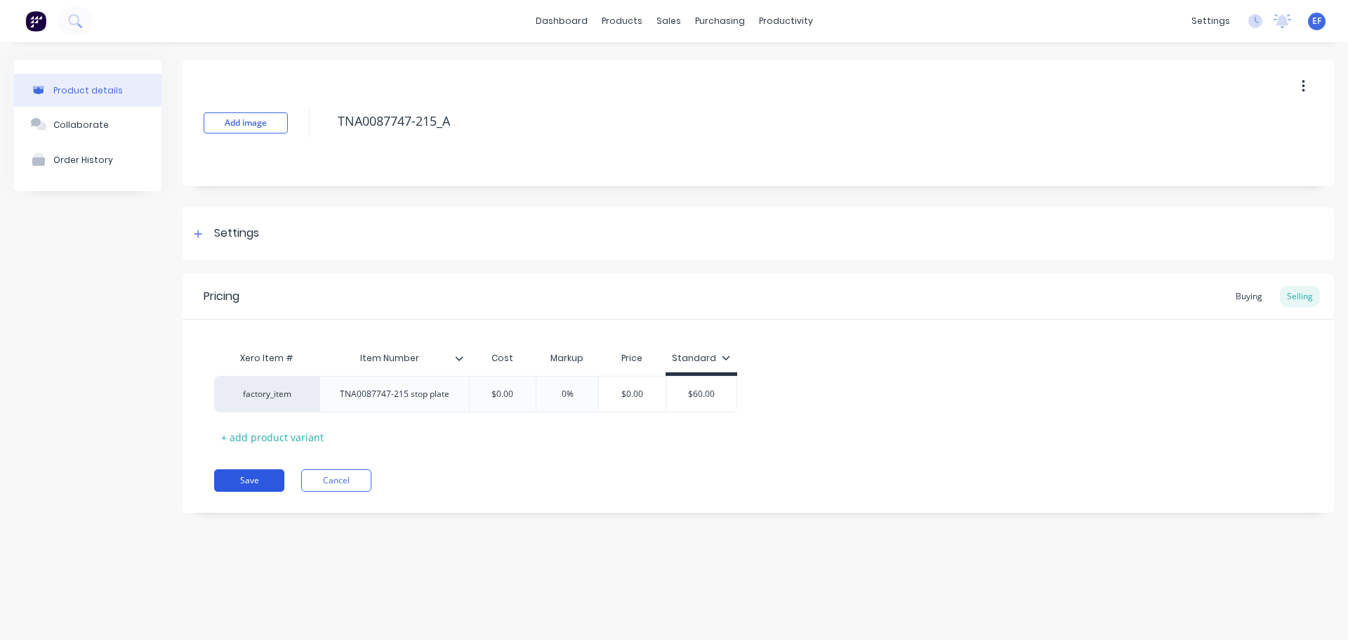
click at [241, 481] on button "Save" at bounding box center [249, 480] width 70 height 22
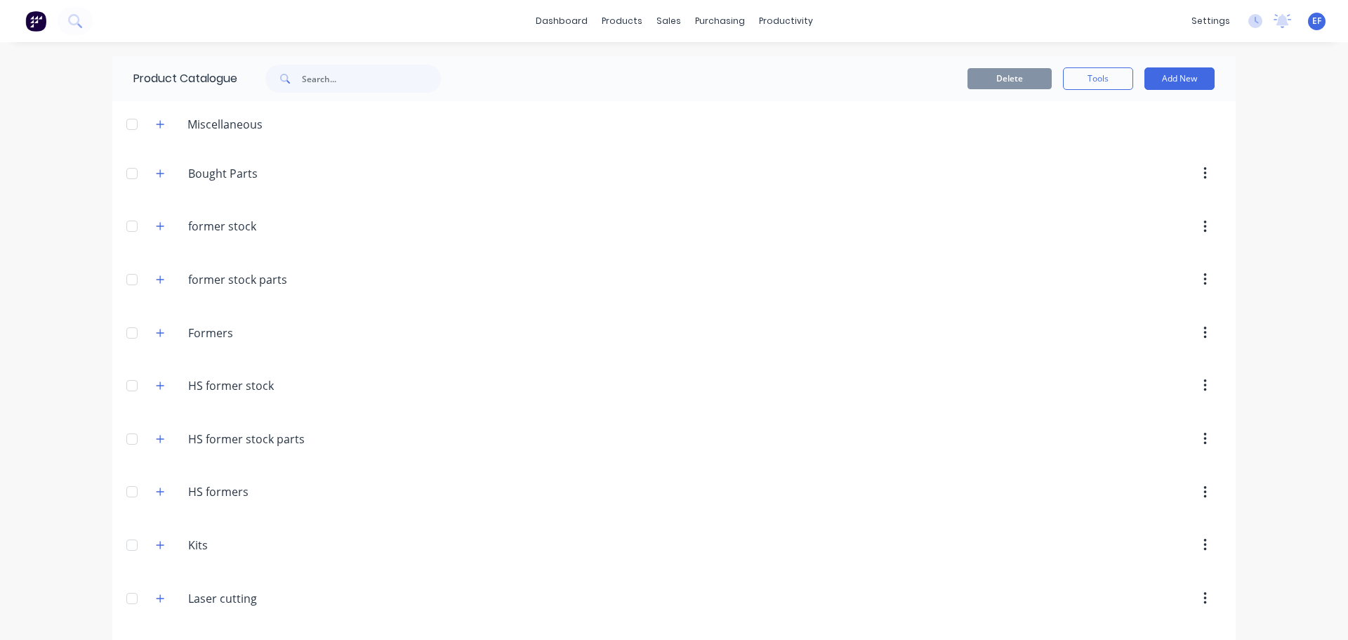
scroll to position [11314, 0]
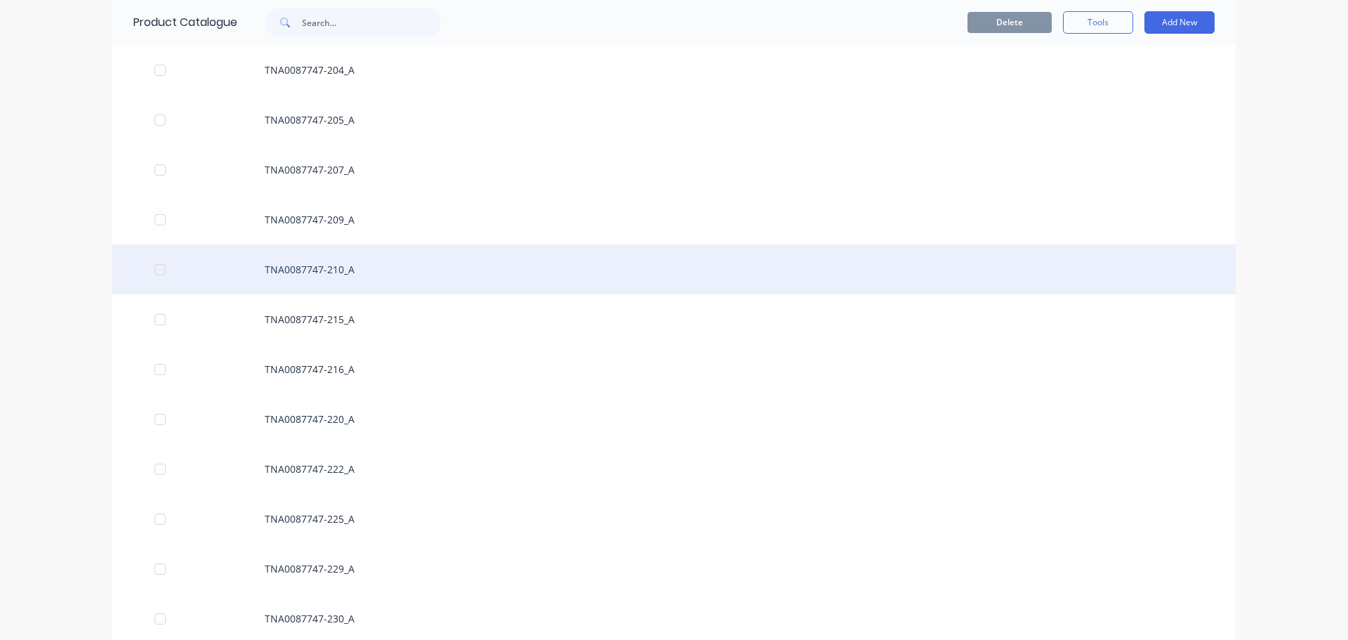
click at [327, 282] on div "TNA0087747-210_A" at bounding box center [673, 269] width 1123 height 50
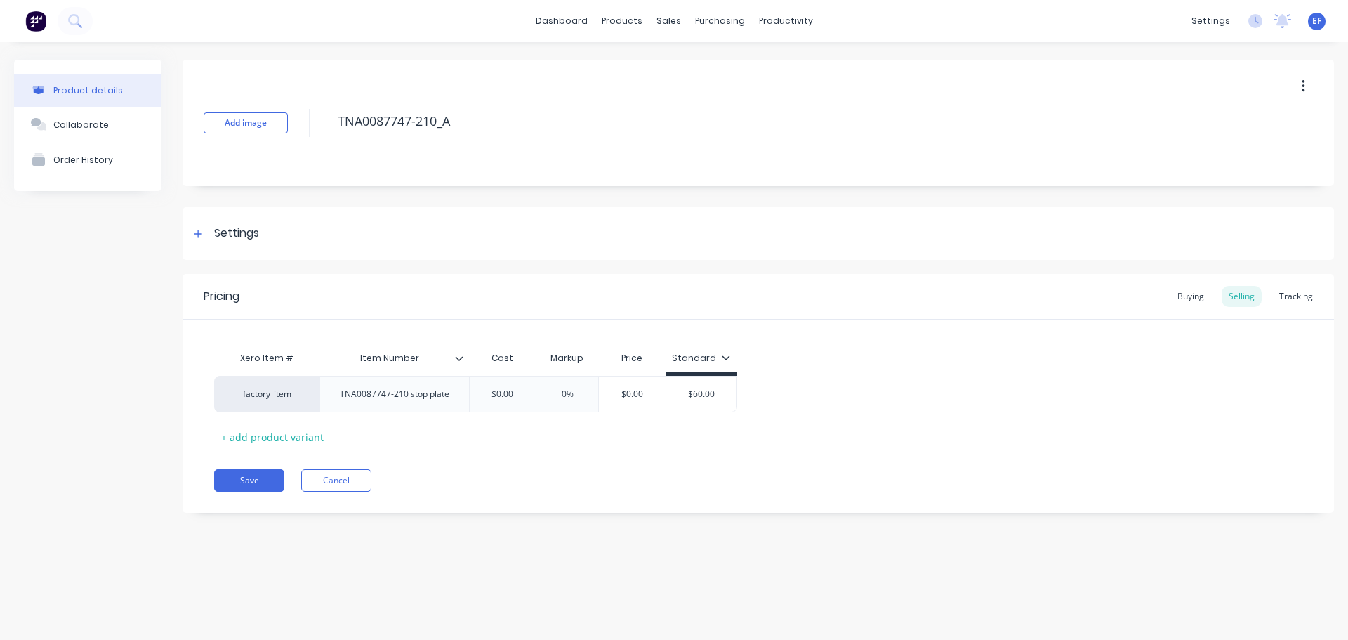
drag, startPoint x: 234, startPoint y: 237, endPoint x: 200, endPoint y: 265, distance: 43.9
click at [234, 237] on div "Settings" at bounding box center [236, 234] width 45 height 18
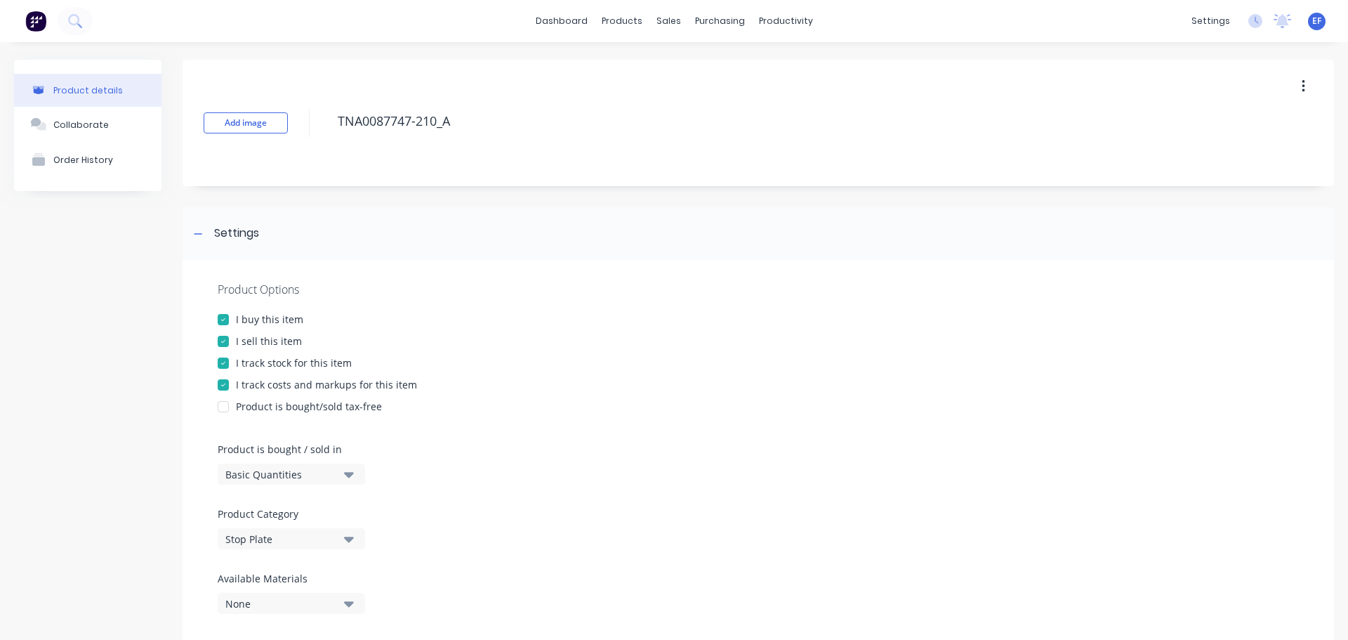
click at [218, 358] on div at bounding box center [223, 363] width 28 height 28
drag, startPoint x: 466, startPoint y: 124, endPoint x: 308, endPoint y: 126, distance: 158.0
click at [308, 126] on div "Add image TNA0087747-210_A" at bounding box center [759, 123] width 1152 height 126
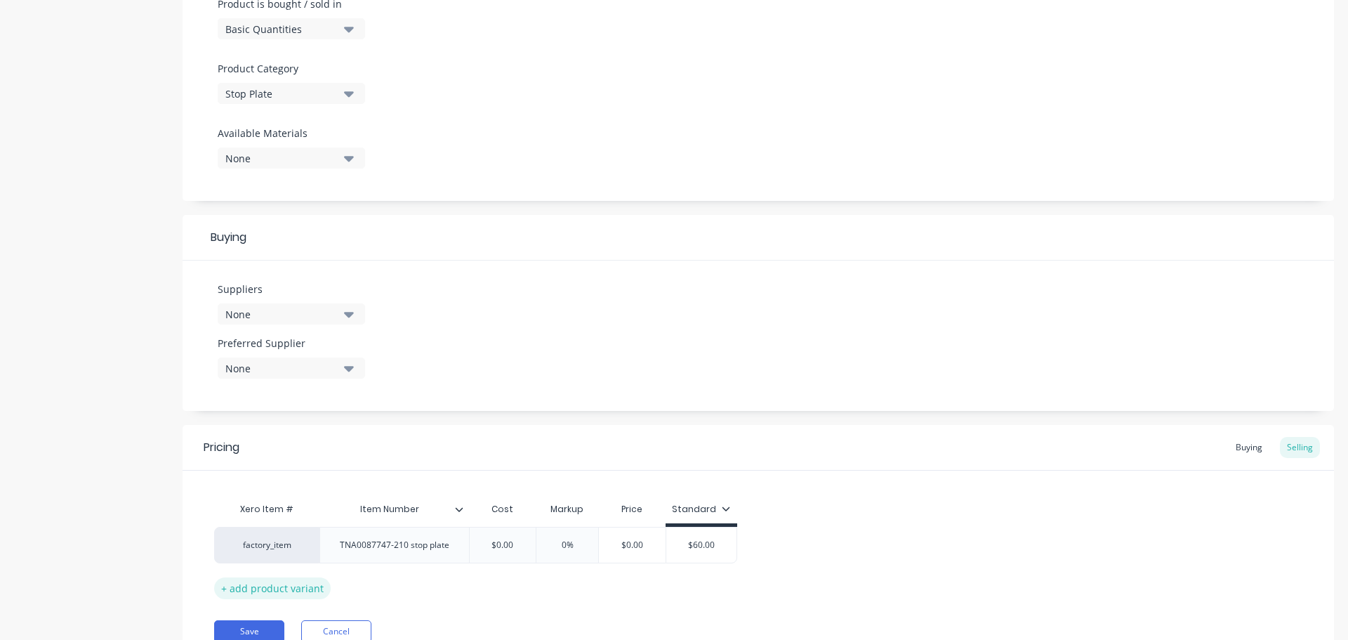
scroll to position [492, 0]
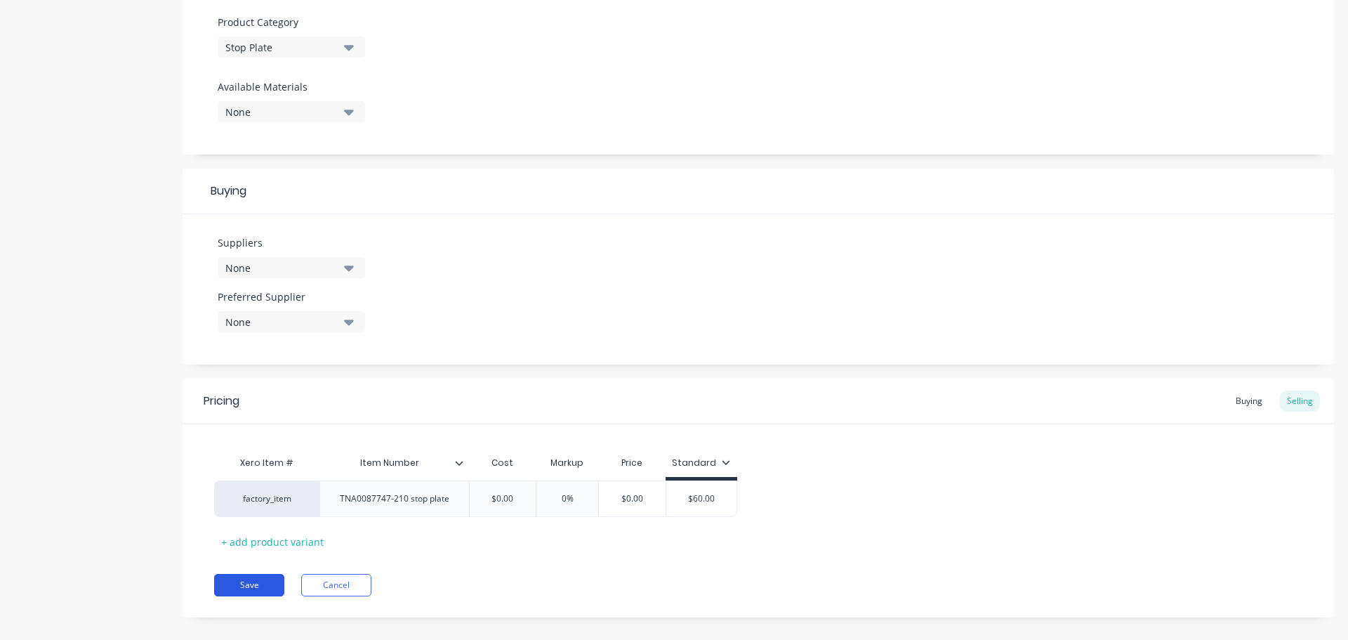
click at [251, 590] on button "Save" at bounding box center [249, 585] width 70 height 22
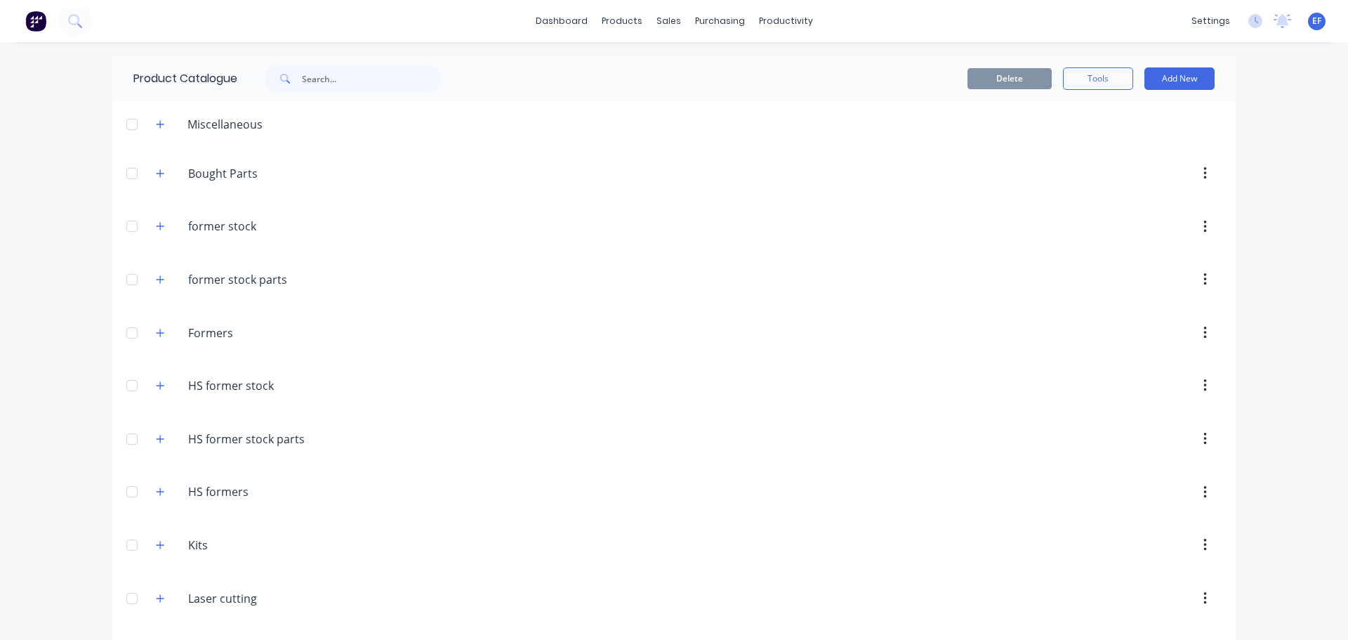
scroll to position [11264, 0]
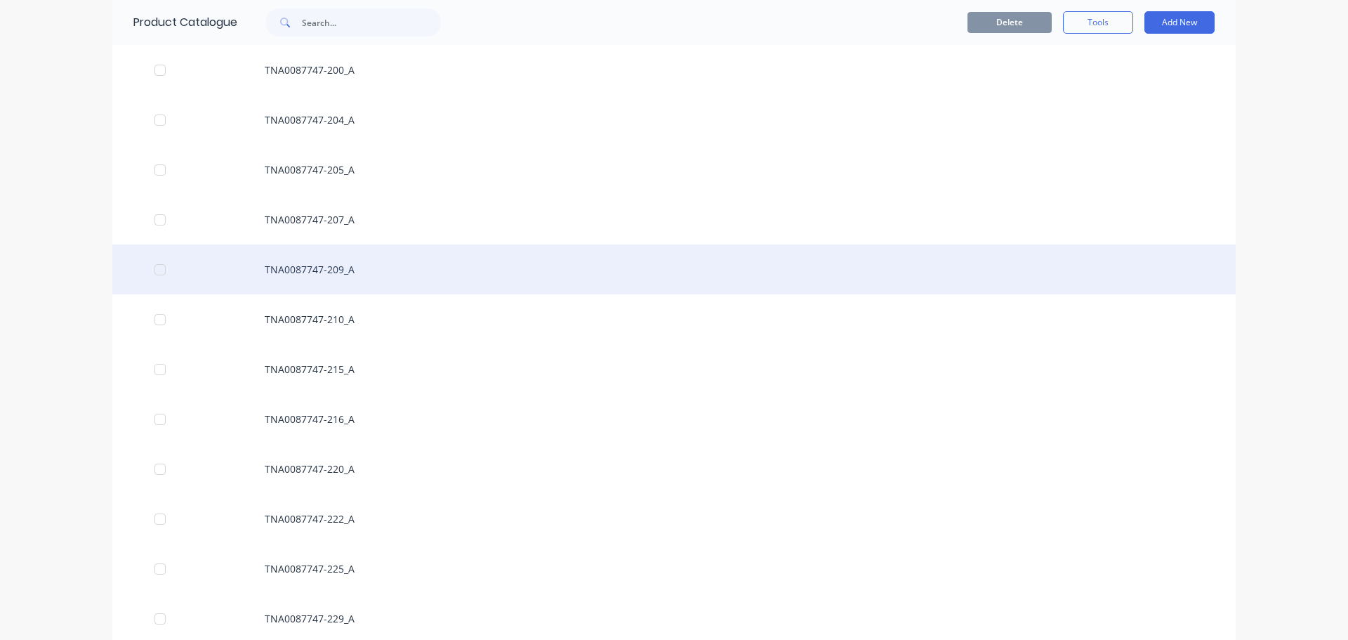
click at [368, 272] on div "TNA0087747-209_A" at bounding box center [673, 269] width 1123 height 50
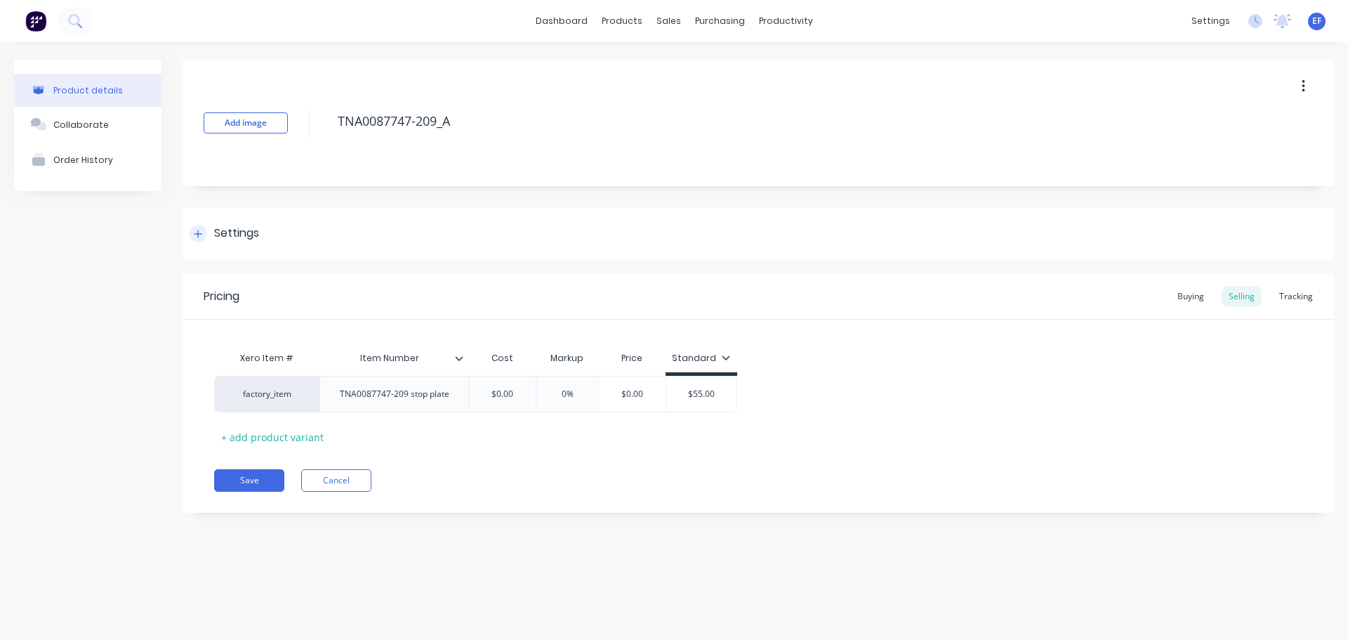
click at [230, 237] on div "Settings" at bounding box center [236, 234] width 45 height 18
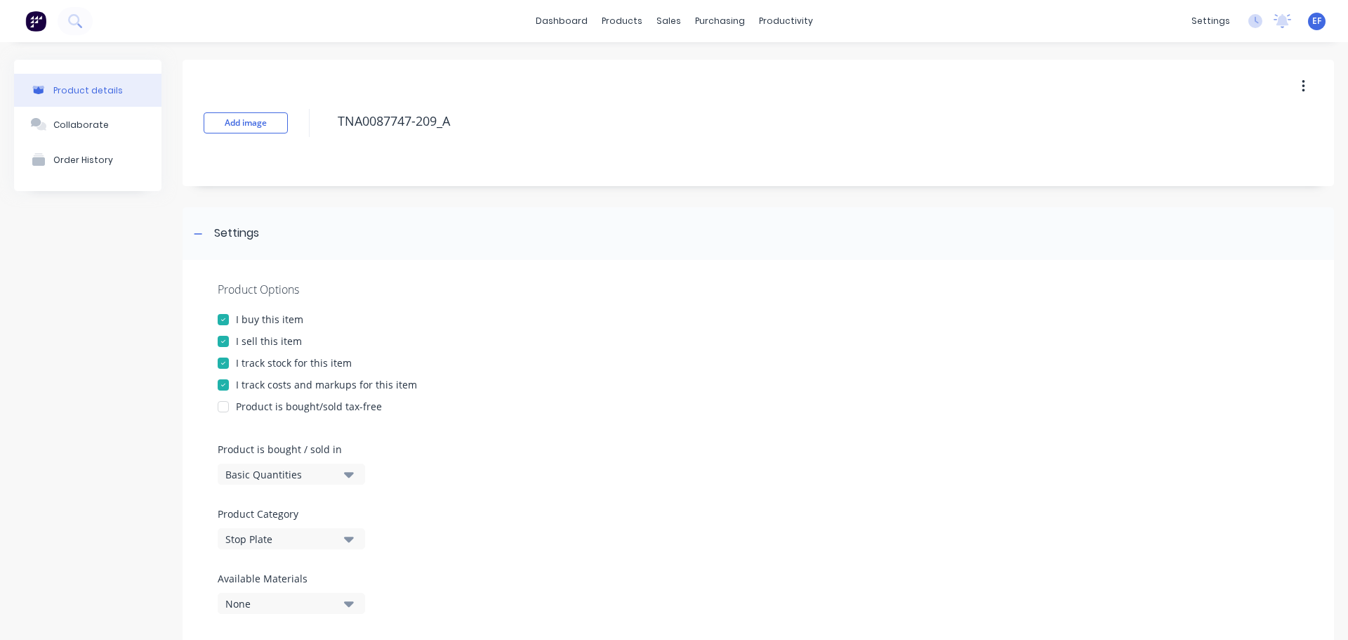
click at [233, 361] on div at bounding box center [223, 363] width 28 height 28
drag, startPoint x: 462, startPoint y: 123, endPoint x: 330, endPoint y: 133, distance: 132.4
click at [330, 133] on div "Add image TNA0087747-209_A" at bounding box center [759, 123] width 1152 height 126
click at [490, 139] on div "TNA0087747-209_A" at bounding box center [775, 123] width 888 height 37
drag, startPoint x: 471, startPoint y: 126, endPoint x: 310, endPoint y: 117, distance: 161.0
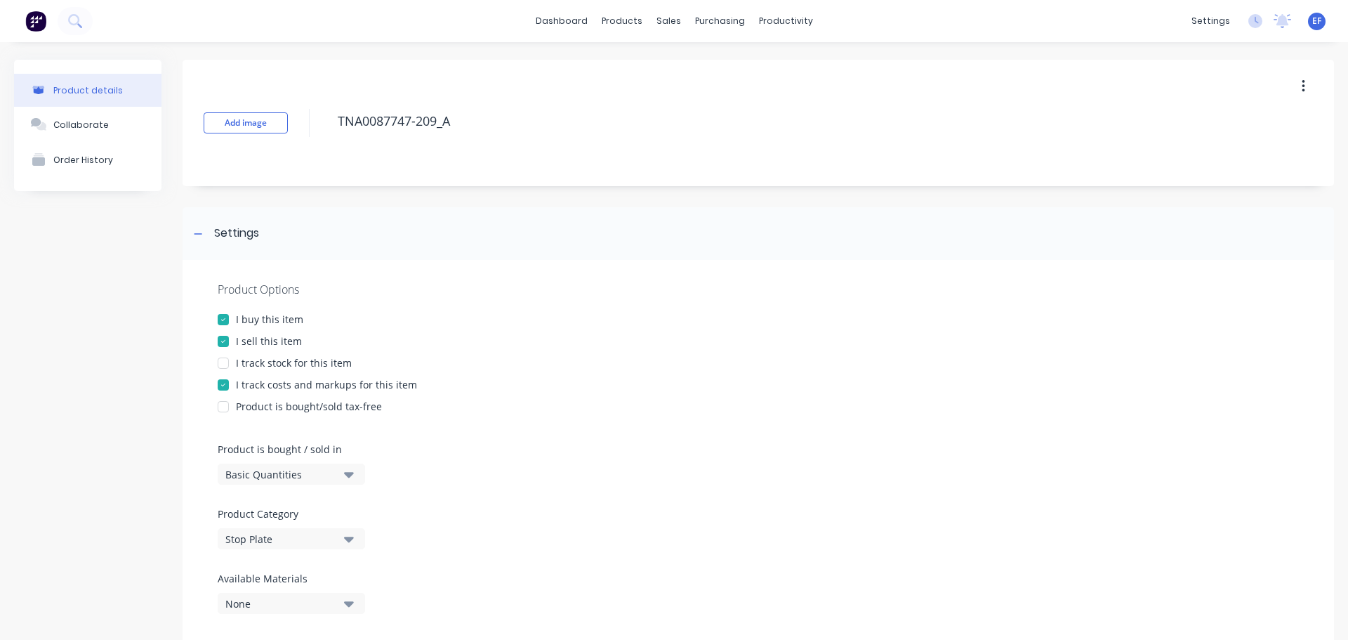
click at [312, 117] on div "Add image TNA0087747-209_A" at bounding box center [759, 123] width 1152 height 126
click at [199, 232] on icon at bounding box center [198, 234] width 8 height 10
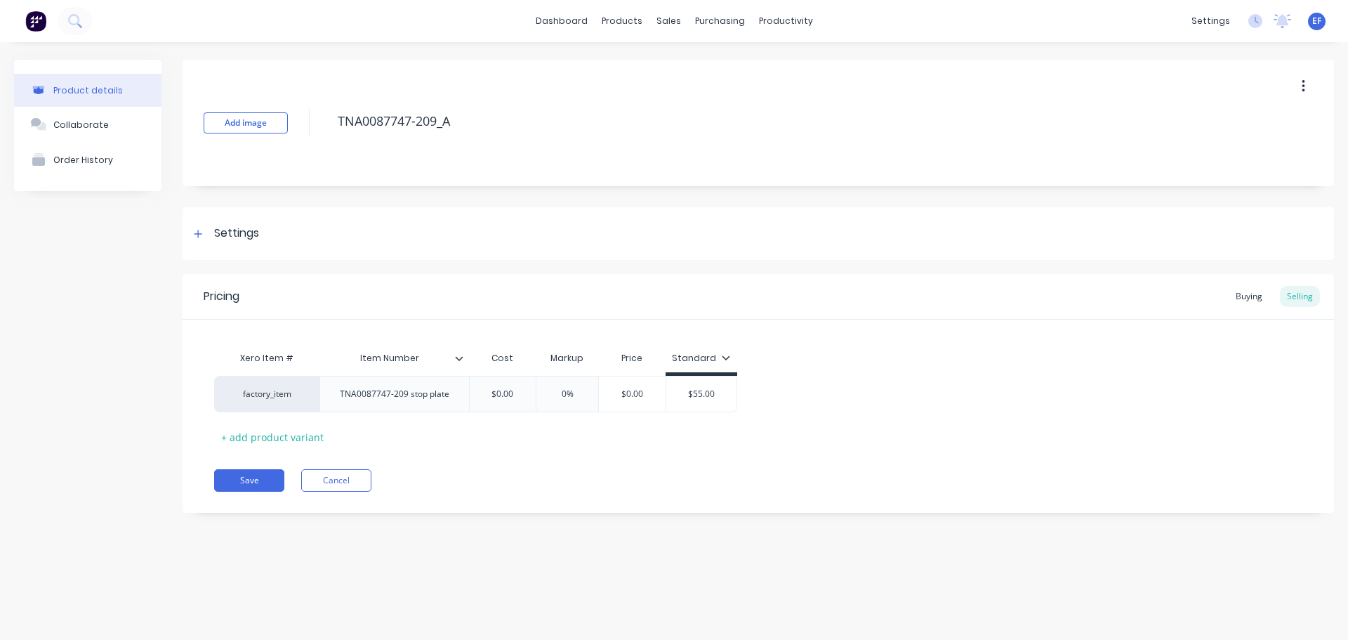
click at [232, 492] on div "Pricing Buying Selling Xero Item # Item Number Cost Markup Price Standard facto…" at bounding box center [759, 393] width 1152 height 239
click at [245, 475] on button "Save" at bounding box center [249, 480] width 70 height 22
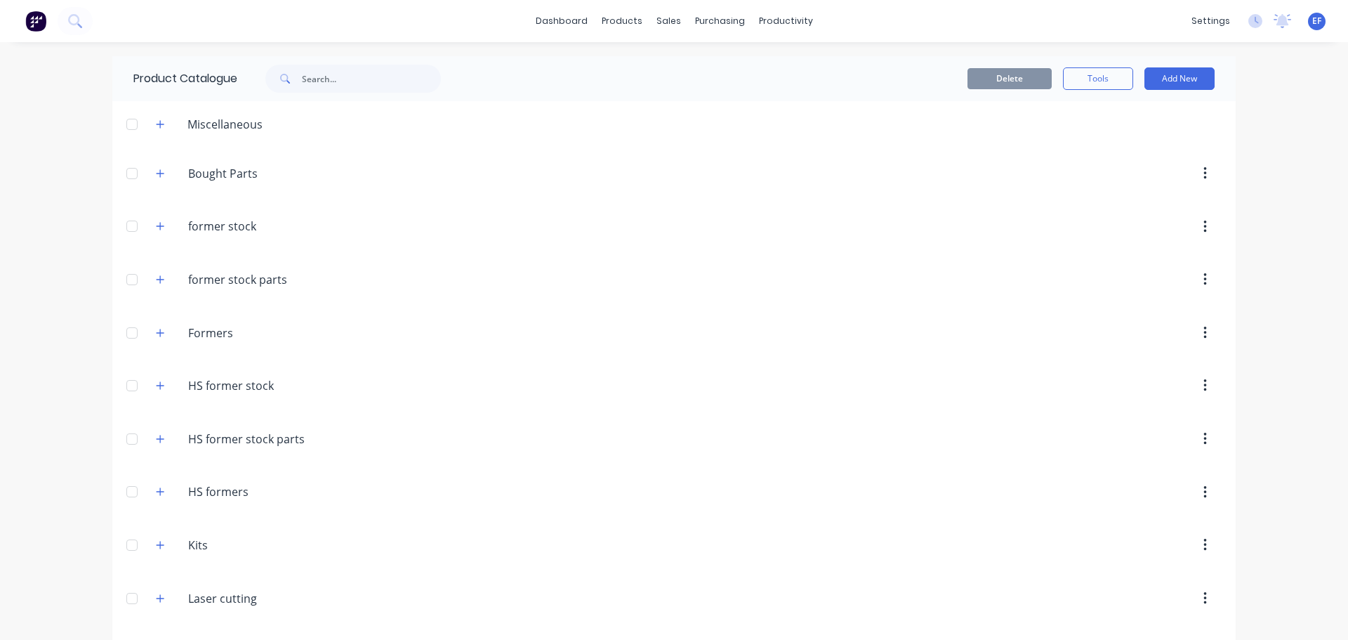
scroll to position [11214, 0]
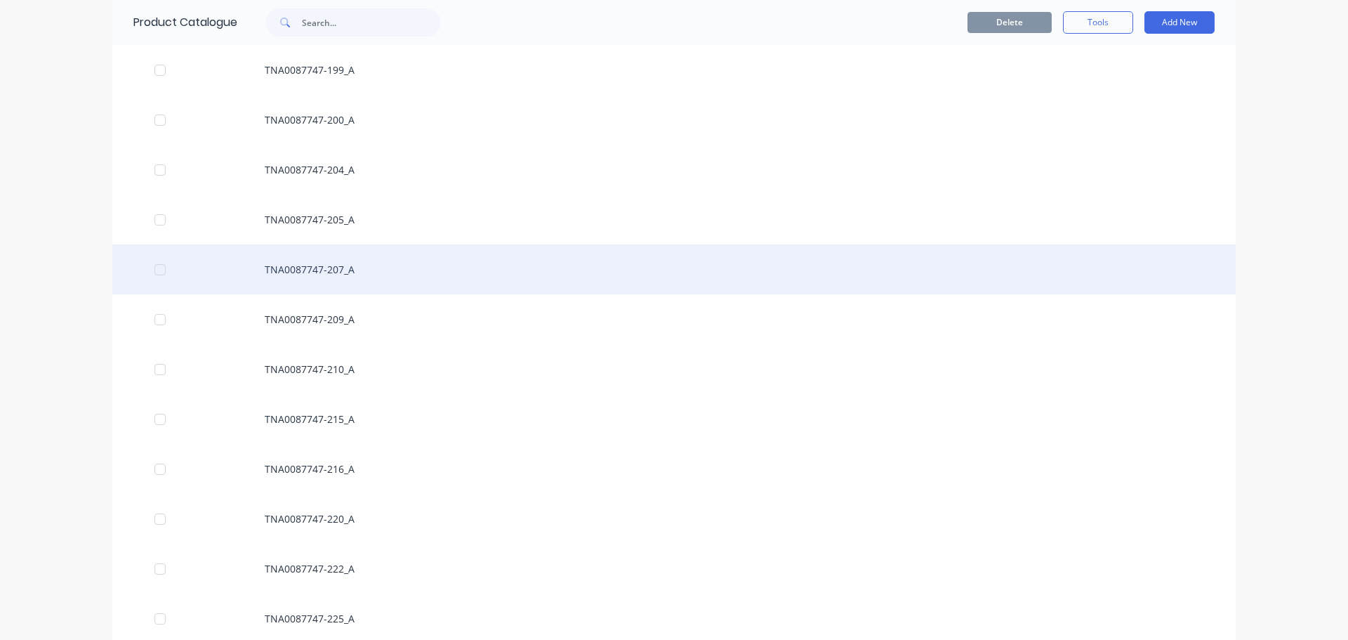
click at [354, 278] on div "TNA0087747-207_A" at bounding box center [673, 269] width 1123 height 50
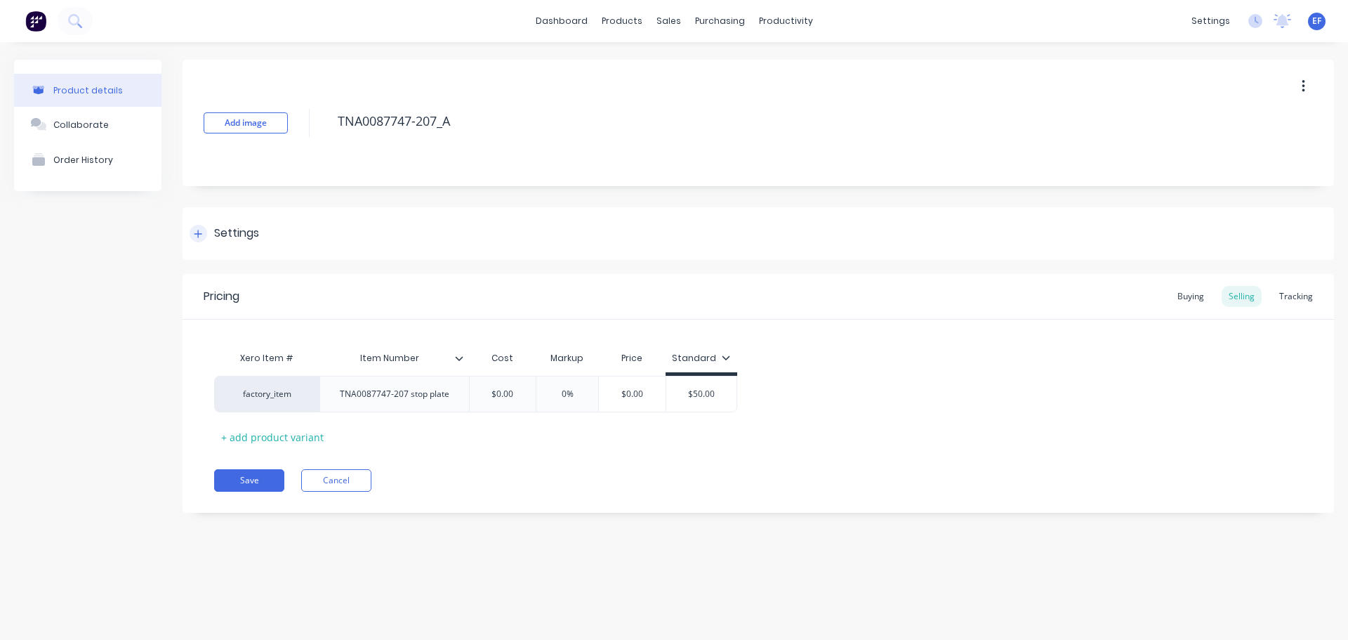
click at [204, 232] on div at bounding box center [199, 234] width 18 height 18
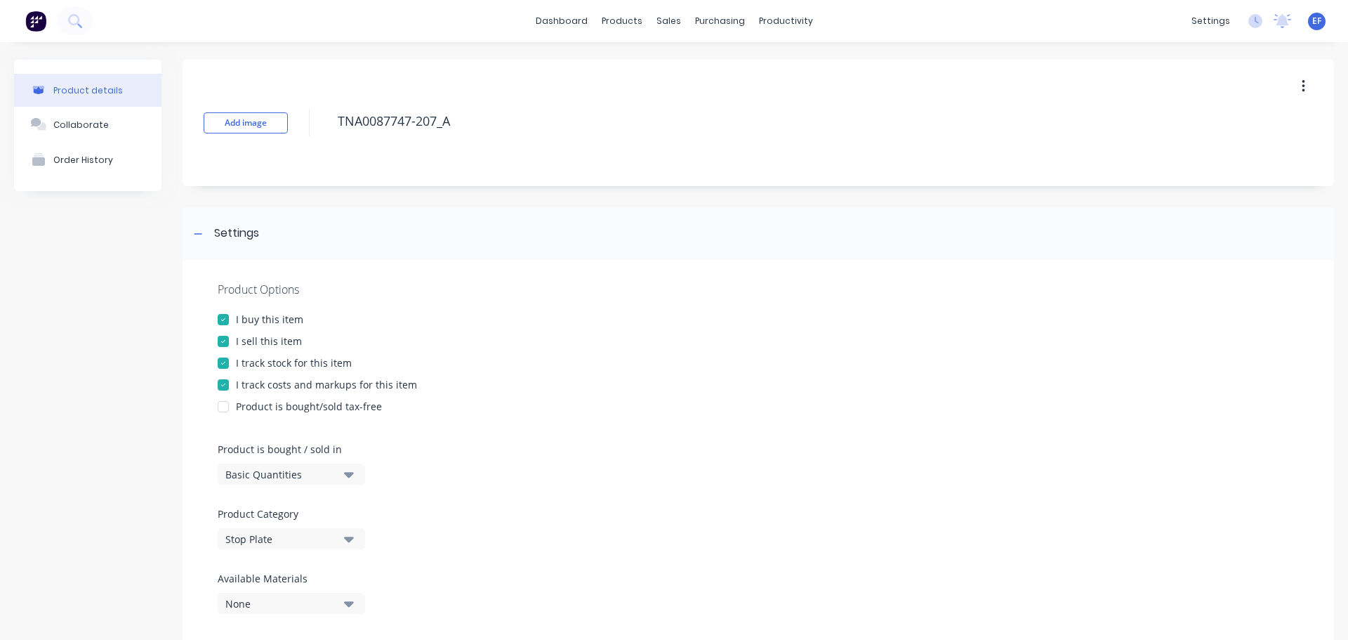
click at [218, 361] on div at bounding box center [223, 363] width 28 height 28
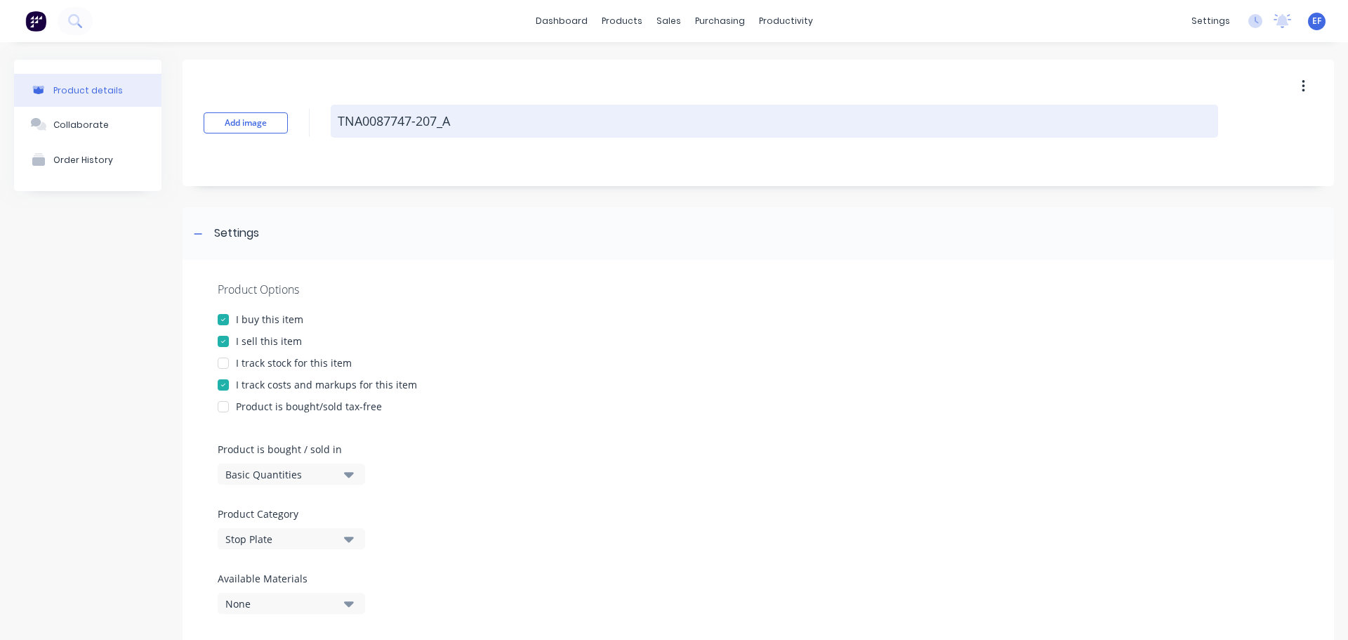
drag, startPoint x: 441, startPoint y: 129, endPoint x: 335, endPoint y: 131, distance: 106.0
click at [335, 131] on textarea "TNA0087747-207_A" at bounding box center [775, 121] width 888 height 33
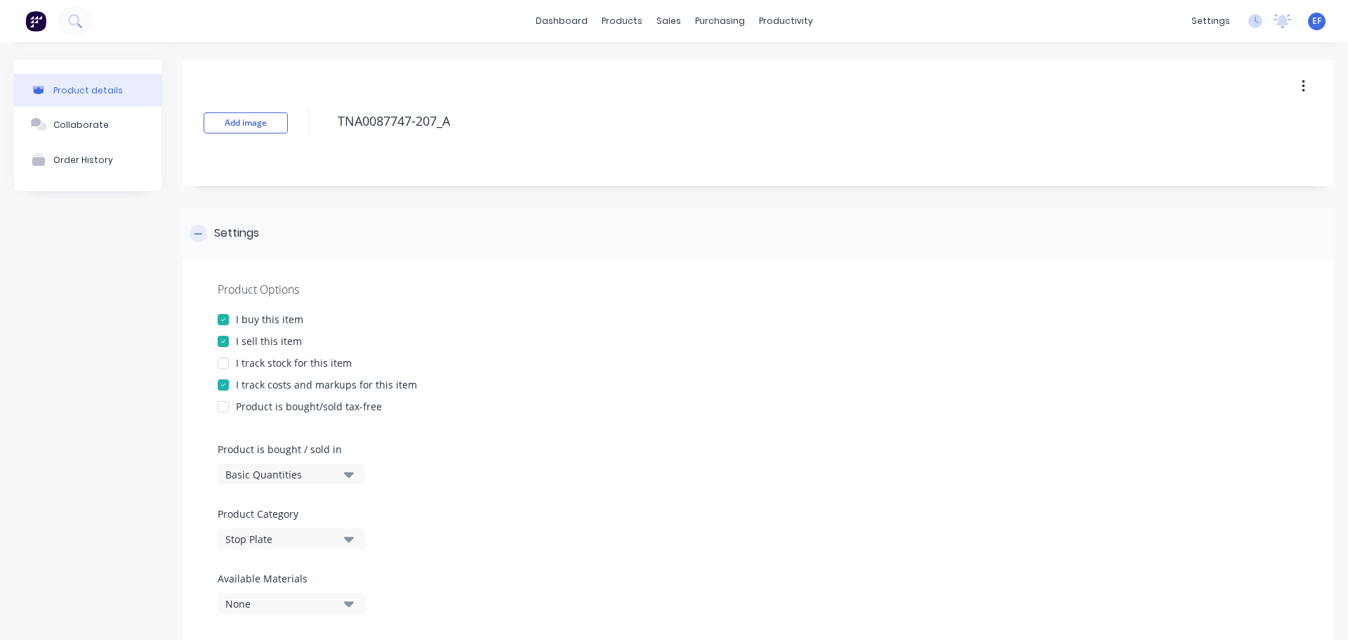
click at [206, 230] on div at bounding box center [199, 234] width 18 height 18
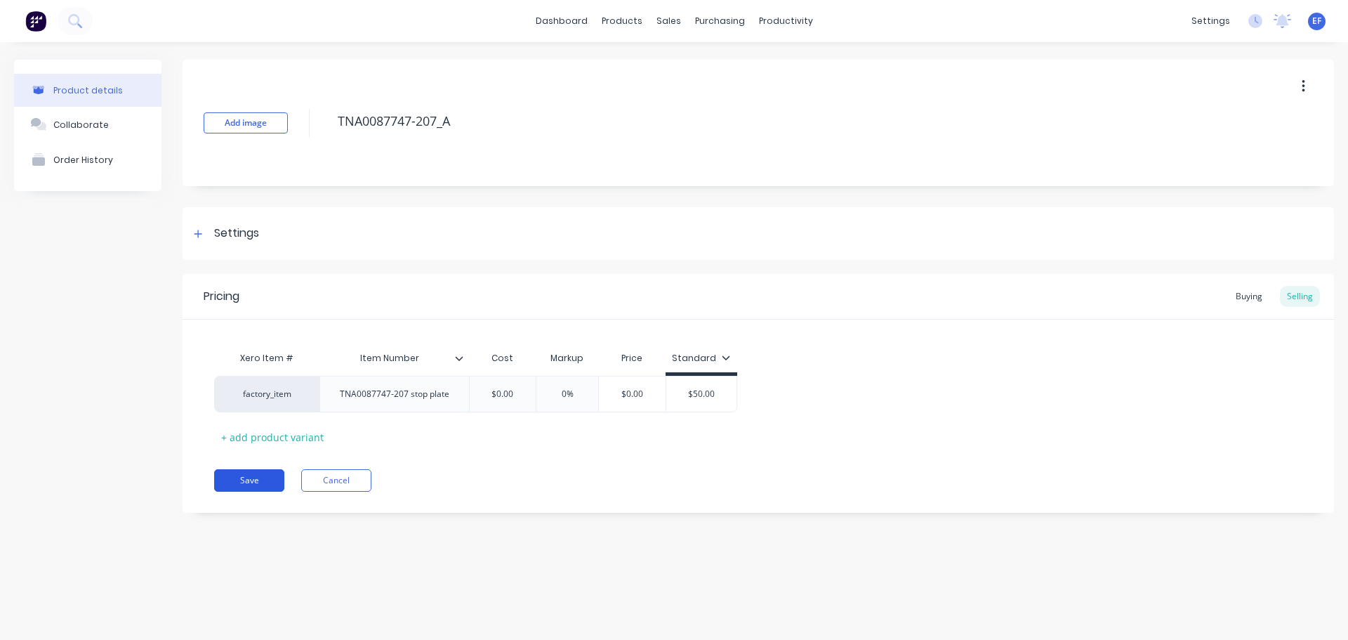
click at [238, 483] on button "Save" at bounding box center [249, 480] width 70 height 22
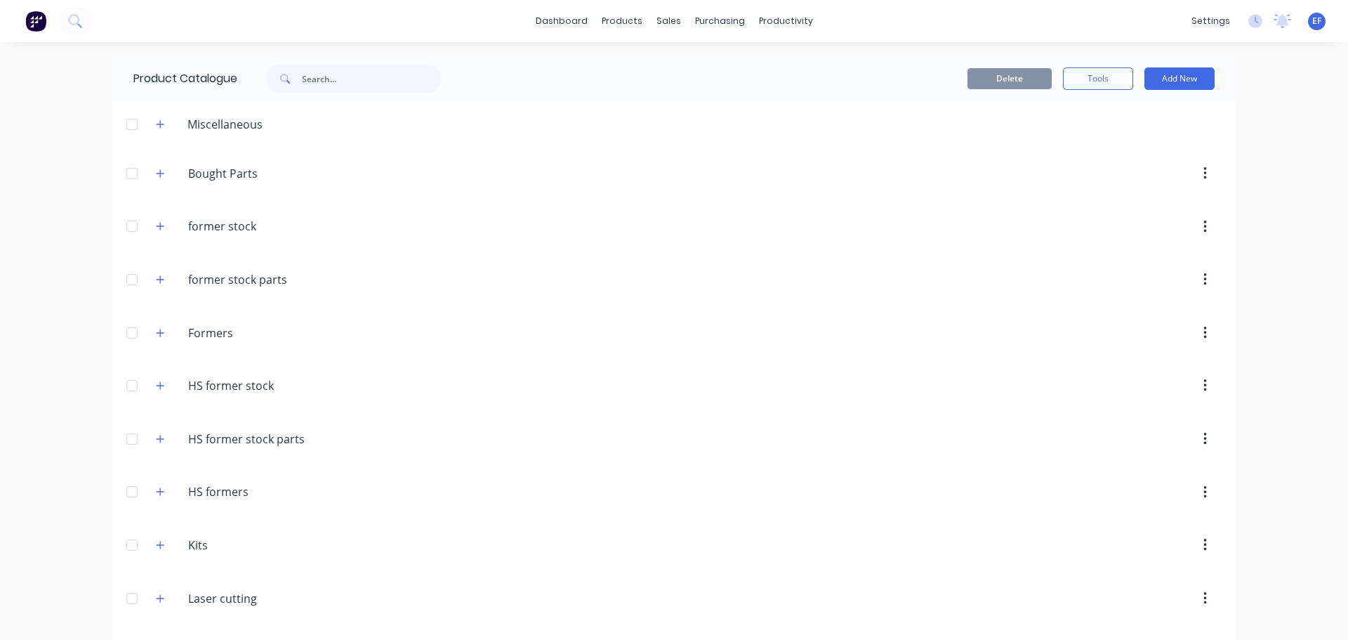
scroll to position [11164, 0]
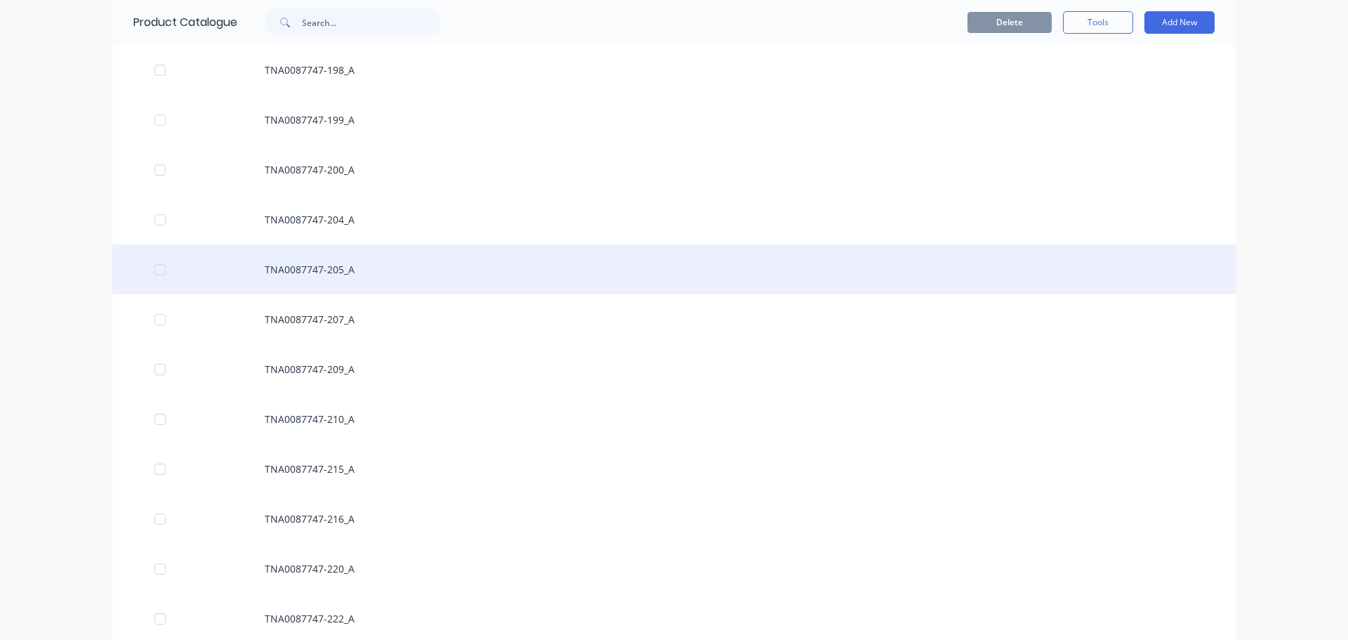
click at [312, 264] on div "TNA0087747-205_A" at bounding box center [673, 269] width 1123 height 50
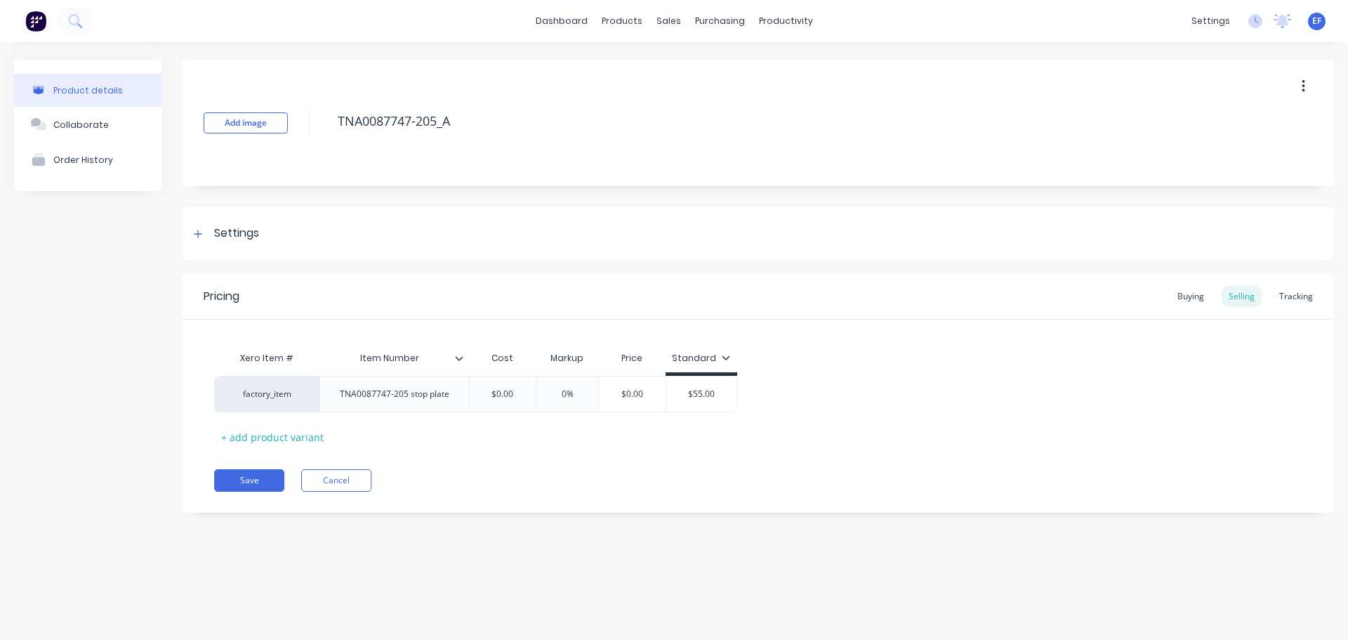
drag, startPoint x: 482, startPoint y: 122, endPoint x: 321, endPoint y: 123, distance: 161.5
click at [321, 123] on div "Add image TNA0087747-205_A" at bounding box center [759, 123] width 1152 height 126
click at [248, 244] on div "Settings" at bounding box center [759, 233] width 1152 height 53
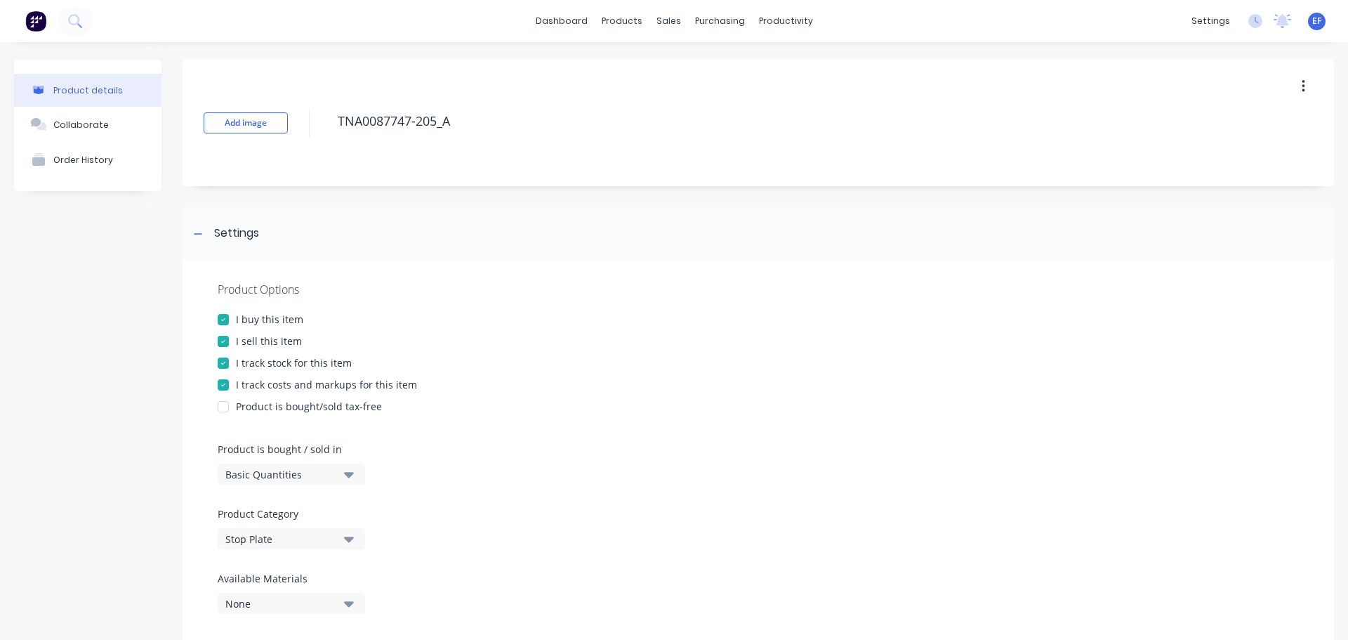
click at [239, 362] on div "I track stock for this item" at bounding box center [294, 362] width 116 height 15
click at [204, 233] on div at bounding box center [199, 234] width 18 height 18
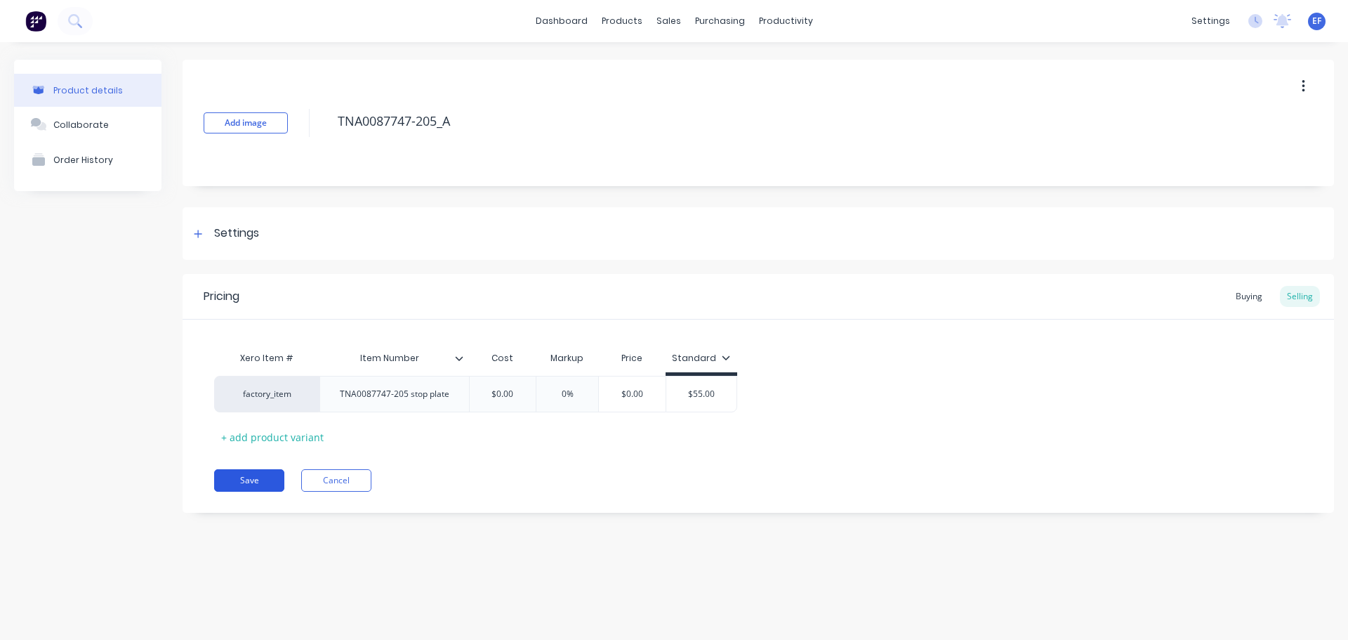
click at [267, 487] on button "Save" at bounding box center [249, 480] width 70 height 22
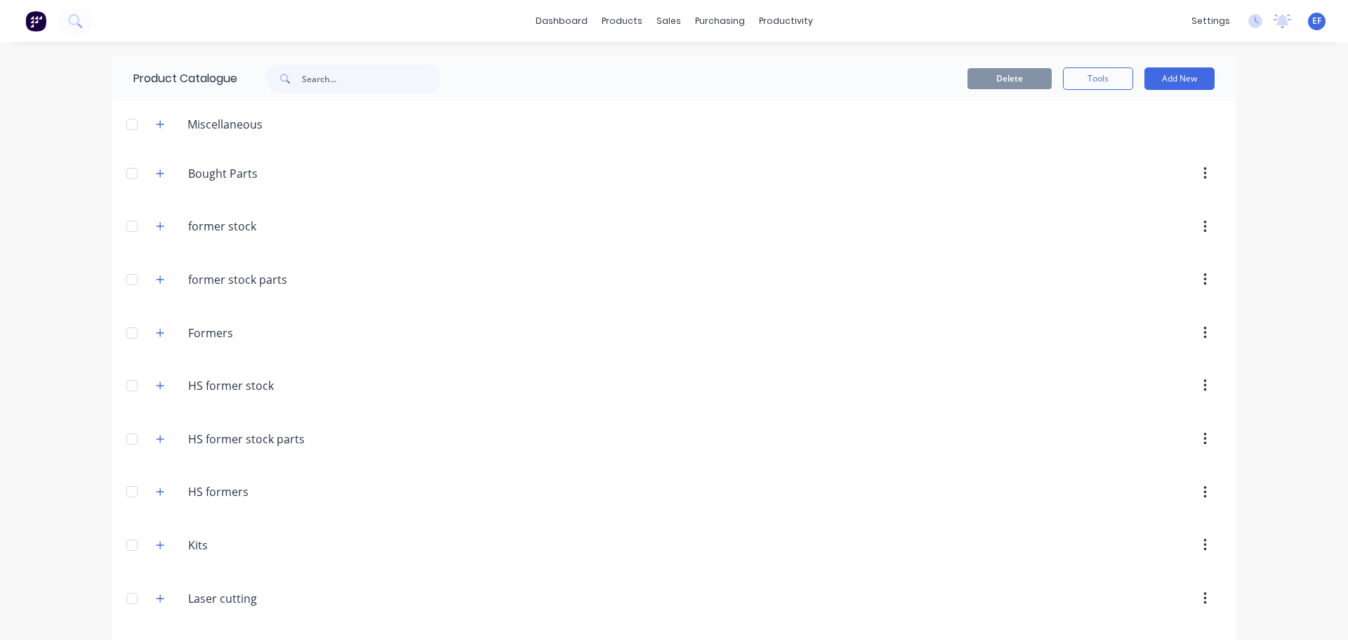
scroll to position [11114, 0]
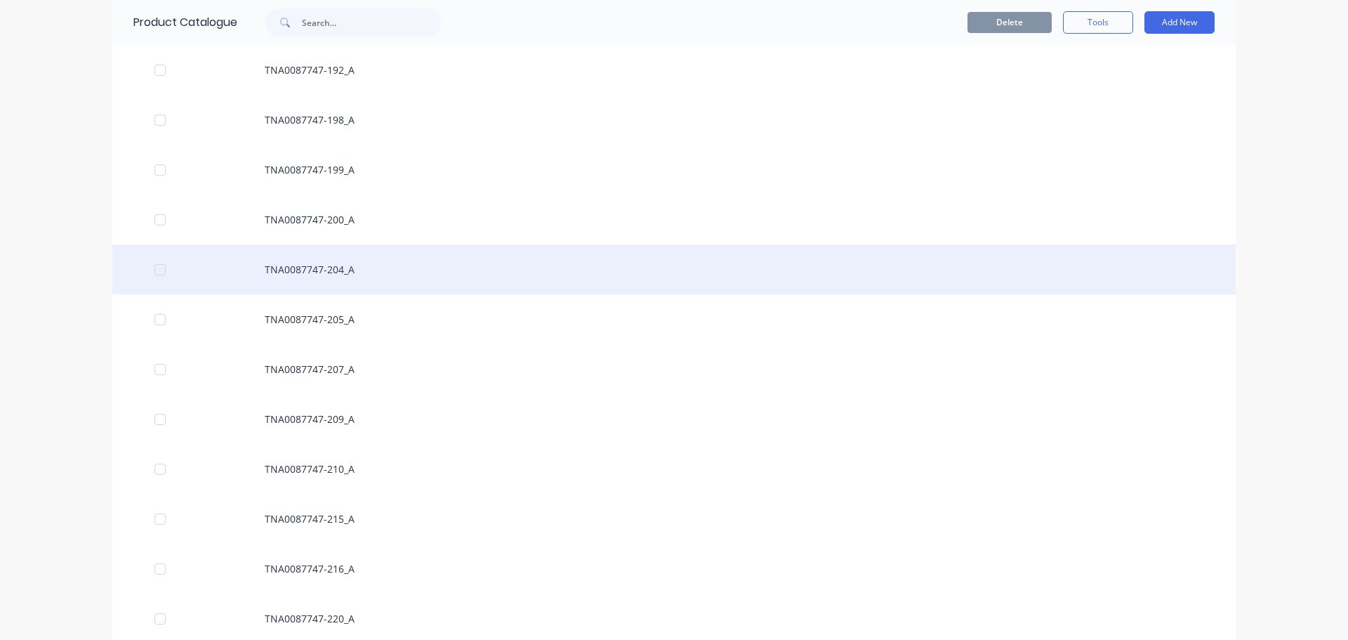
click at [350, 279] on div "TNA0087747-204_A" at bounding box center [673, 269] width 1123 height 50
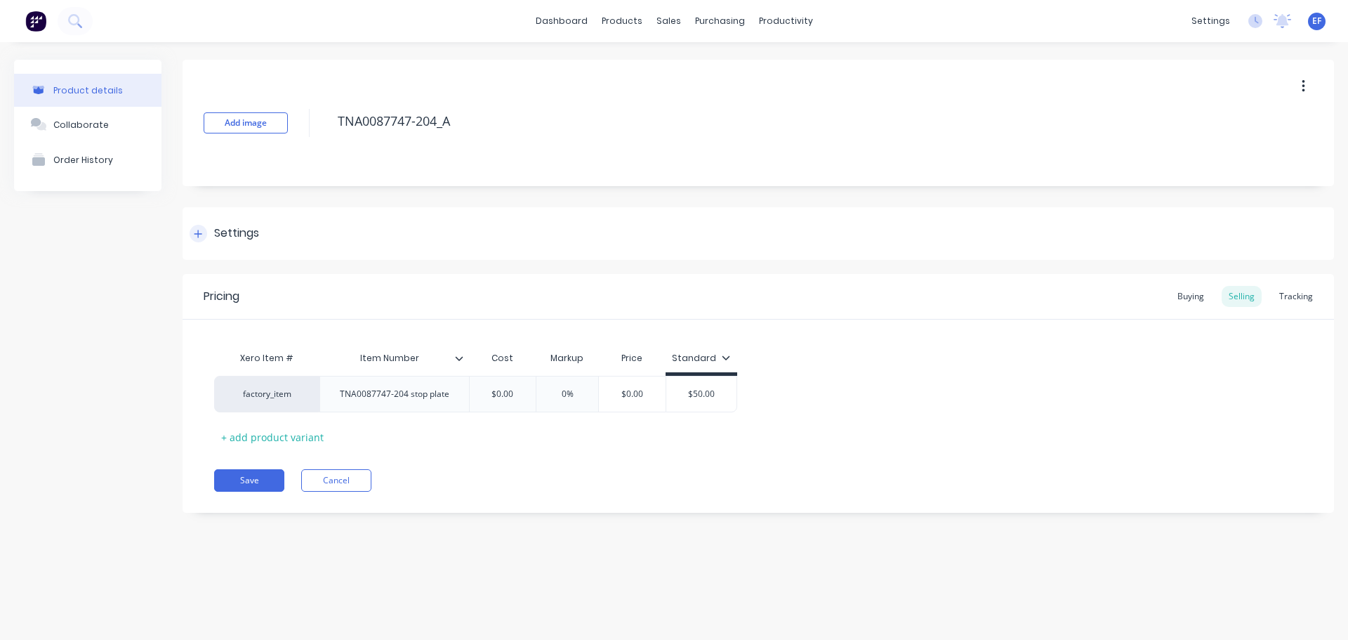
click at [218, 244] on div "Settings" at bounding box center [759, 233] width 1152 height 53
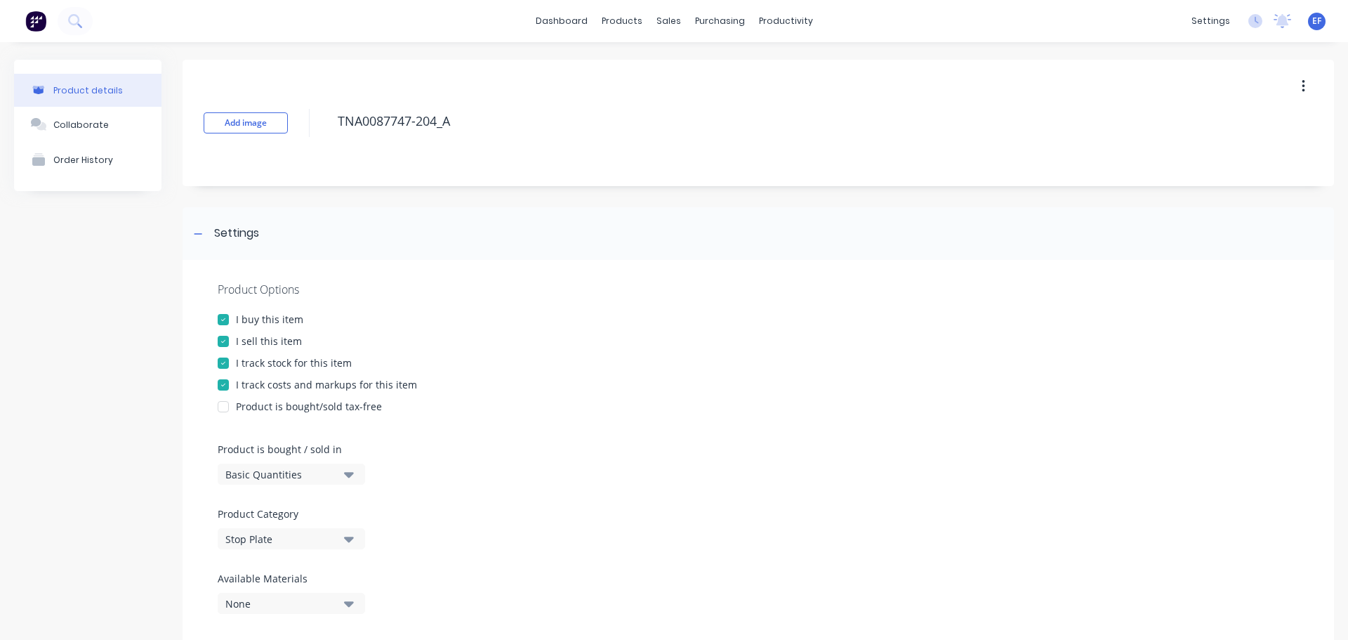
click at [237, 361] on div "I track stock for this item" at bounding box center [294, 362] width 116 height 15
click at [201, 229] on div at bounding box center [199, 234] width 18 height 18
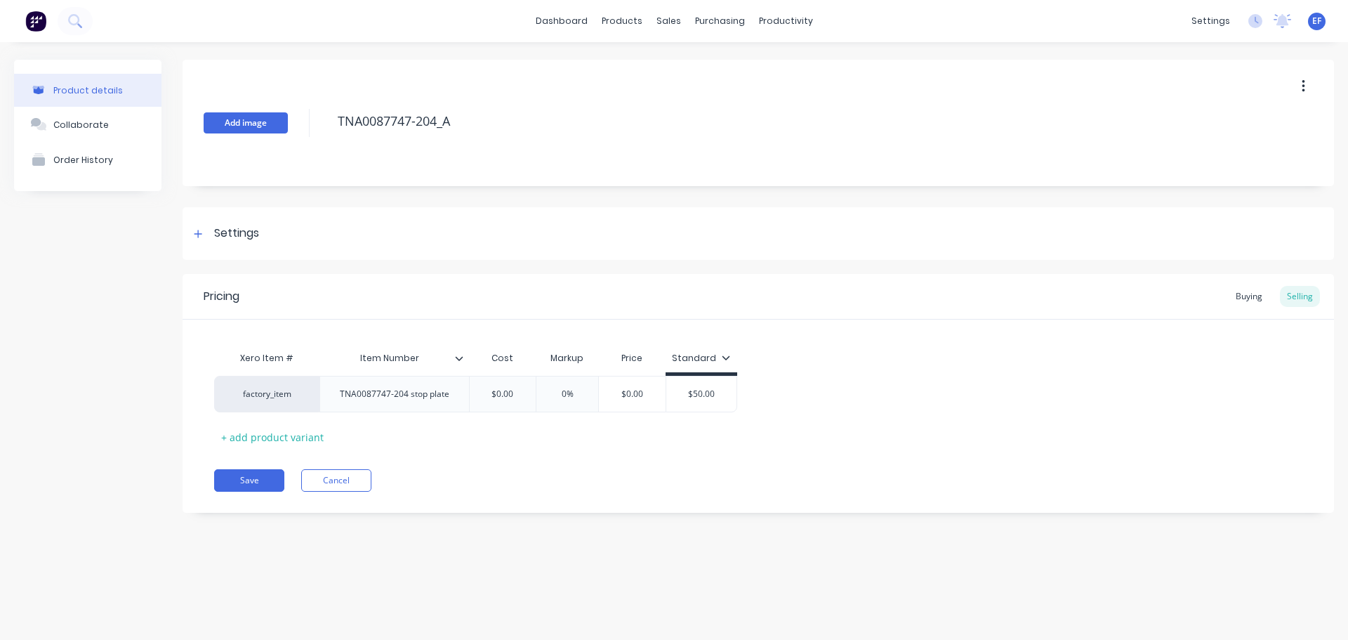
drag, startPoint x: 482, startPoint y: 126, endPoint x: 284, endPoint y: 120, distance: 198.1
click at [284, 120] on div "Add image TNA0087747-204_A" at bounding box center [759, 123] width 1152 height 126
click at [261, 482] on button "Save" at bounding box center [249, 480] width 70 height 22
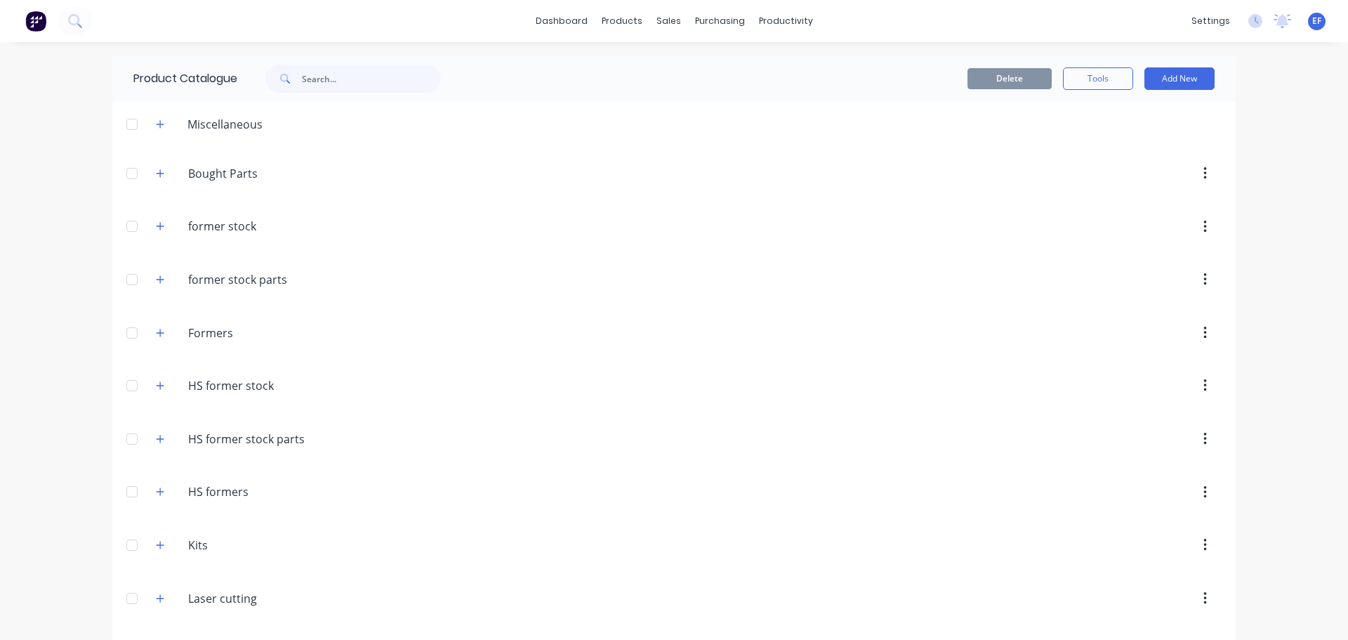
scroll to position [11065, 0]
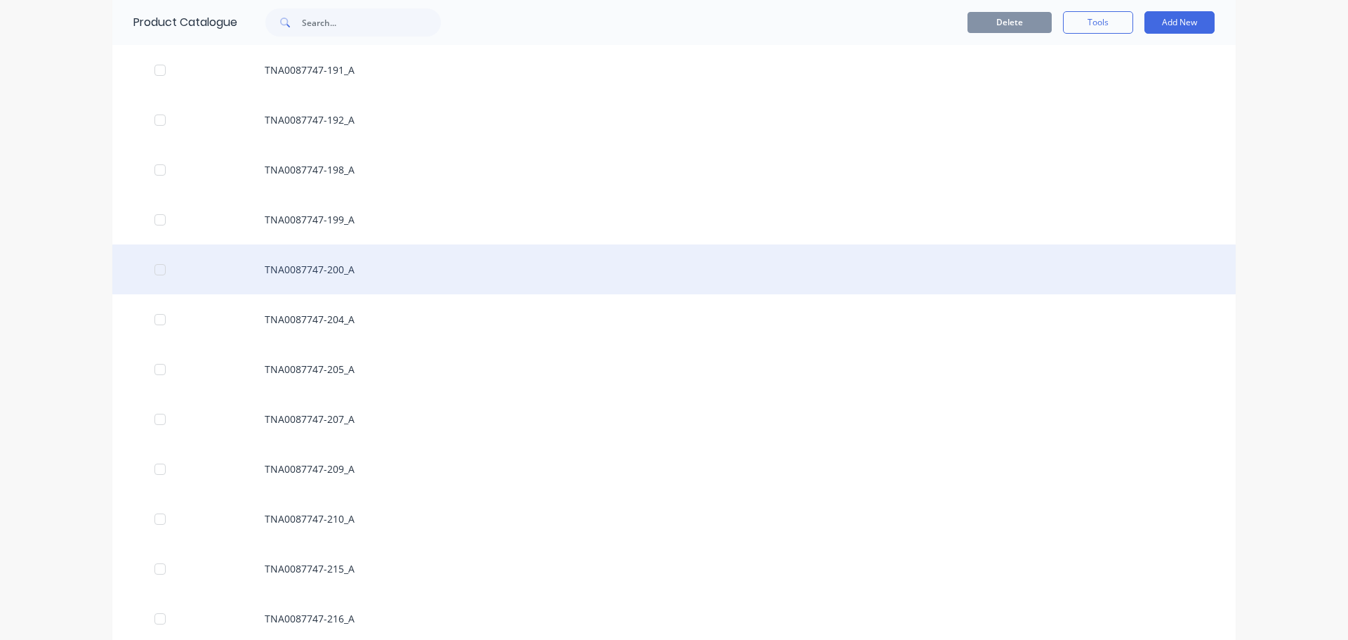
click at [335, 268] on div "TNA0087747-200_A" at bounding box center [673, 269] width 1123 height 50
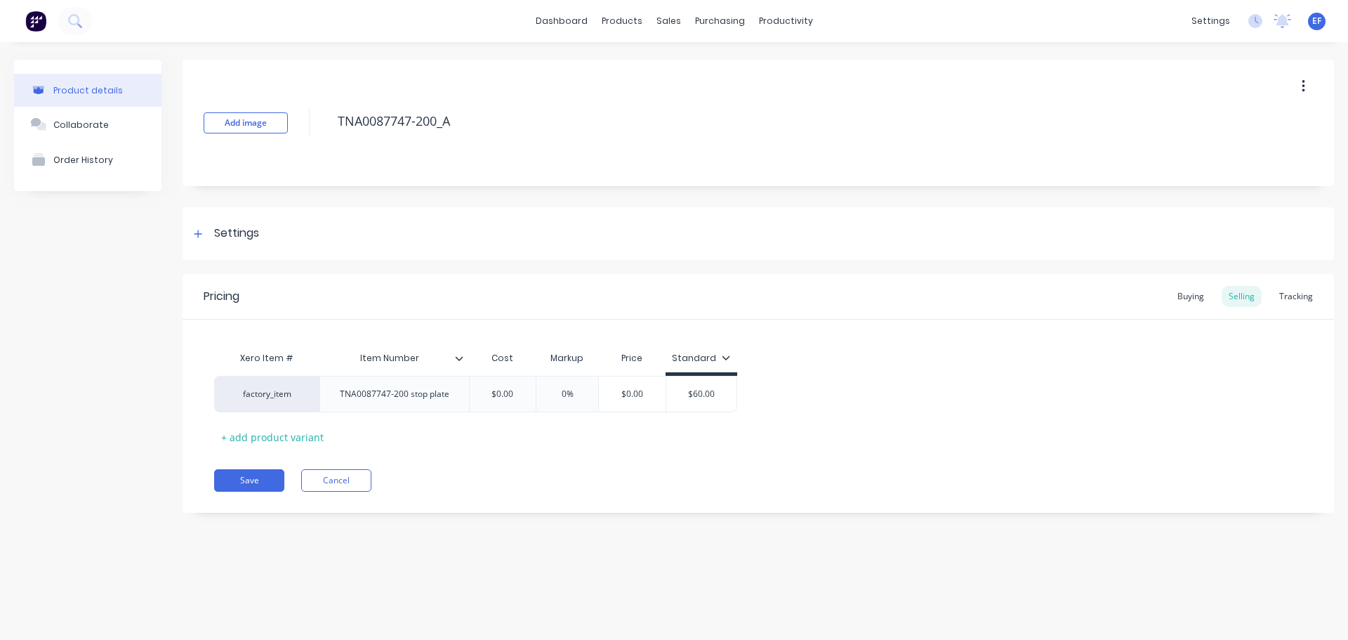
type textarea "x"
